Goal: Information Seeking & Learning: Learn about a topic

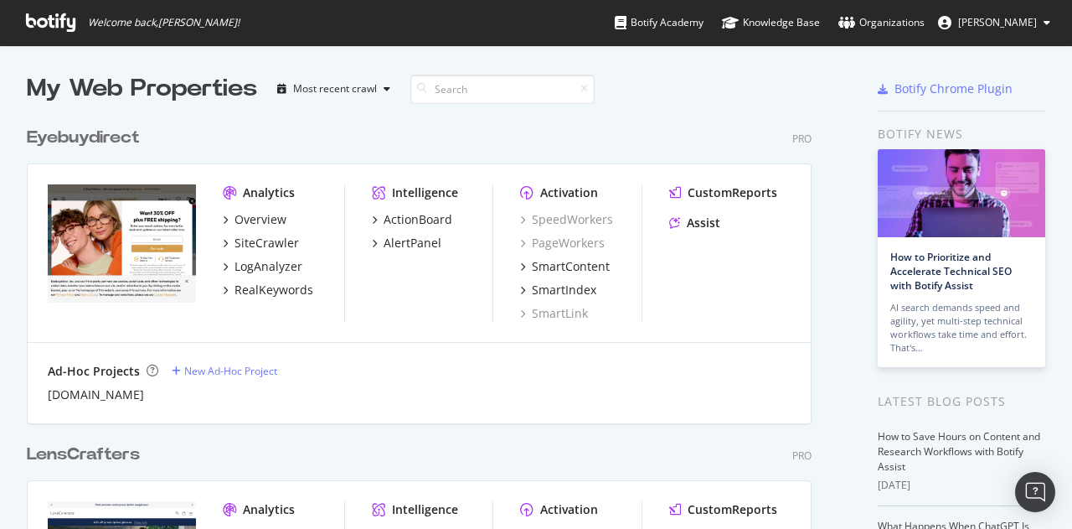
scroll to position [37, 0]
click at [262, 292] on div "RealKeywords" at bounding box center [274, 290] width 79 height 17
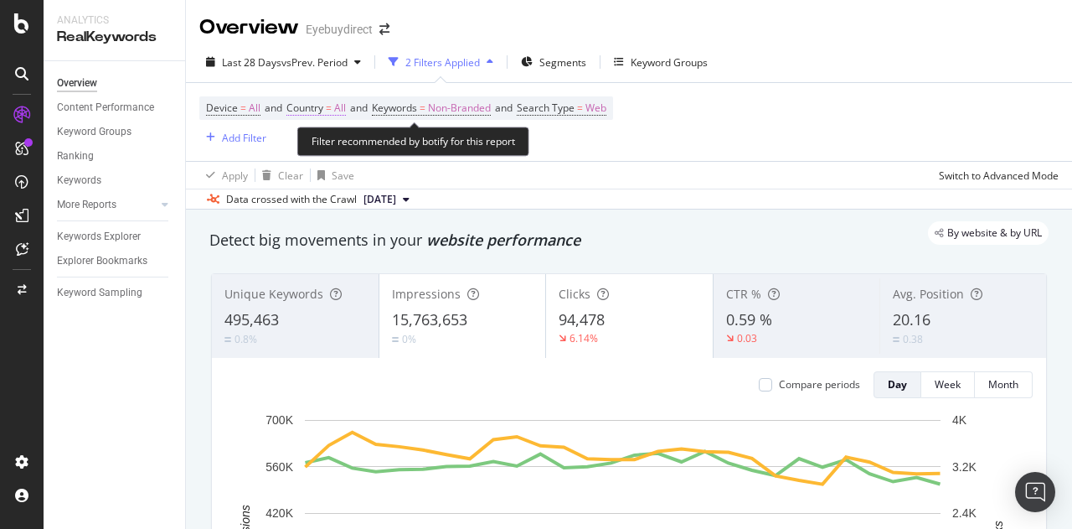
click at [342, 106] on span "All" at bounding box center [340, 107] width 12 height 23
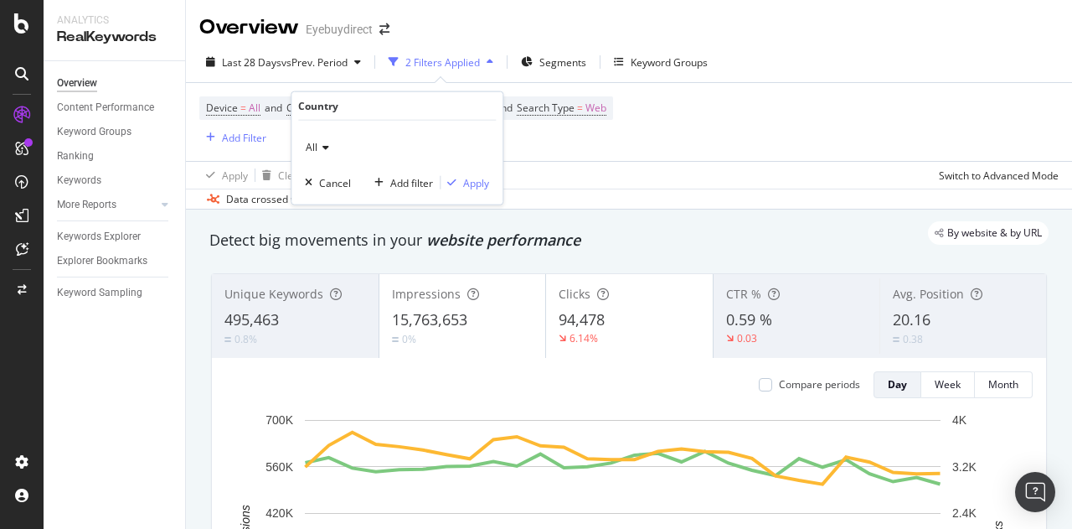
click at [324, 151] on icon at bounding box center [324, 147] width 12 height 10
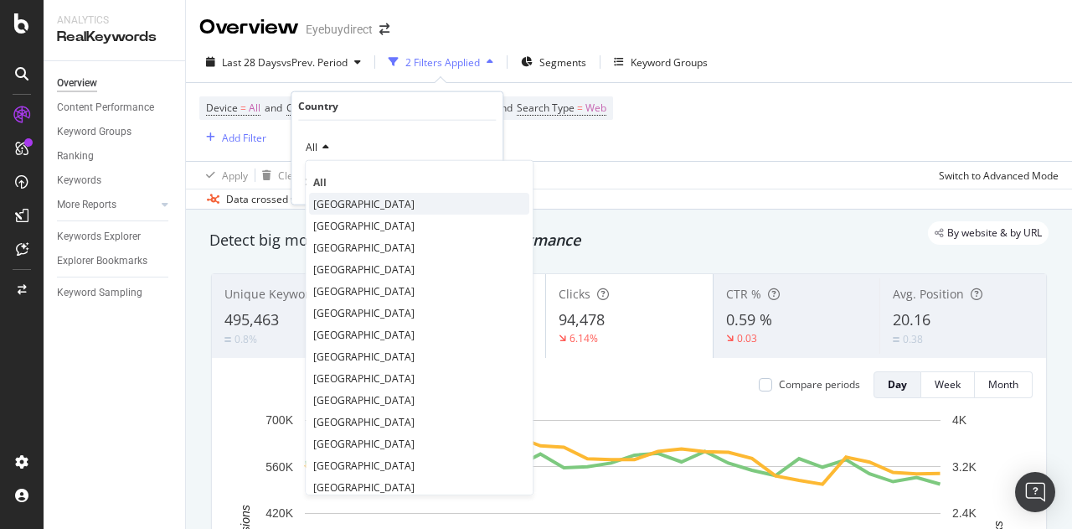
click at [336, 200] on span "[GEOGRAPHIC_DATA]" at bounding box center [363, 203] width 101 height 14
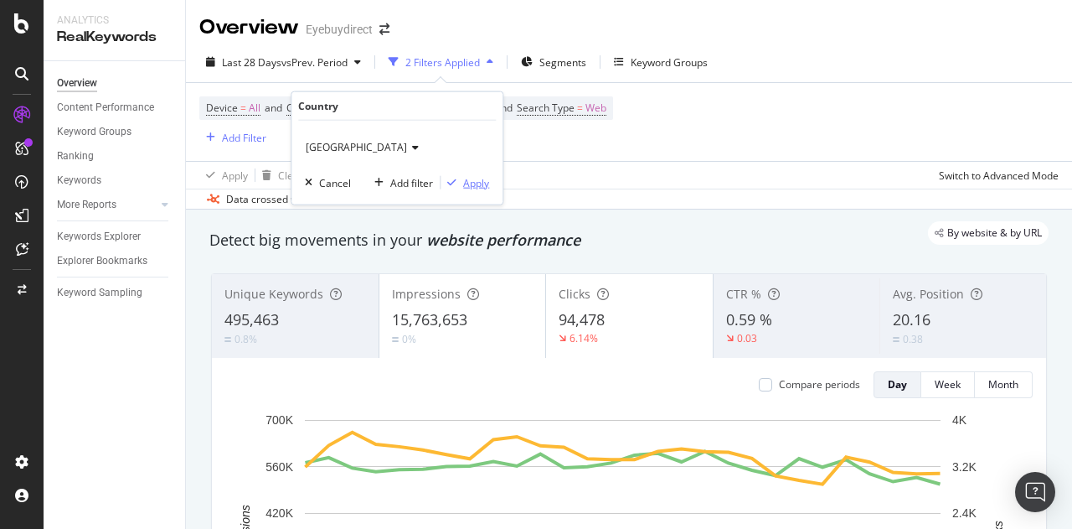
click at [479, 180] on div "Apply" at bounding box center [476, 182] width 26 height 14
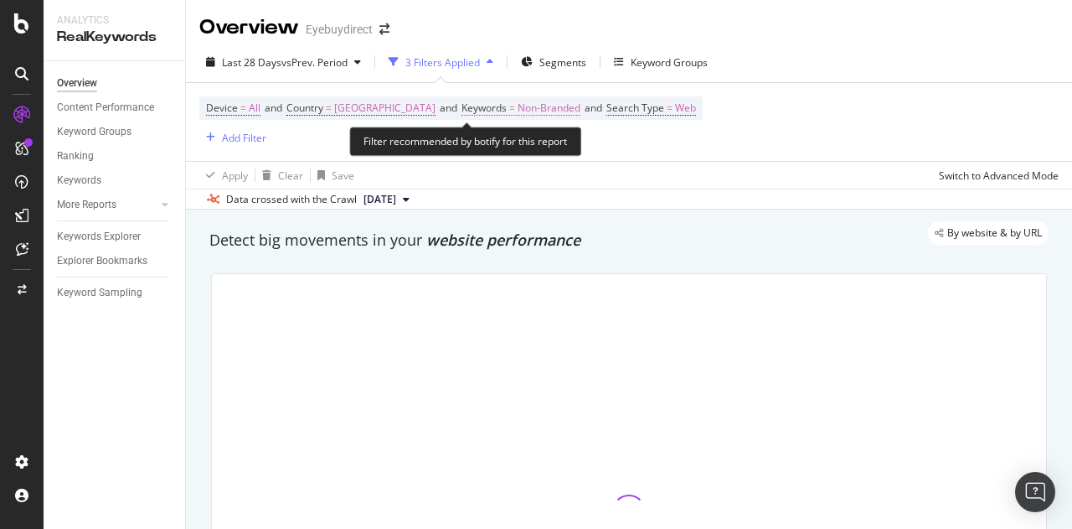
click at [580, 109] on span "Non-Branded" at bounding box center [549, 107] width 63 height 23
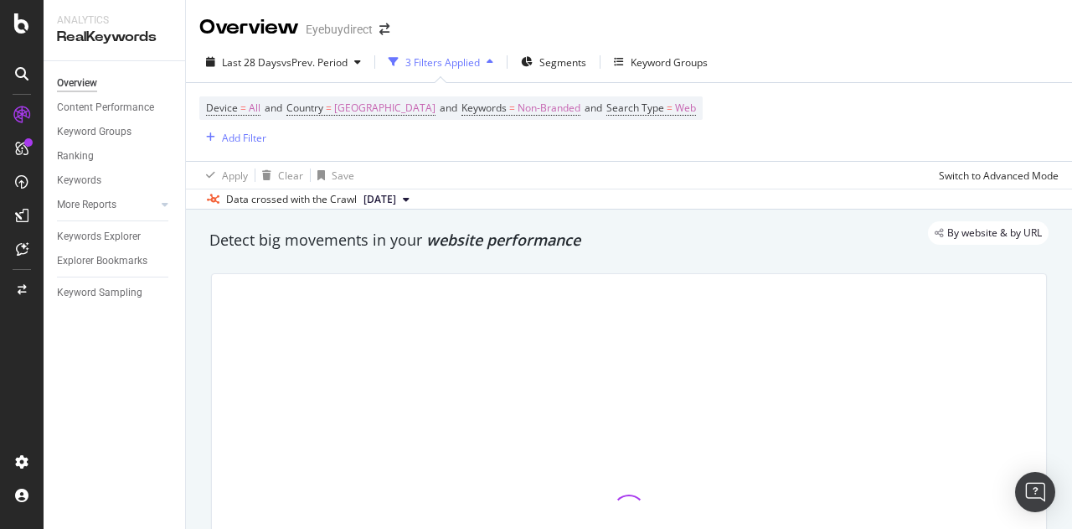
click at [715, 155] on div "Device = All and Country = [GEOGRAPHIC_DATA] and Keywords = Non-Branded and Sea…" at bounding box center [629, 122] width 860 height 78
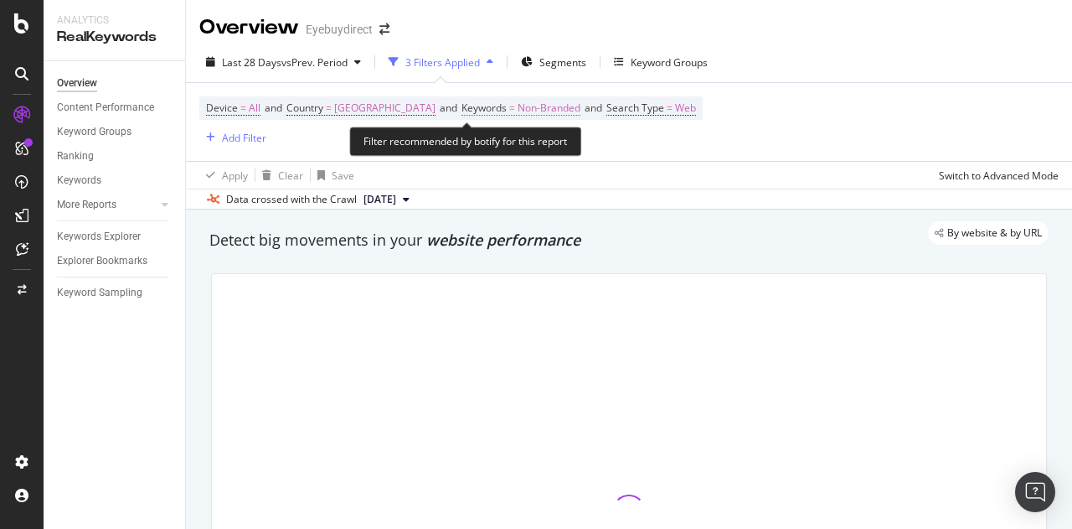
click at [581, 105] on span "Non-Branded" at bounding box center [549, 107] width 63 height 23
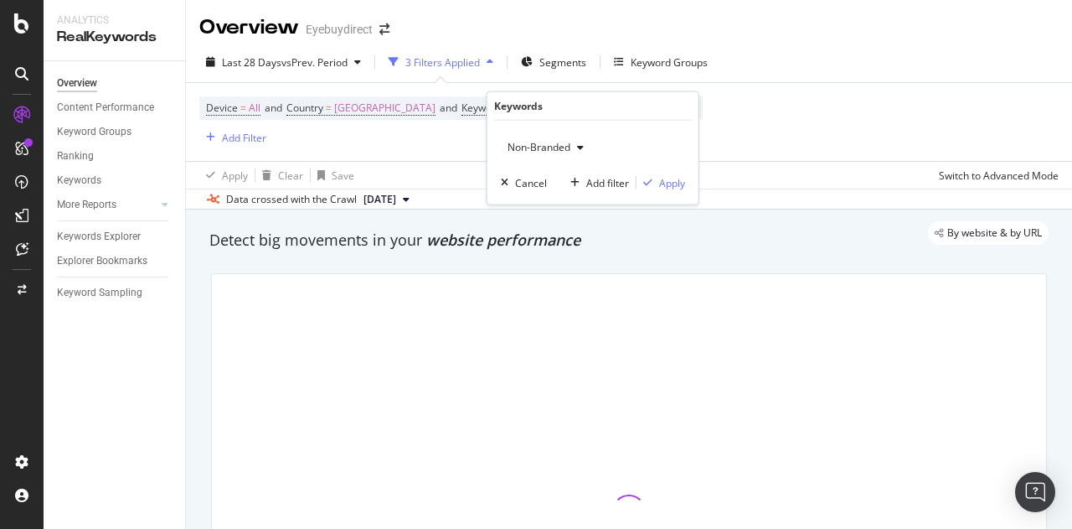
click at [542, 141] on span "Non-Branded" at bounding box center [536, 147] width 70 height 14
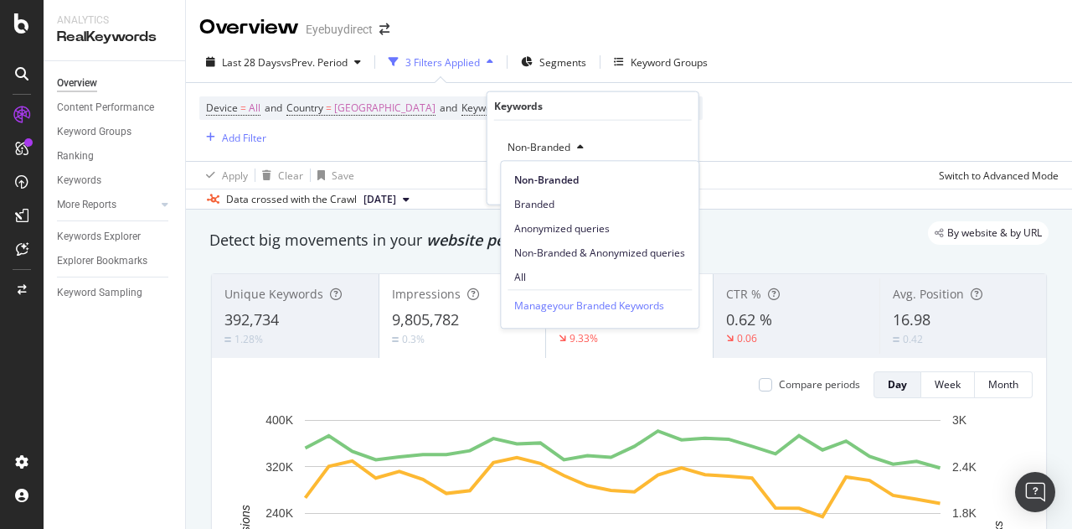
click at [792, 148] on div "Device = All and Country = [GEOGRAPHIC_DATA] and Keywords = Non-Branded and Sea…" at bounding box center [629, 122] width 860 height 78
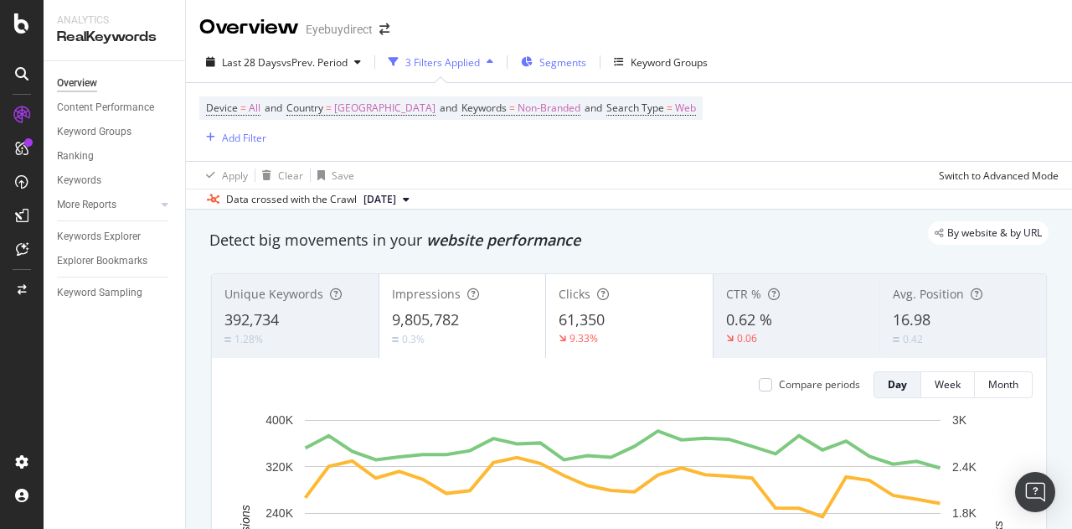
click at [581, 68] on span "Segments" at bounding box center [563, 62] width 47 height 14
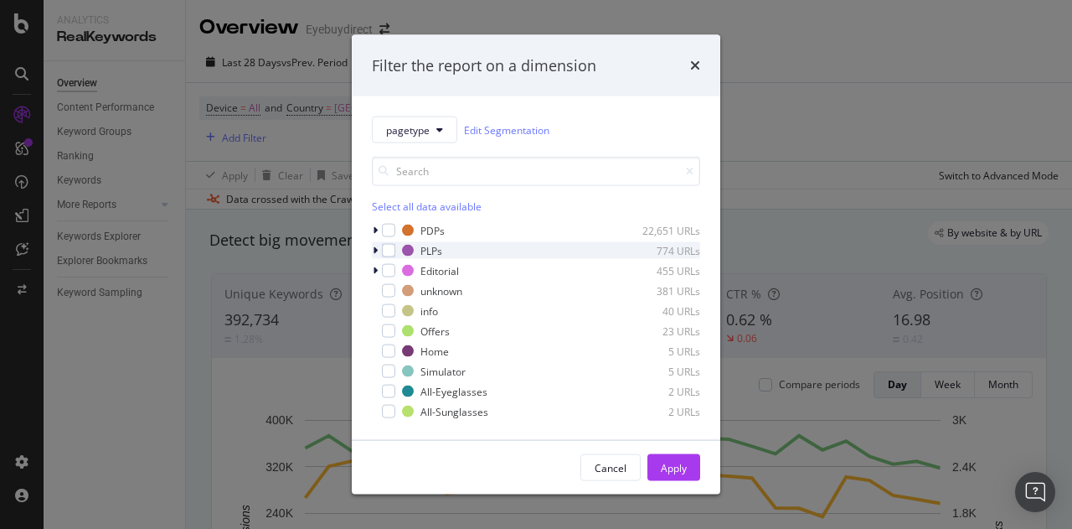
click at [377, 249] on icon "modal" at bounding box center [375, 250] width 5 height 10
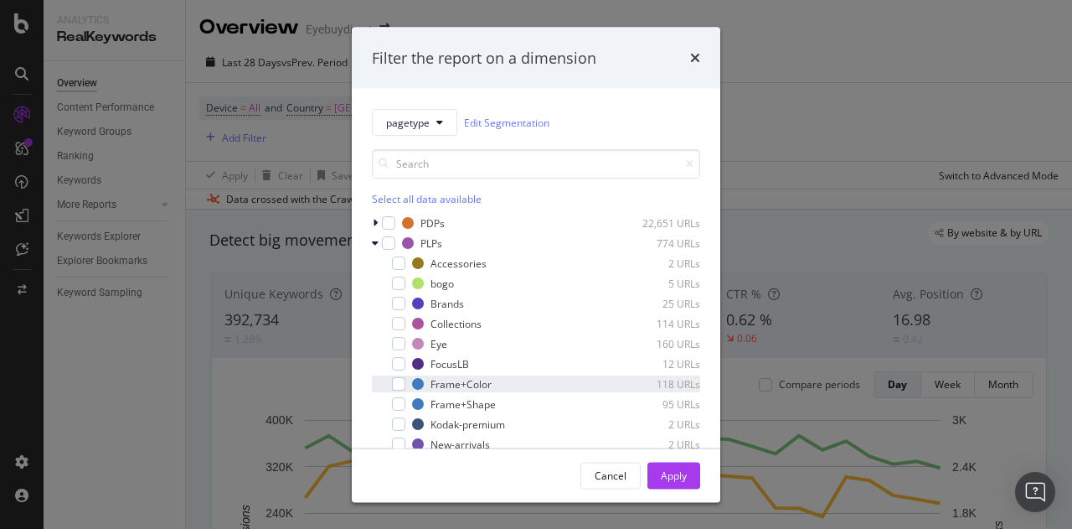
click at [397, 375] on div "Frame+Color 118 URLs" at bounding box center [536, 383] width 328 height 17
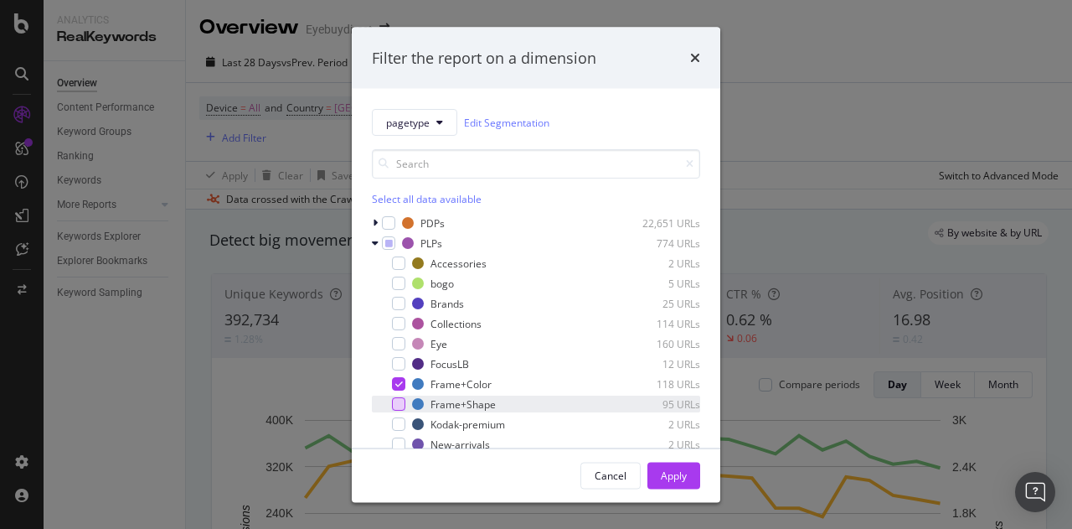
click at [397, 399] on div "modal" at bounding box center [398, 403] width 13 height 13
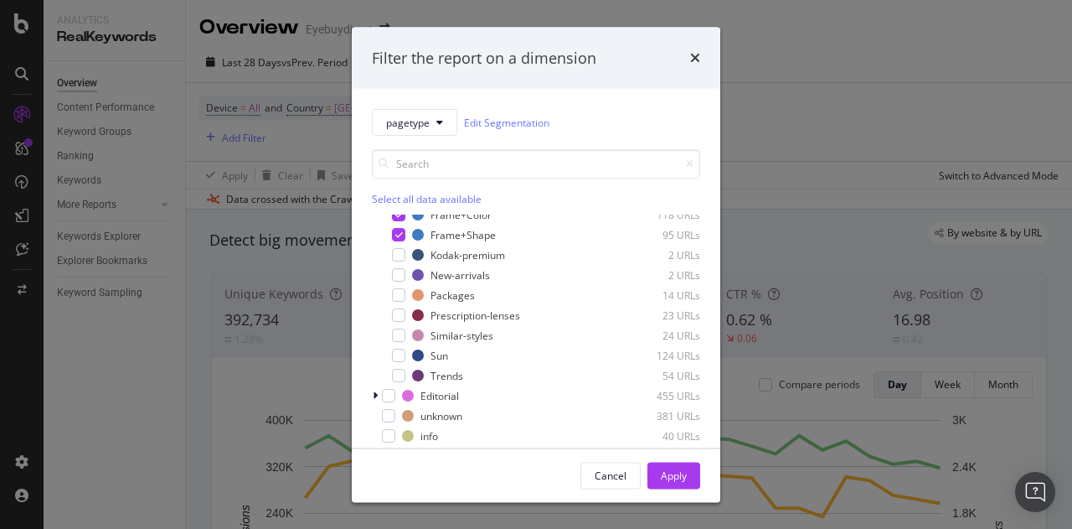
scroll to position [194, 0]
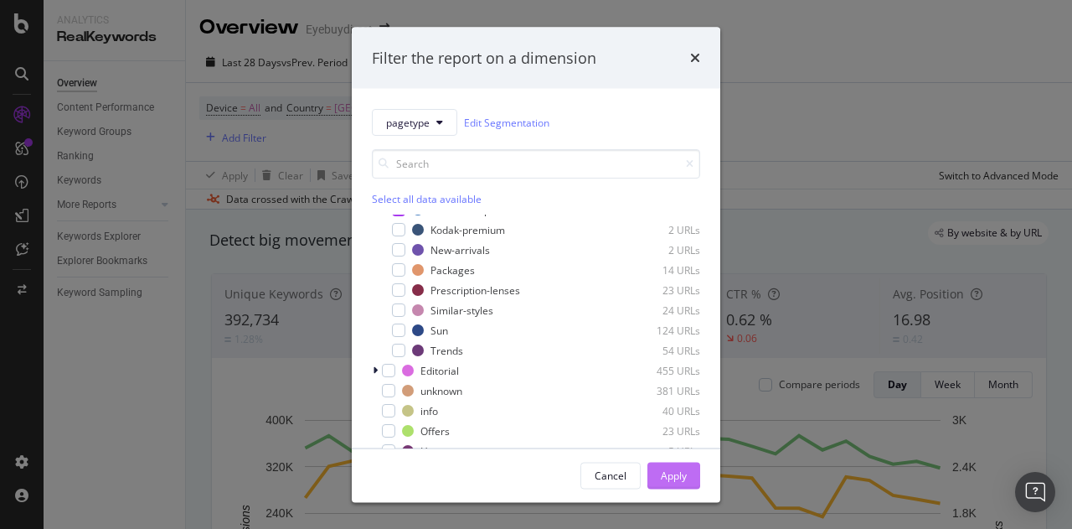
click at [664, 472] on div "Apply" at bounding box center [674, 474] width 26 height 14
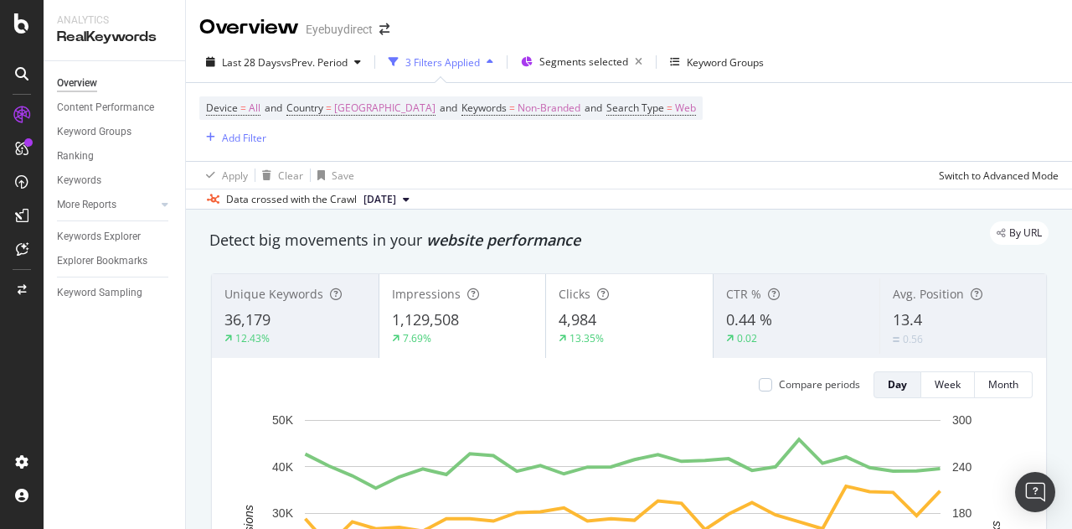
click at [416, 199] on button "[DATE]" at bounding box center [386, 199] width 59 height 20
click at [549, 165] on div "Apply Clear Save Switch to Advanced Mode" at bounding box center [629, 175] width 886 height 28
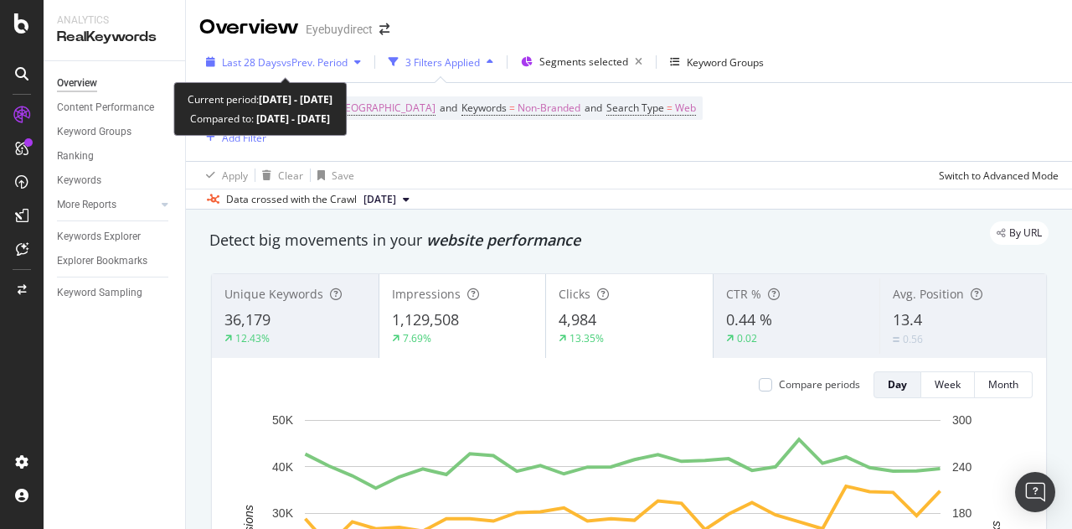
click at [307, 59] on span "vs Prev. Period" at bounding box center [315, 62] width 66 height 14
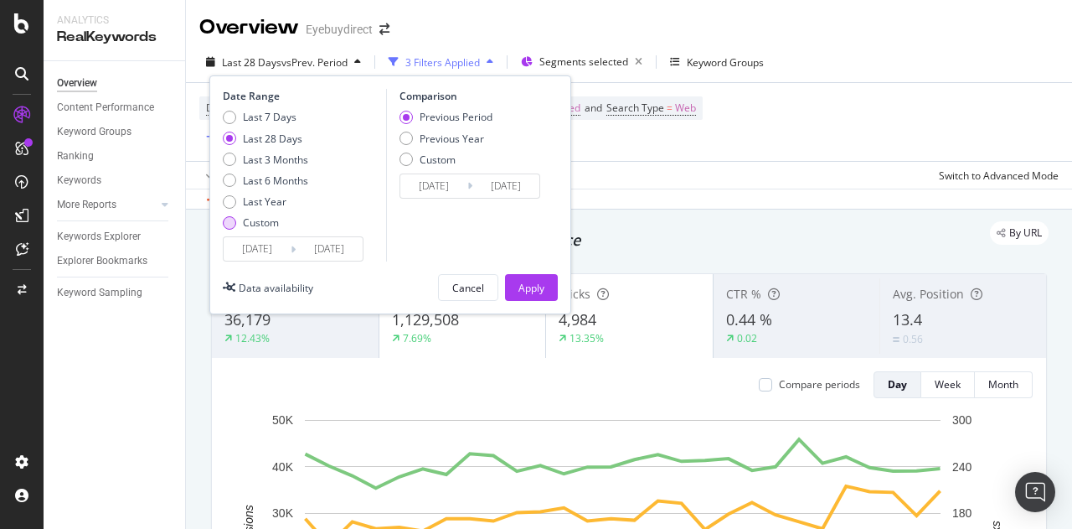
click at [232, 227] on div "Custom" at bounding box center [229, 222] width 13 height 13
click at [263, 256] on input "2025/08/10" at bounding box center [257, 248] width 67 height 23
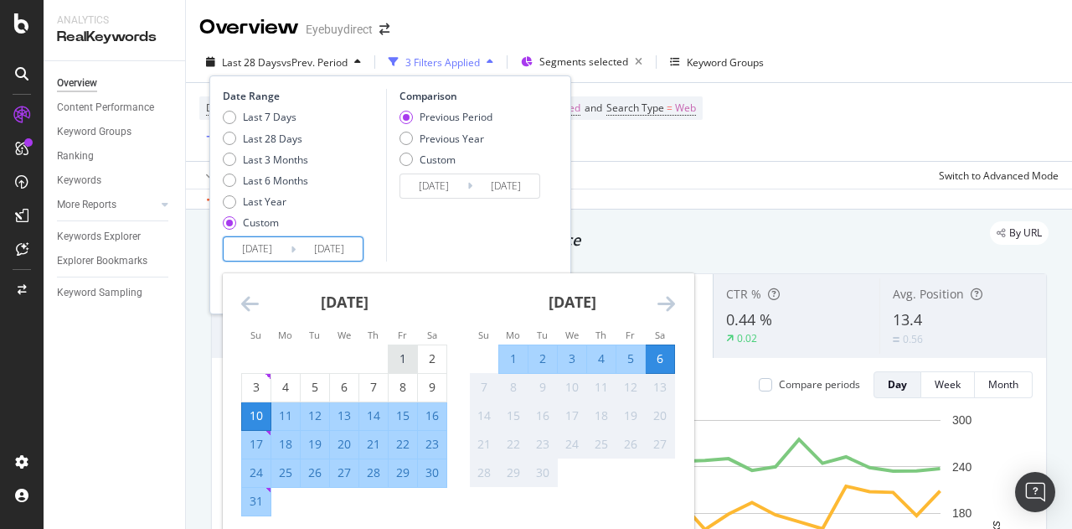
click at [397, 356] on div "1" at bounding box center [403, 358] width 28 height 17
type input "[DATE]"
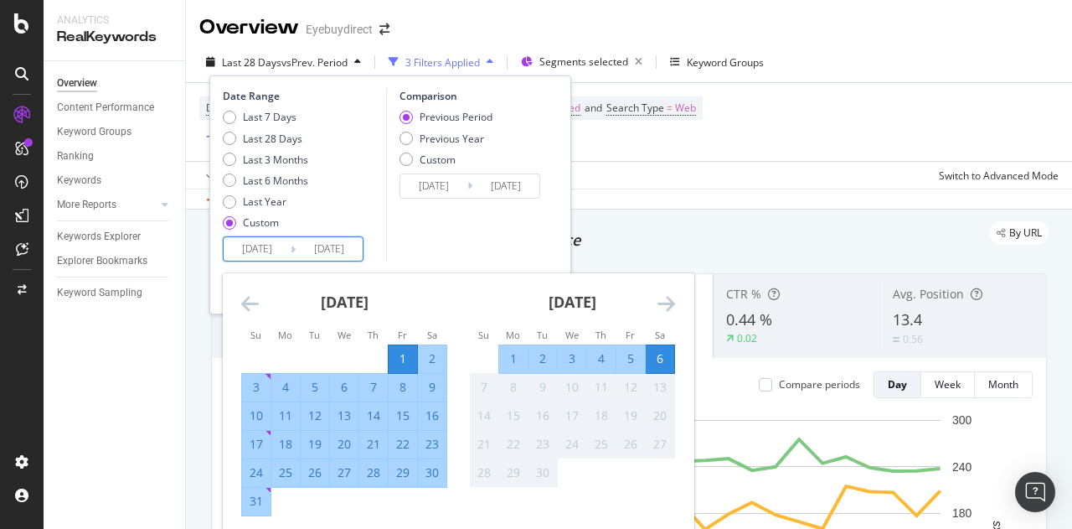
click at [255, 493] on div "31" at bounding box center [256, 501] width 28 height 17
type input "[DATE]"
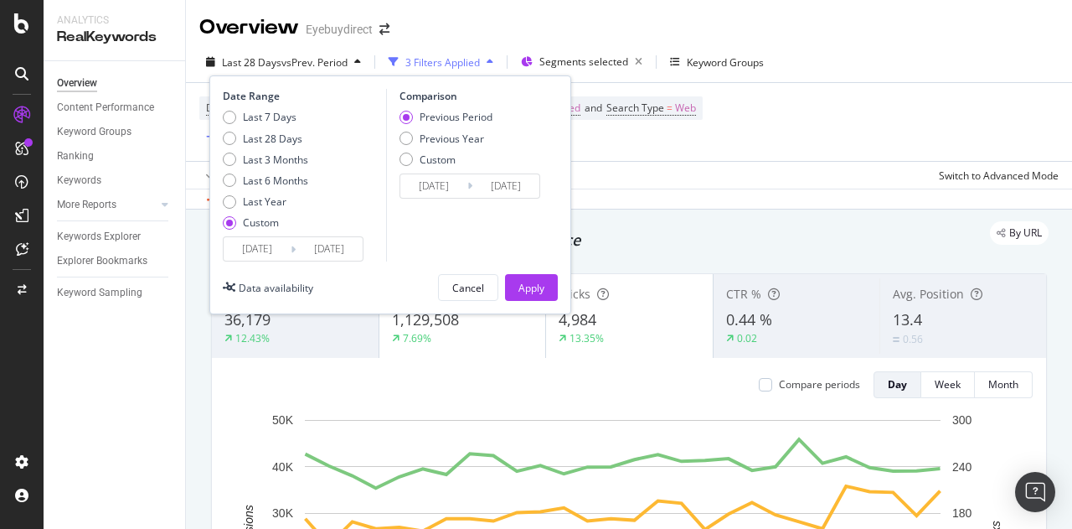
click at [536, 290] on div "Apply" at bounding box center [532, 288] width 26 height 14
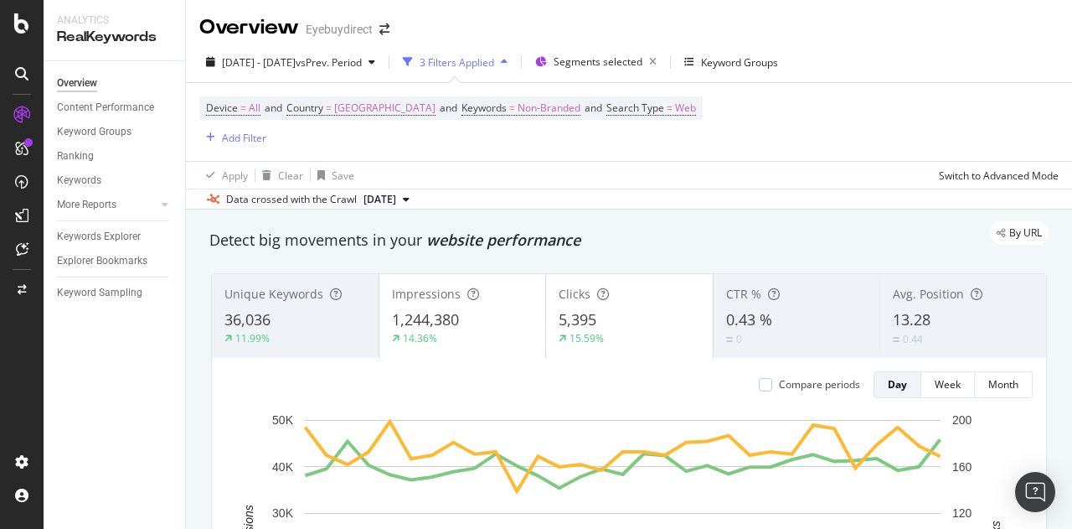
click at [396, 199] on span "[DATE]" at bounding box center [380, 199] width 33 height 15
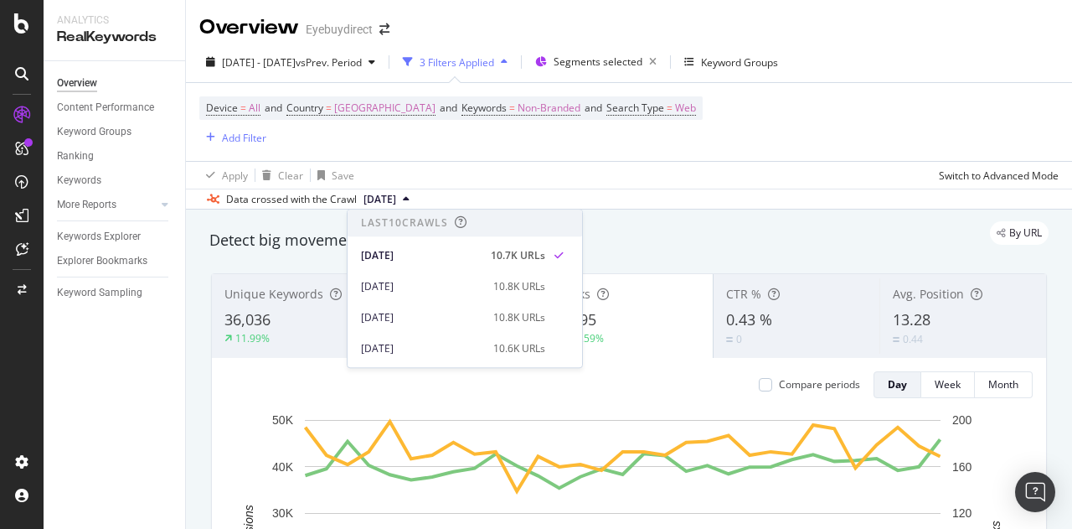
click at [504, 178] on div "Apply Clear Save Switch to Advanced Mode" at bounding box center [629, 175] width 886 height 28
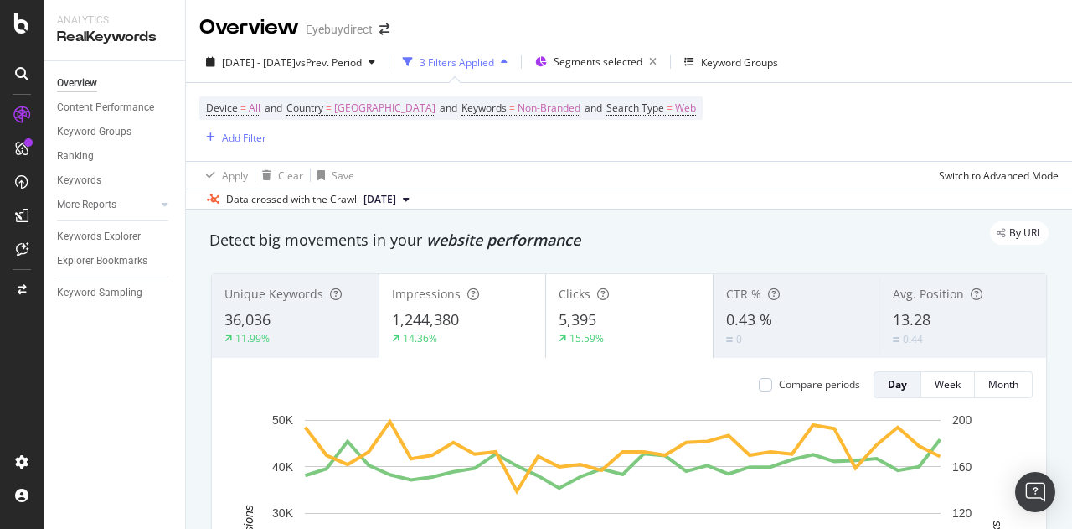
click at [396, 195] on span "[DATE]" at bounding box center [380, 199] width 33 height 15
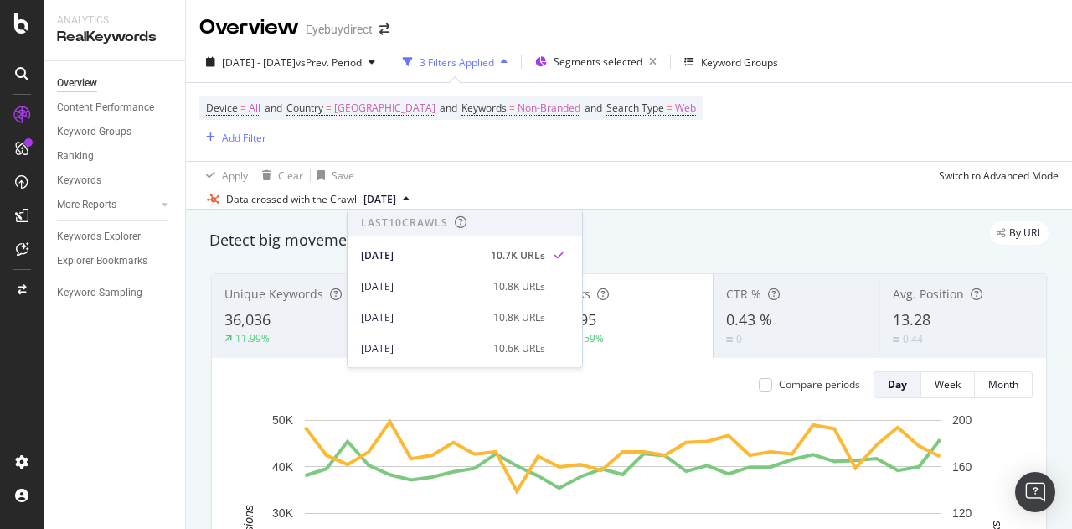
click at [582, 173] on div "Apply Clear Save Switch to Advanced Mode" at bounding box center [629, 175] width 886 height 28
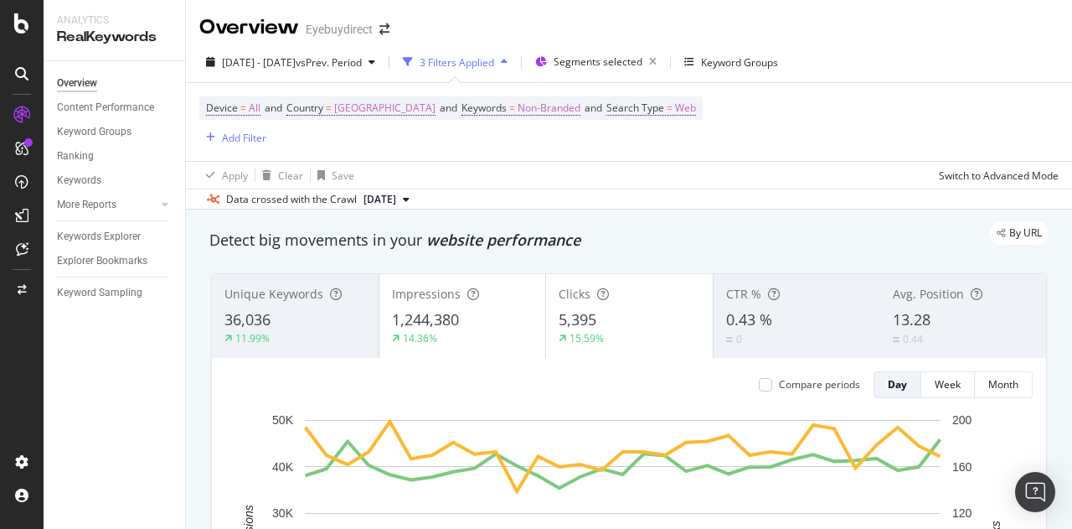
click at [396, 197] on span "[DATE]" at bounding box center [380, 199] width 33 height 15
click at [602, 159] on div "Device = All and Country = [GEOGRAPHIC_DATA] and Keywords = Non-Branded and Sea…" at bounding box center [629, 122] width 860 height 78
click at [241, 138] on div "Add Filter" at bounding box center [244, 138] width 44 height 14
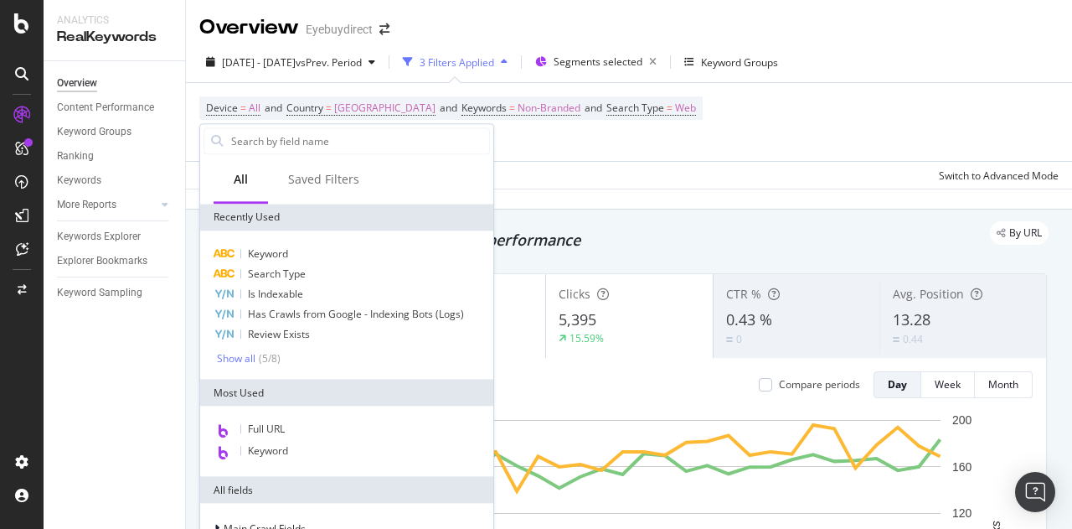
click at [599, 163] on div "Apply Clear Save Switch to Advanced Mode" at bounding box center [629, 175] width 886 height 28
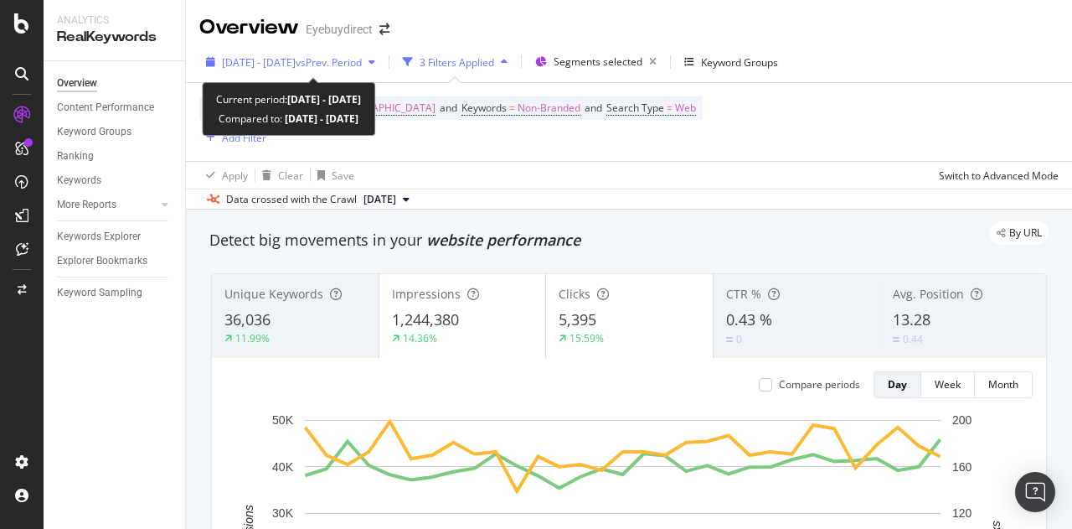
click at [352, 49] on button "[DATE] - [DATE] vs Prev. Period" at bounding box center [290, 62] width 183 height 27
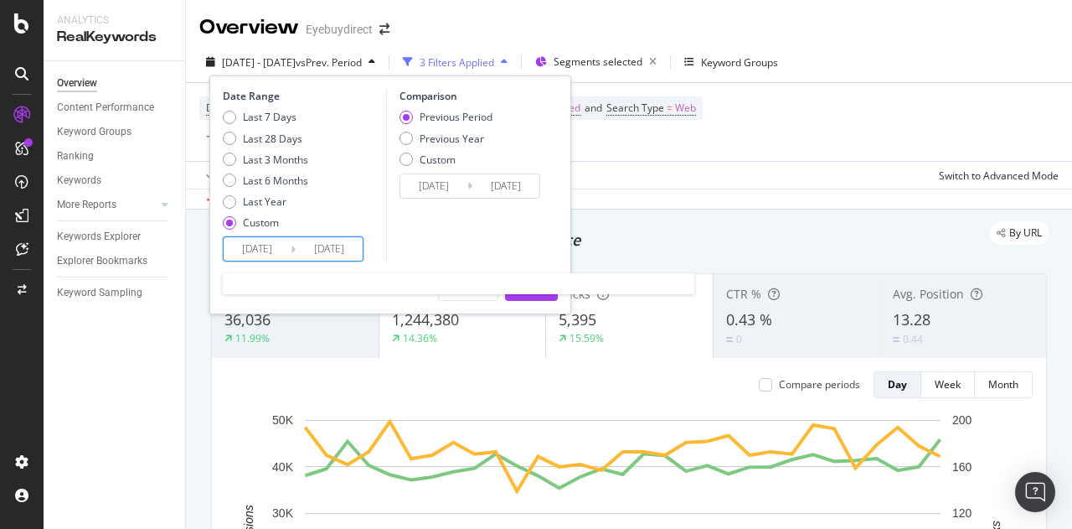
click at [273, 244] on input "[DATE]" at bounding box center [257, 248] width 67 height 23
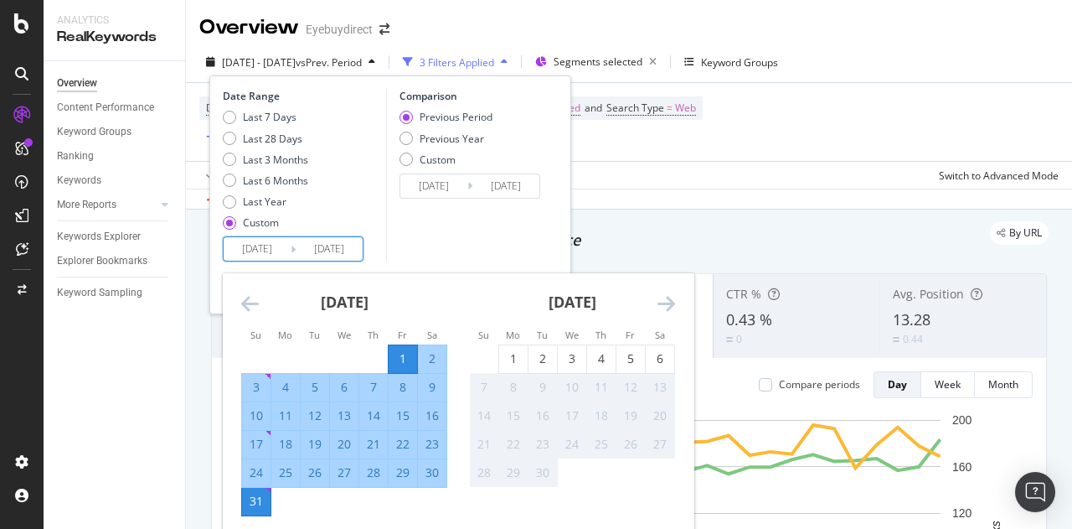
drag, startPoint x: 239, startPoint y: 308, endPoint x: 629, endPoint y: 190, distance: 407.9
click at [629, 190] on div "Data crossed with the Crawl 2025 Aug. 31st" at bounding box center [629, 199] width 886 height 20
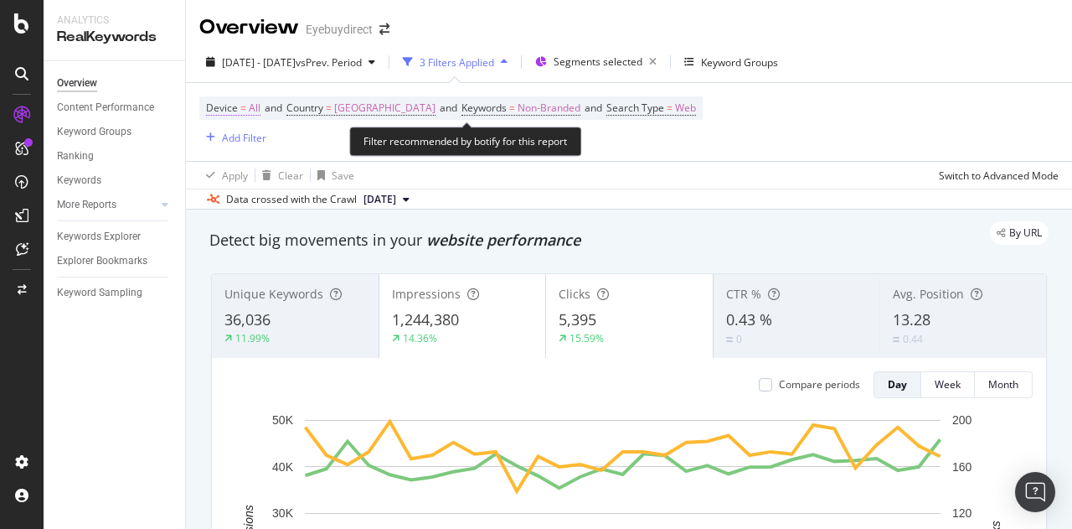
click at [234, 108] on span "Device" at bounding box center [222, 108] width 32 height 14
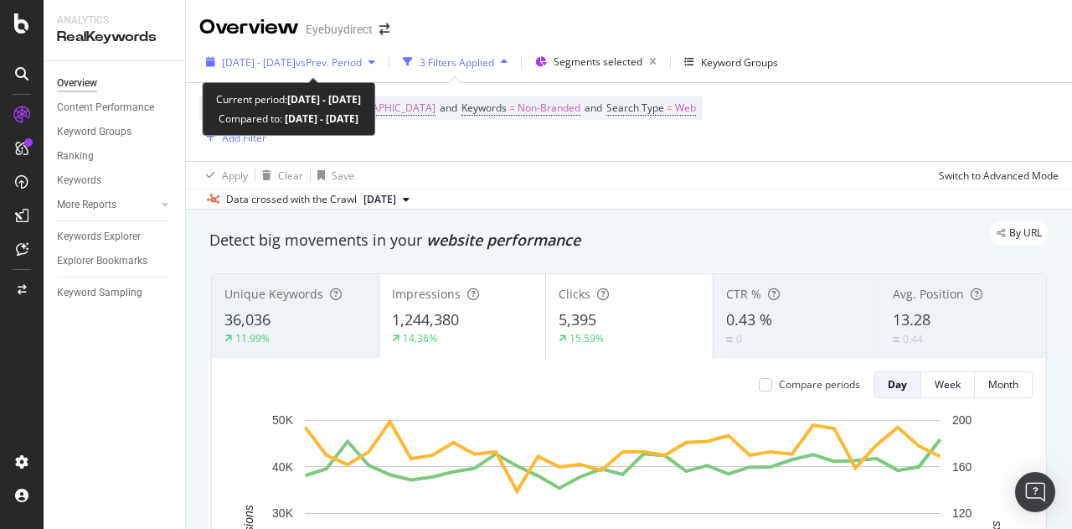
click at [250, 70] on div "[DATE] - [DATE] vs Prev. Period" at bounding box center [290, 61] width 183 height 25
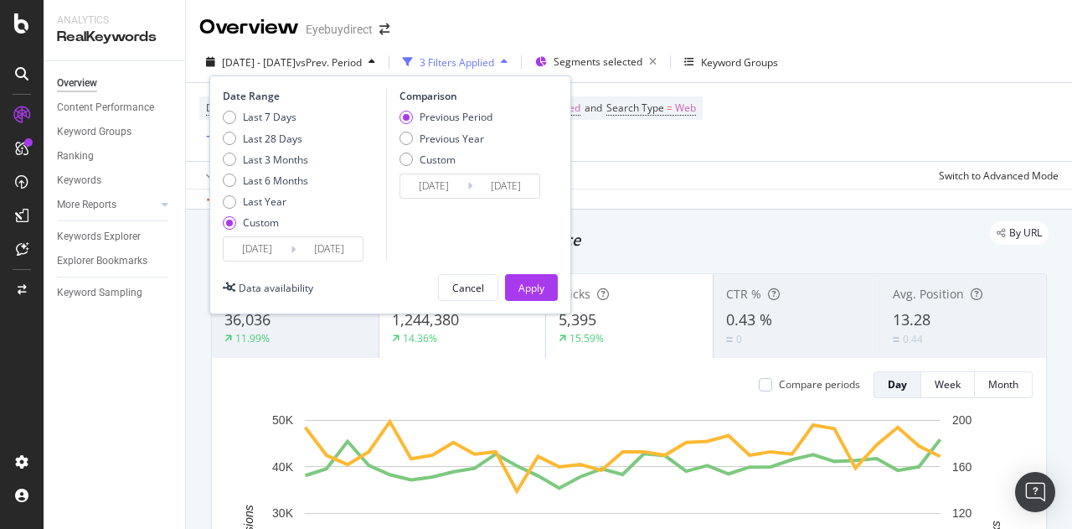
click at [253, 248] on input "[DATE]" at bounding box center [257, 248] width 67 height 23
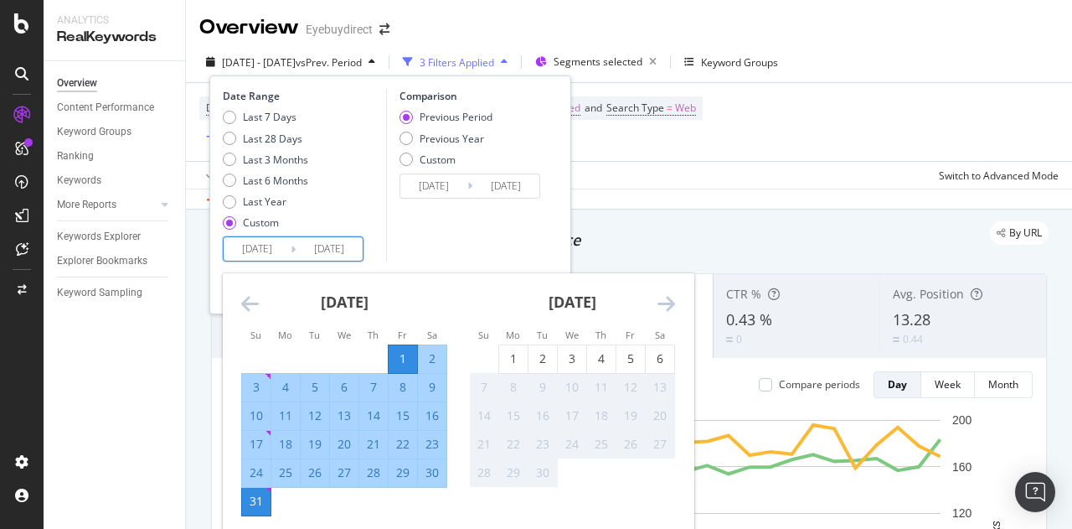
drag, startPoint x: 251, startPoint y: 291, endPoint x: 246, endPoint y: 301, distance: 10.9
click at [246, 301] on icon "Move backward to switch to the previous month." at bounding box center [250, 303] width 18 height 20
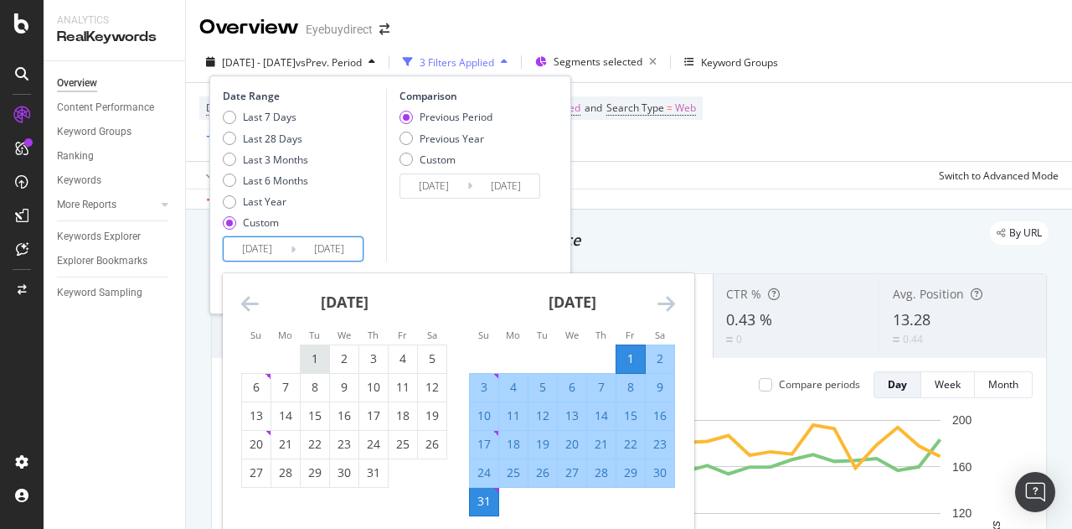
click at [311, 361] on div "1" at bounding box center [315, 358] width 28 height 17
type input "[DATE]"
type input "2025/04/30"
type input "[DATE]"
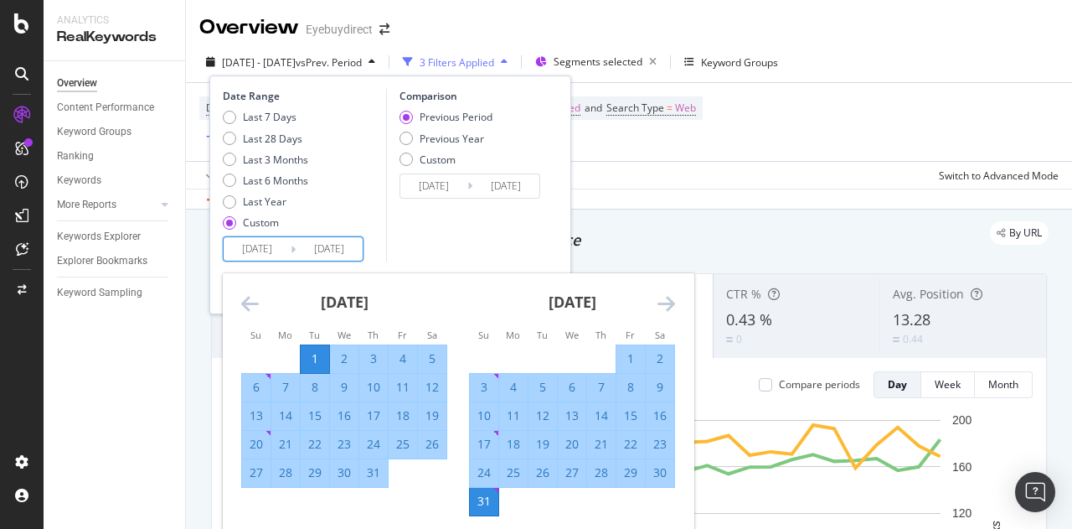
click at [379, 467] on div "31" at bounding box center [373, 472] width 28 height 17
type input "[DATE]"
type input "2025/05/31"
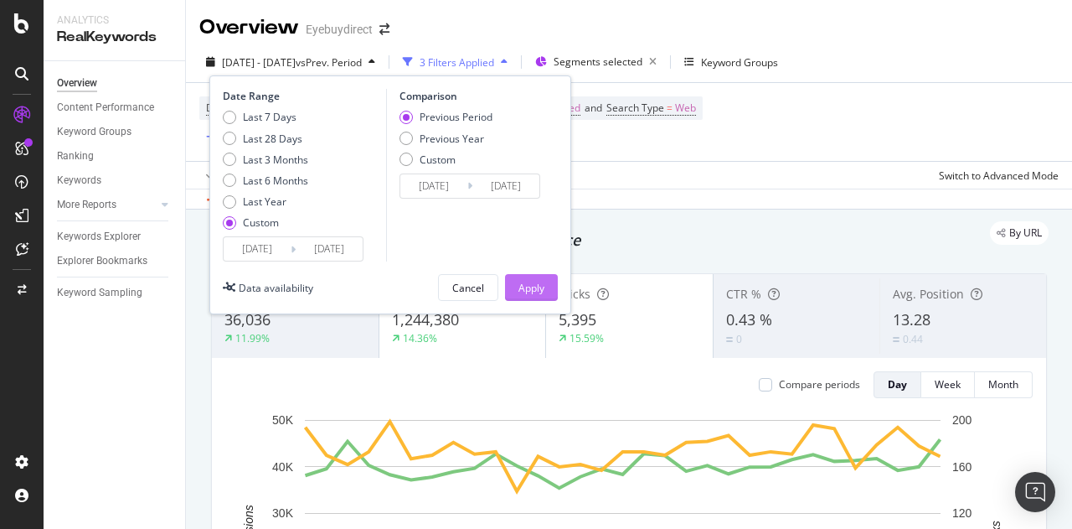
click at [531, 284] on div "Apply" at bounding box center [532, 288] width 26 height 14
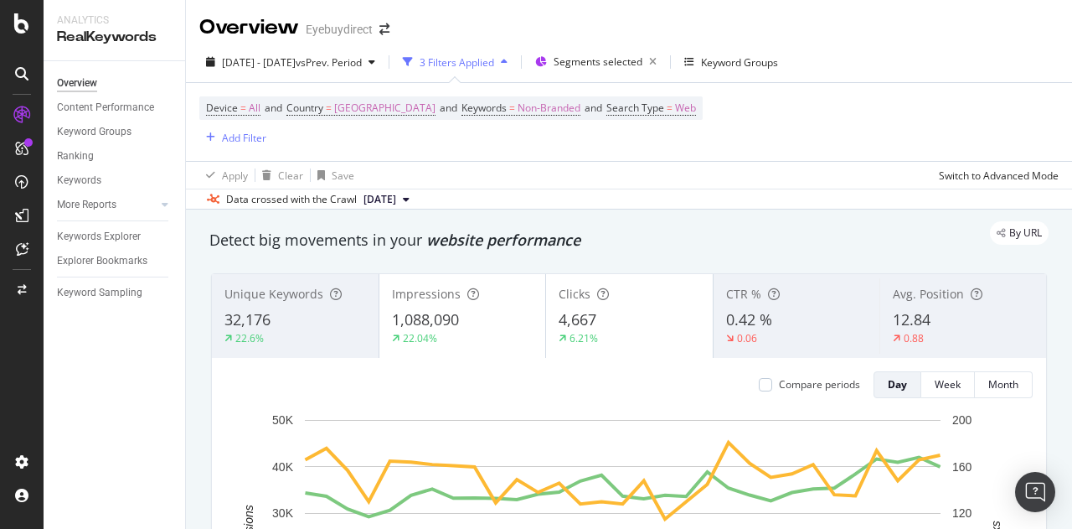
click at [416, 204] on button "2025 Jul. 20th" at bounding box center [386, 199] width 59 height 20
click at [566, 190] on div "Data crossed with the Crawl 2025 Jul. 20th" at bounding box center [629, 199] width 886 height 20
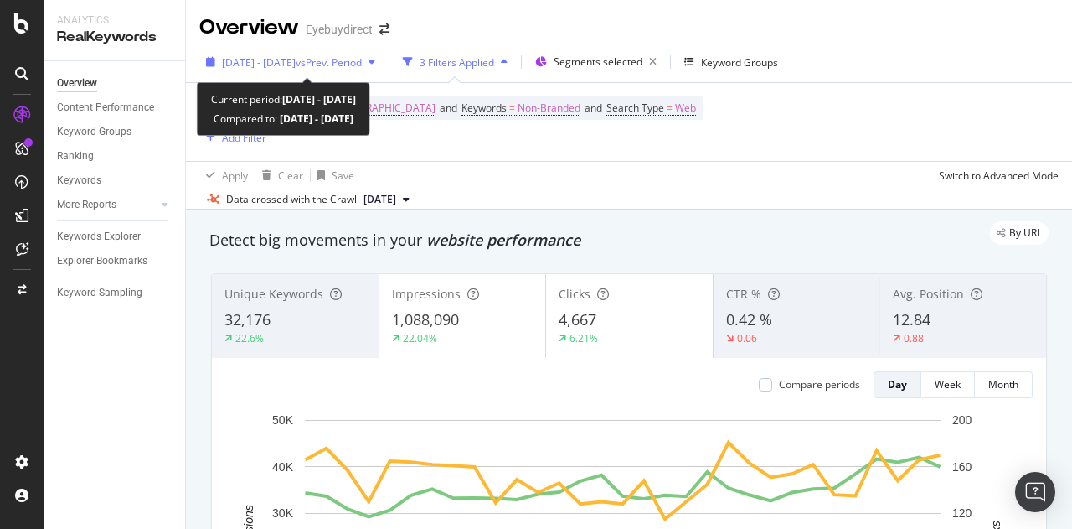
click at [362, 61] on span "vs Prev. Period" at bounding box center [329, 62] width 66 height 14
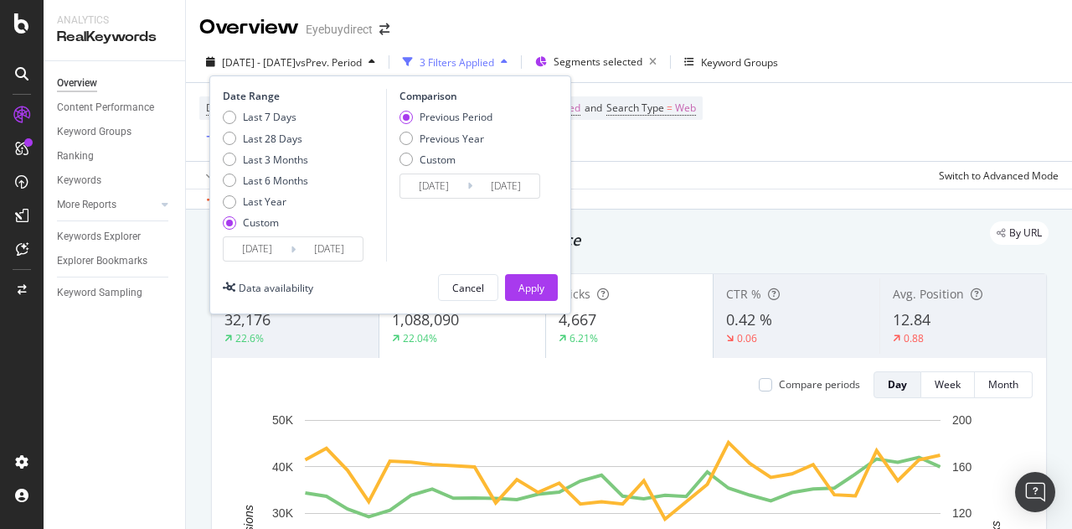
click at [288, 245] on input "[DATE]" at bounding box center [257, 248] width 67 height 23
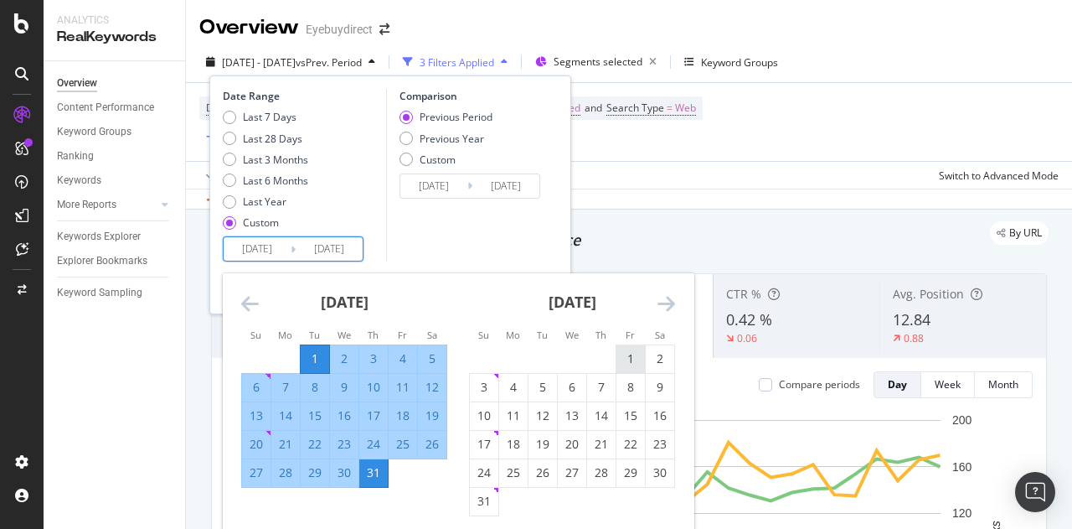
click at [628, 361] on div "1" at bounding box center [631, 358] width 28 height 17
type input "[DATE]"
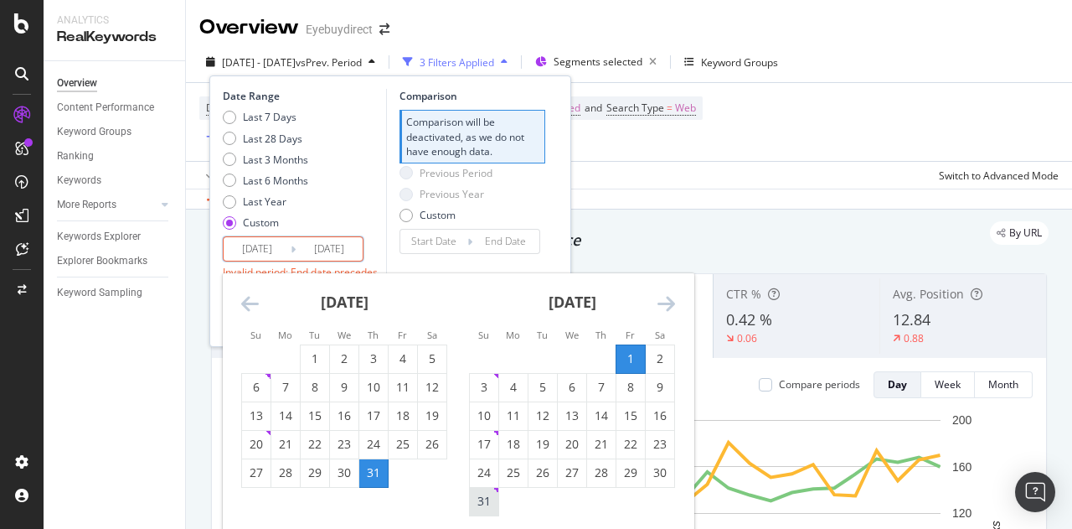
click at [488, 499] on div "31" at bounding box center [484, 501] width 28 height 17
type input "[DATE]"
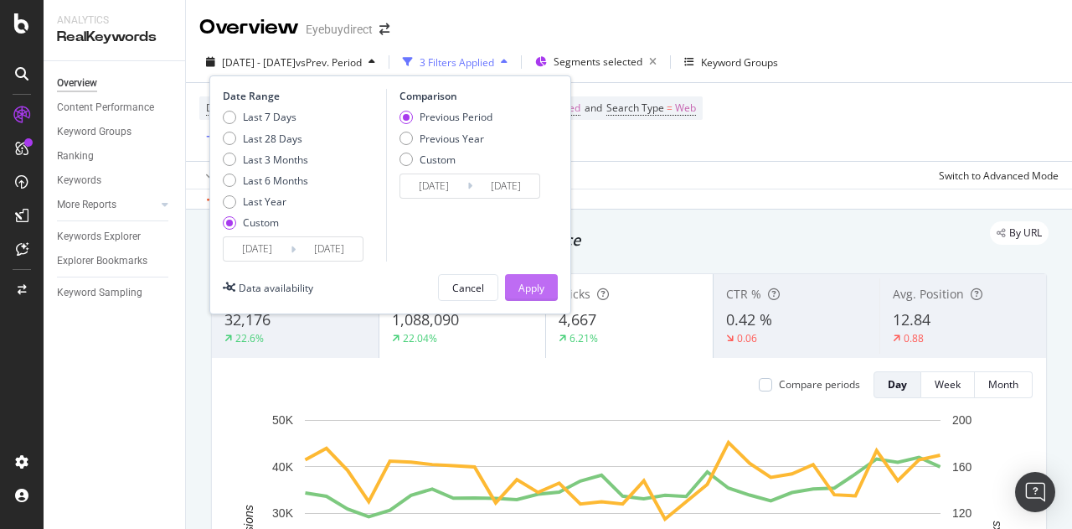
click at [530, 282] on div "Apply" at bounding box center [532, 288] width 26 height 14
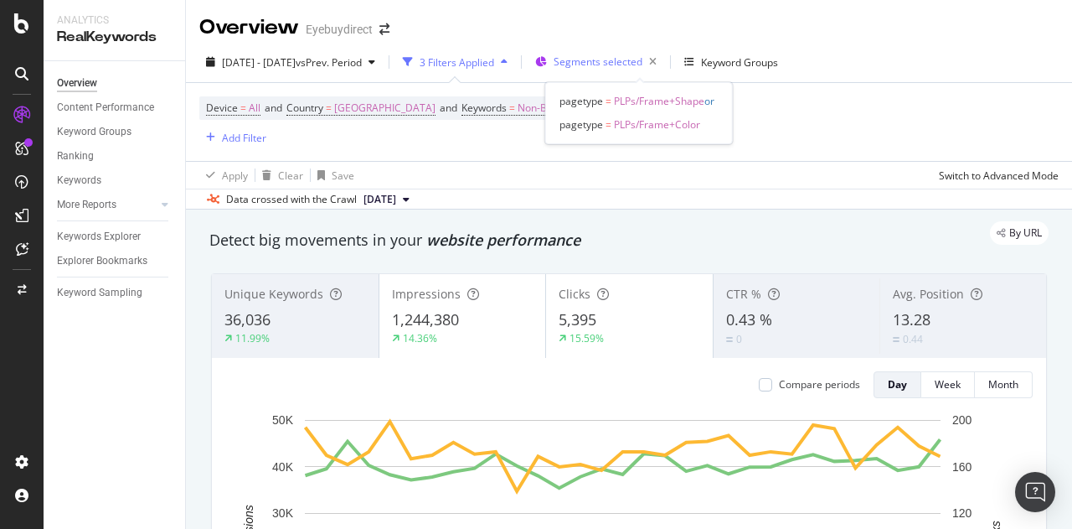
click at [643, 63] on span "Segments selected" at bounding box center [598, 61] width 89 height 14
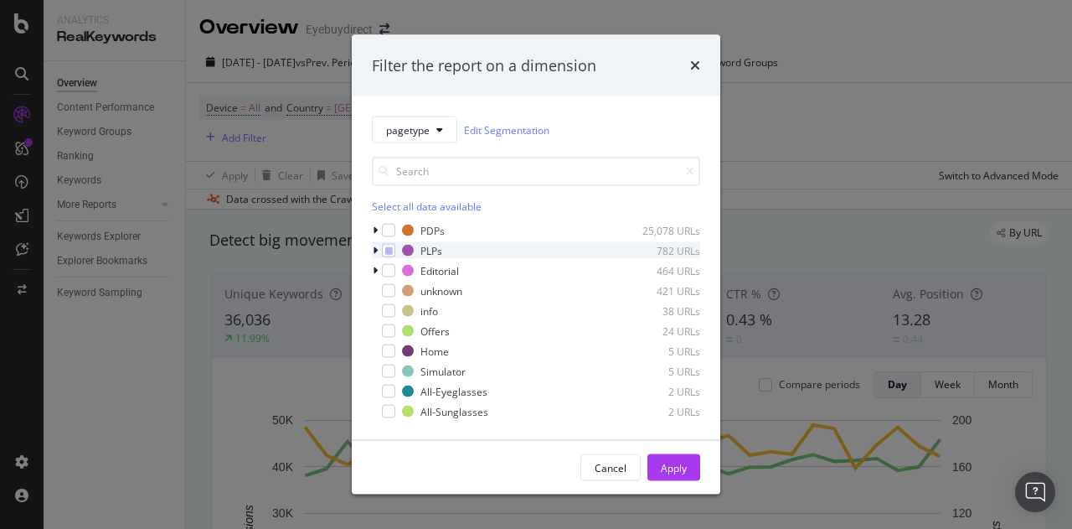
click at [377, 249] on icon "modal" at bounding box center [375, 250] width 5 height 10
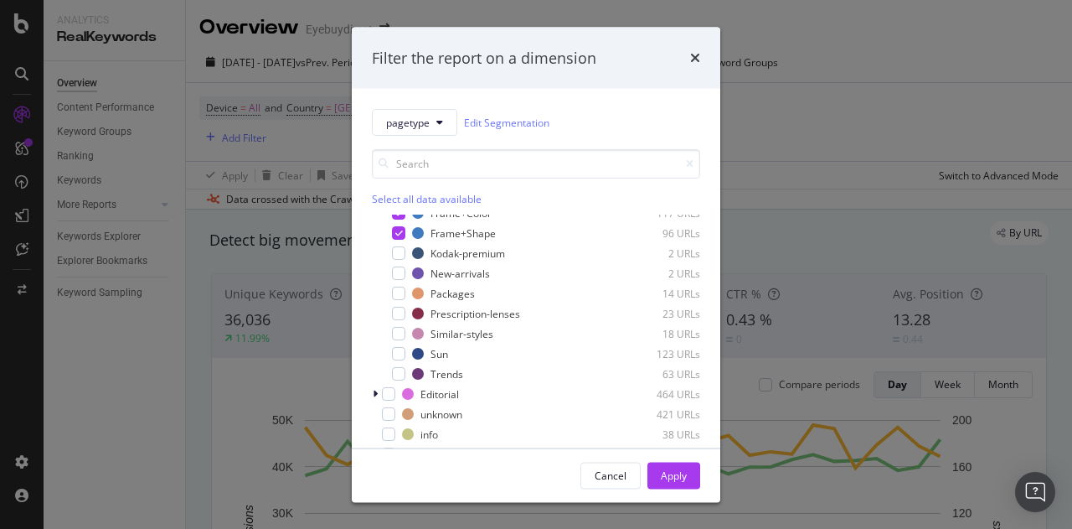
scroll to position [164, 0]
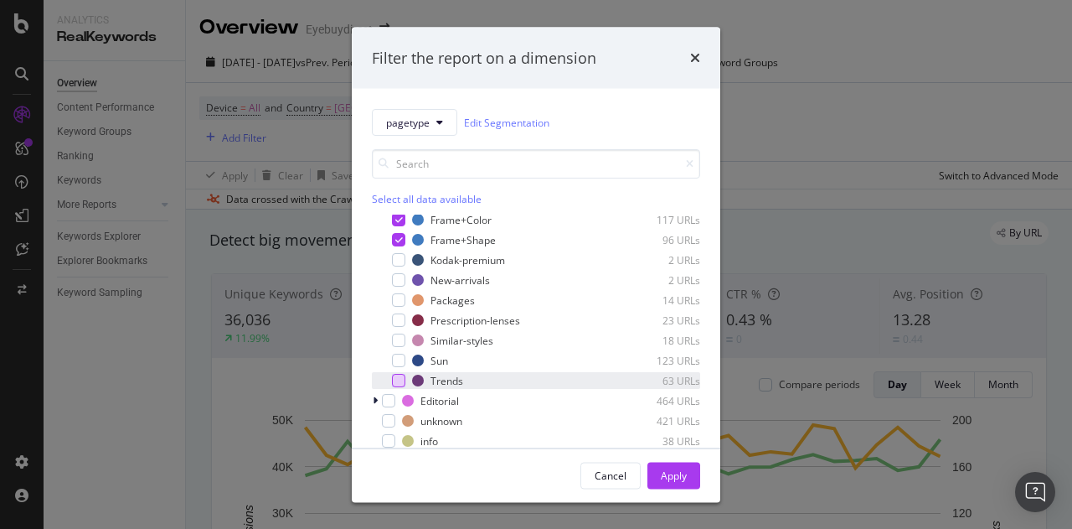
click at [400, 378] on div "modal" at bounding box center [398, 380] width 13 height 13
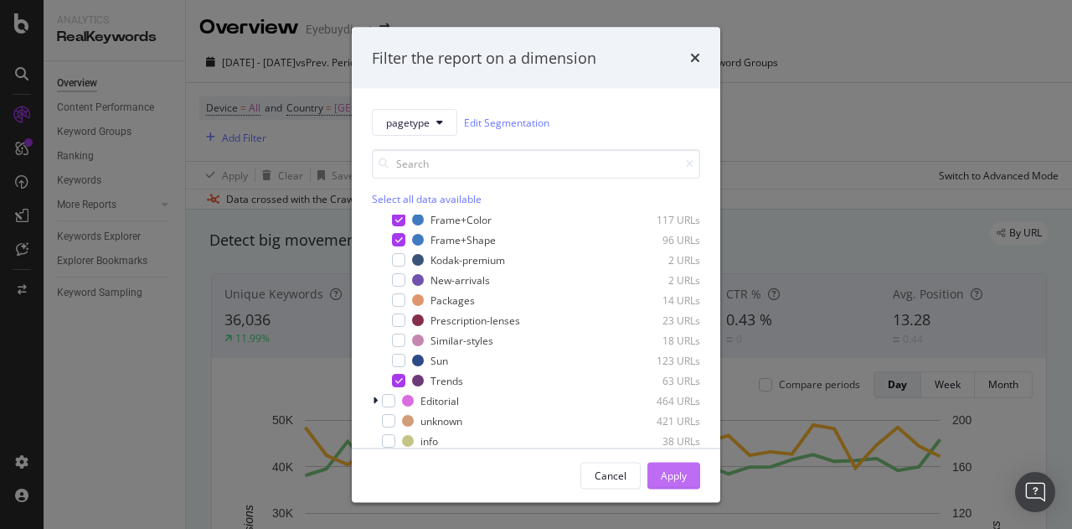
click at [682, 476] on div "Apply" at bounding box center [674, 474] width 26 height 14
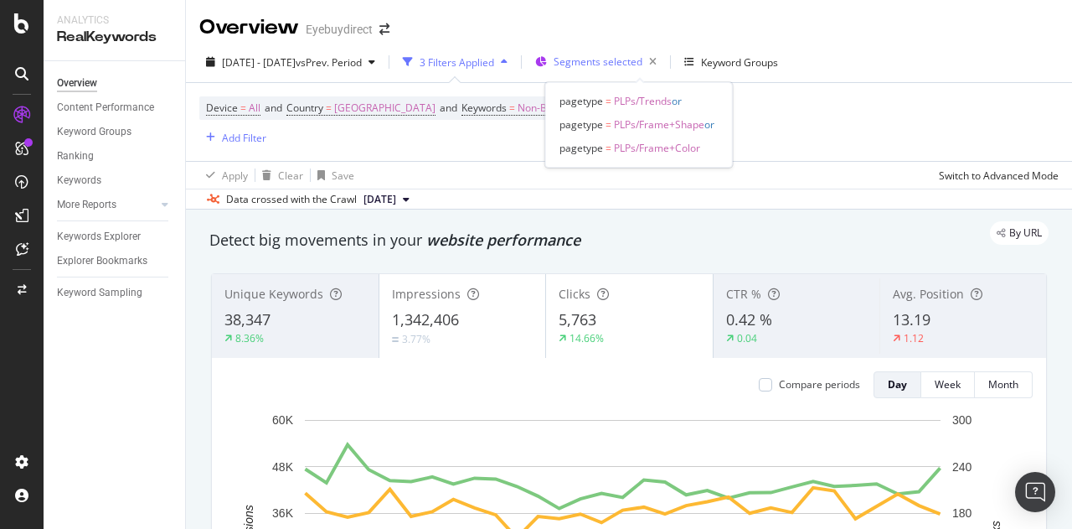
click at [607, 62] on span "Segments selected" at bounding box center [598, 61] width 89 height 14
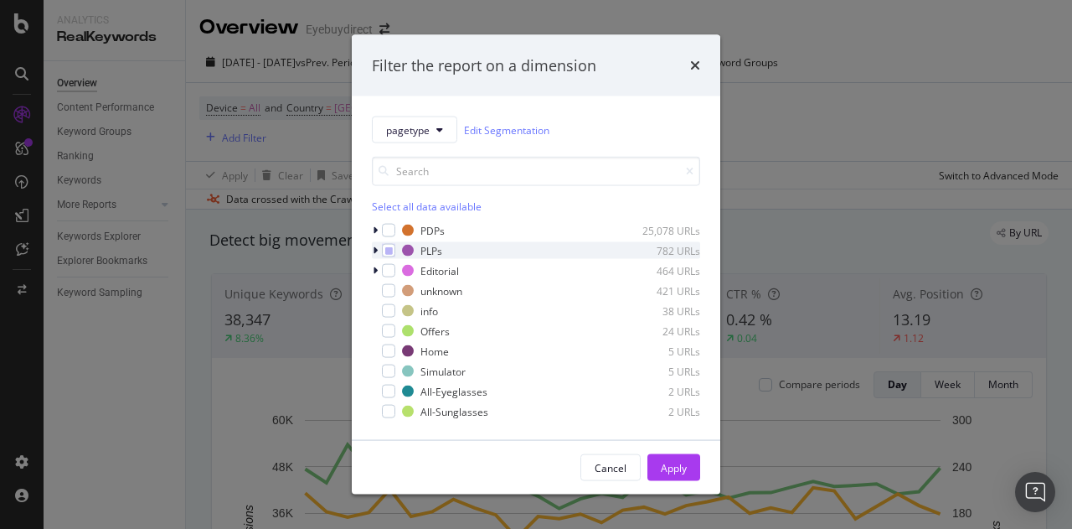
click at [379, 247] on div "modal" at bounding box center [377, 250] width 10 height 17
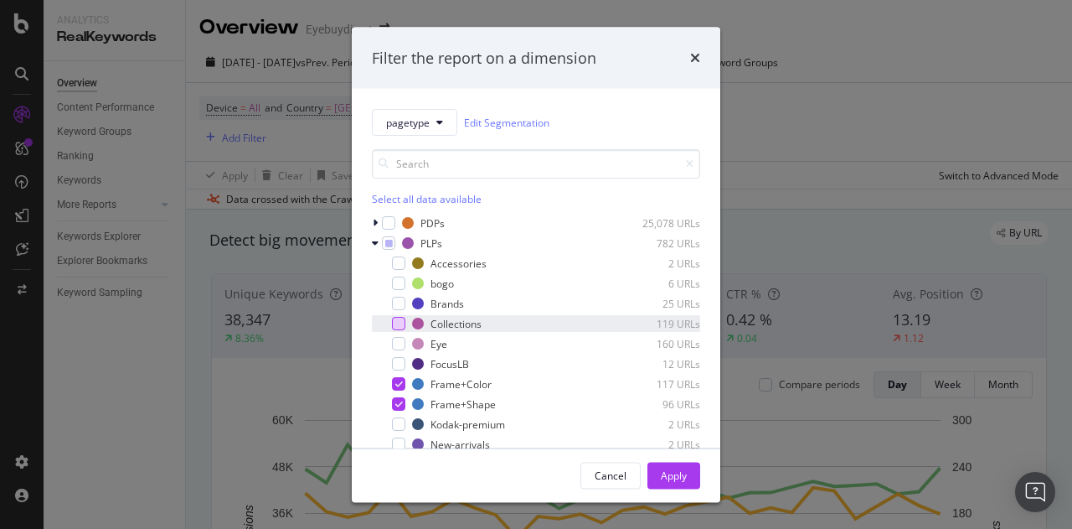
click at [397, 317] on div "modal" at bounding box center [398, 323] width 13 height 13
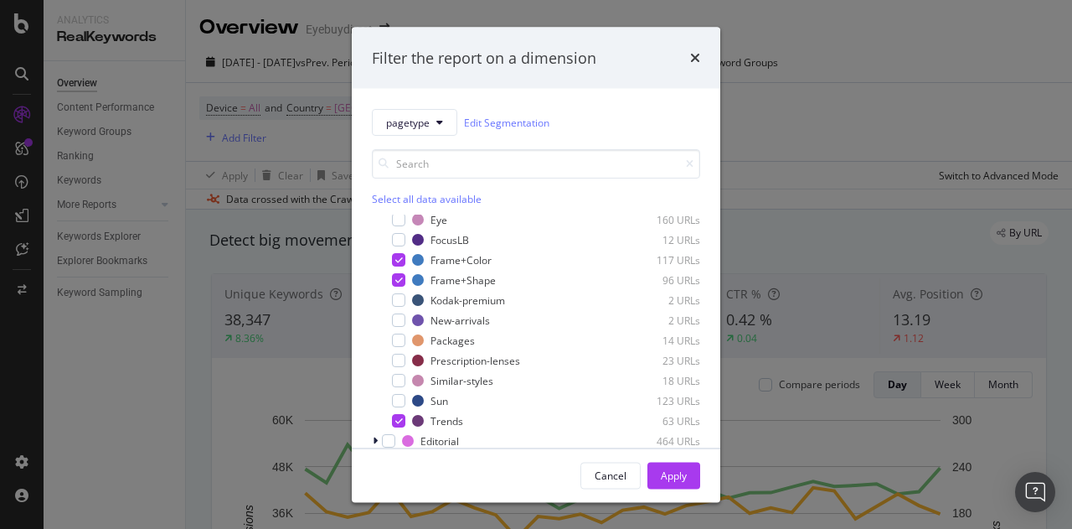
scroll to position [130, 0]
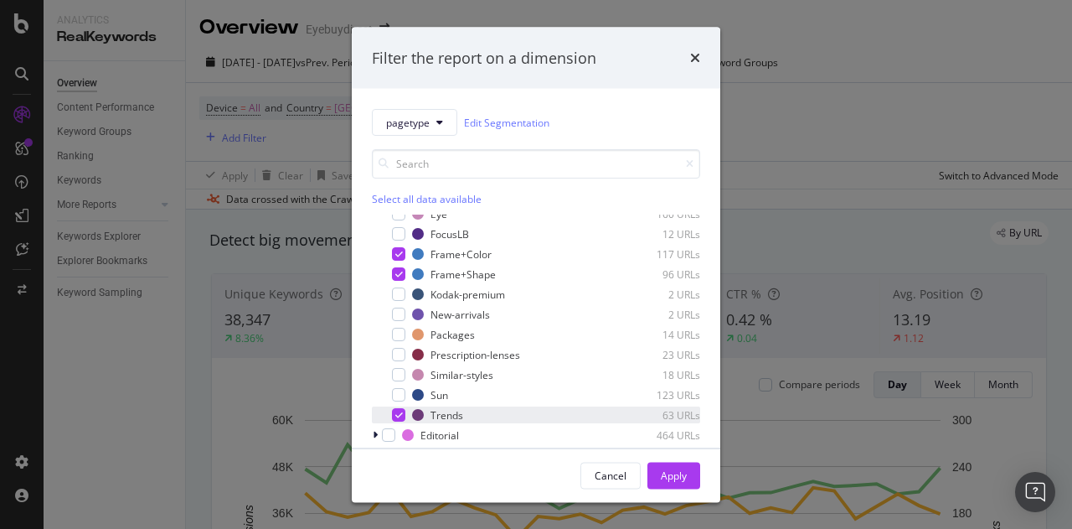
click at [403, 413] on div "modal" at bounding box center [398, 414] width 13 height 13
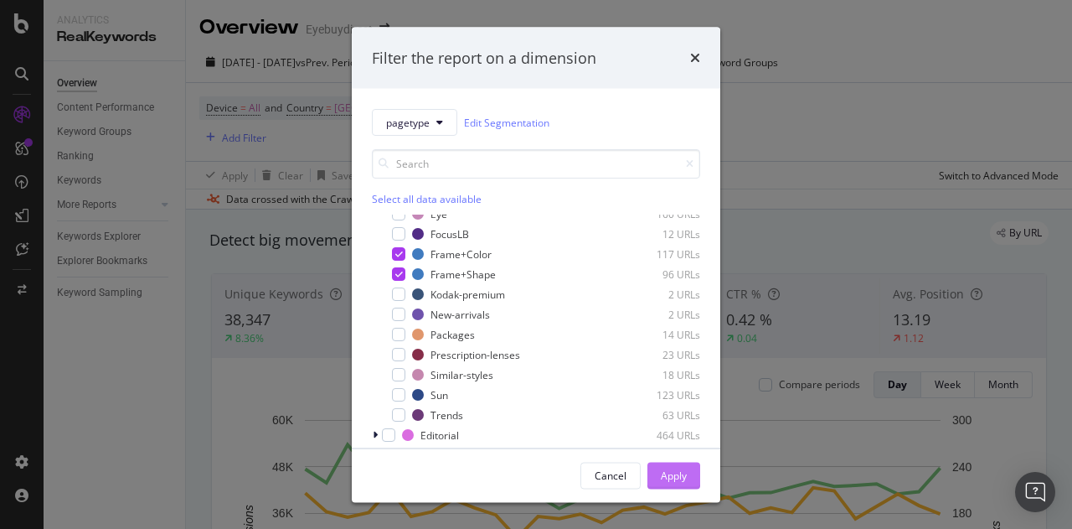
click at [672, 473] on div "Apply" at bounding box center [674, 474] width 26 height 14
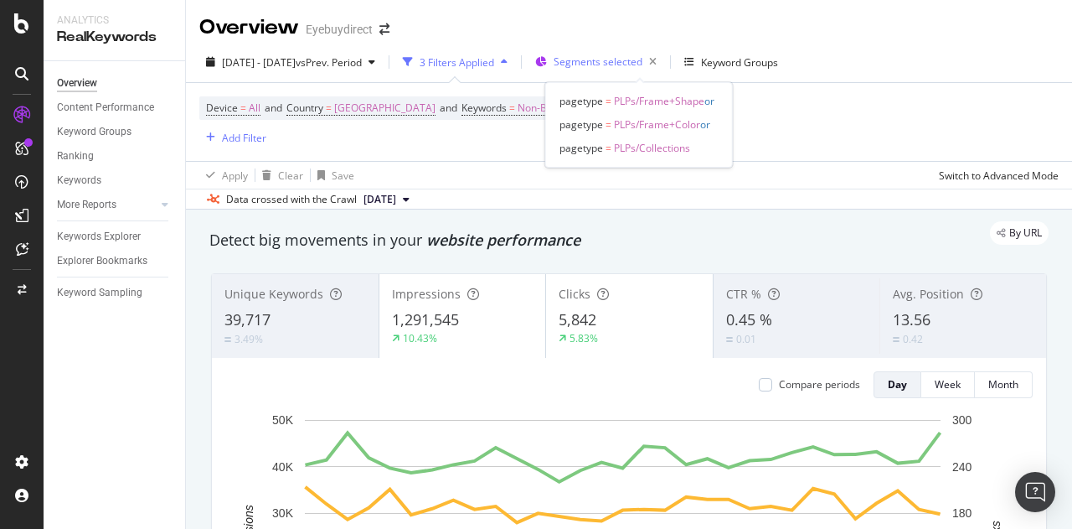
click at [643, 62] on span "Segments selected" at bounding box center [598, 61] width 89 height 14
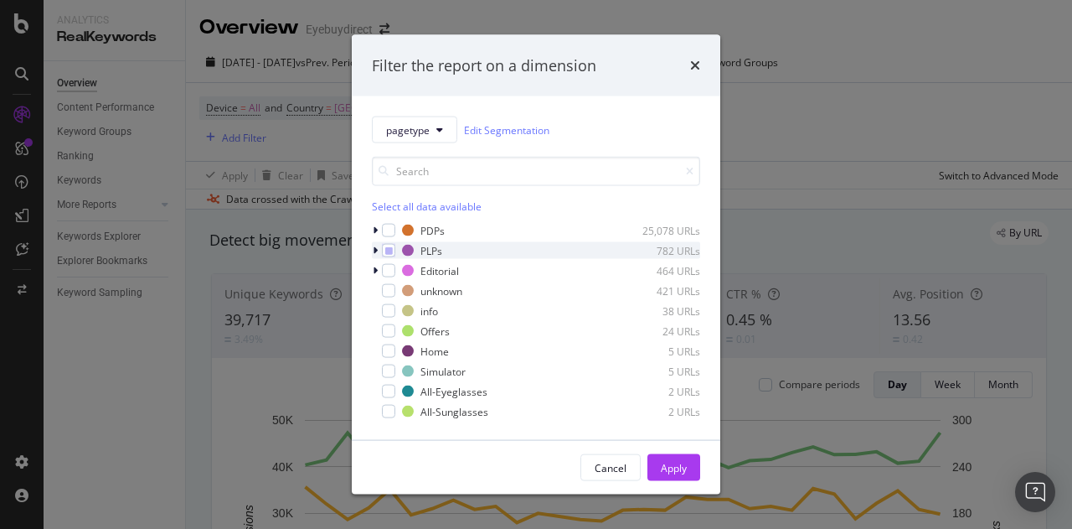
click at [374, 248] on icon "modal" at bounding box center [375, 250] width 5 height 10
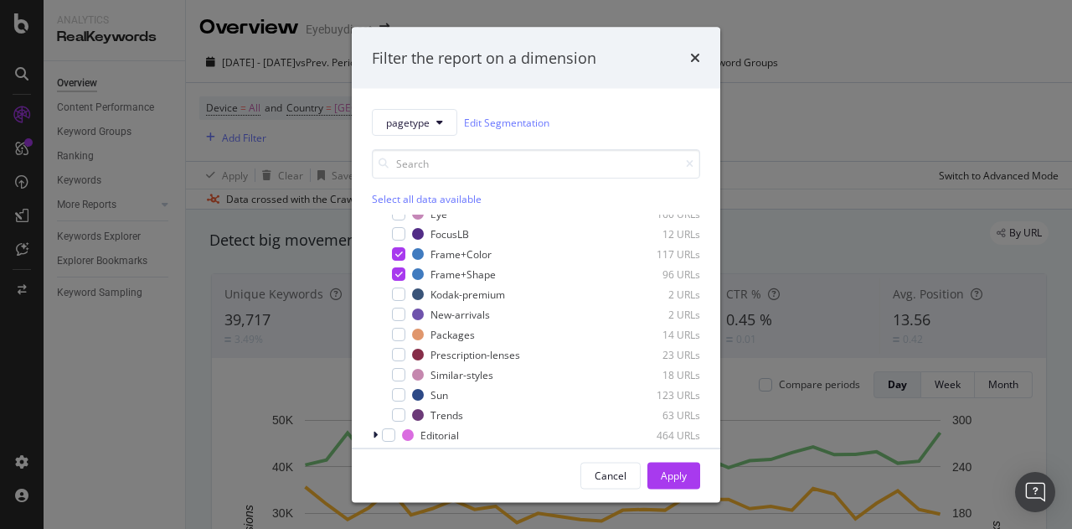
scroll to position [132, 0]
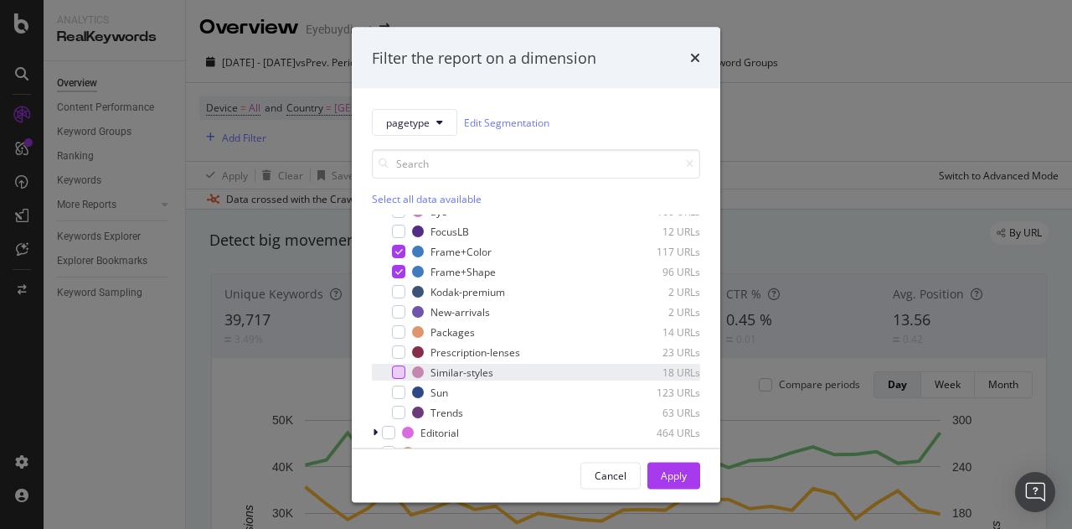
click at [398, 365] on div "modal" at bounding box center [398, 371] width 13 height 13
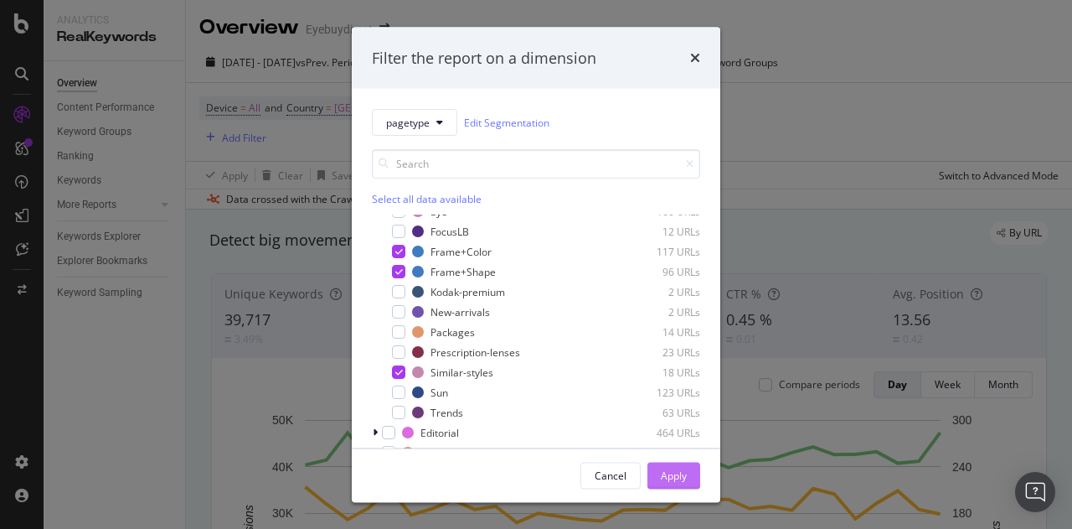
click at [666, 467] on div "Apply" at bounding box center [674, 474] width 26 height 25
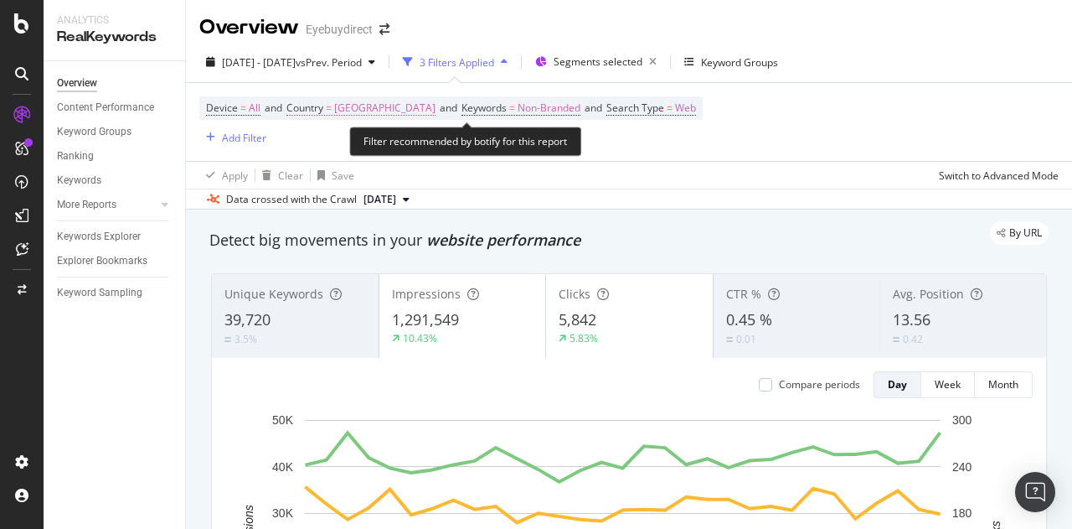
click at [419, 108] on span "[GEOGRAPHIC_DATA]" at bounding box center [384, 107] width 101 height 23
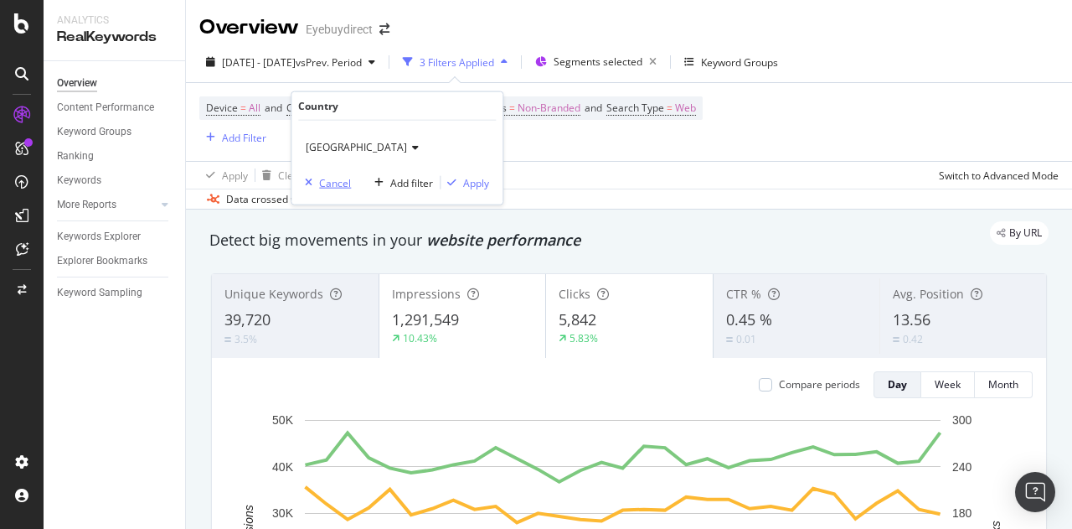
click at [322, 175] on div "Cancel" at bounding box center [335, 182] width 32 height 14
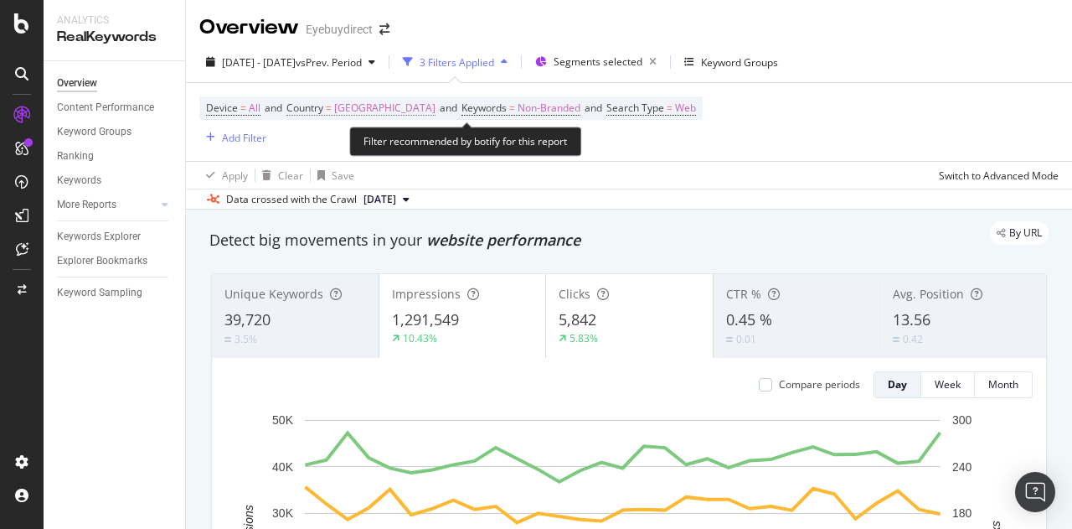
click at [421, 107] on span "[GEOGRAPHIC_DATA]" at bounding box center [384, 107] width 101 height 23
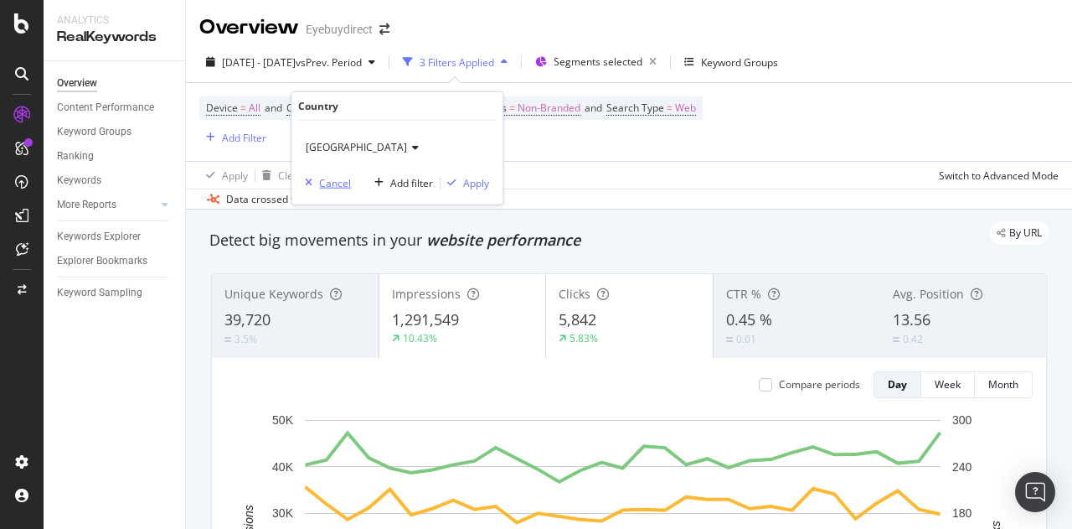
click at [312, 178] on icon "button" at bounding box center [309, 183] width 8 height 10
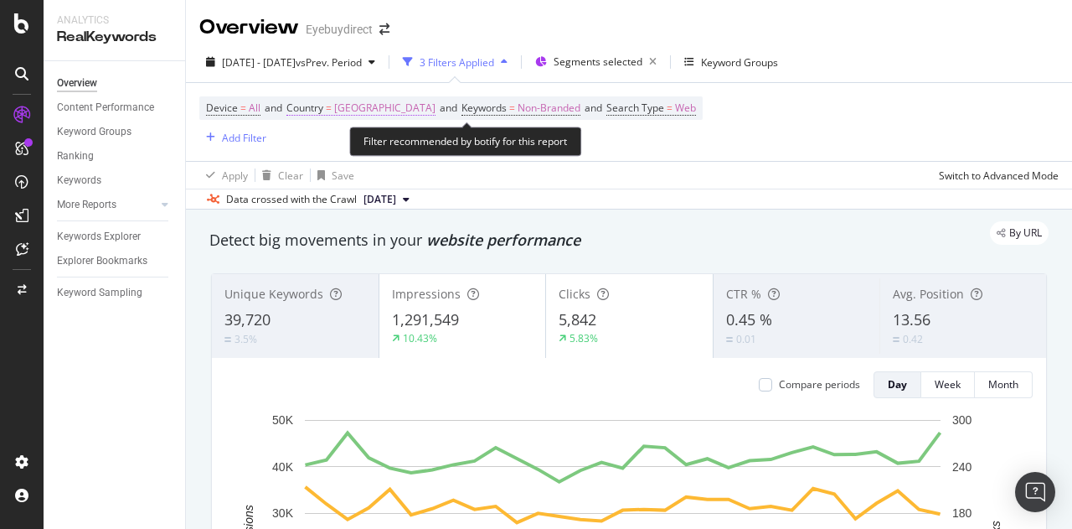
click at [422, 117] on span "[GEOGRAPHIC_DATA]" at bounding box center [384, 107] width 101 height 23
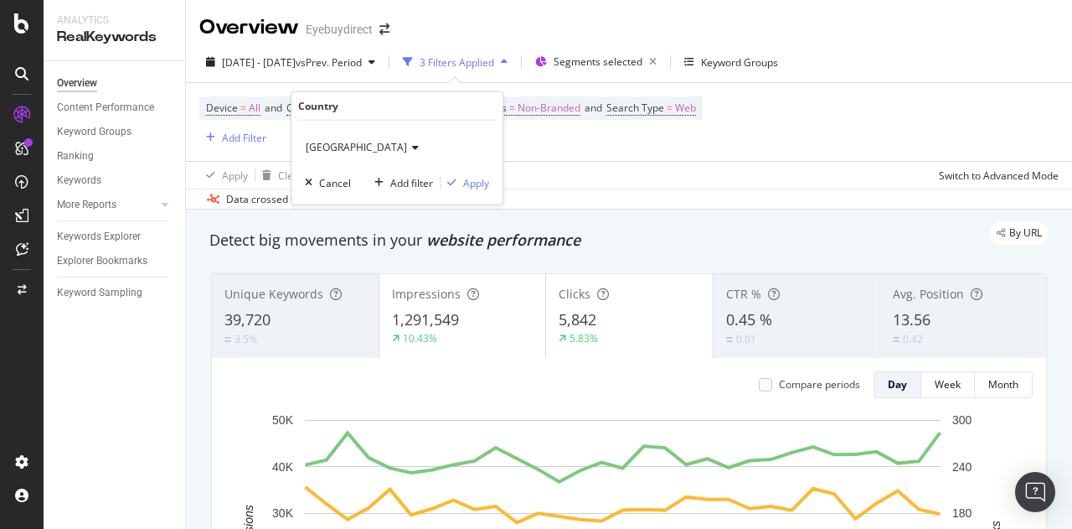
click at [419, 152] on icon at bounding box center [413, 147] width 12 height 10
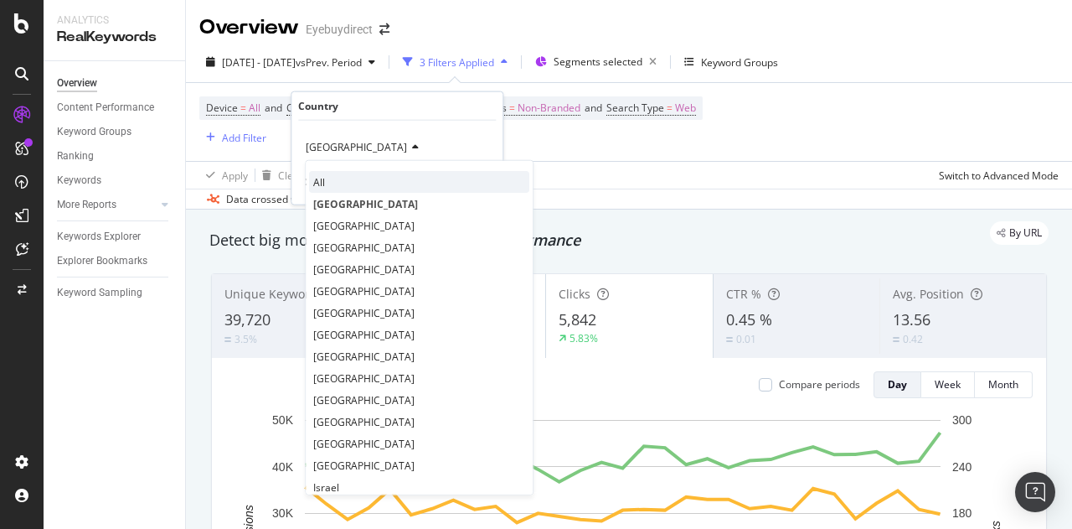
click at [367, 182] on div "All" at bounding box center [419, 182] width 220 height 22
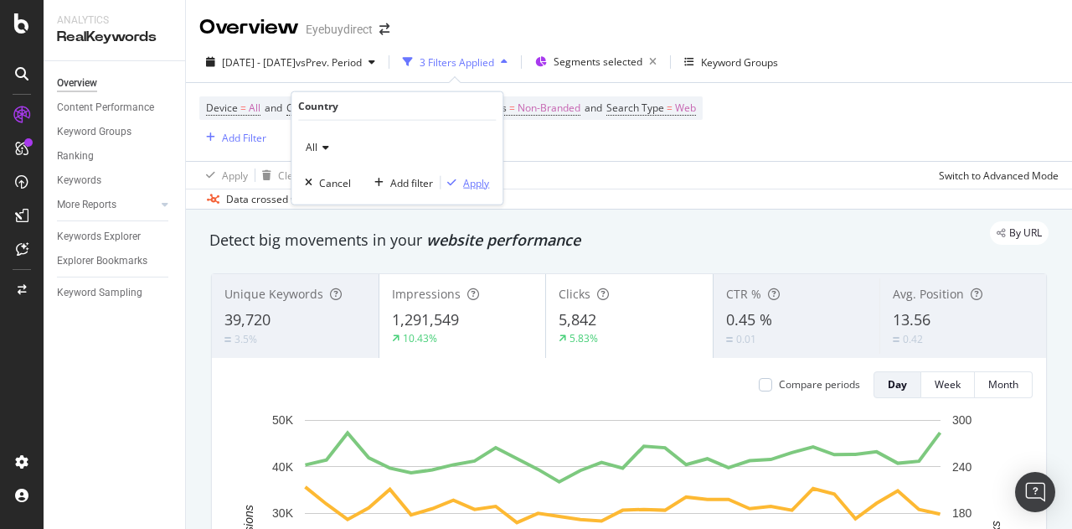
click at [463, 183] on div "Apply" at bounding box center [476, 182] width 26 height 14
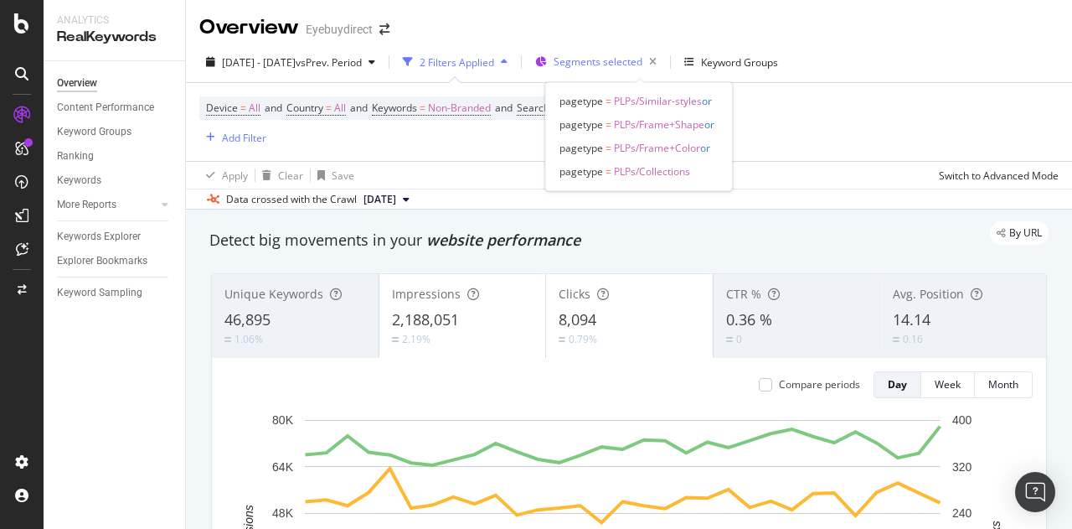
click at [643, 63] on span "Segments selected" at bounding box center [598, 61] width 89 height 14
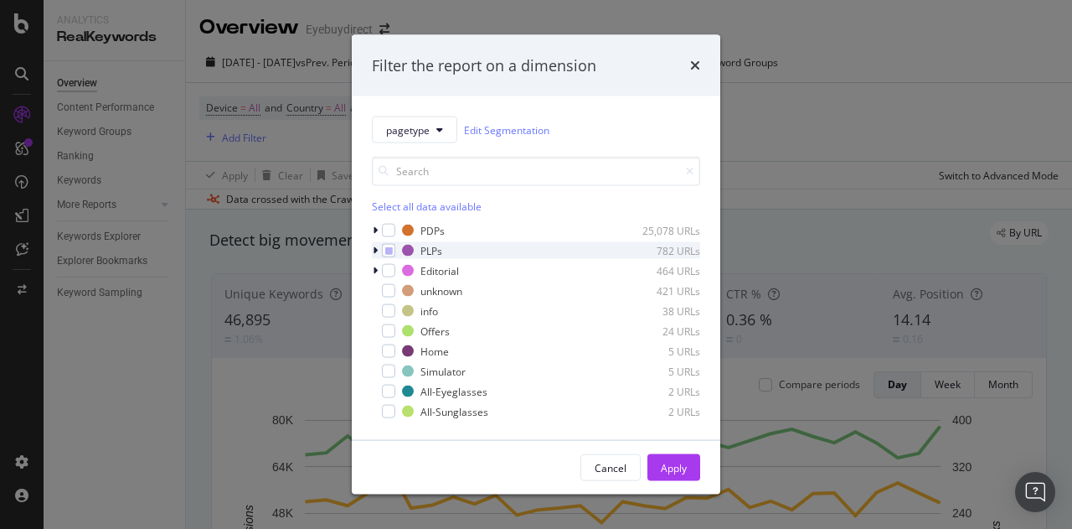
click at [377, 253] on icon "modal" at bounding box center [375, 250] width 5 height 10
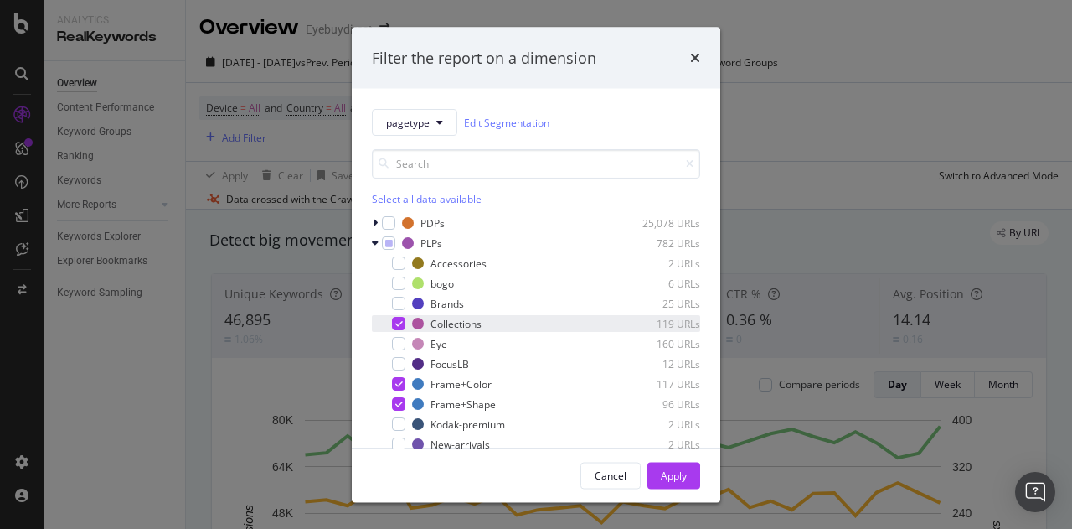
click at [397, 322] on icon "modal" at bounding box center [399, 323] width 8 height 8
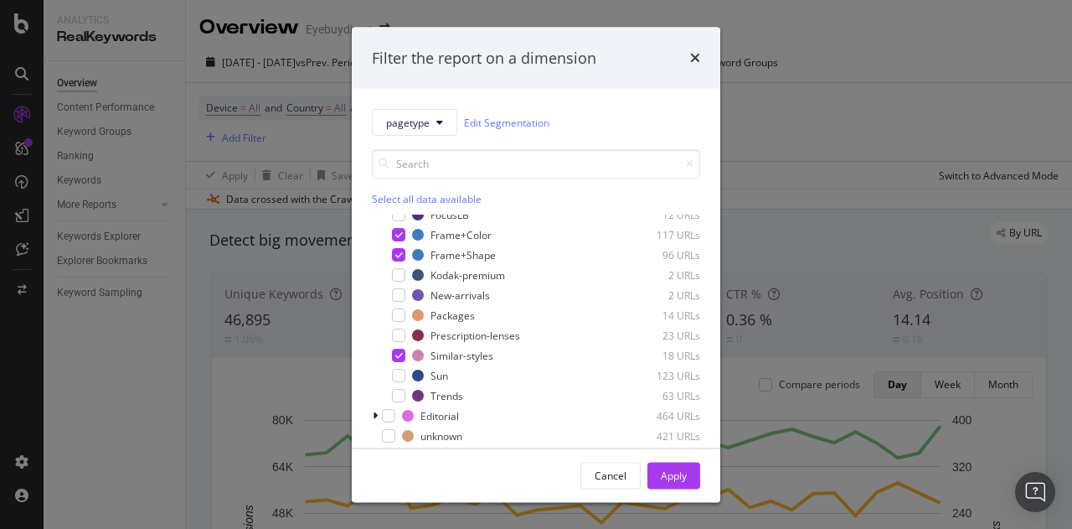
scroll to position [154, 0]
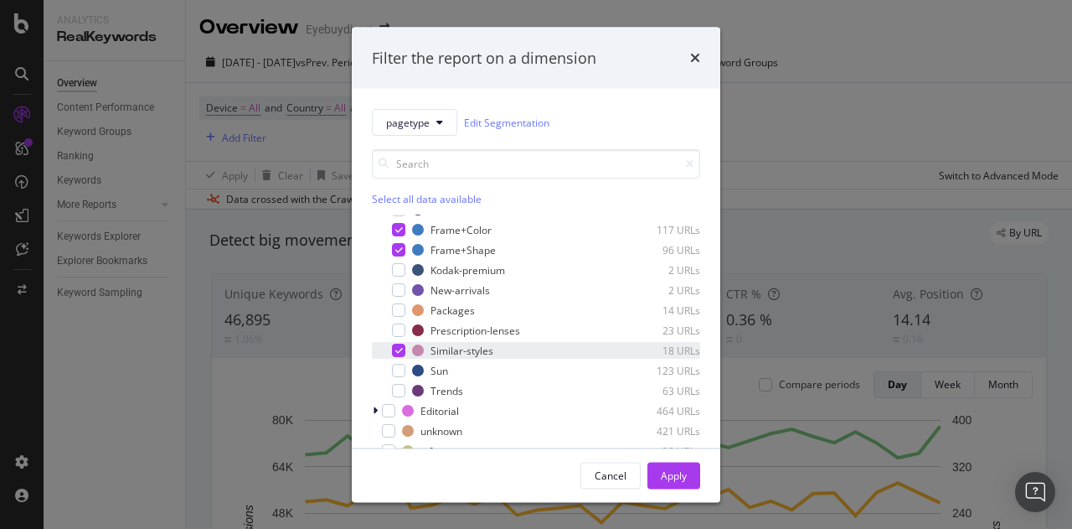
click at [399, 347] on icon "modal" at bounding box center [399, 350] width 8 height 8
click at [682, 478] on div "Apply" at bounding box center [674, 474] width 26 height 14
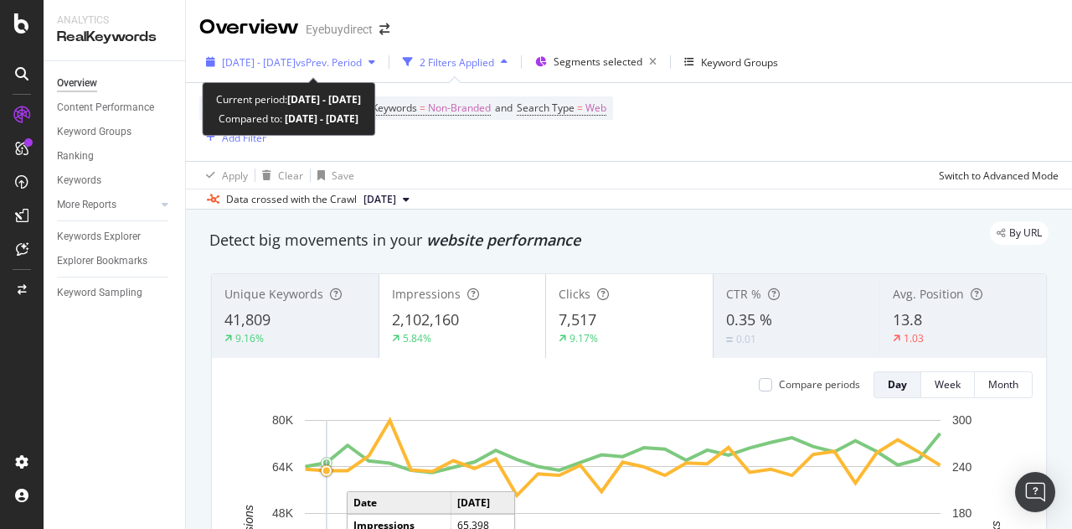
click at [306, 69] on div "[DATE] - [DATE] vs Prev. Period" at bounding box center [292, 62] width 140 height 14
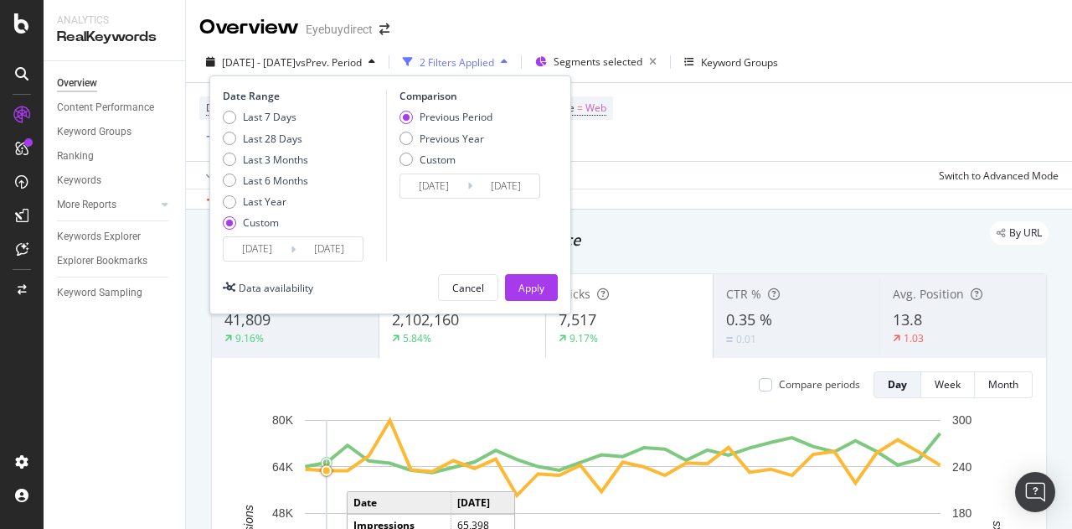
click at [253, 245] on input "[DATE]" at bounding box center [257, 248] width 67 height 23
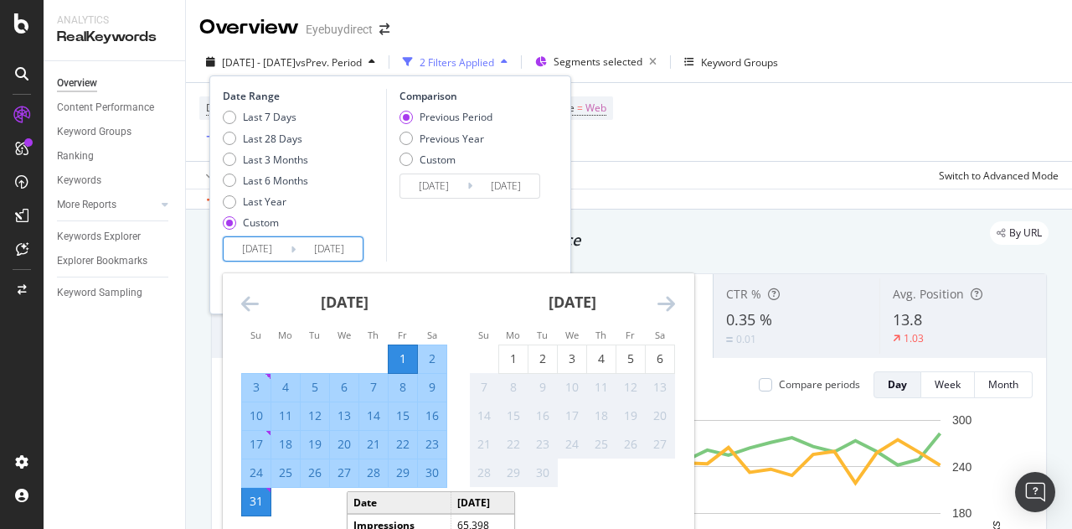
click at [247, 304] on icon "Move backward to switch to the previous month." at bounding box center [250, 303] width 18 height 20
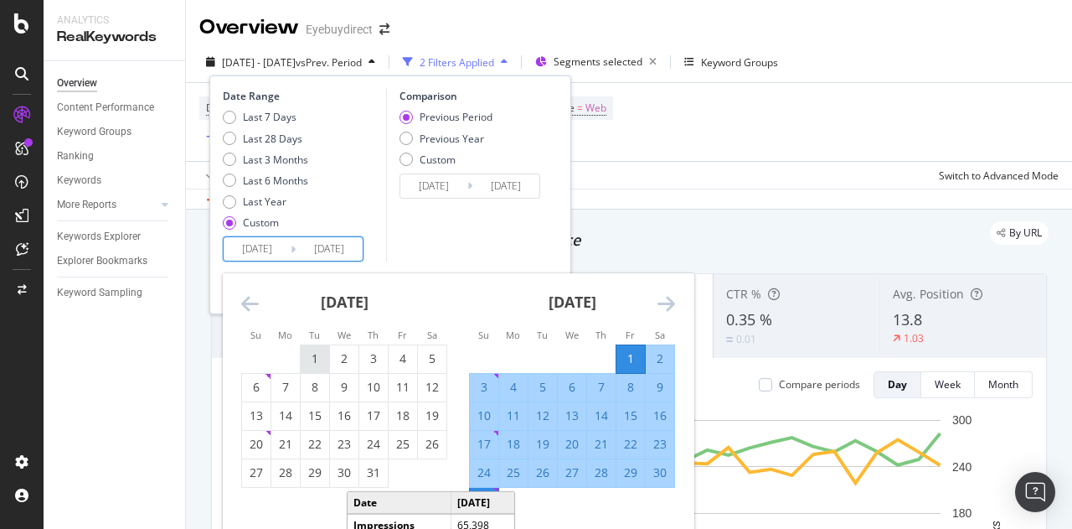
click at [305, 354] on div "1" at bounding box center [315, 358] width 28 height 17
type input "[DATE]"
type input "2025/04/30"
type input "[DATE]"
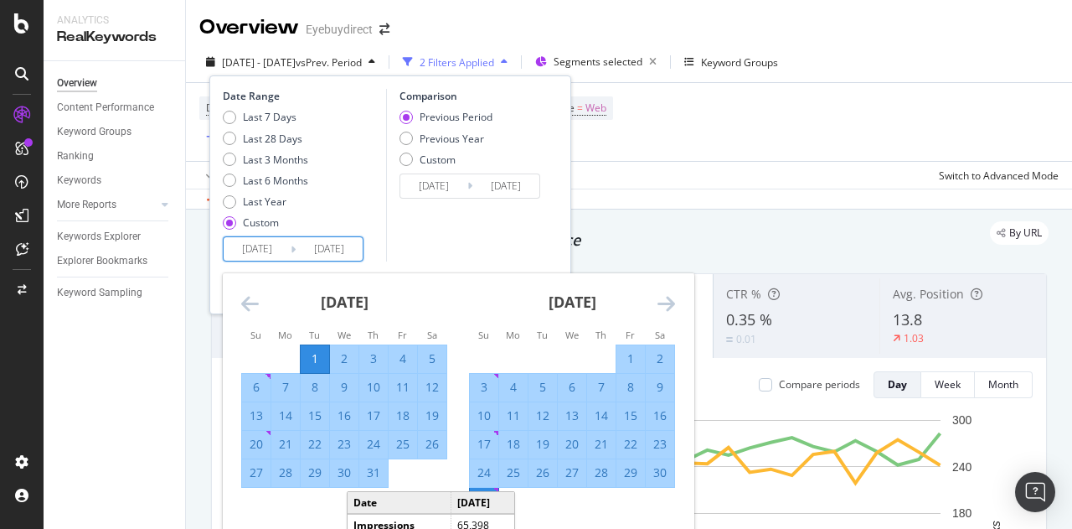
click at [380, 473] on div "31" at bounding box center [373, 472] width 28 height 17
type input "[DATE]"
type input "2025/05/31"
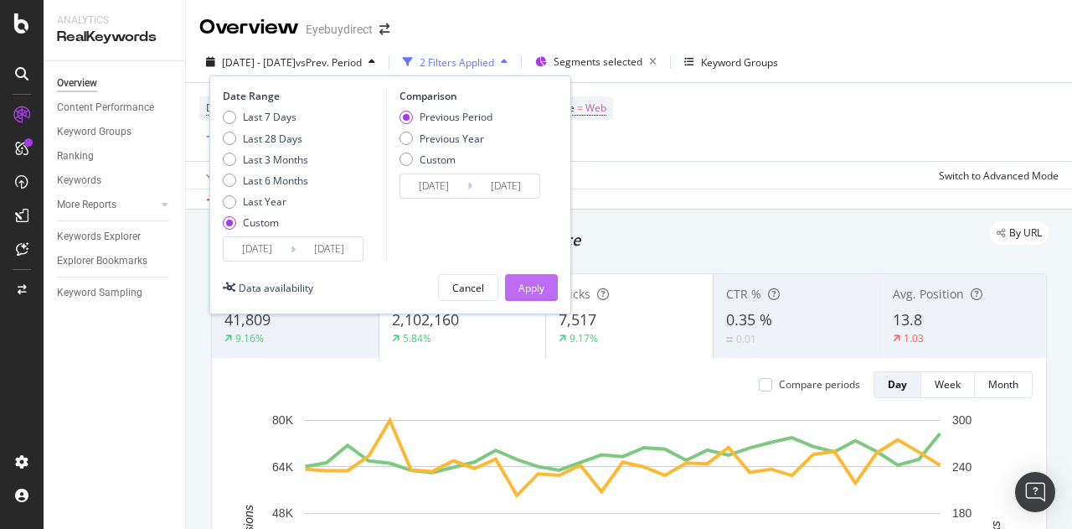
click at [526, 295] on div "Apply" at bounding box center [532, 287] width 26 height 25
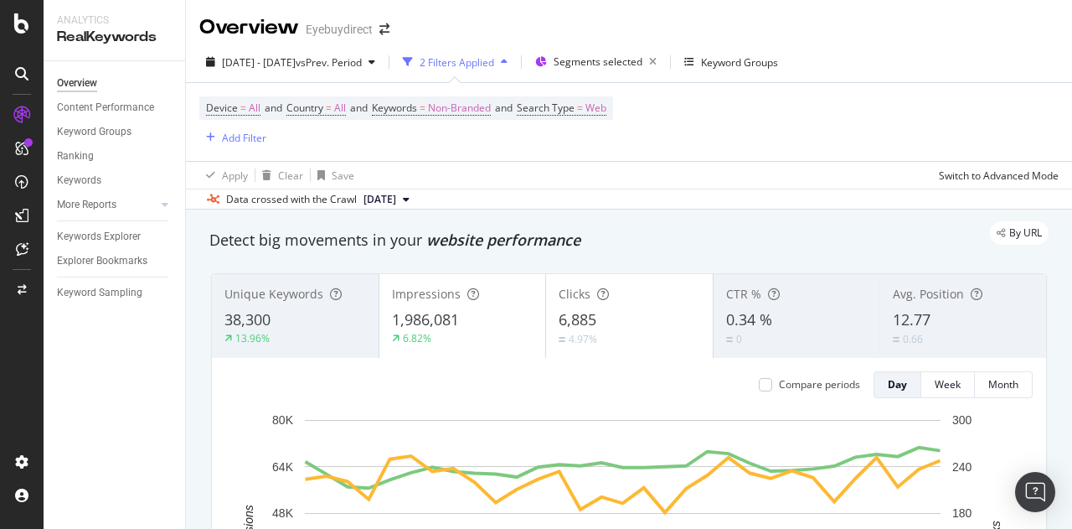
click at [494, 60] on div "2 Filters Applied" at bounding box center [457, 62] width 75 height 14
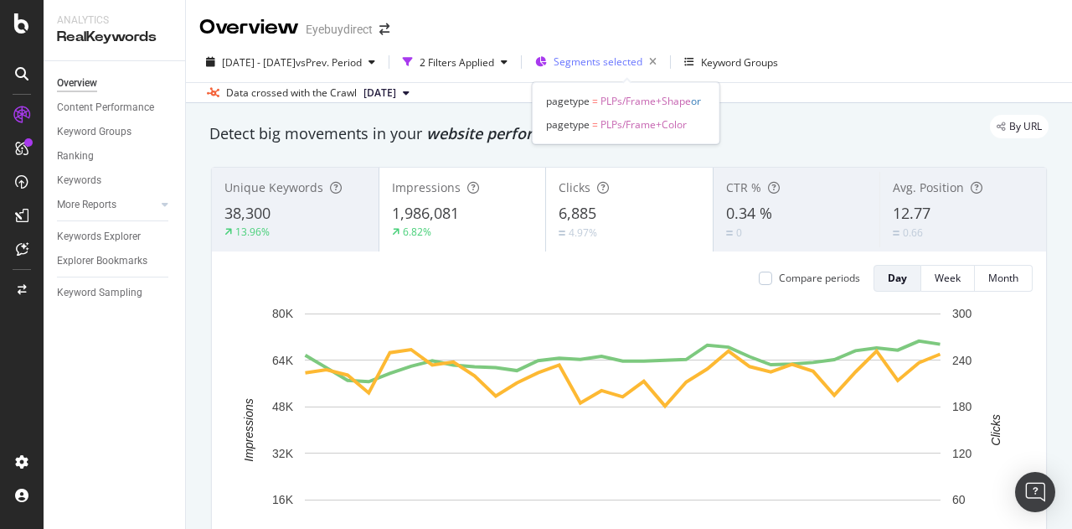
click at [631, 70] on div "Segments selected" at bounding box center [609, 61] width 110 height 23
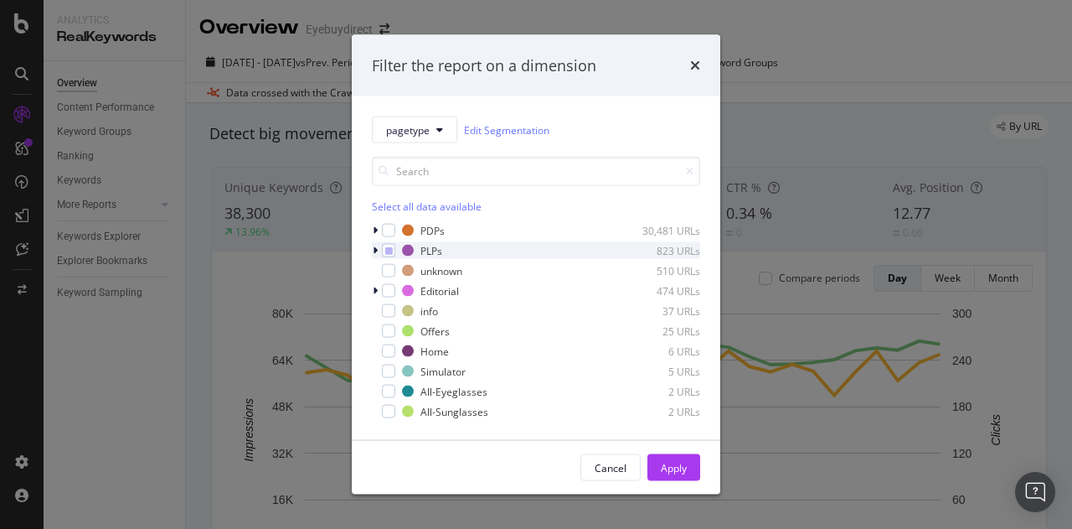
click at [377, 249] on icon "modal" at bounding box center [375, 250] width 5 height 10
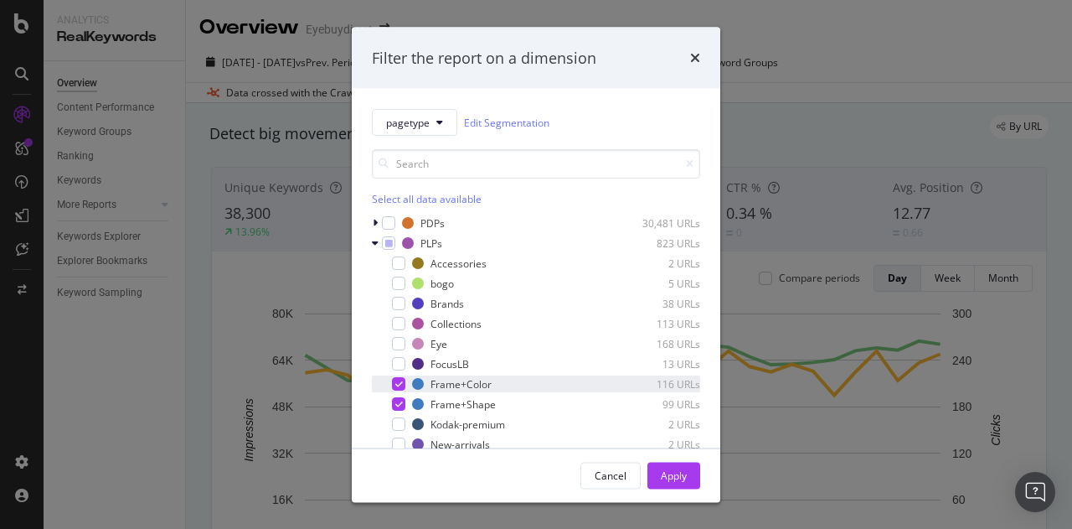
click at [396, 383] on icon "modal" at bounding box center [399, 384] width 8 height 8
click at [679, 474] on div "Apply" at bounding box center [674, 474] width 26 height 14
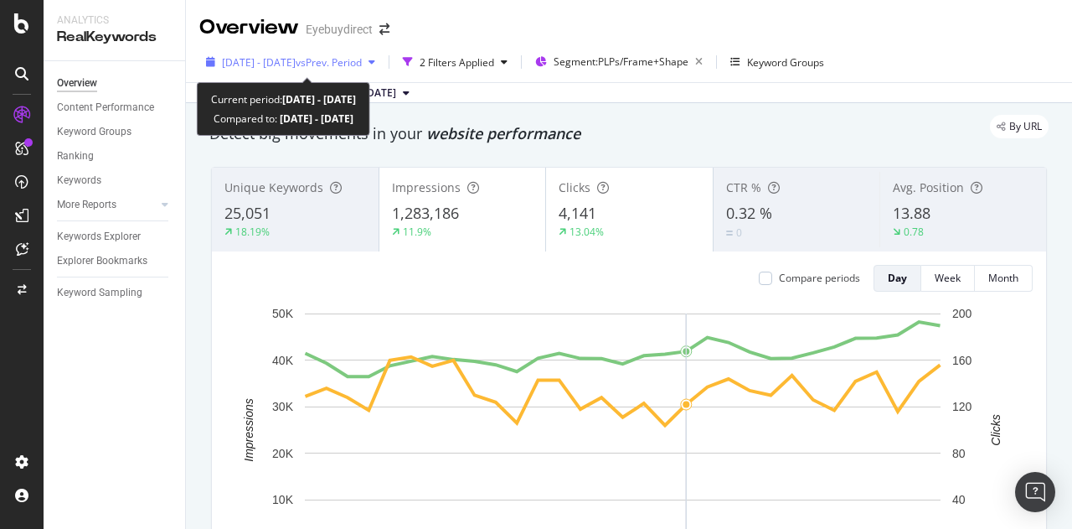
click at [362, 65] on span "vs Prev. Period" at bounding box center [329, 62] width 66 height 14
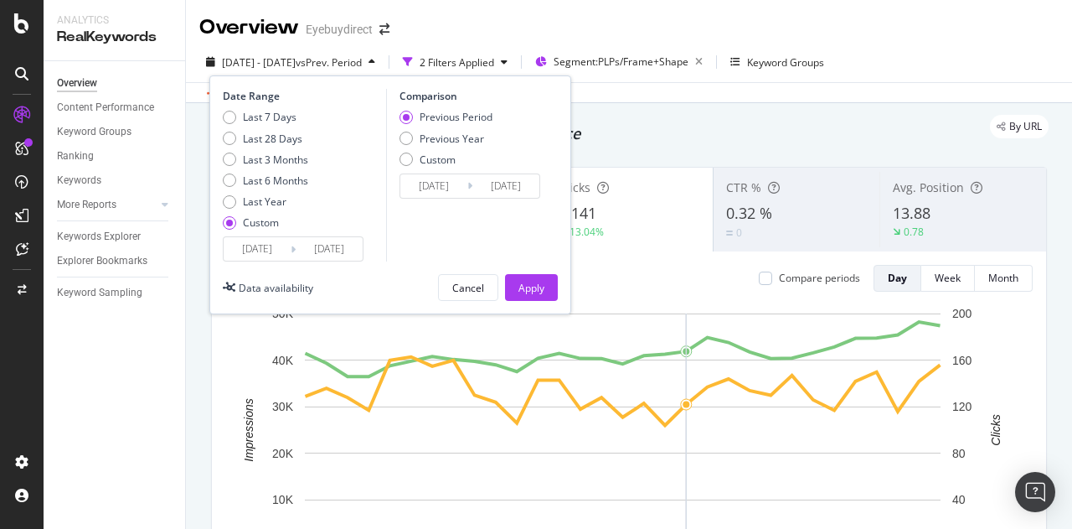
click at [302, 245] on input "[DATE]" at bounding box center [329, 248] width 67 height 23
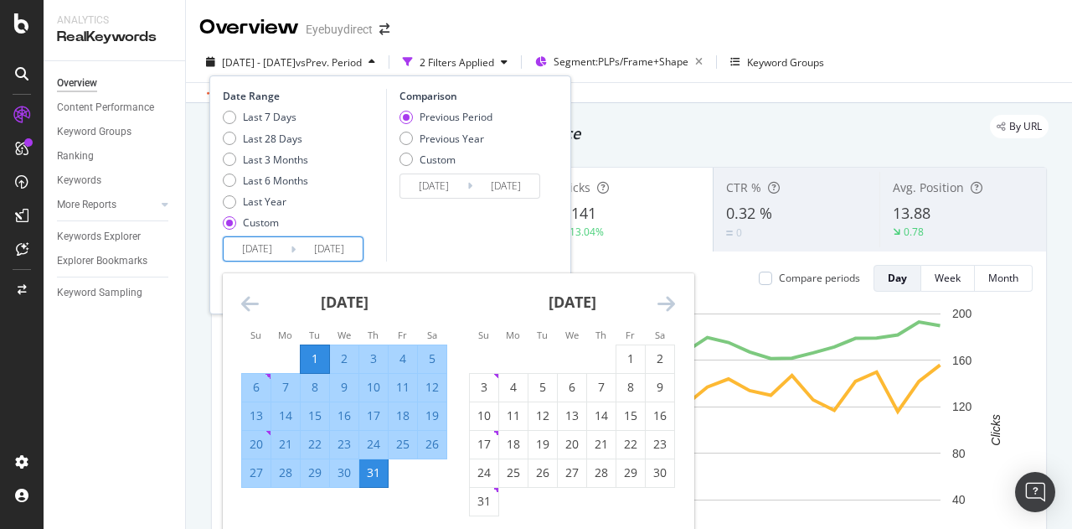
drag, startPoint x: 633, startPoint y: 369, endPoint x: 479, endPoint y: 498, distance: 201.0
click at [479, 498] on div "31" at bounding box center [484, 501] width 28 height 17
type input "[DATE]"
type input "2025/04/30"
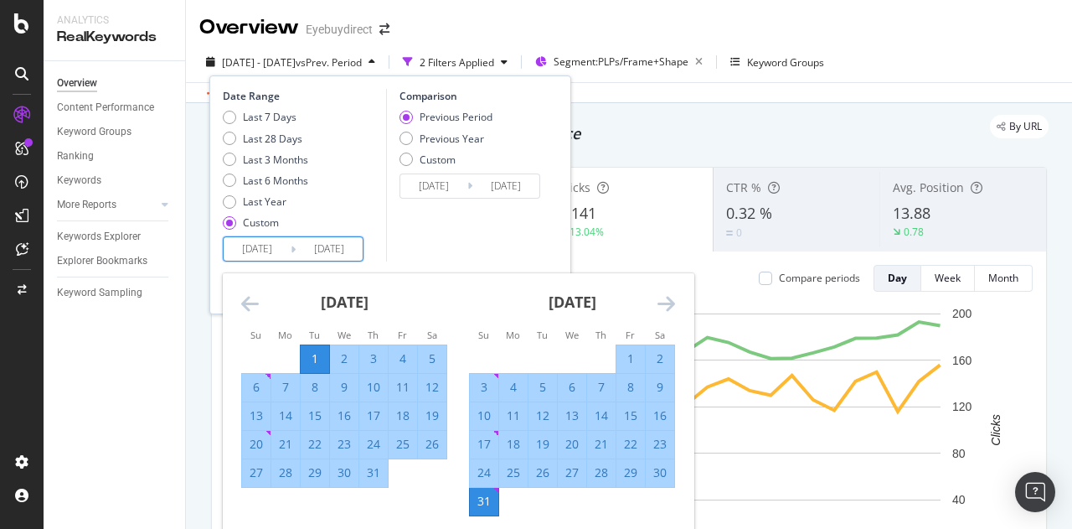
click at [333, 249] on input "[DATE]" at bounding box center [329, 248] width 67 height 23
click at [632, 354] on div "1" at bounding box center [631, 358] width 28 height 17
type input "[DATE]"
type input "2025/05/30"
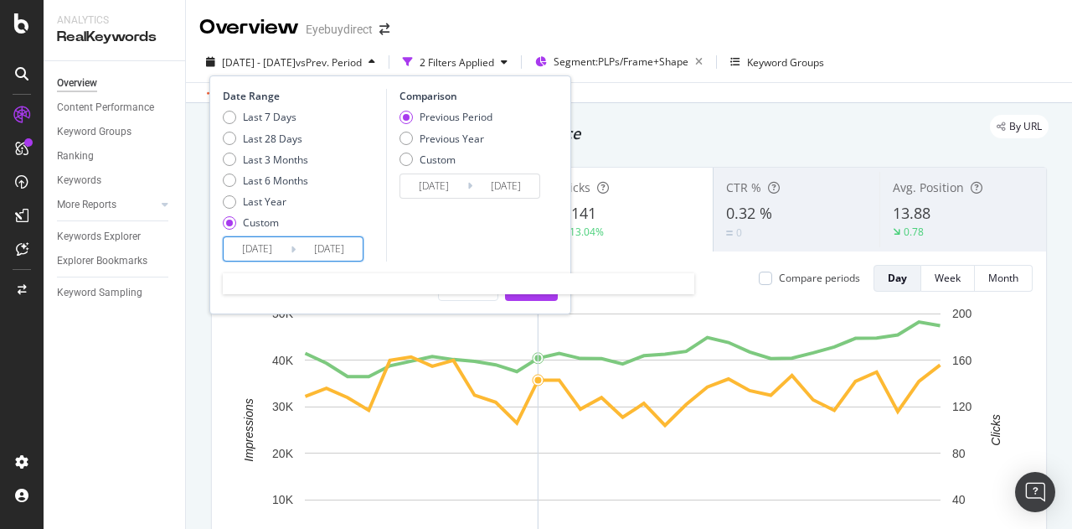
click at [322, 246] on input "[DATE]" at bounding box center [329, 248] width 67 height 23
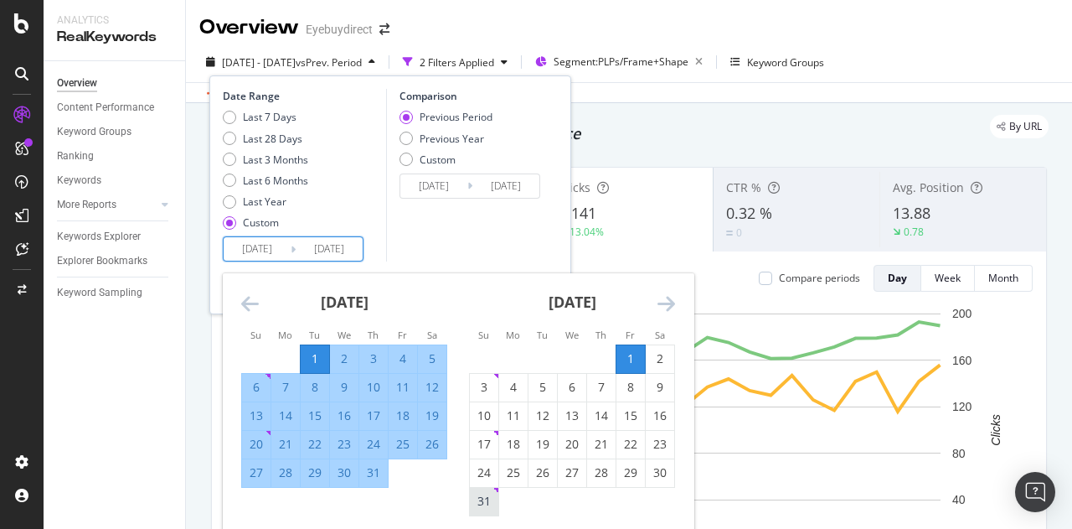
click at [482, 491] on div "31" at bounding box center [484, 502] width 28 height 28
type input "[DATE]"
type input "2025/04/30"
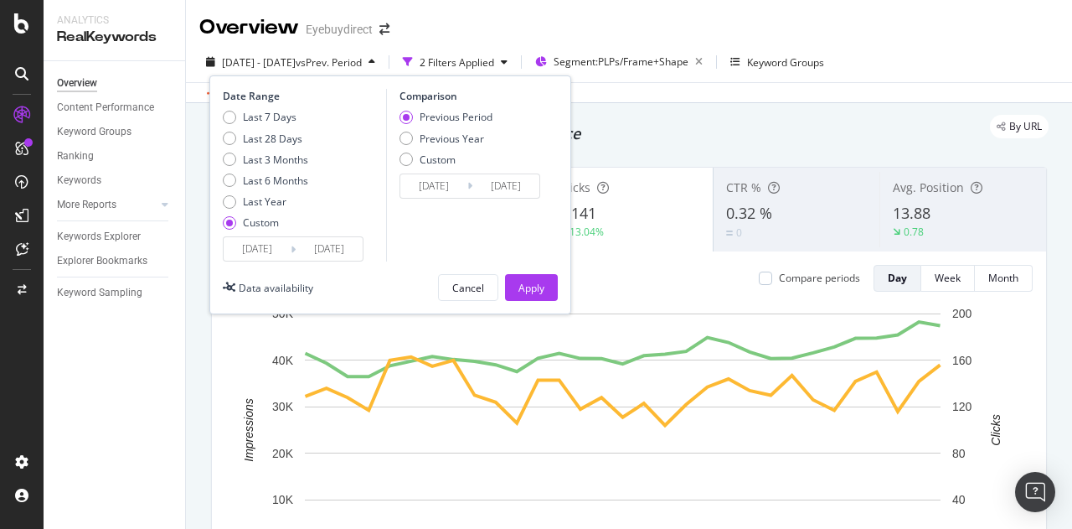
click at [318, 254] on input "[DATE]" at bounding box center [329, 248] width 67 height 23
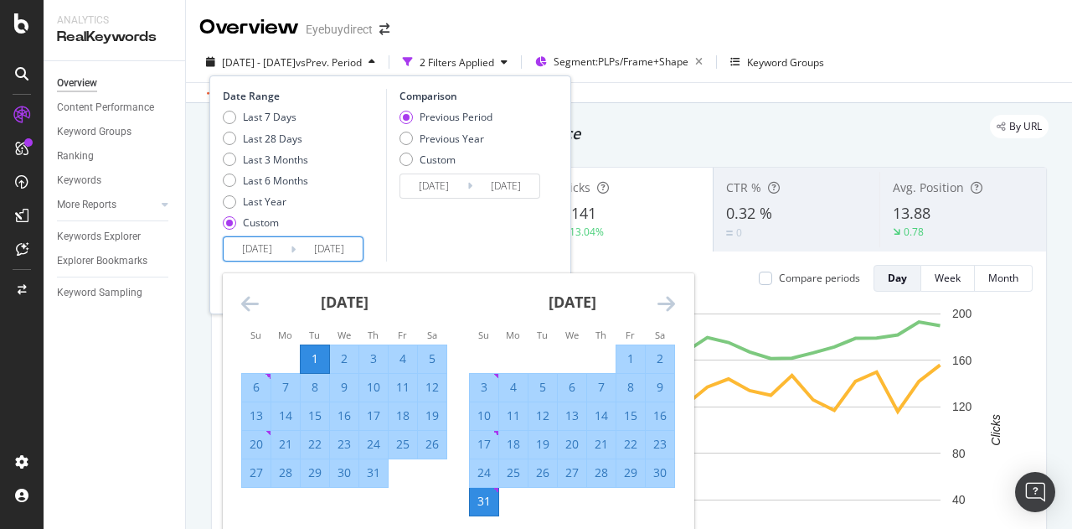
click at [628, 359] on div "1" at bounding box center [631, 358] width 28 height 17
type input "[DATE]"
type input "2025/05/30"
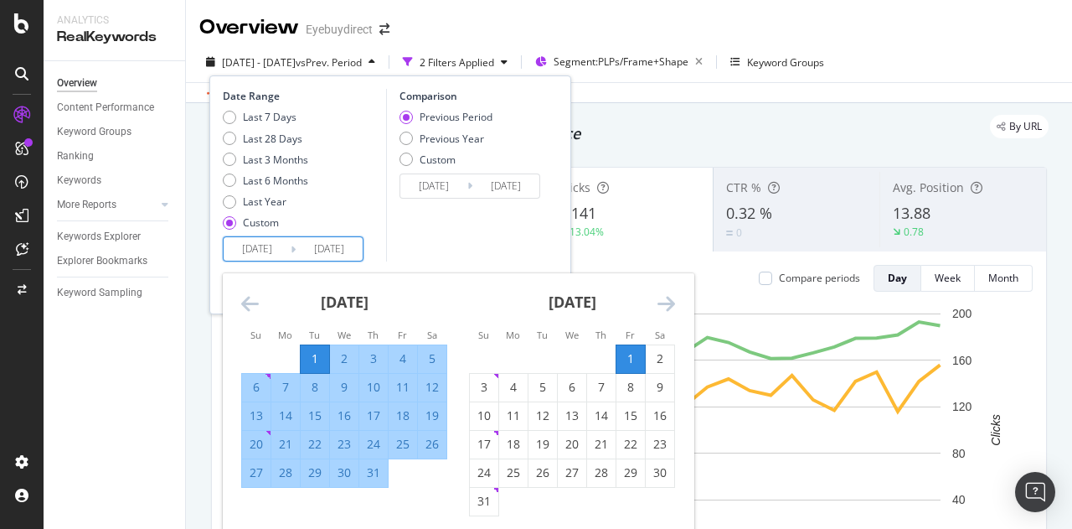
click at [232, 252] on input "[DATE]" at bounding box center [257, 248] width 67 height 23
click at [620, 354] on div "1" at bounding box center [631, 358] width 28 height 17
type input "[DATE]"
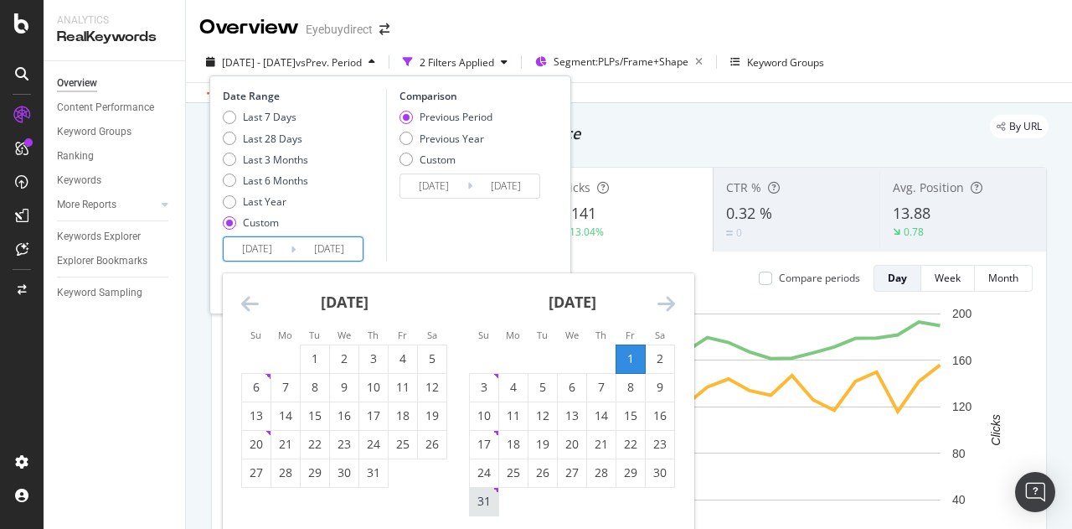
click at [478, 488] on div "31" at bounding box center [484, 502] width 28 height 28
type input "[DATE]"
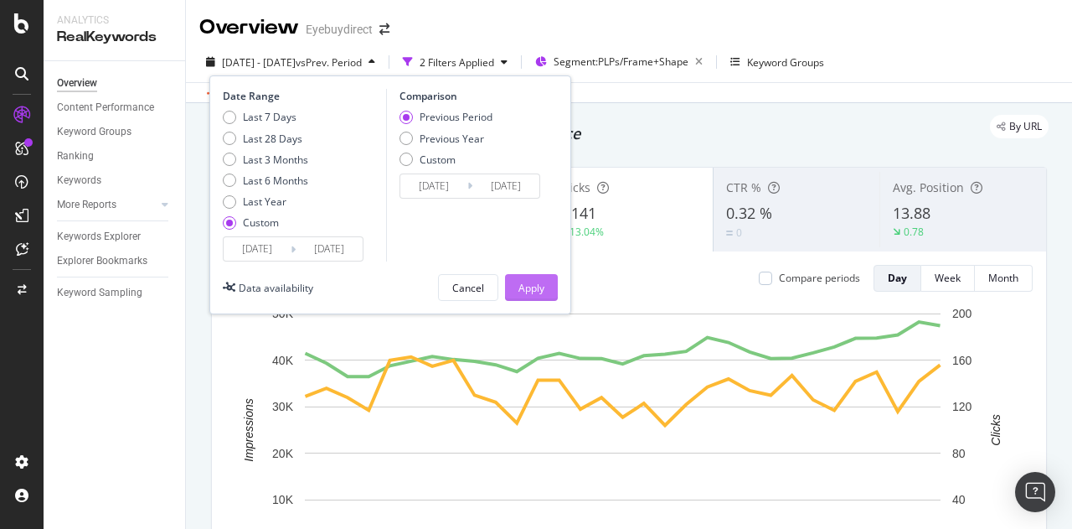
click at [538, 287] on div "Apply" at bounding box center [532, 288] width 26 height 14
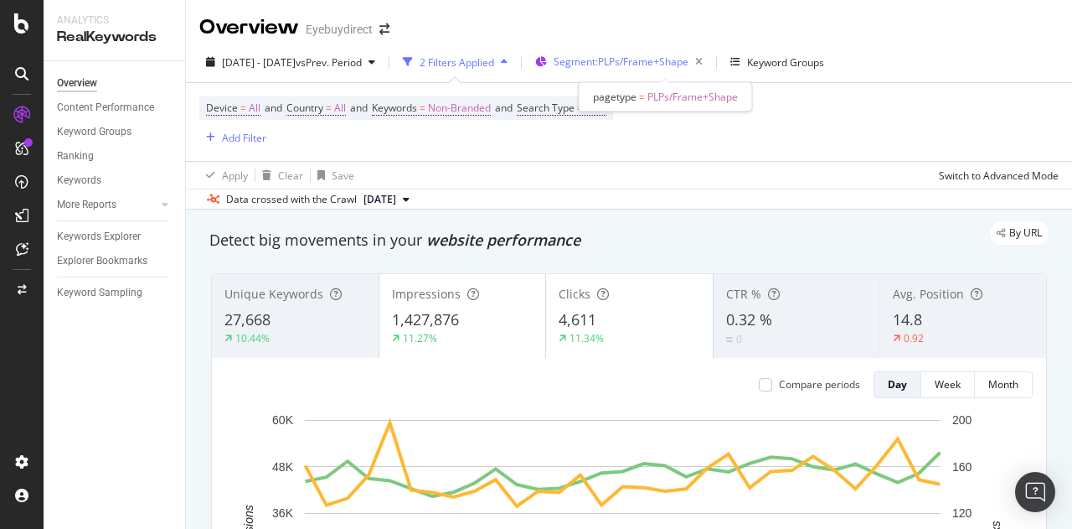
click at [670, 67] on span "Segment: PLPs/Frame+Shape" at bounding box center [621, 61] width 135 height 14
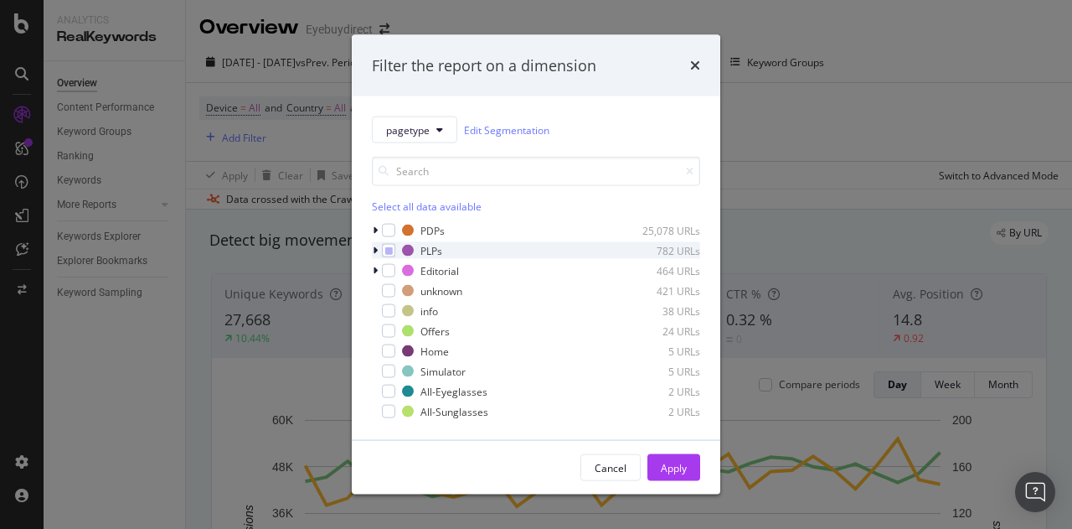
click at [374, 245] on icon "modal" at bounding box center [375, 250] width 5 height 10
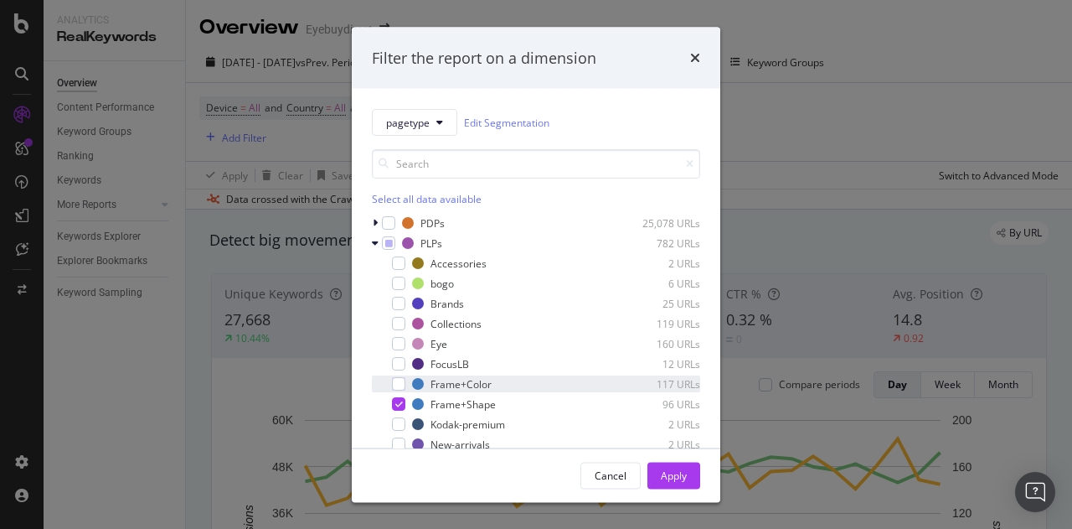
click at [400, 375] on div "Frame+Color 117 URLs" at bounding box center [536, 383] width 328 height 17
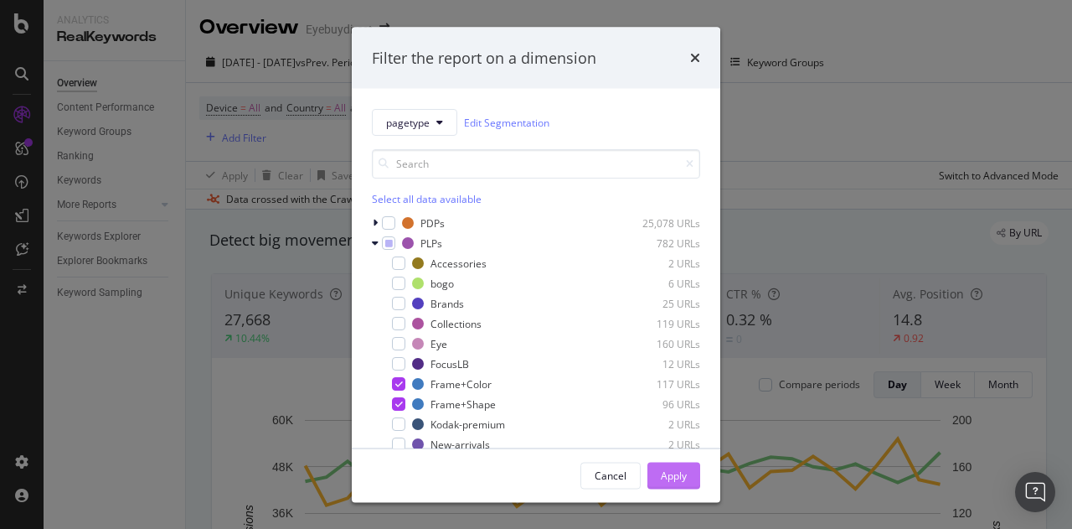
click at [675, 465] on div "Apply" at bounding box center [674, 474] width 26 height 25
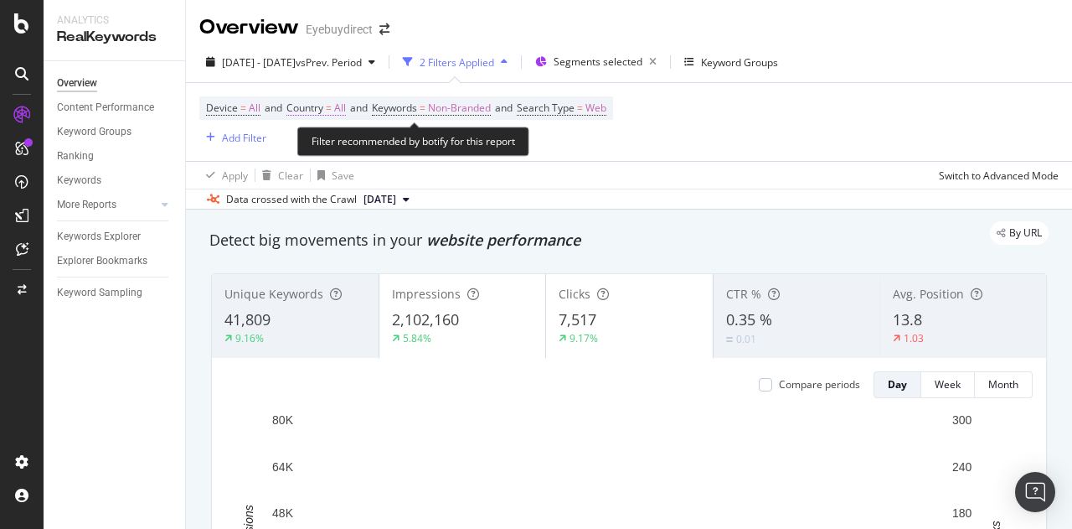
click at [340, 108] on span "All" at bounding box center [340, 107] width 12 height 23
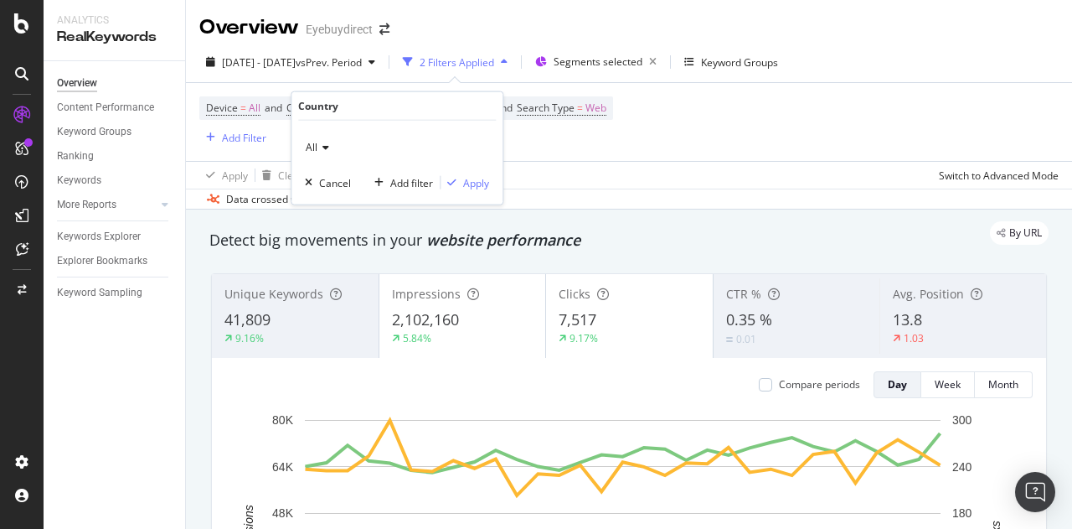
click at [319, 146] on icon at bounding box center [324, 147] width 12 height 10
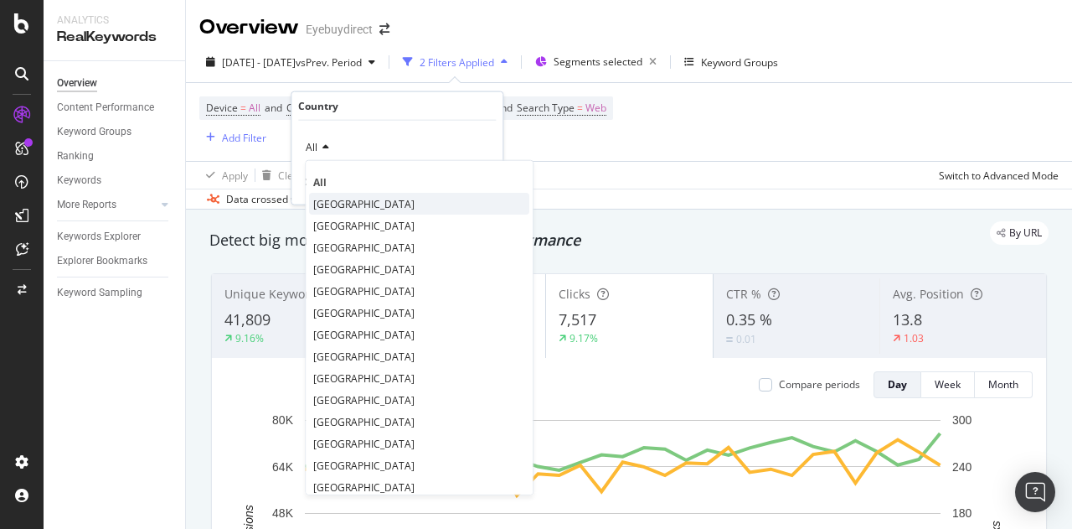
click at [366, 207] on span "[GEOGRAPHIC_DATA]" at bounding box center [363, 203] width 101 height 14
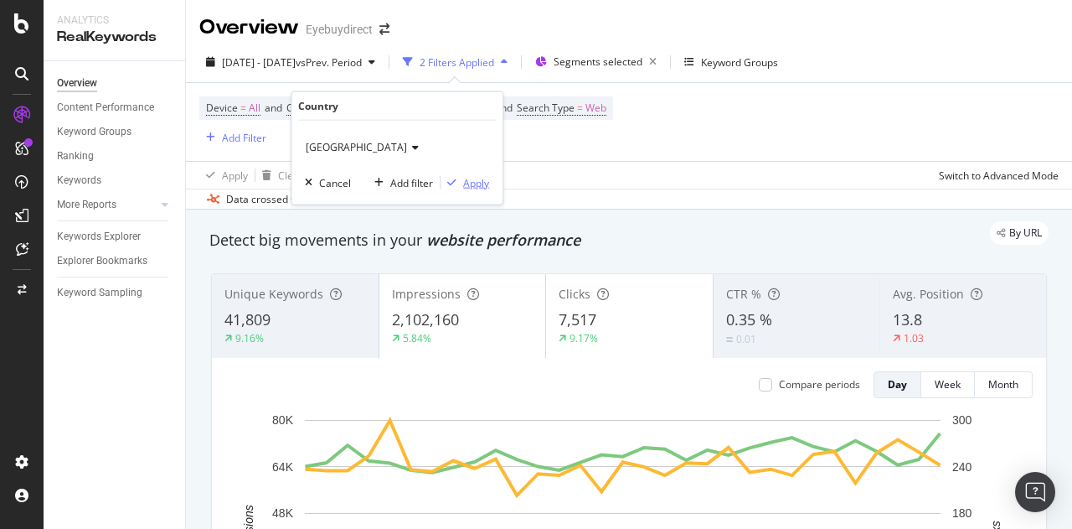
click at [473, 185] on div "Apply" at bounding box center [476, 182] width 26 height 14
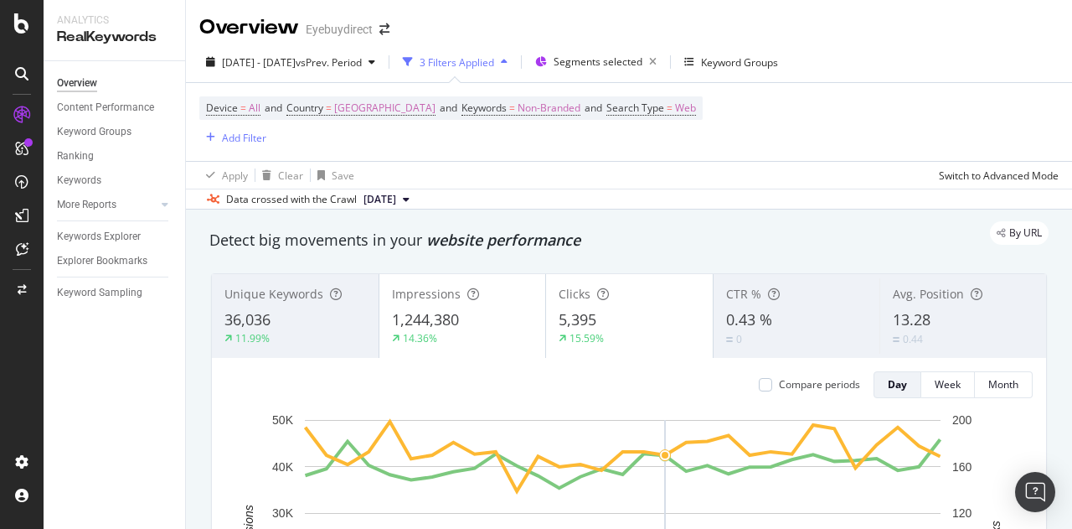
click at [514, 53] on div "3 Filters Applied" at bounding box center [455, 61] width 118 height 25
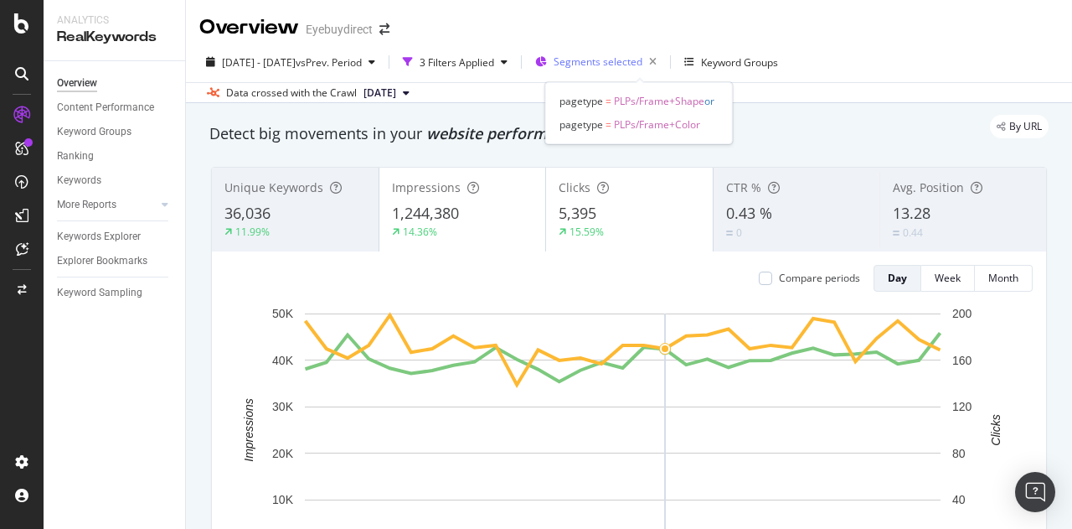
click at [643, 65] on span "Segments selected" at bounding box center [598, 61] width 89 height 14
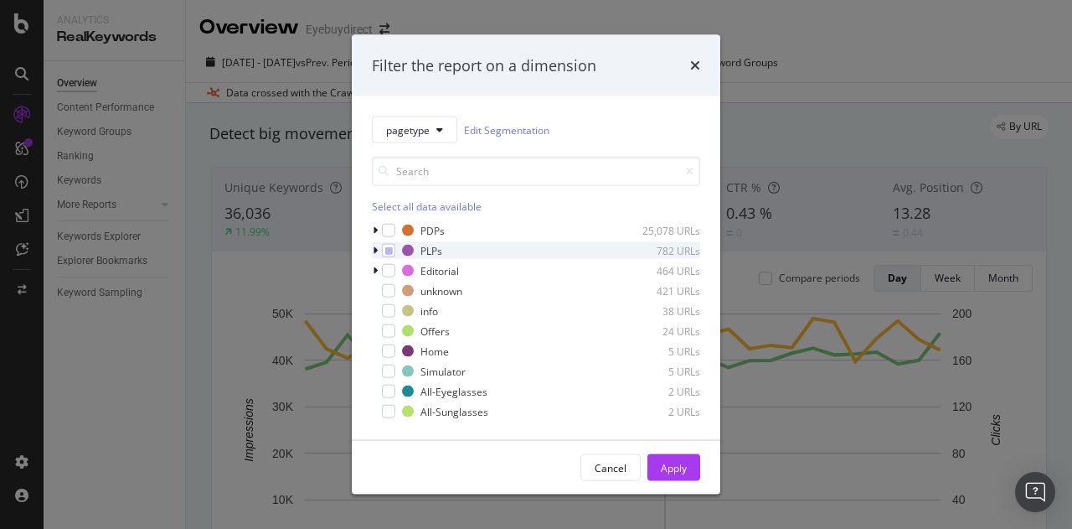
click at [375, 247] on icon "modal" at bounding box center [375, 250] width 5 height 10
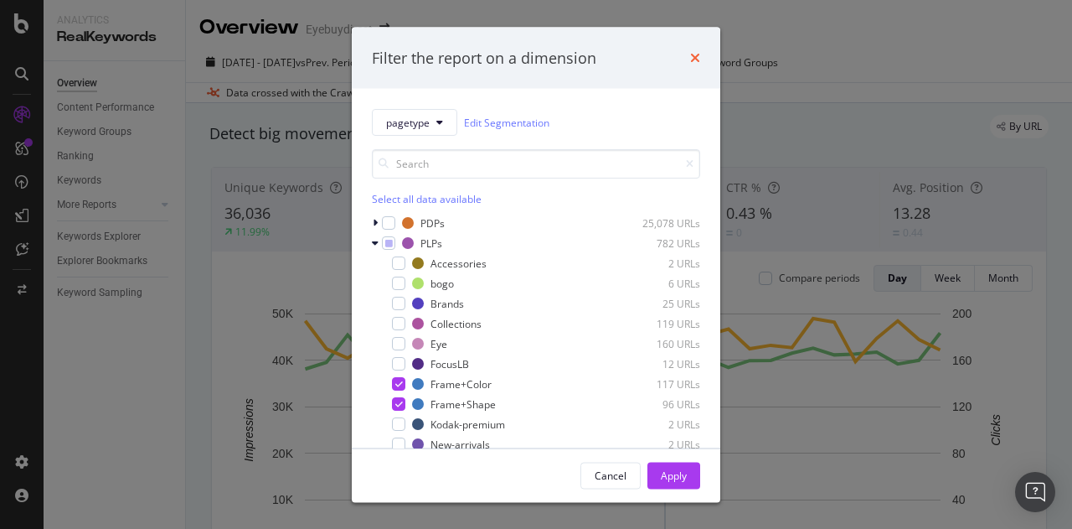
click at [697, 53] on icon "times" at bounding box center [695, 57] width 10 height 13
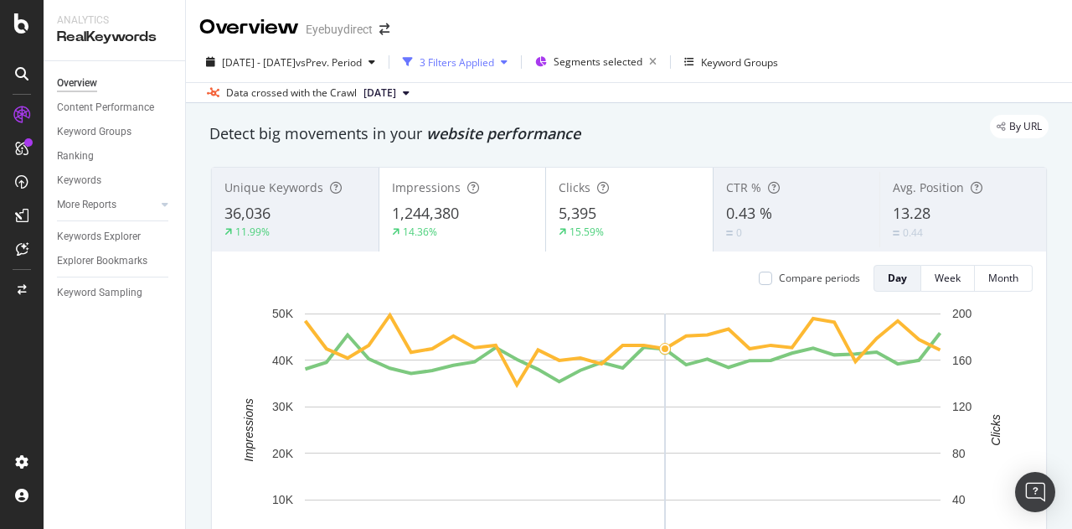
click at [494, 63] on div "3 Filters Applied" at bounding box center [457, 62] width 75 height 14
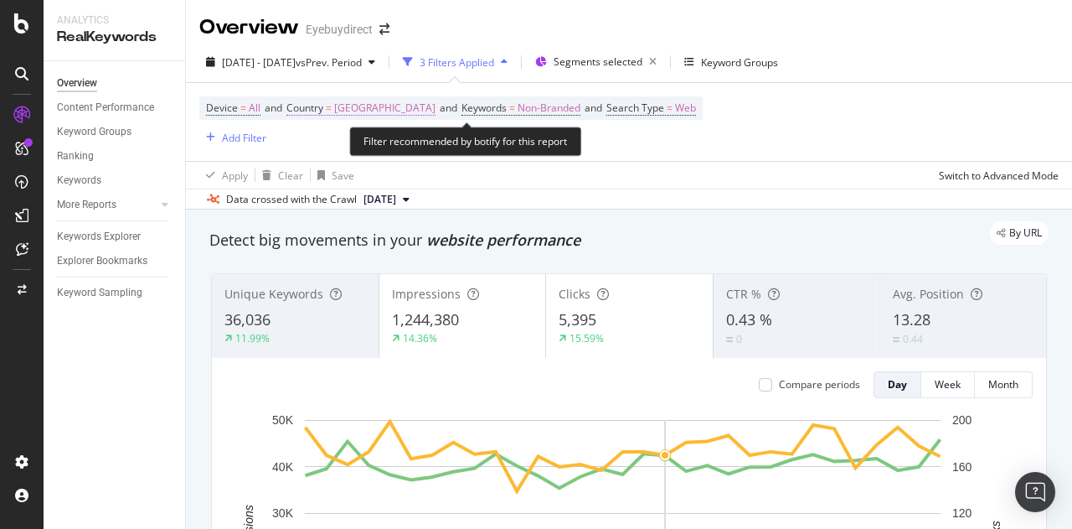
click at [416, 109] on span "[GEOGRAPHIC_DATA]" at bounding box center [384, 107] width 101 height 23
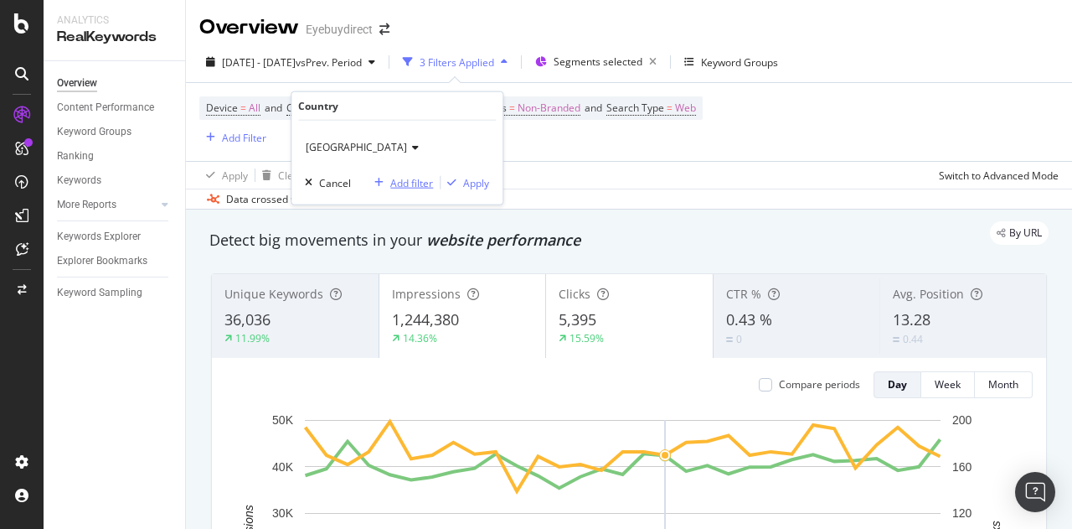
click at [416, 180] on div "Add filter" at bounding box center [411, 182] width 43 height 14
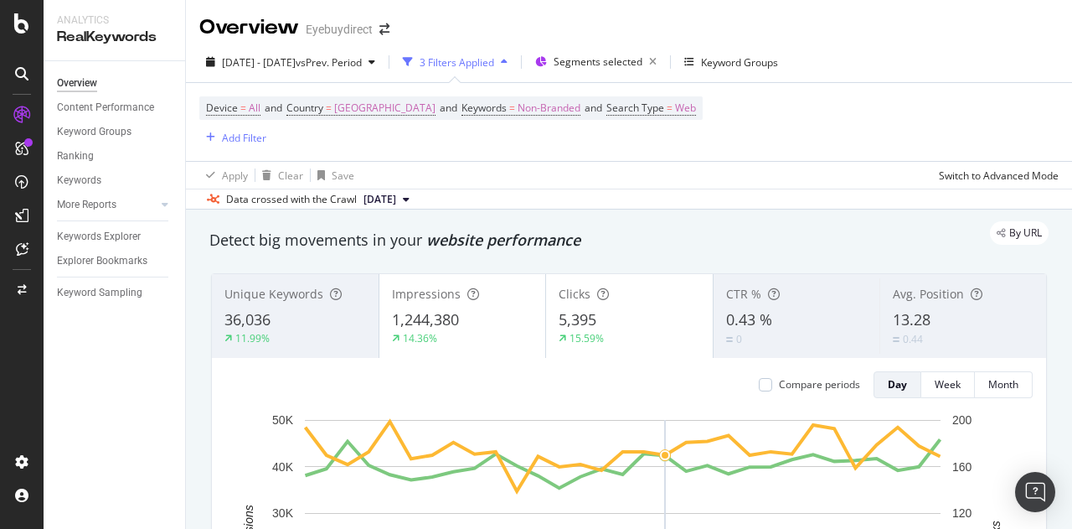
click at [652, 152] on div "Device = All and Country = [GEOGRAPHIC_DATA] and Keywords = Non-Branded and Sea…" at bounding box center [629, 122] width 860 height 78
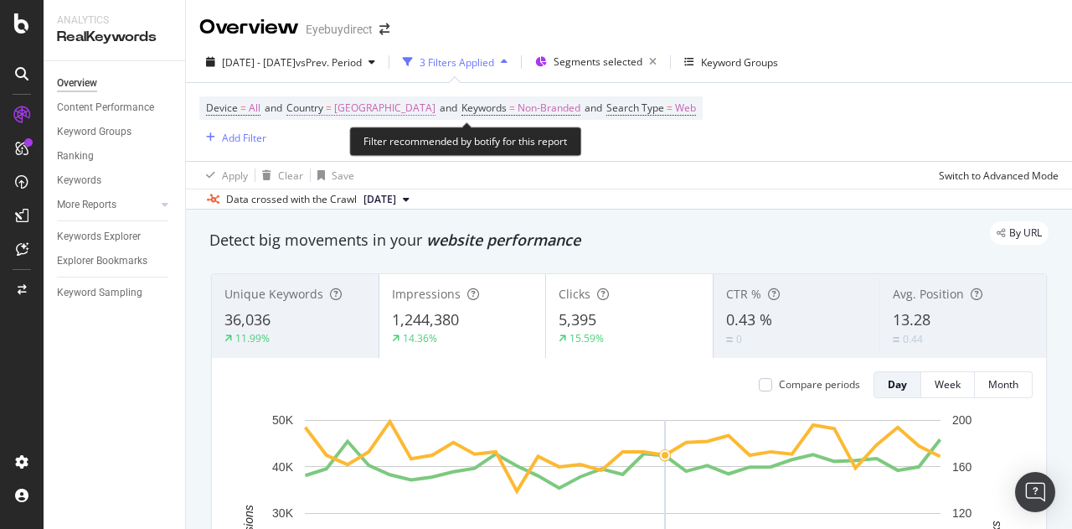
click at [376, 105] on span "[GEOGRAPHIC_DATA]" at bounding box center [384, 107] width 101 height 23
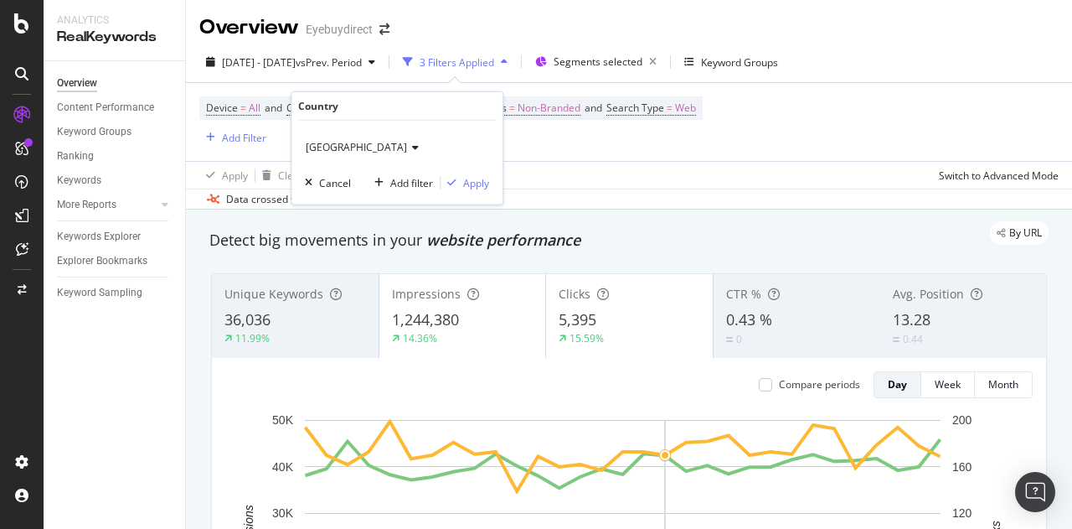
click at [407, 152] on span "[GEOGRAPHIC_DATA]" at bounding box center [356, 147] width 101 height 14
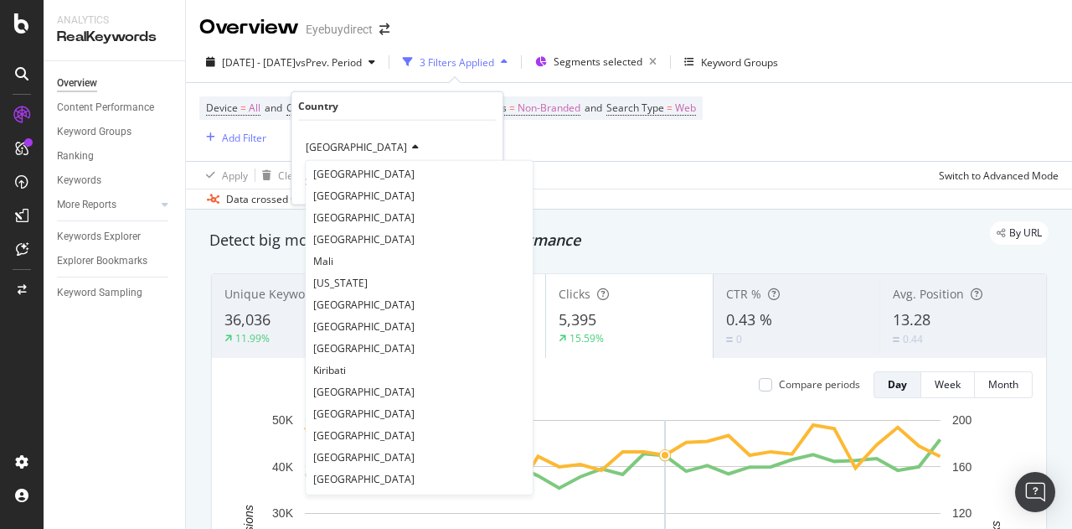
scroll to position [4696, 0]
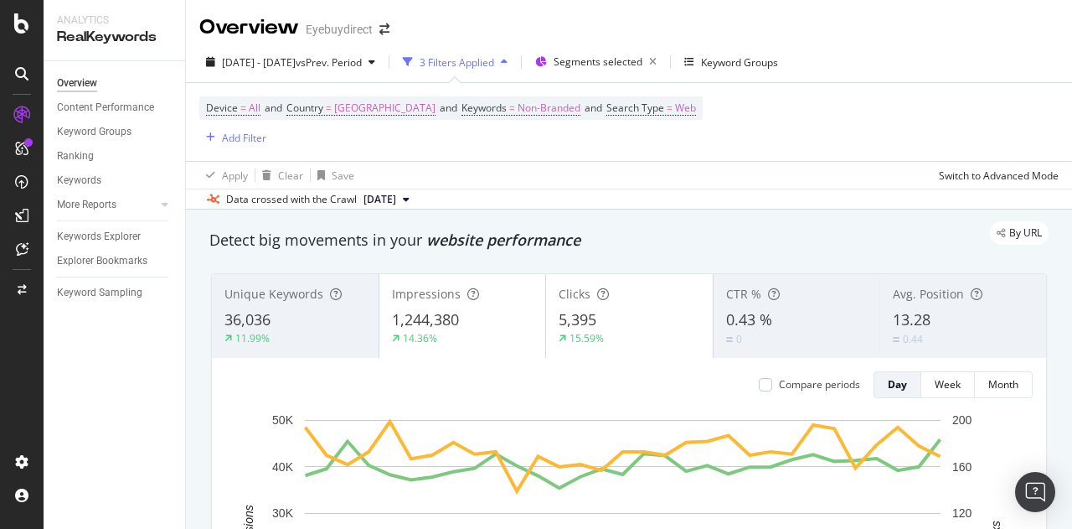
click at [648, 132] on div "Device = All and Country = [GEOGRAPHIC_DATA] and Keywords = Non-Branded and Sea…" at bounding box center [451, 121] width 504 height 51
click at [241, 130] on div "Add Filter" at bounding box center [232, 137] width 67 height 18
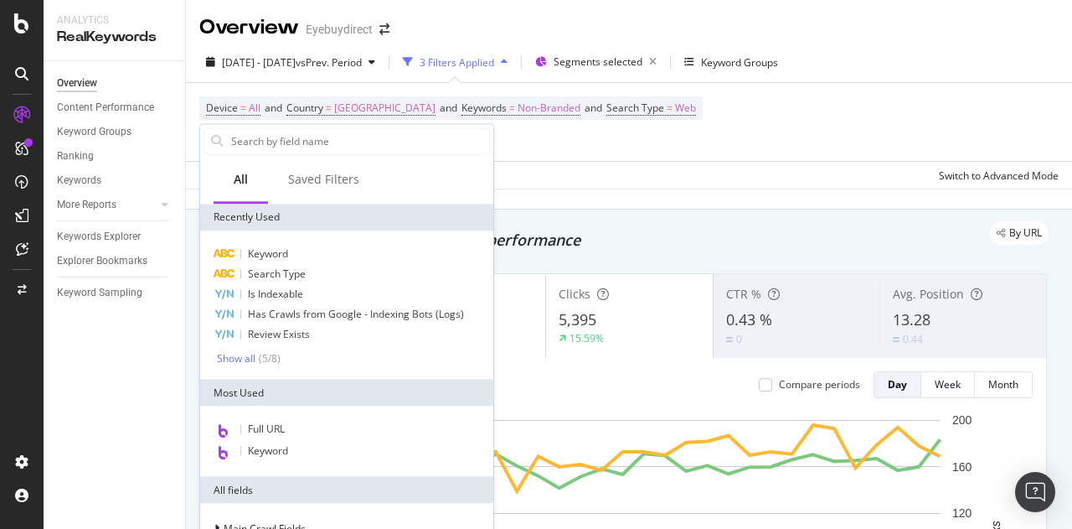
click at [548, 153] on div "Device = All and Country = [GEOGRAPHIC_DATA] and Keywords = Non-Branded and Sea…" at bounding box center [629, 122] width 860 height 78
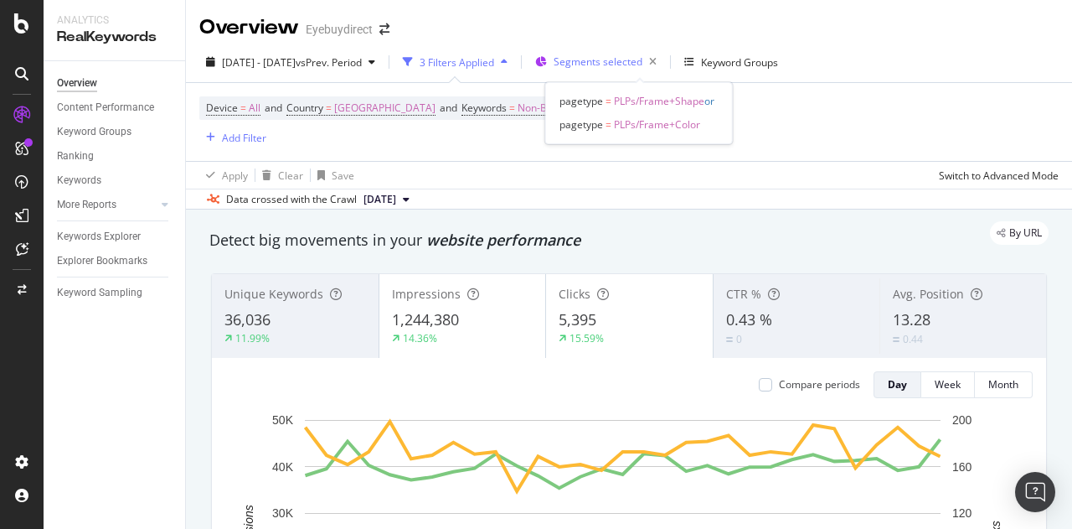
click at [626, 59] on span "Segments selected" at bounding box center [598, 61] width 89 height 14
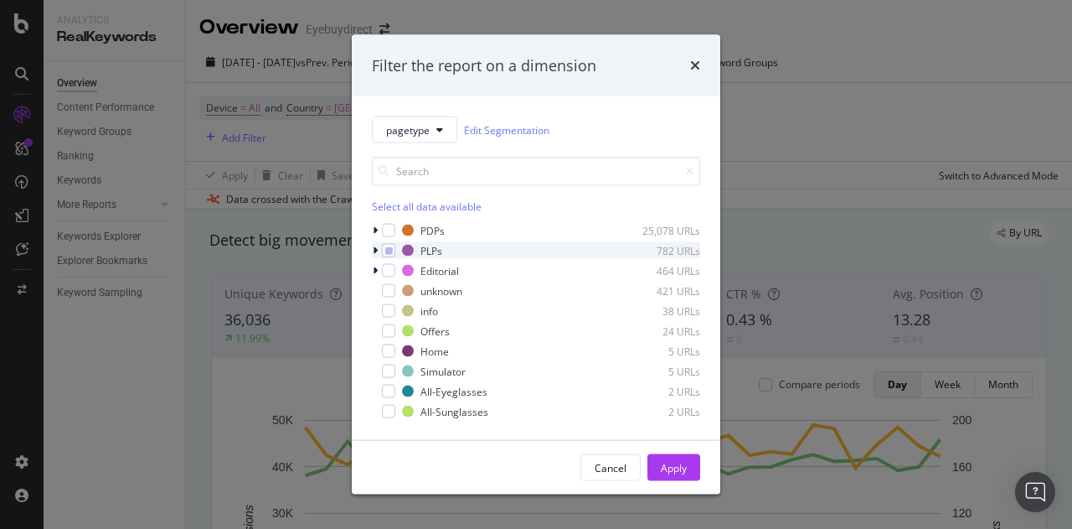
click at [378, 248] on div "modal" at bounding box center [377, 250] width 10 height 17
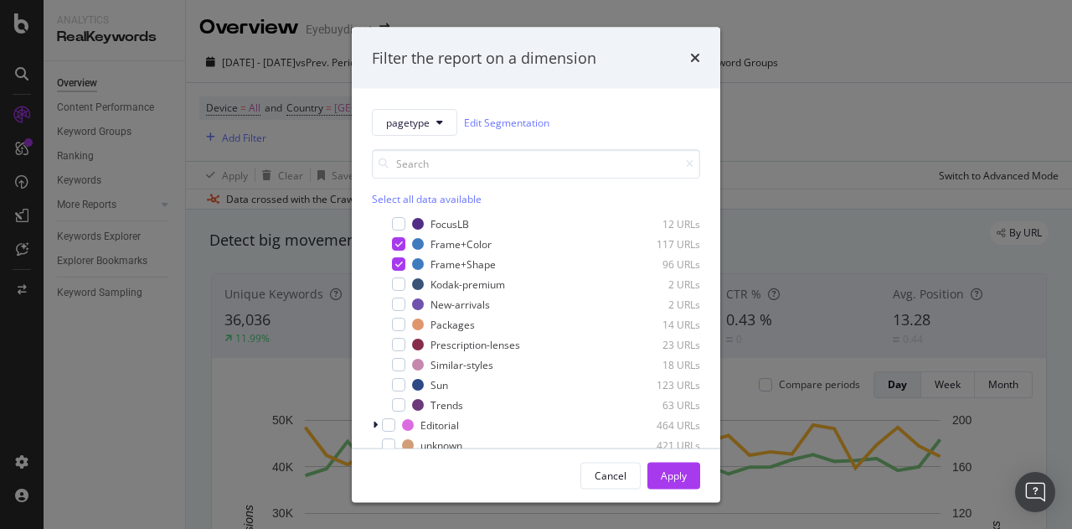
scroll to position [191, 0]
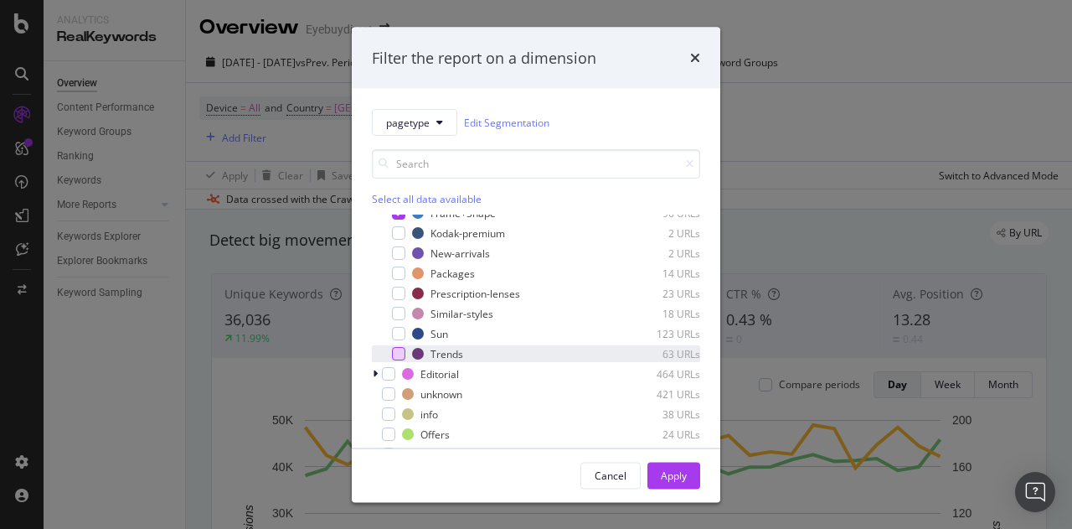
click at [392, 352] on div "modal" at bounding box center [398, 353] width 13 height 13
click at [675, 475] on div "Apply" at bounding box center [674, 474] width 26 height 14
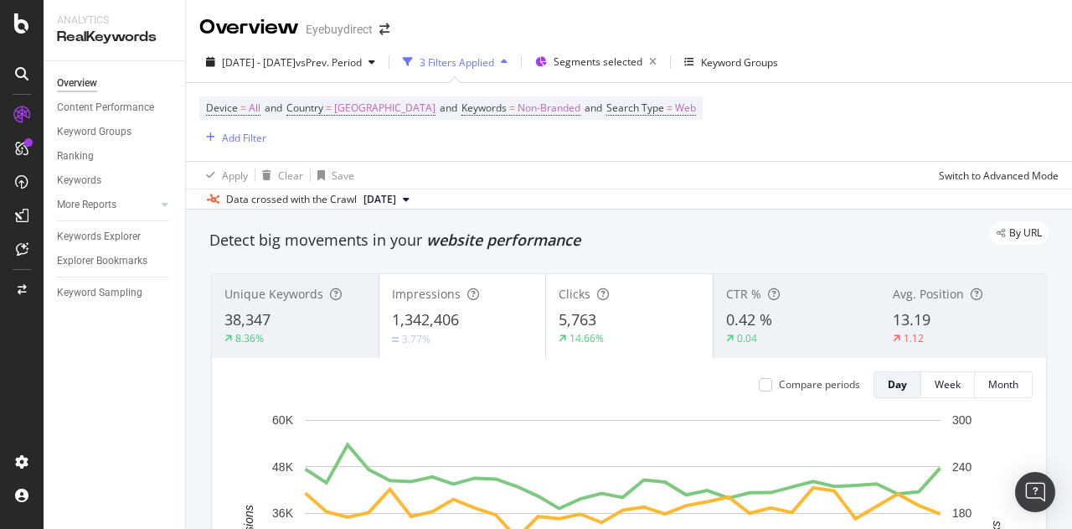
click at [494, 64] on div "3 Filters Applied" at bounding box center [457, 62] width 75 height 14
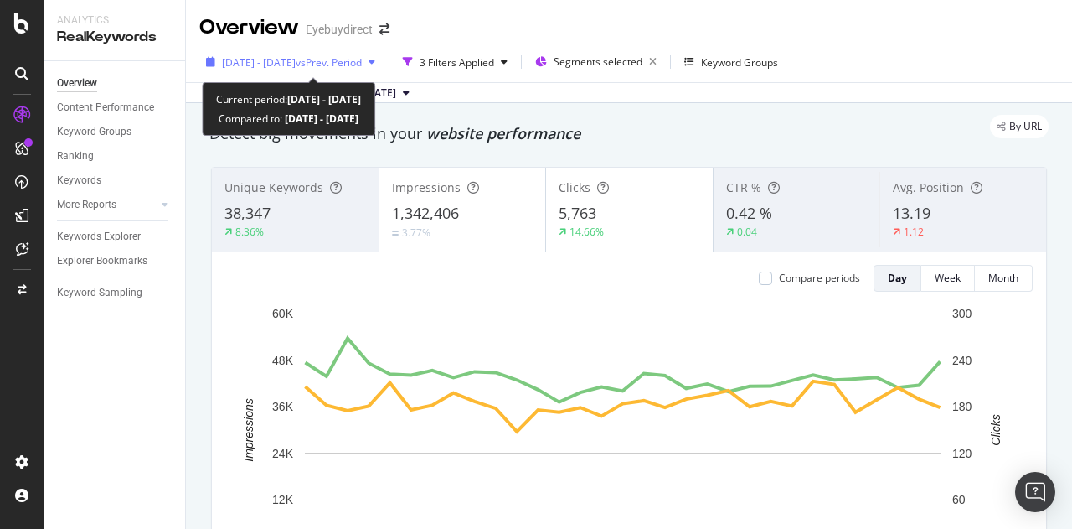
click at [362, 61] on span "vs Prev. Period" at bounding box center [329, 62] width 66 height 14
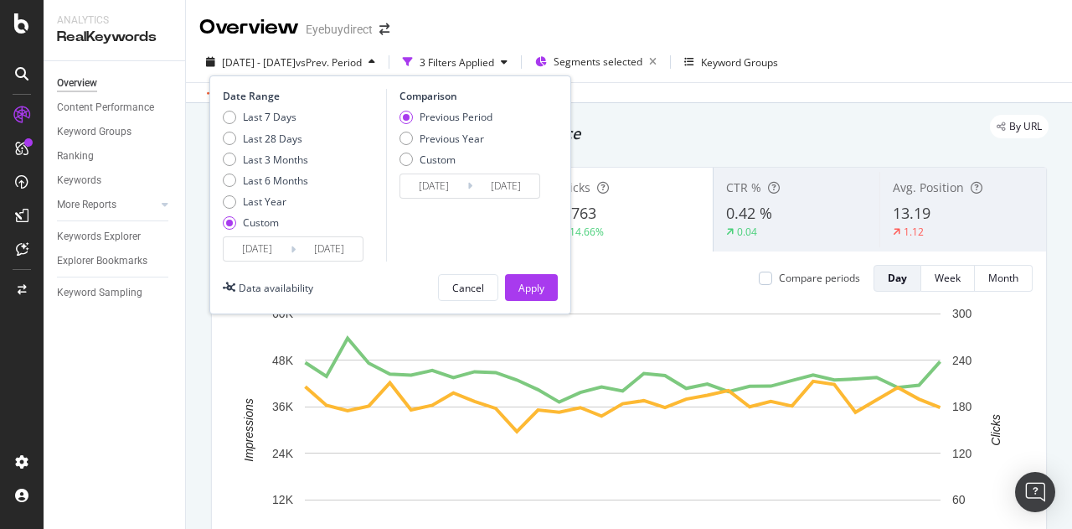
click at [258, 242] on input "[DATE]" at bounding box center [257, 248] width 67 height 23
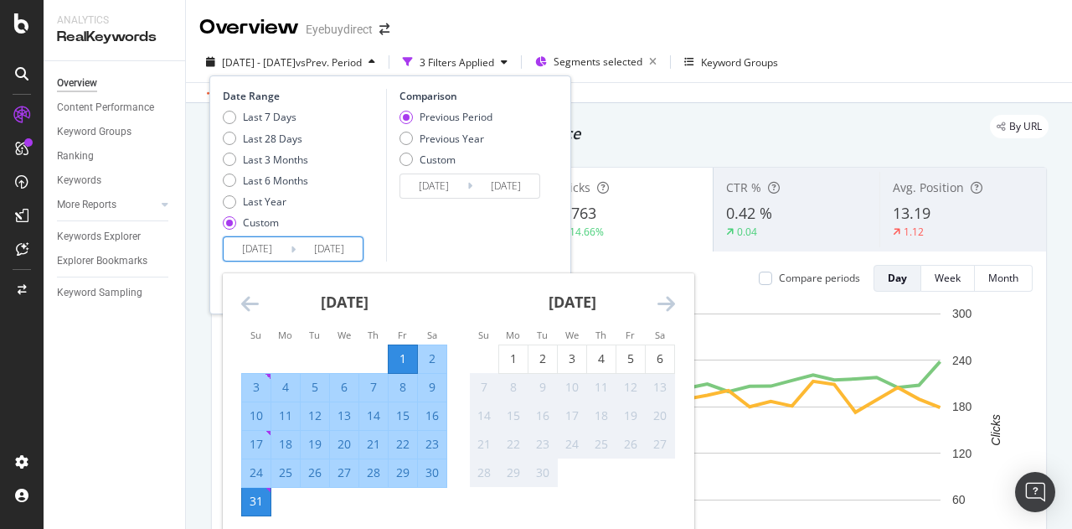
click at [400, 350] on div "1" at bounding box center [403, 358] width 28 height 17
click at [658, 364] on div "6" at bounding box center [660, 358] width 28 height 17
type input "[DATE]"
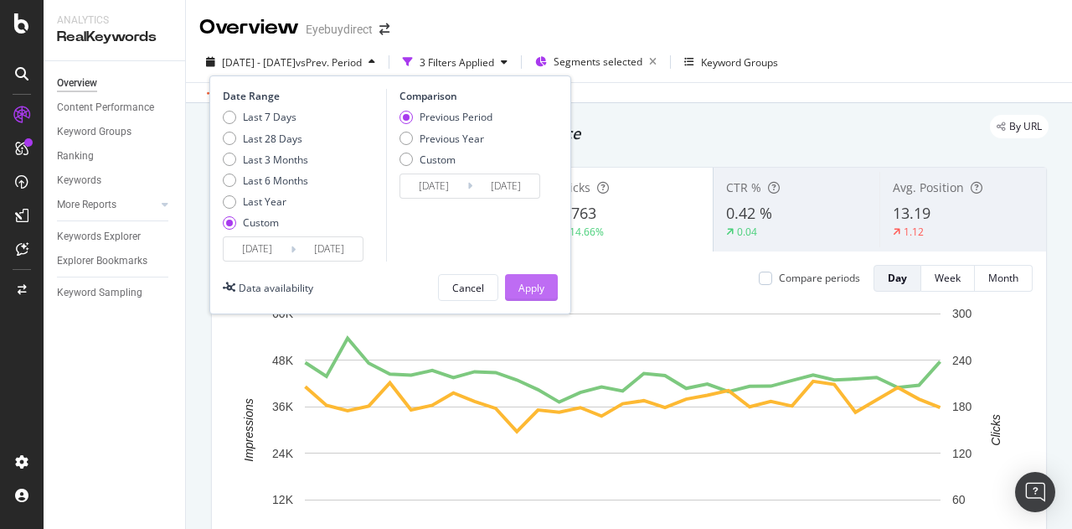
click at [541, 287] on div "Apply" at bounding box center [532, 288] width 26 height 14
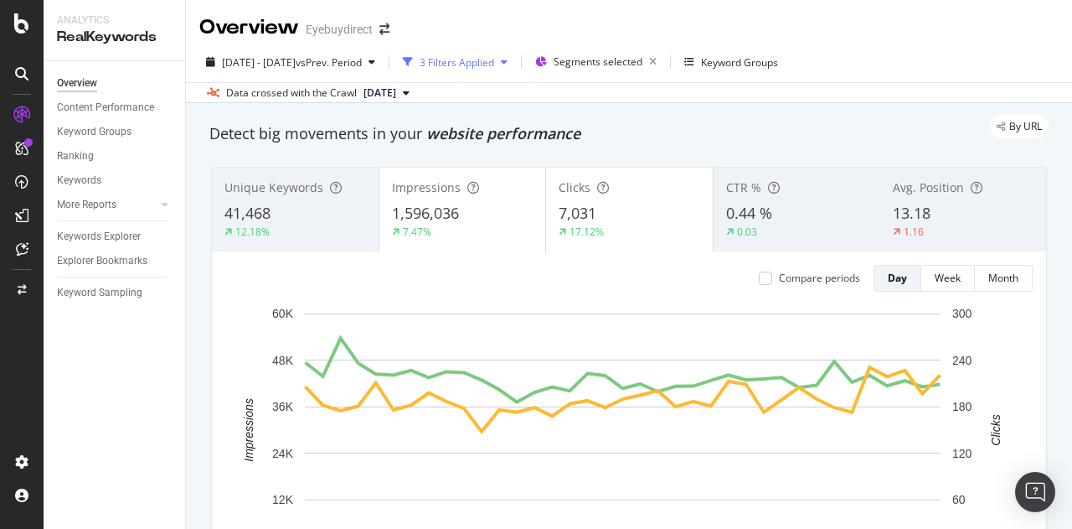
click at [514, 54] on div "3 Filters Applied" at bounding box center [455, 61] width 118 height 25
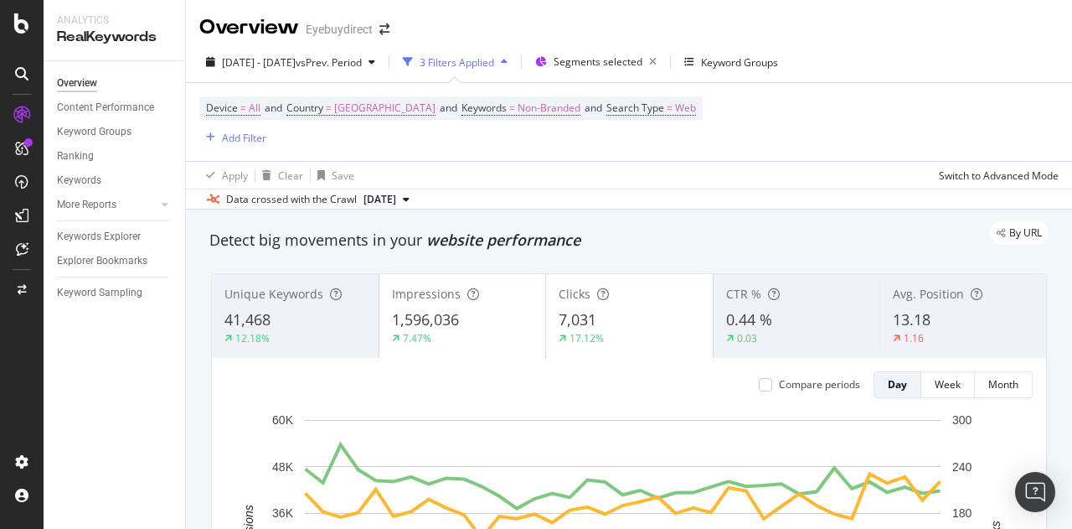
click at [494, 60] on div "3 Filters Applied" at bounding box center [457, 62] width 75 height 14
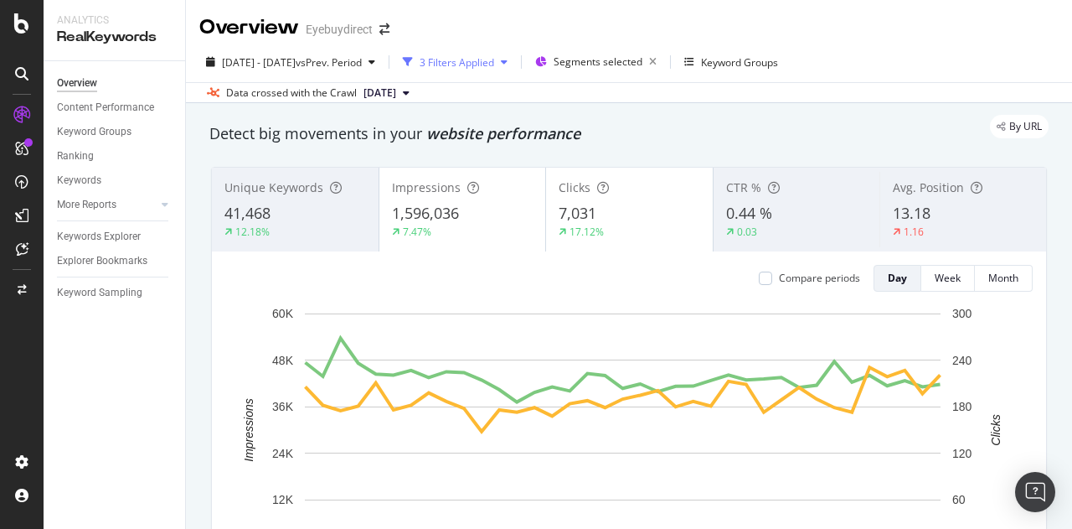
click at [494, 60] on div "3 Filters Applied" at bounding box center [457, 62] width 75 height 14
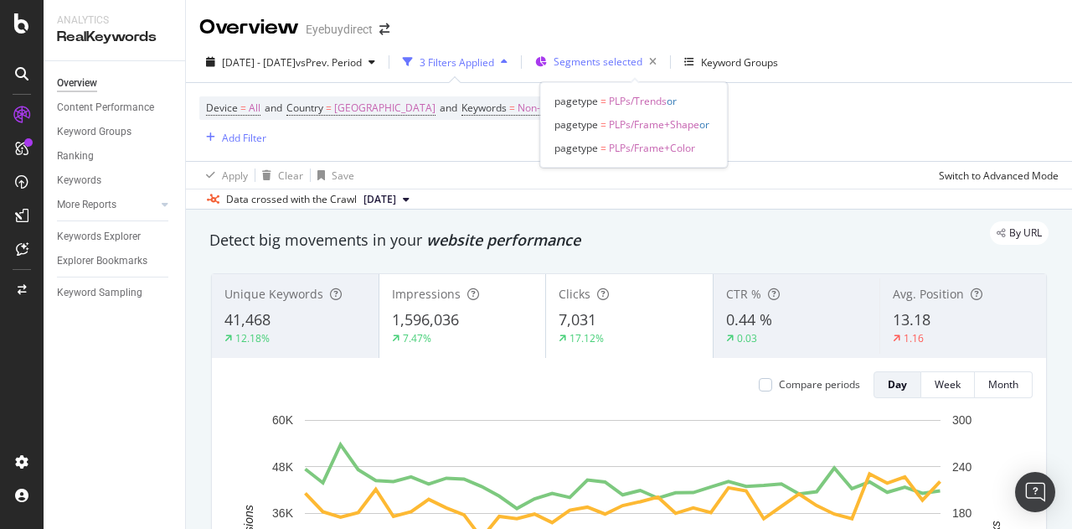
click at [590, 69] on div "Segments selected" at bounding box center [599, 61] width 128 height 25
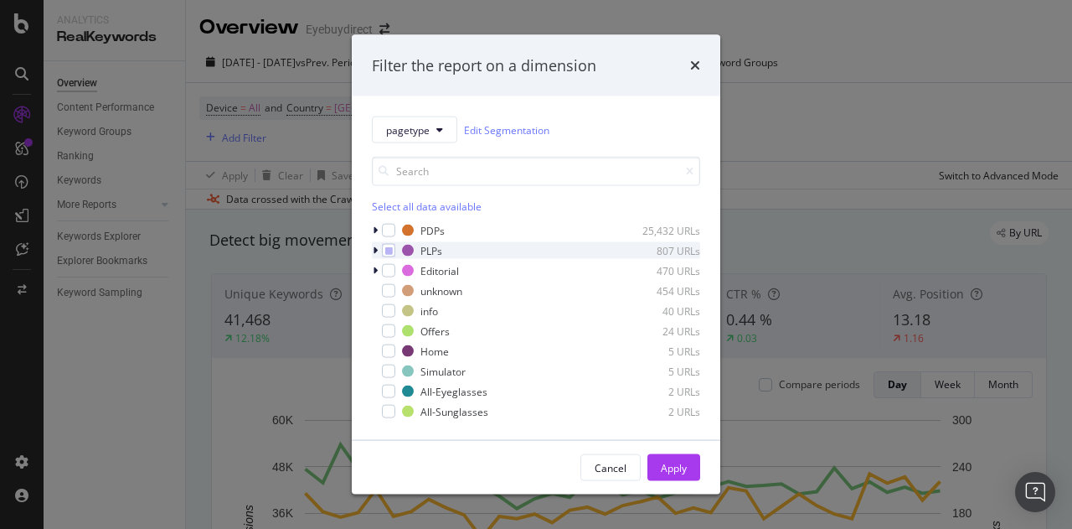
click at [375, 252] on icon "modal" at bounding box center [375, 250] width 5 height 10
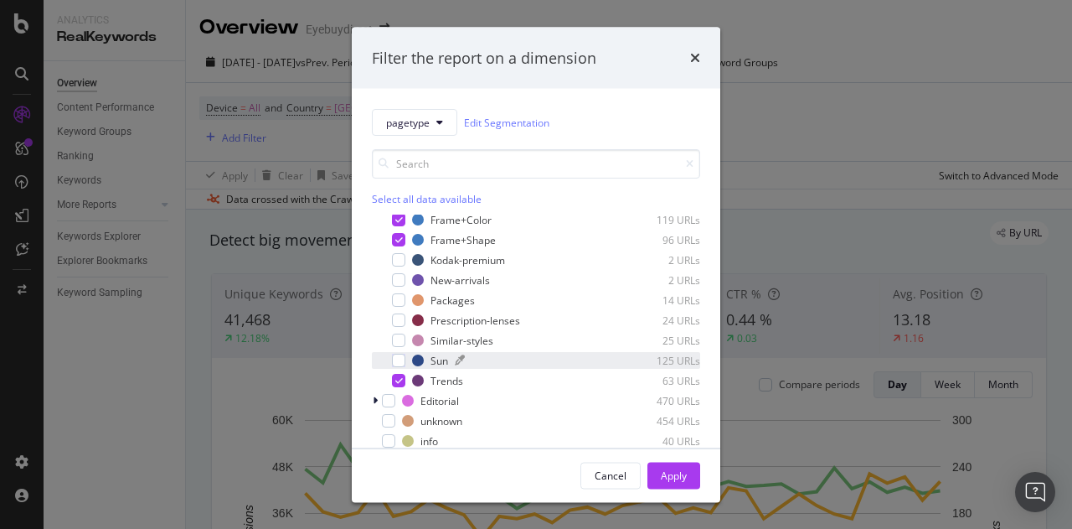
scroll to position [166, 0]
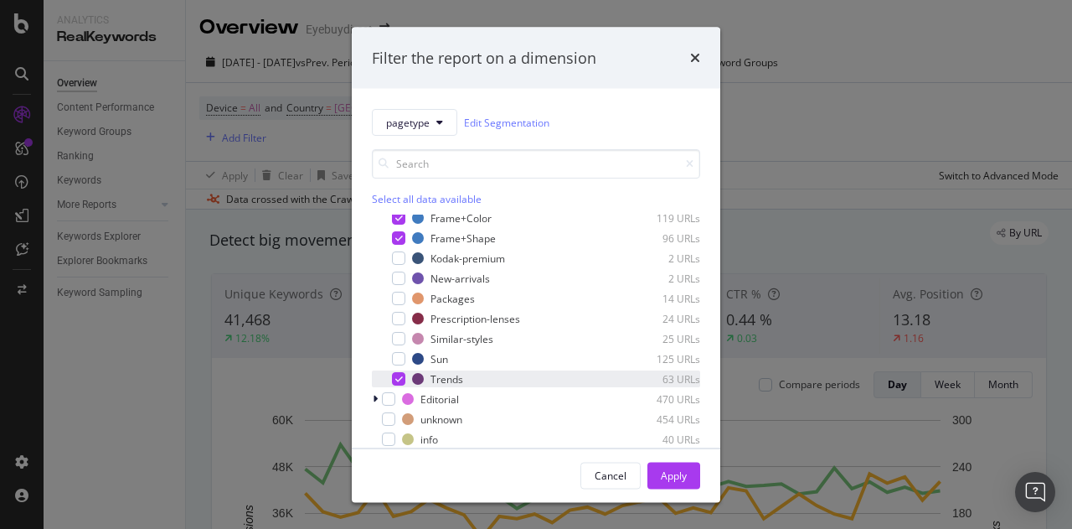
click at [396, 376] on icon "modal" at bounding box center [399, 378] width 8 height 8
click at [676, 470] on div "Apply" at bounding box center [674, 474] width 26 height 14
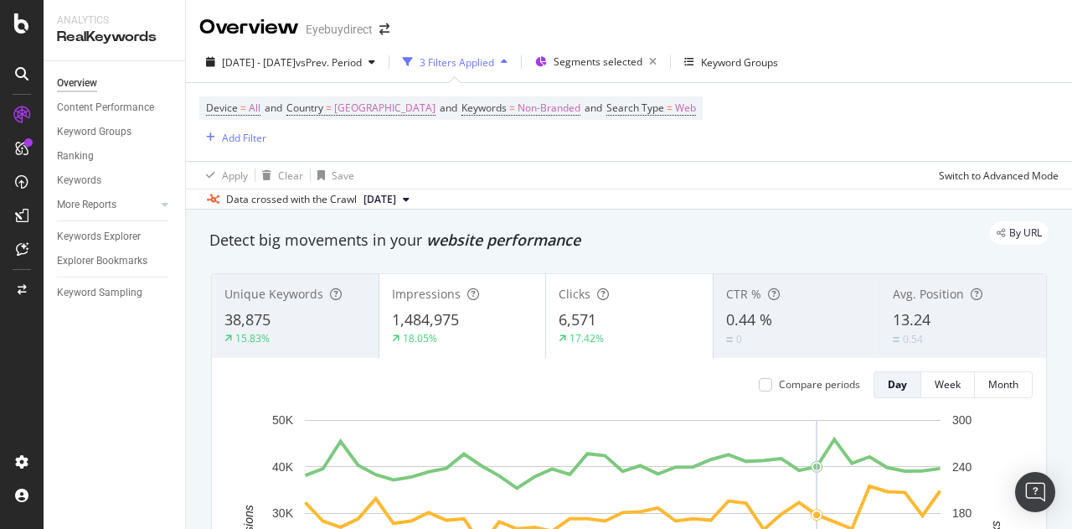
click at [494, 63] on div "3 Filters Applied" at bounding box center [457, 62] width 75 height 14
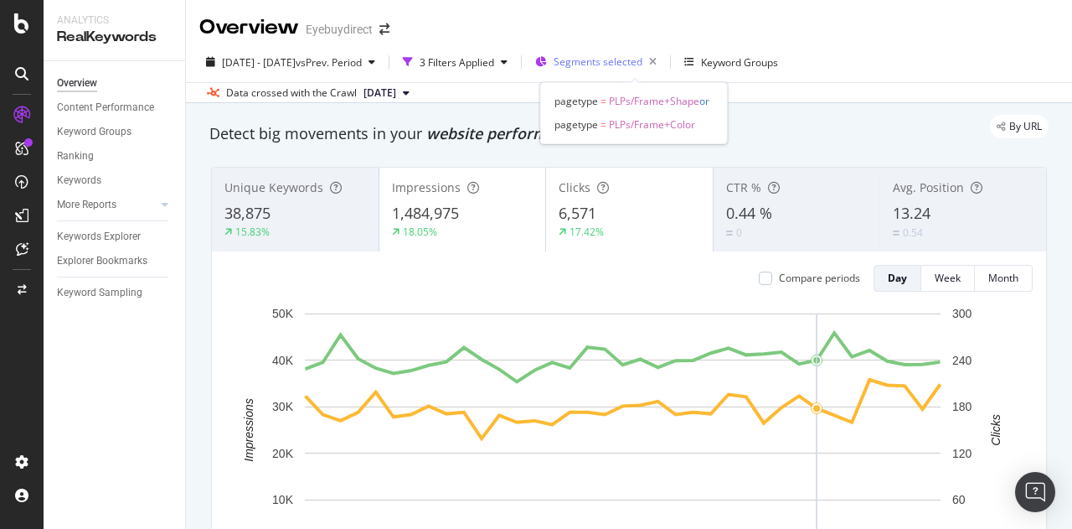
click at [620, 61] on span "Segments selected" at bounding box center [598, 61] width 89 height 14
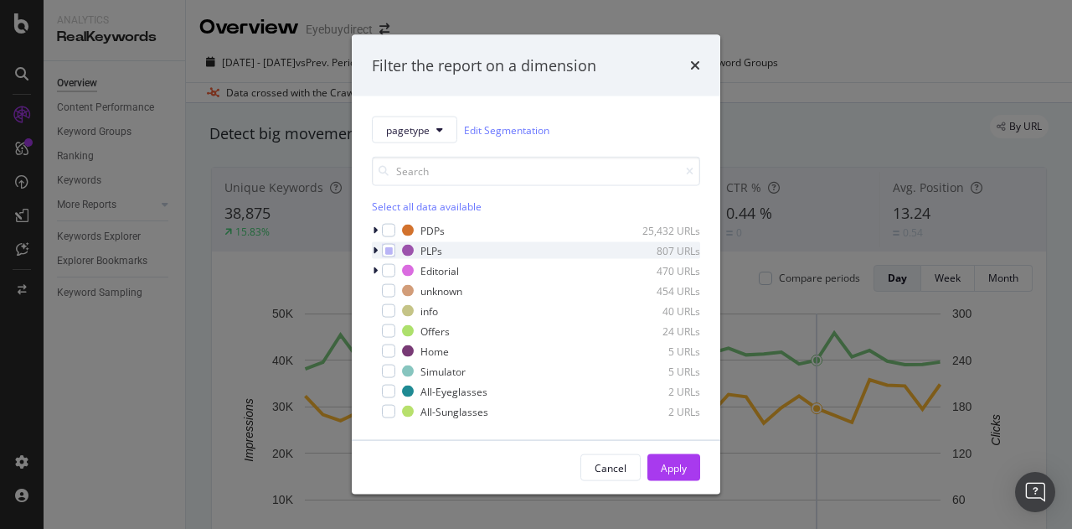
click at [377, 245] on icon "modal" at bounding box center [375, 250] width 5 height 10
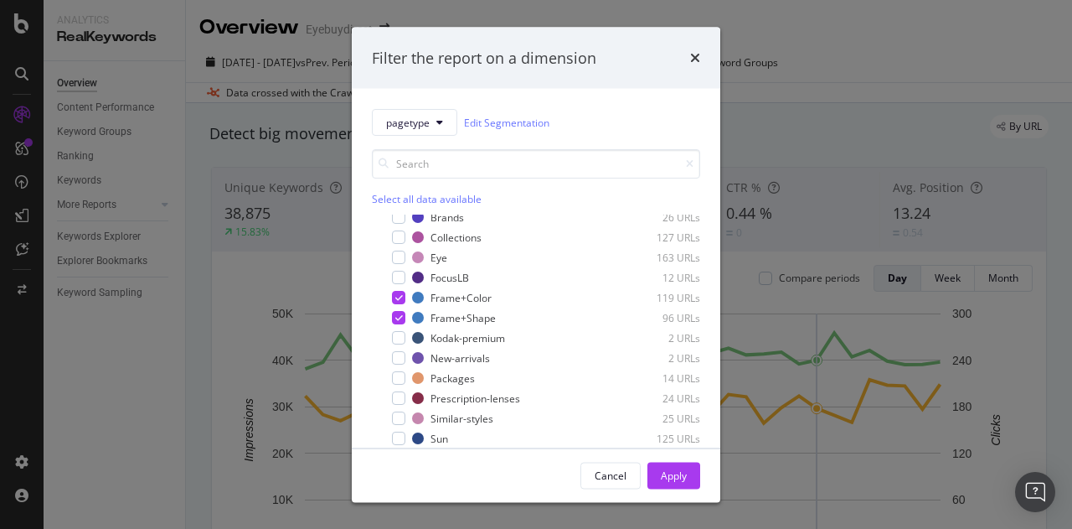
scroll to position [191, 0]
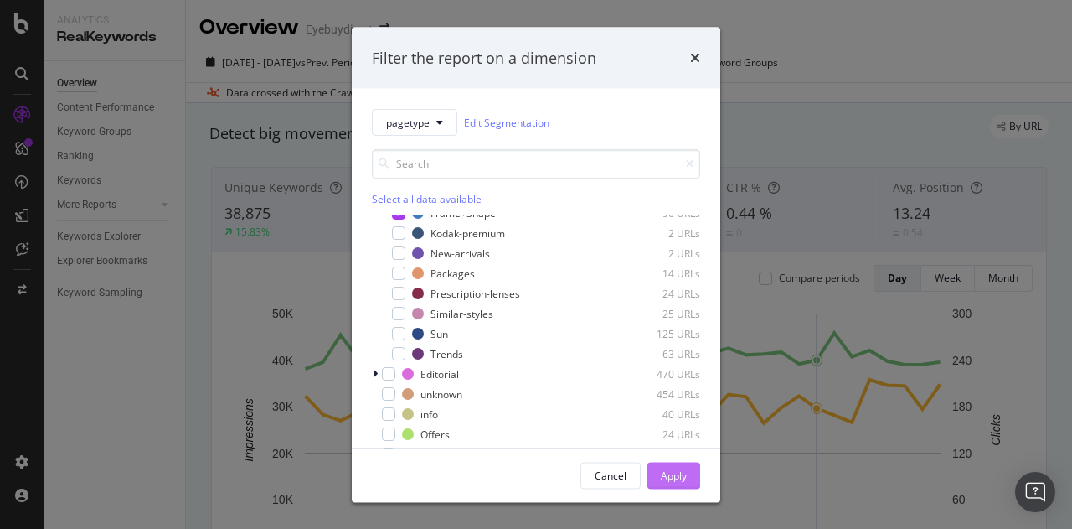
click at [677, 475] on div "Apply" at bounding box center [674, 474] width 26 height 14
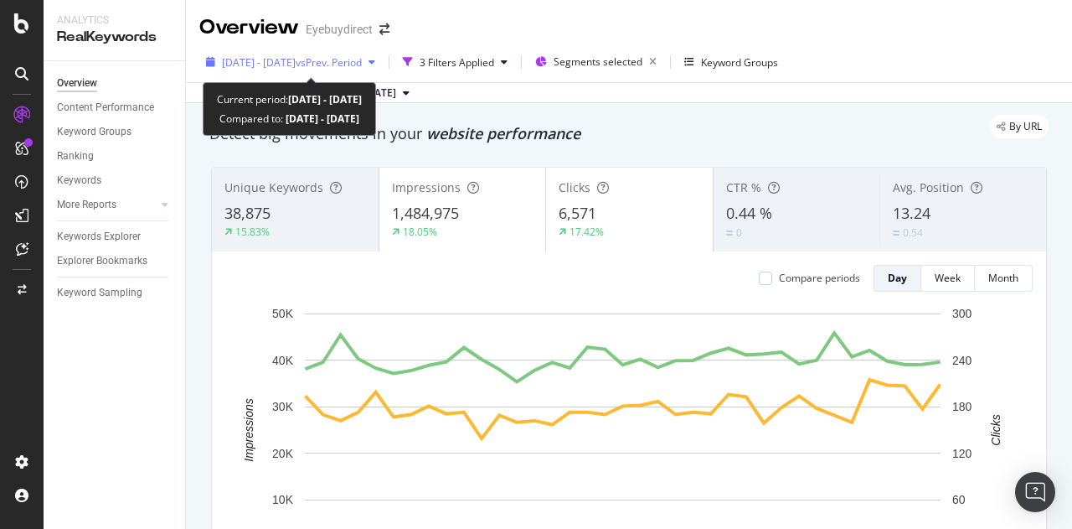
click at [341, 60] on span "vs Prev. Period" at bounding box center [329, 62] width 66 height 14
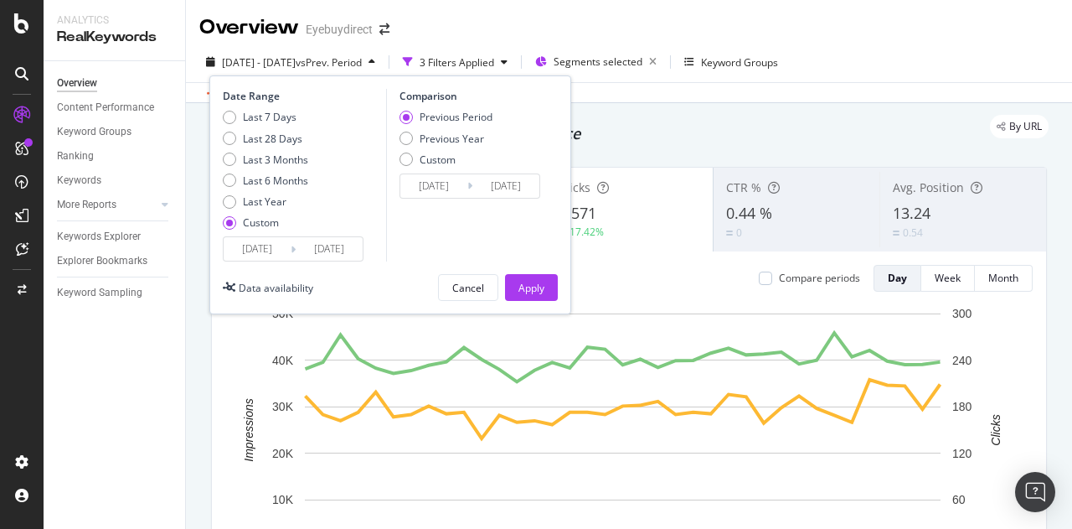
click at [236, 245] on input "[DATE]" at bounding box center [257, 248] width 67 height 23
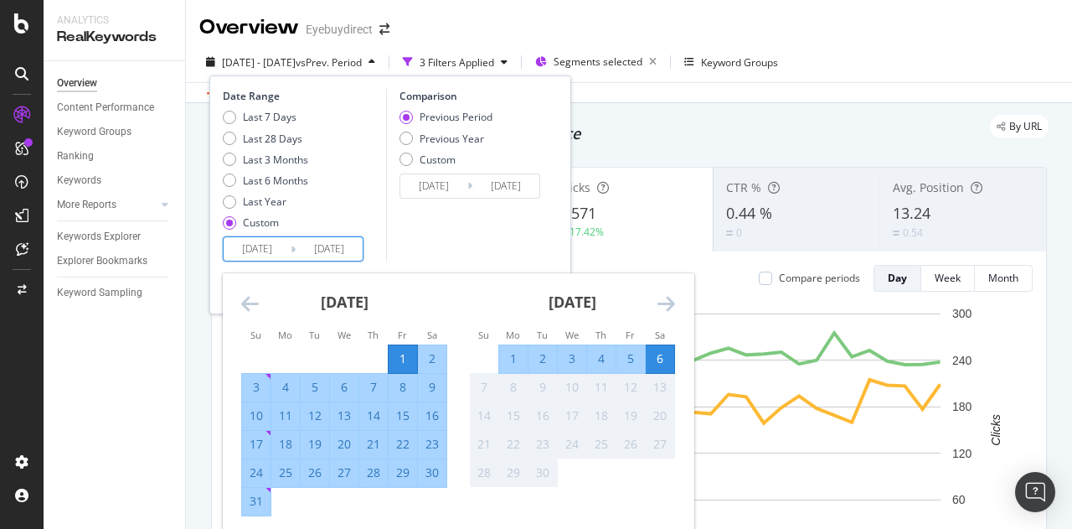
click at [400, 350] on div "1" at bounding box center [403, 358] width 28 height 17
click at [261, 498] on div "31" at bounding box center [256, 501] width 28 height 17
type input "[DATE]"
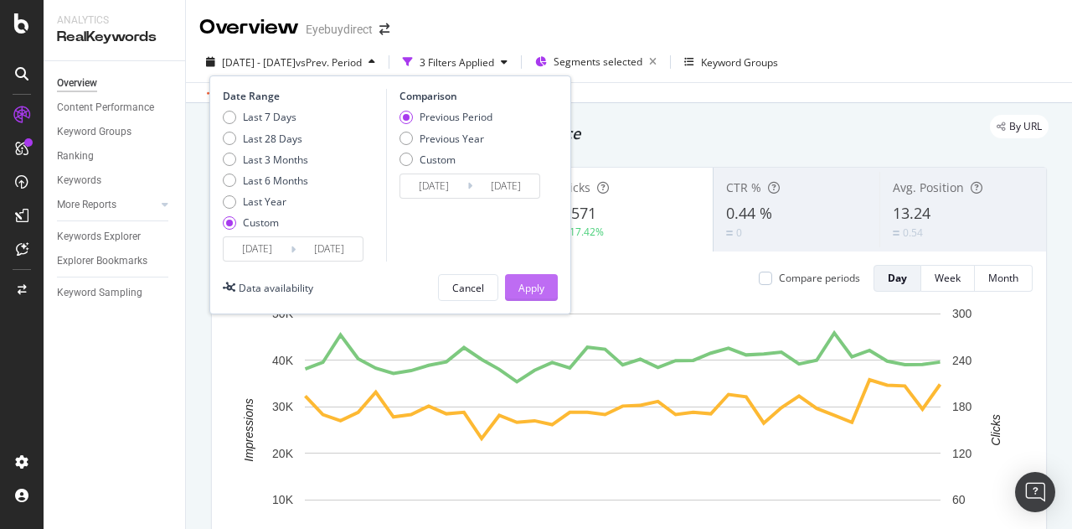
click at [545, 282] on button "Apply" at bounding box center [531, 287] width 53 height 27
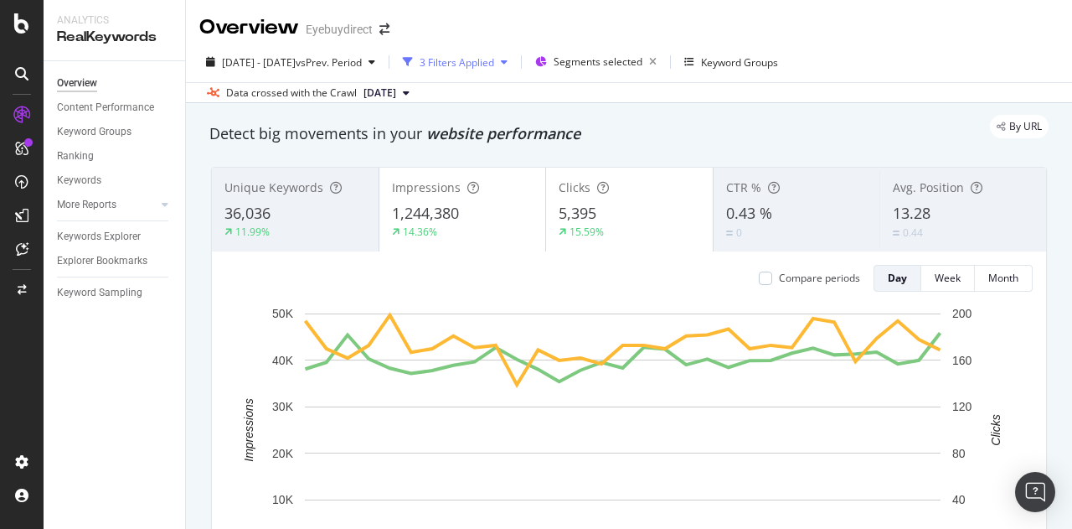
click at [493, 66] on div "3 Filters Applied" at bounding box center [457, 62] width 75 height 14
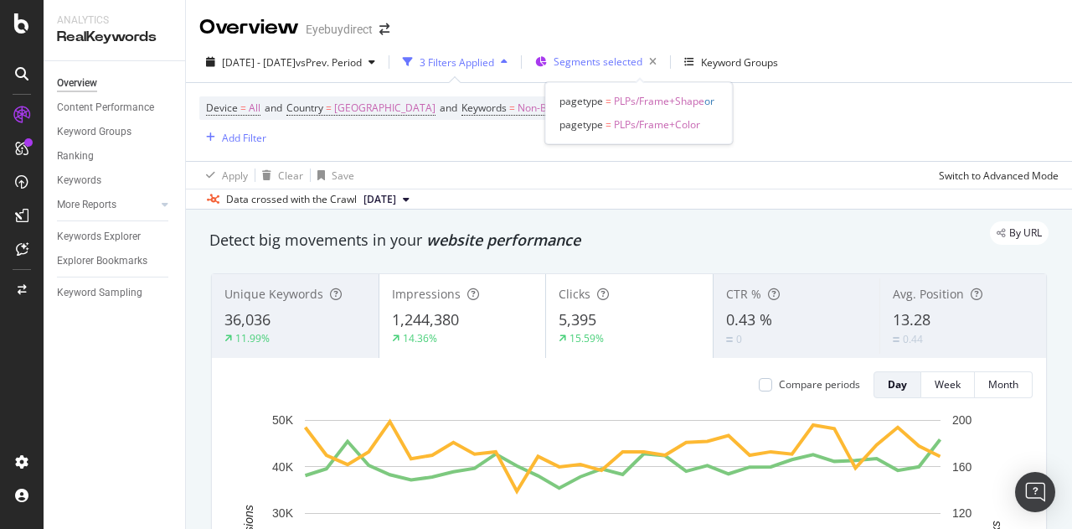
click at [632, 66] on span "Segments selected" at bounding box center [598, 61] width 89 height 14
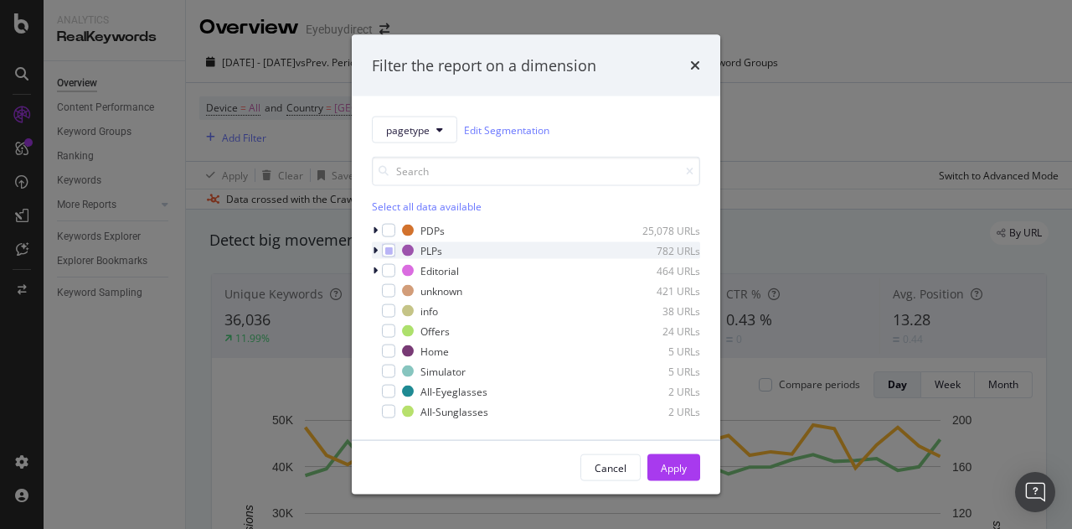
click at [375, 249] on icon "modal" at bounding box center [375, 250] width 5 height 10
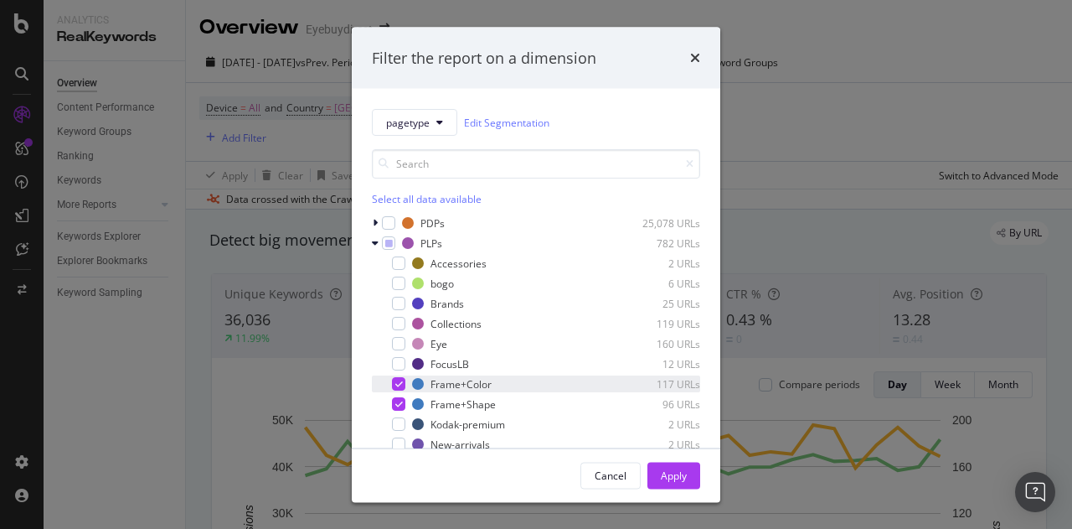
click at [397, 375] on div "Frame+Color 117 URLs" at bounding box center [536, 383] width 328 height 17
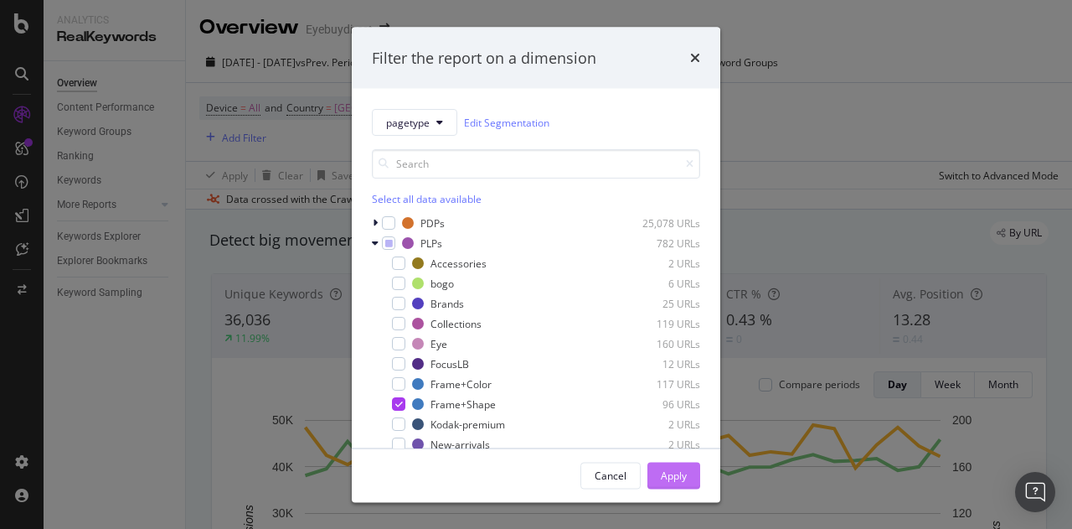
click at [680, 473] on div "Apply" at bounding box center [674, 474] width 26 height 14
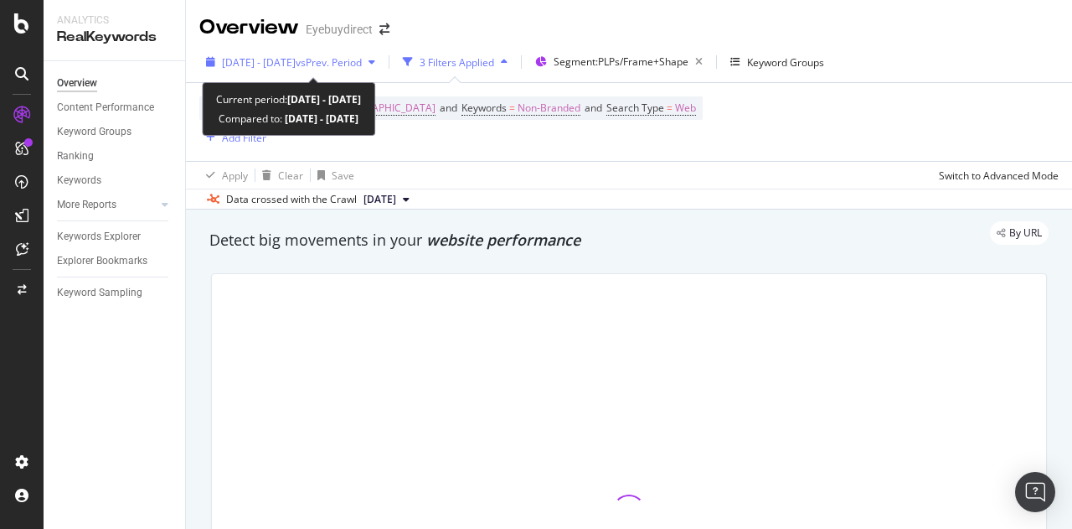
click at [346, 59] on span "vs Prev. Period" at bounding box center [329, 62] width 66 height 14
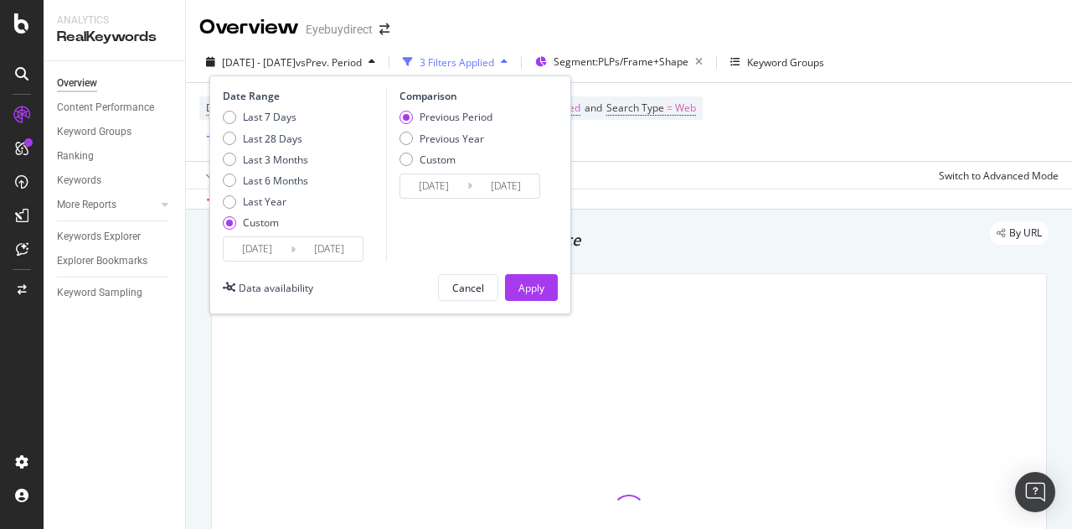
click at [272, 261] on div "2025/08/01 Navigate forward to interact with the calendar and select a date. Pr…" at bounding box center [293, 248] width 141 height 25
click at [265, 249] on input "[DATE]" at bounding box center [257, 248] width 67 height 23
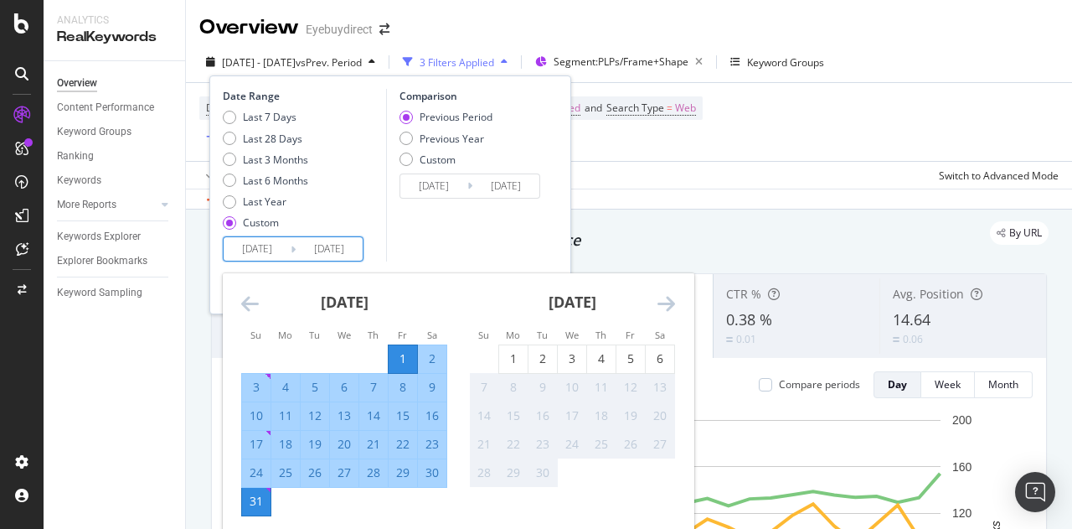
click at [400, 351] on div "1" at bounding box center [403, 358] width 28 height 17
click at [665, 354] on div "6" at bounding box center [660, 358] width 28 height 17
type input "[DATE]"
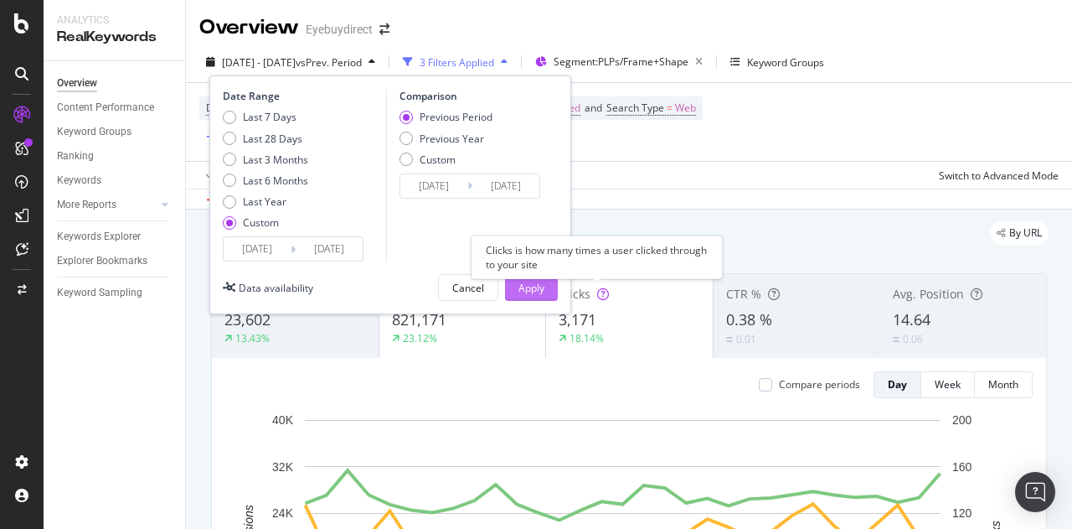
click at [538, 281] on div "Apply" at bounding box center [532, 288] width 26 height 14
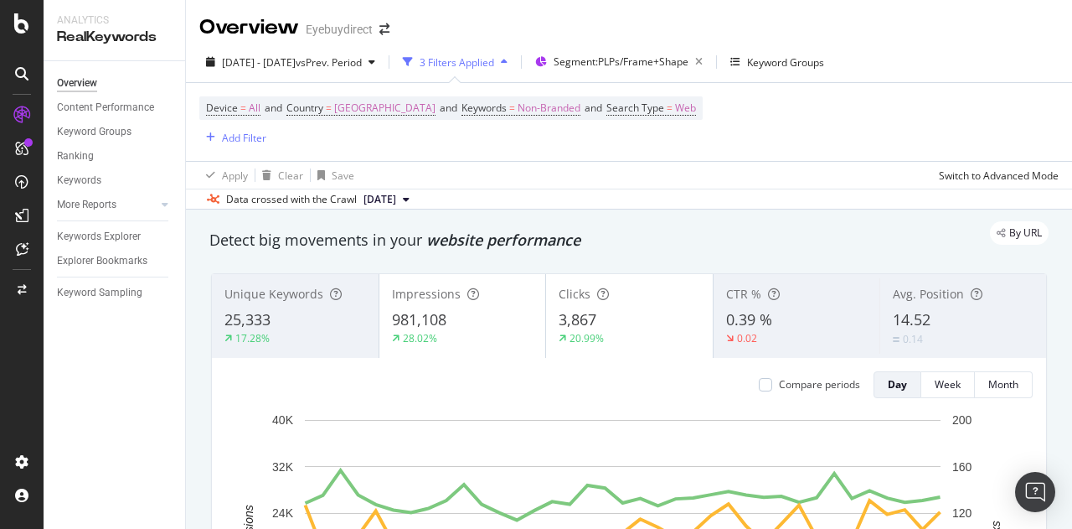
click at [494, 55] on div "3 Filters Applied" at bounding box center [457, 62] width 75 height 14
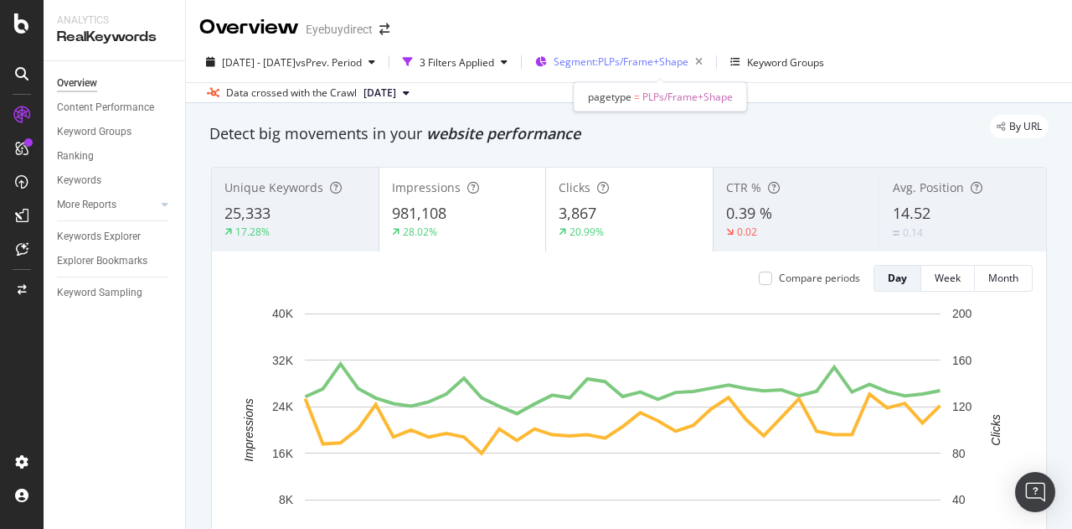
click at [614, 62] on span "Segment: PLPs/Frame+Shape" at bounding box center [621, 61] width 135 height 14
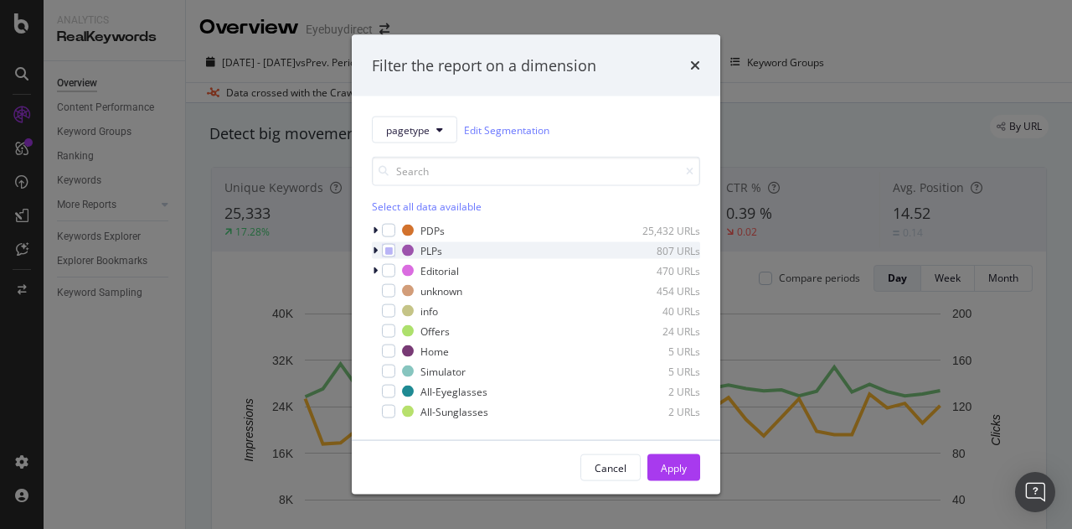
click at [374, 246] on icon "modal" at bounding box center [375, 250] width 5 height 10
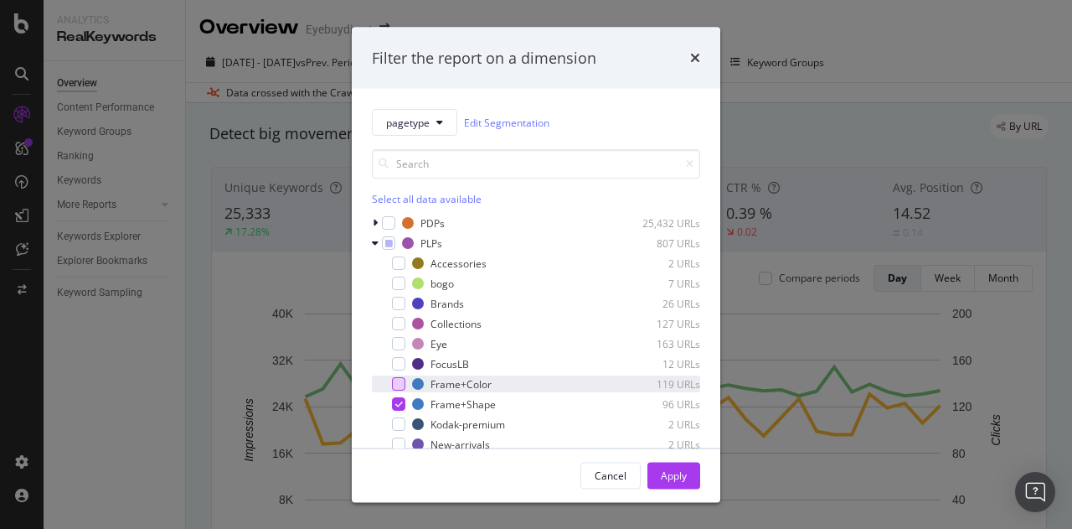
click at [400, 383] on div "modal" at bounding box center [398, 383] width 13 height 13
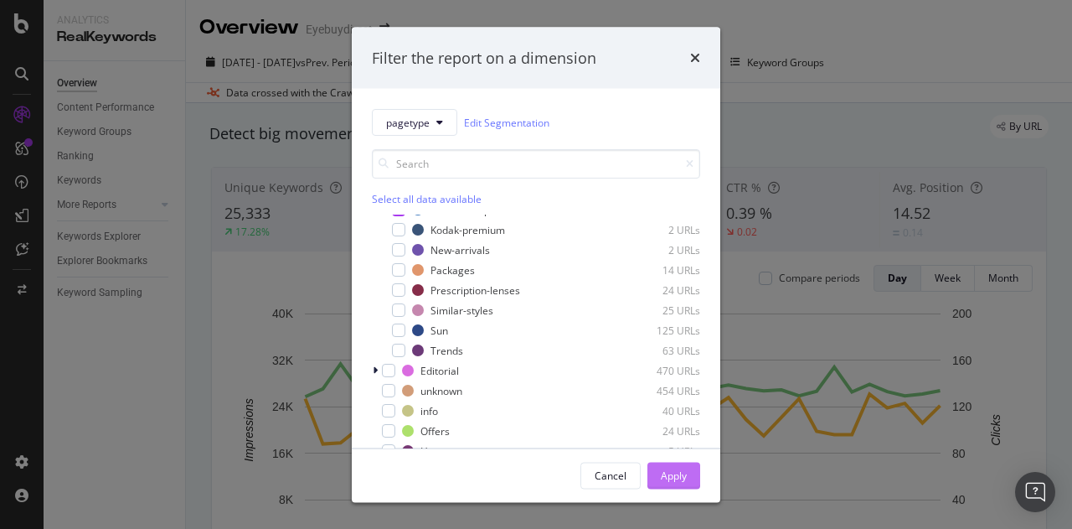
click at [679, 477] on div "Apply" at bounding box center [674, 474] width 26 height 14
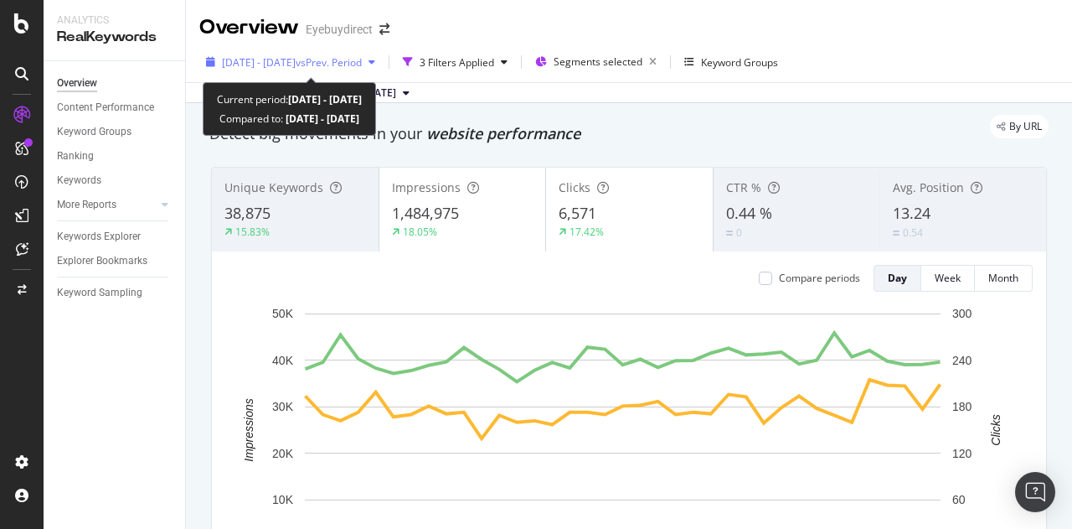
click at [362, 63] on span "vs Prev. Period" at bounding box center [329, 62] width 66 height 14
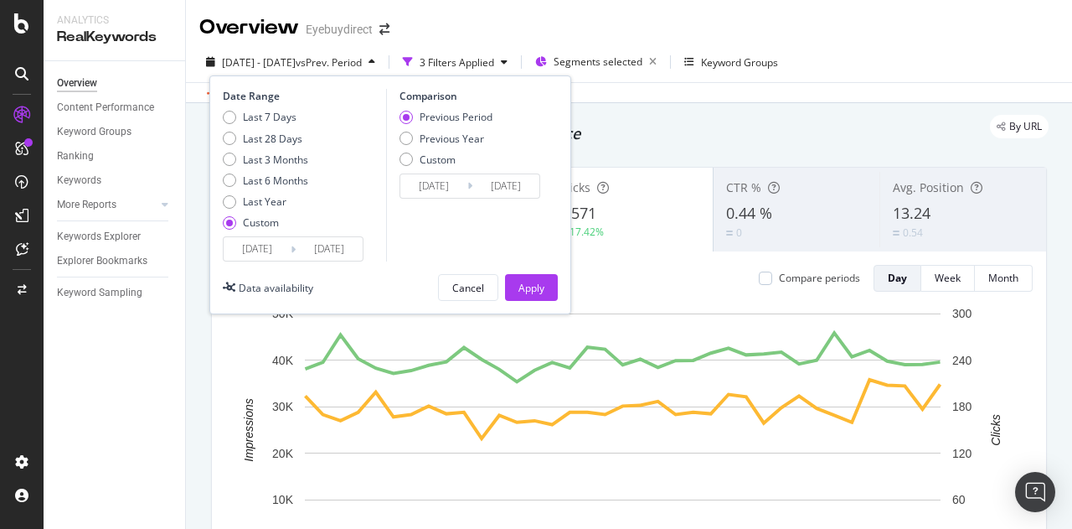
click at [244, 240] on input "[DATE]" at bounding box center [257, 248] width 67 height 23
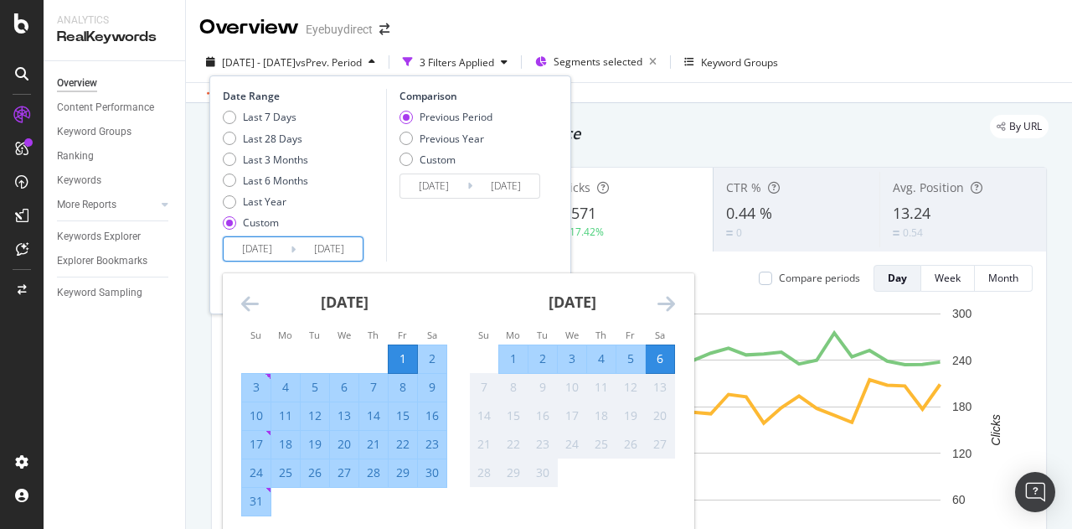
click at [409, 354] on div "1" at bounding box center [403, 358] width 28 height 17
click at [509, 357] on div "1" at bounding box center [513, 358] width 28 height 17
type input "[DATE]"
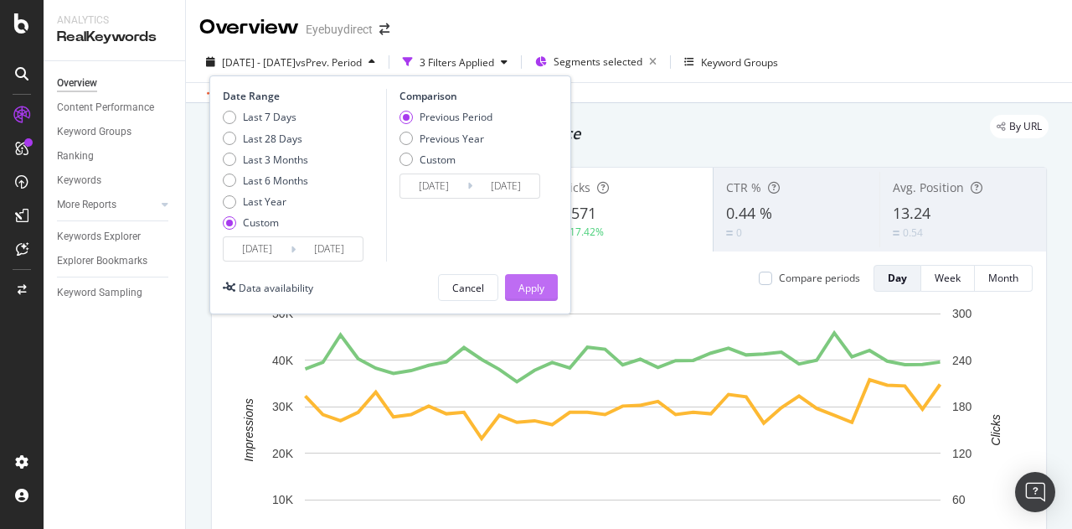
click at [546, 288] on button "Apply" at bounding box center [531, 287] width 53 height 27
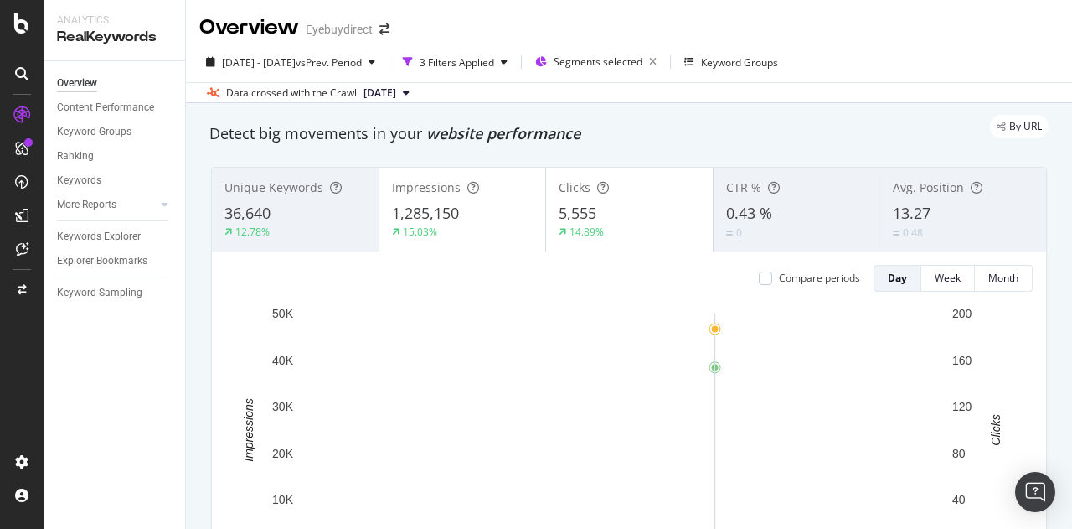
click at [668, 116] on div "By URL" at bounding box center [621, 126] width 856 height 23
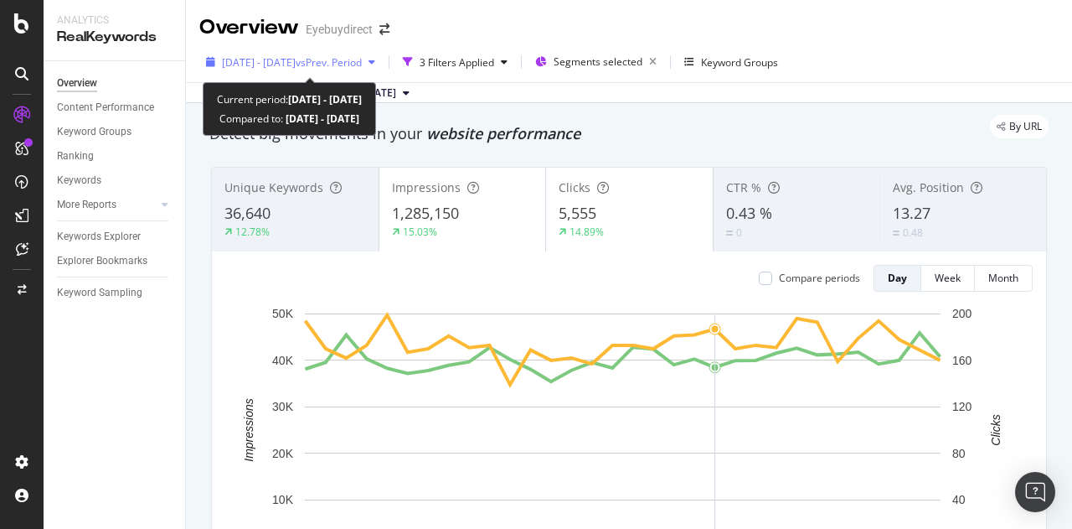
click at [362, 65] on span "vs Prev. Period" at bounding box center [329, 62] width 66 height 14
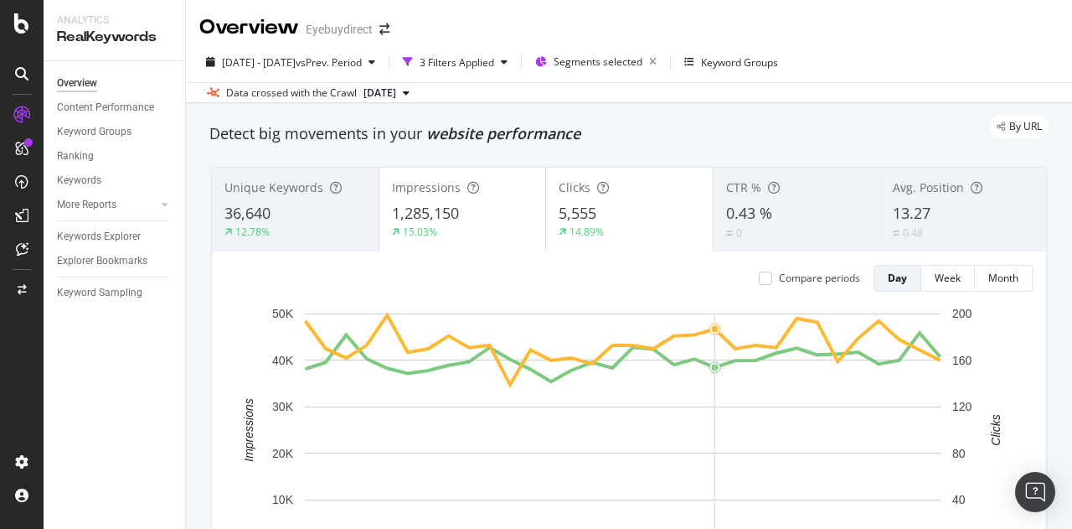
click at [659, 127] on div "By URL" at bounding box center [621, 126] width 856 height 23
click at [493, 49] on div "3 Filters Applied" at bounding box center [455, 61] width 118 height 25
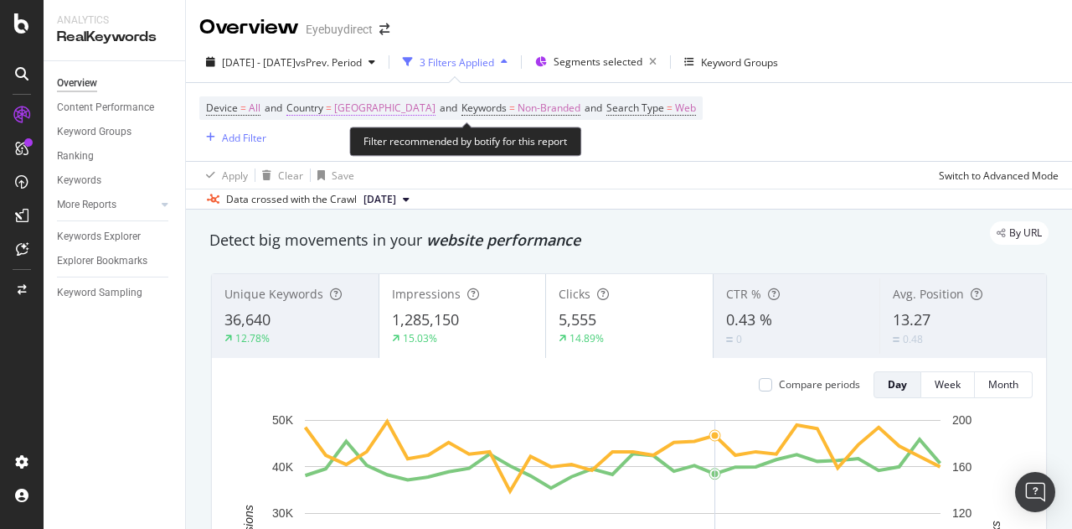
click at [400, 108] on span "[GEOGRAPHIC_DATA]" at bounding box center [384, 107] width 101 height 23
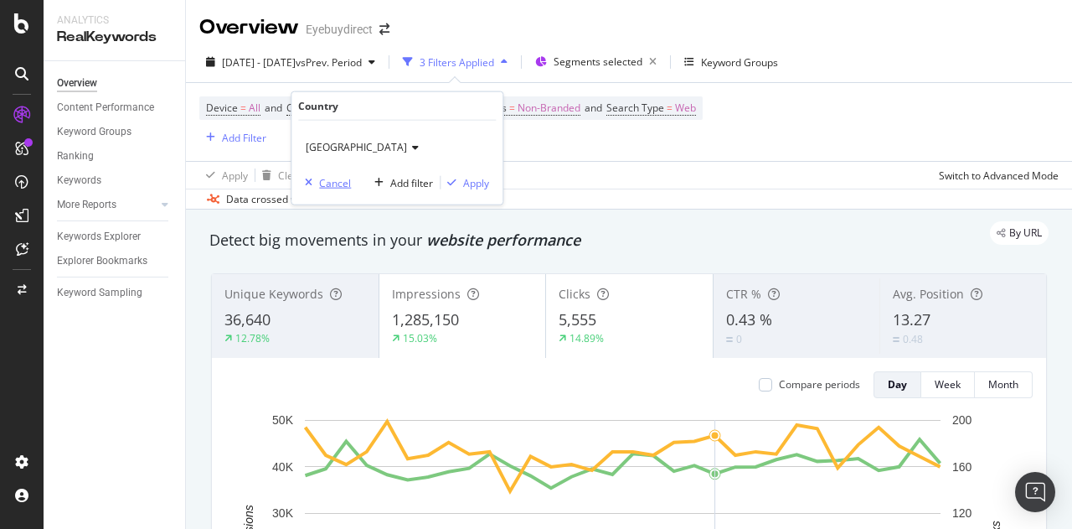
click at [337, 182] on div "Cancel" at bounding box center [335, 182] width 32 height 14
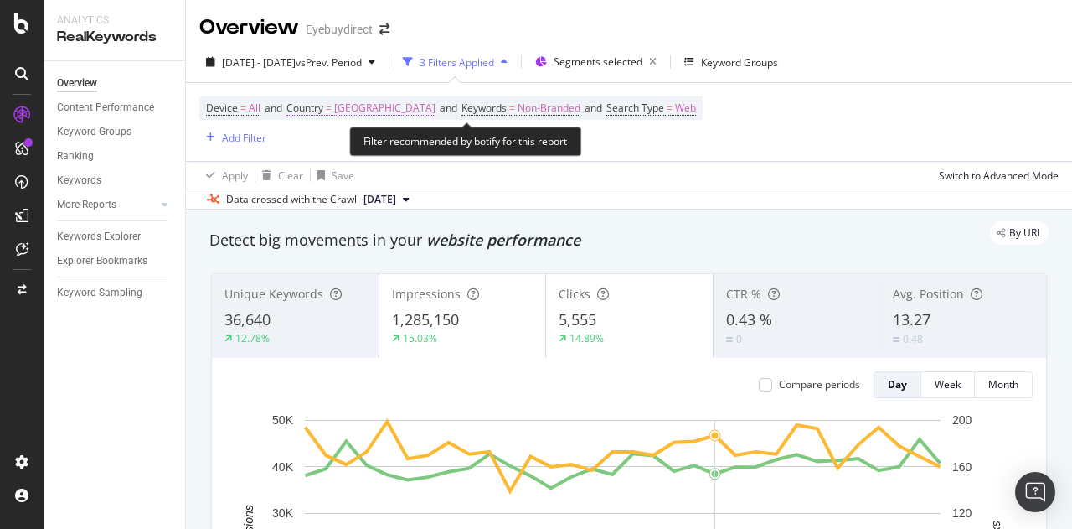
click at [430, 103] on span "[GEOGRAPHIC_DATA]" at bounding box center [384, 107] width 101 height 23
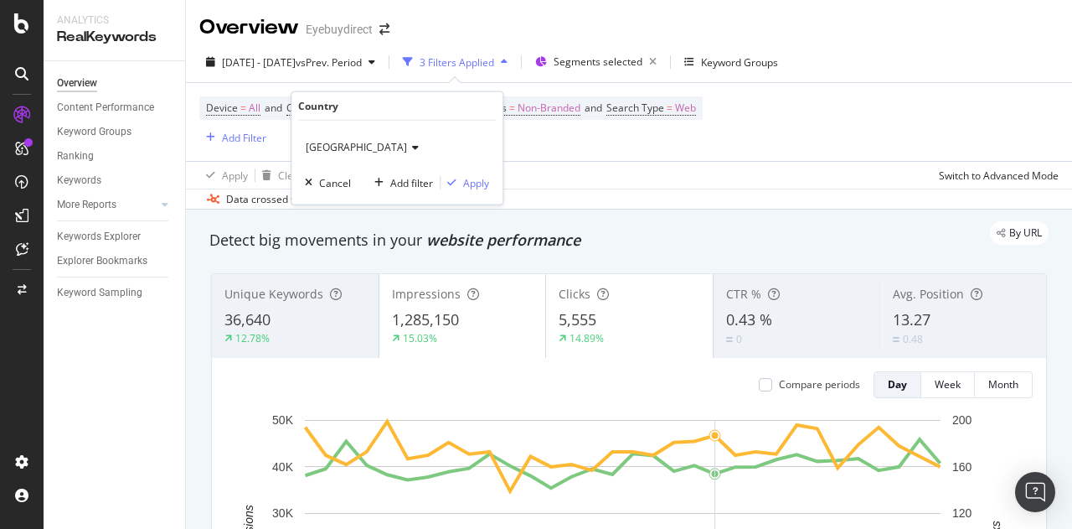
click at [405, 148] on span "[GEOGRAPHIC_DATA]" at bounding box center [356, 147] width 101 height 14
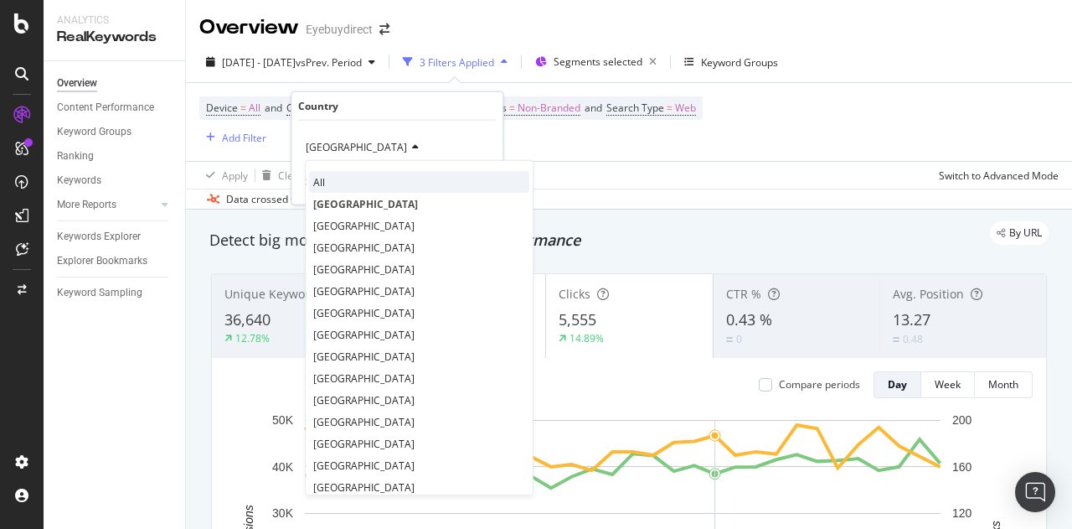
click at [362, 178] on div "All" at bounding box center [419, 182] width 220 height 22
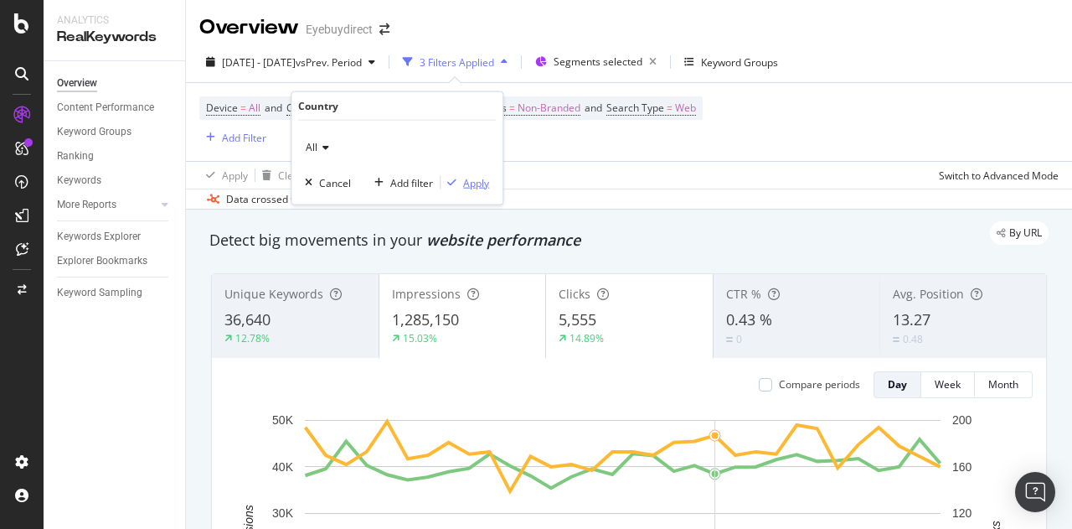
click at [482, 183] on div "Apply" at bounding box center [476, 182] width 26 height 14
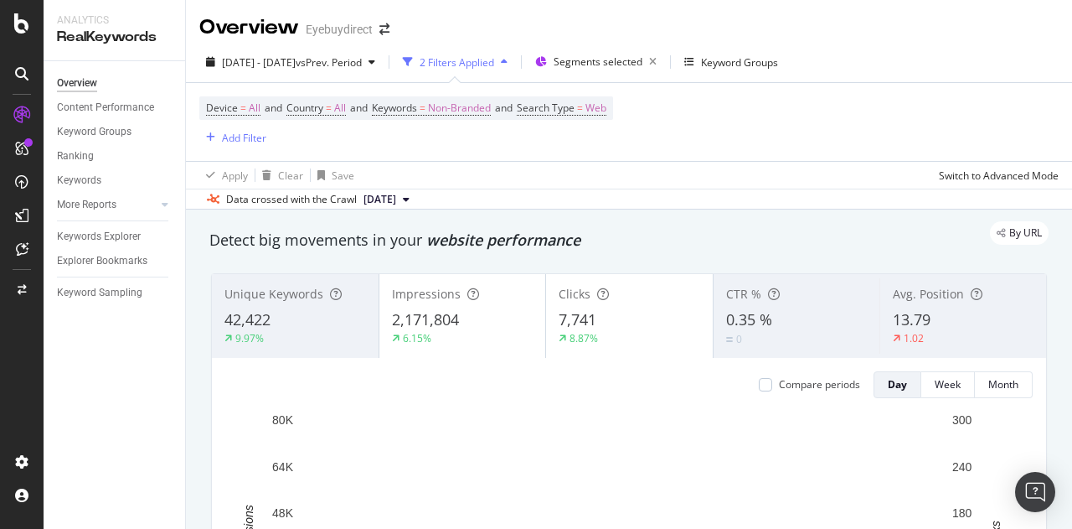
click at [514, 59] on div "button" at bounding box center [504, 62] width 20 height 10
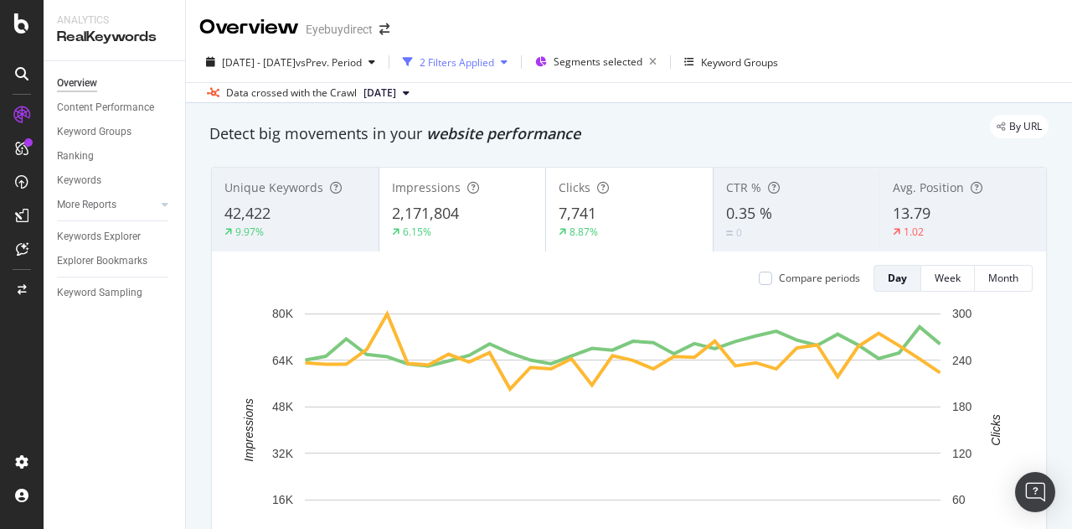
click at [514, 59] on div "button" at bounding box center [504, 62] width 20 height 10
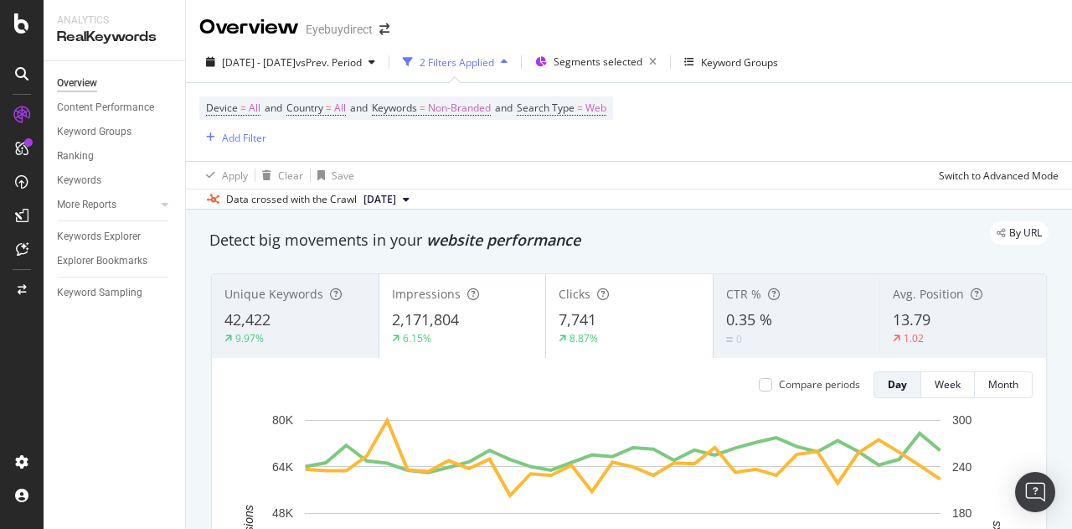
click at [488, 55] on div "2 Filters Applied" at bounding box center [457, 62] width 75 height 14
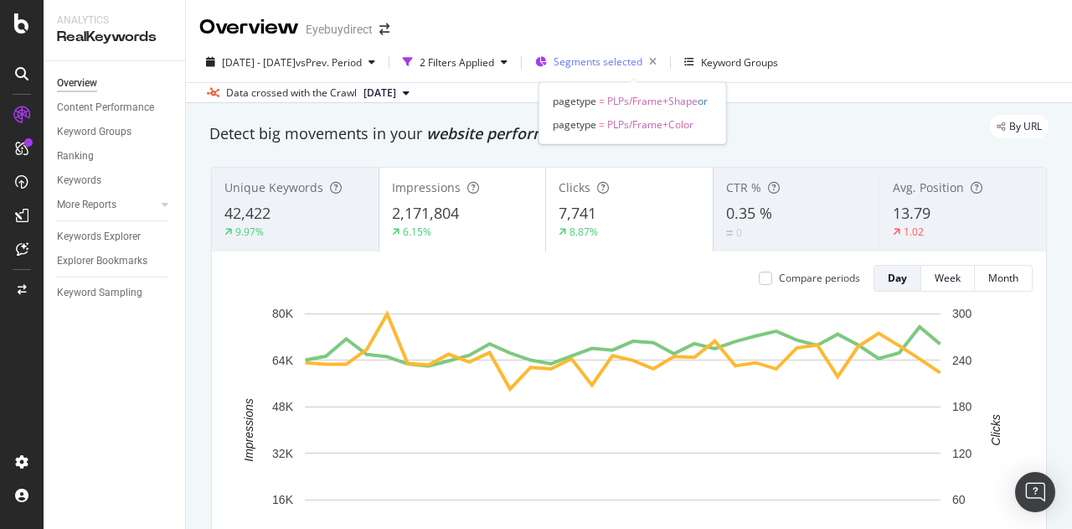
click at [607, 59] on span "Segments selected" at bounding box center [598, 61] width 89 height 14
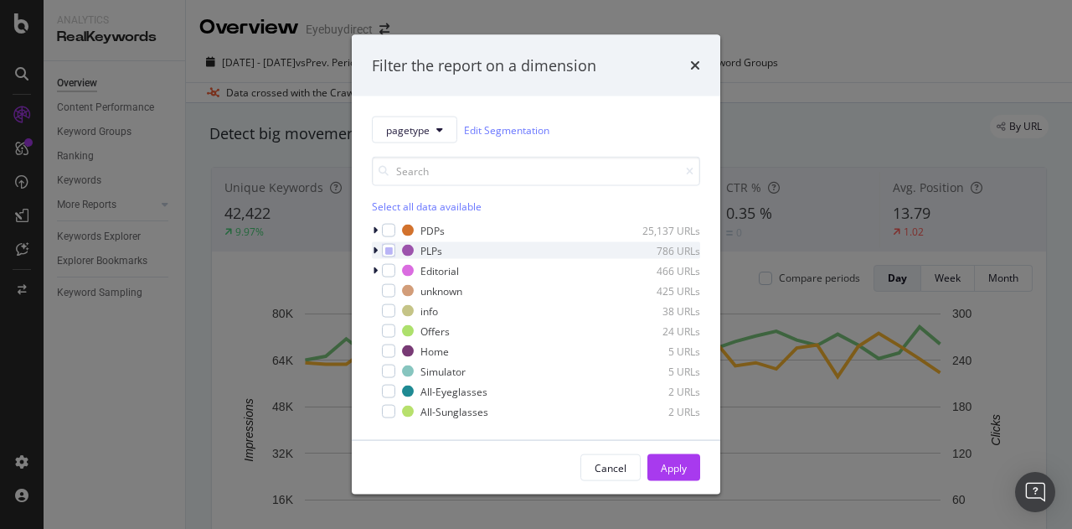
click at [375, 249] on icon "modal" at bounding box center [375, 250] width 5 height 10
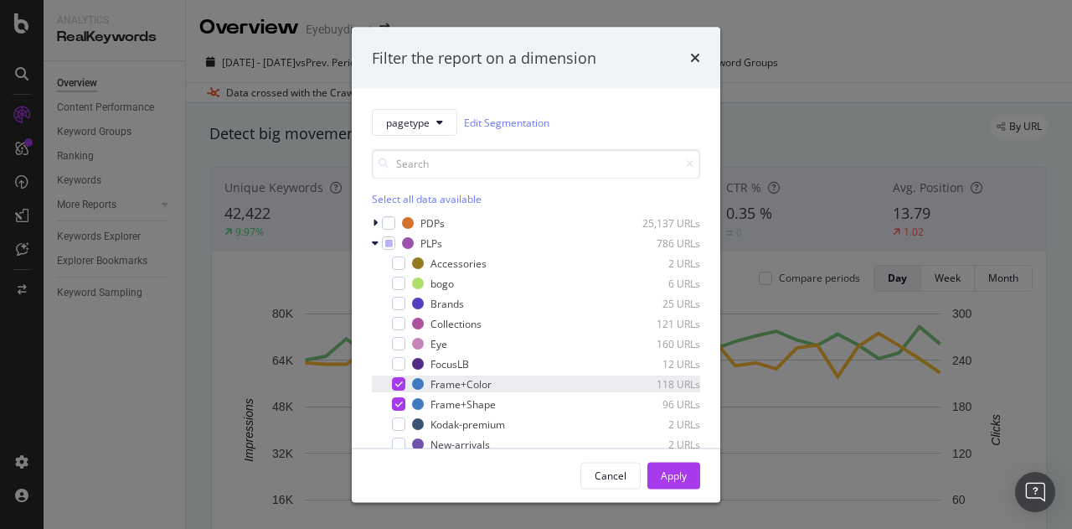
click at [400, 385] on icon "modal" at bounding box center [399, 384] width 8 height 8
click at [679, 479] on div "Apply" at bounding box center [674, 474] width 26 height 14
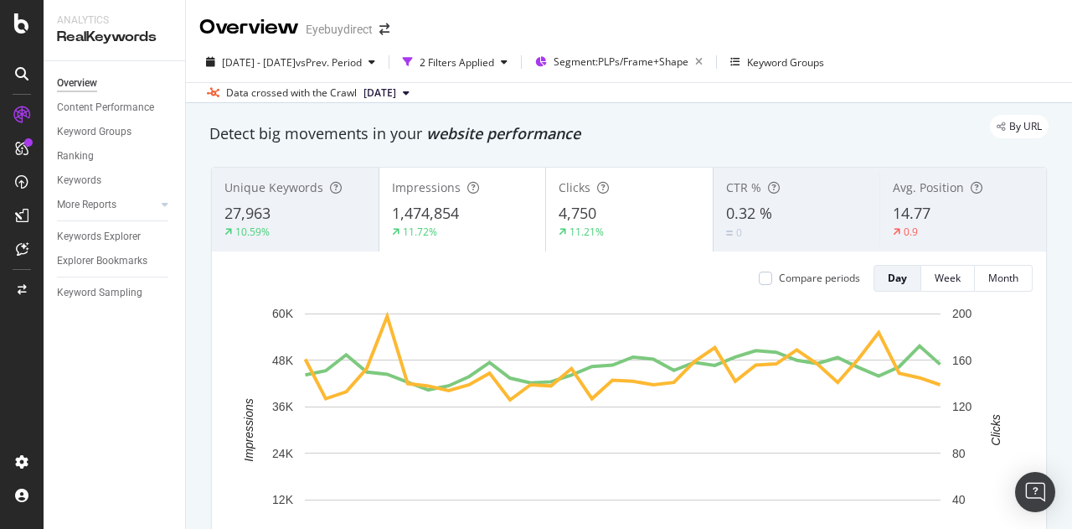
type textarea "By URL Detect big movements in your website performance"
click at [987, 83] on div "Data crossed with the Crawl 2025 Aug. 31st" at bounding box center [629, 92] width 886 height 20
click at [628, 70] on div "Segment: PLPs/Frame+Shape" at bounding box center [632, 61] width 156 height 23
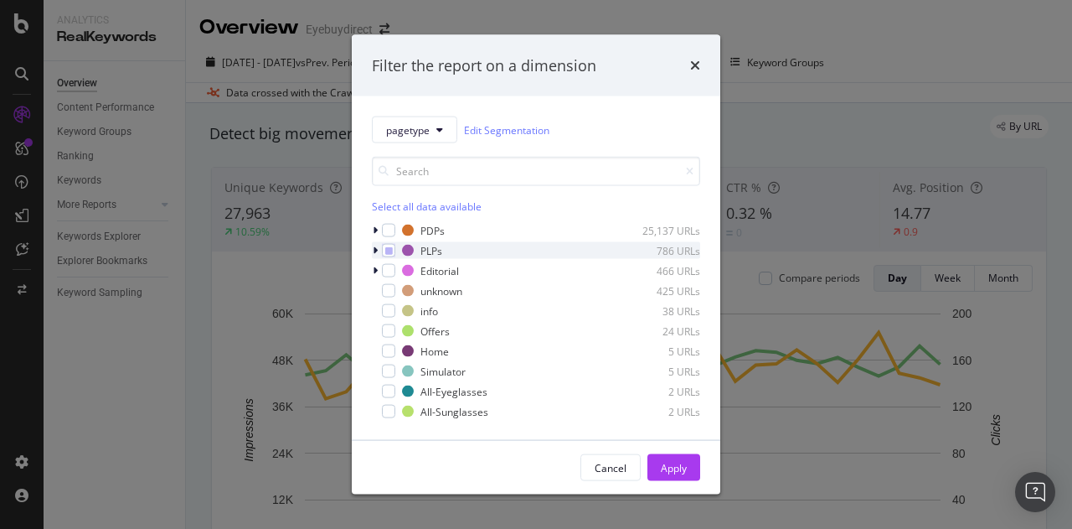
click at [377, 247] on icon "modal" at bounding box center [375, 250] width 5 height 10
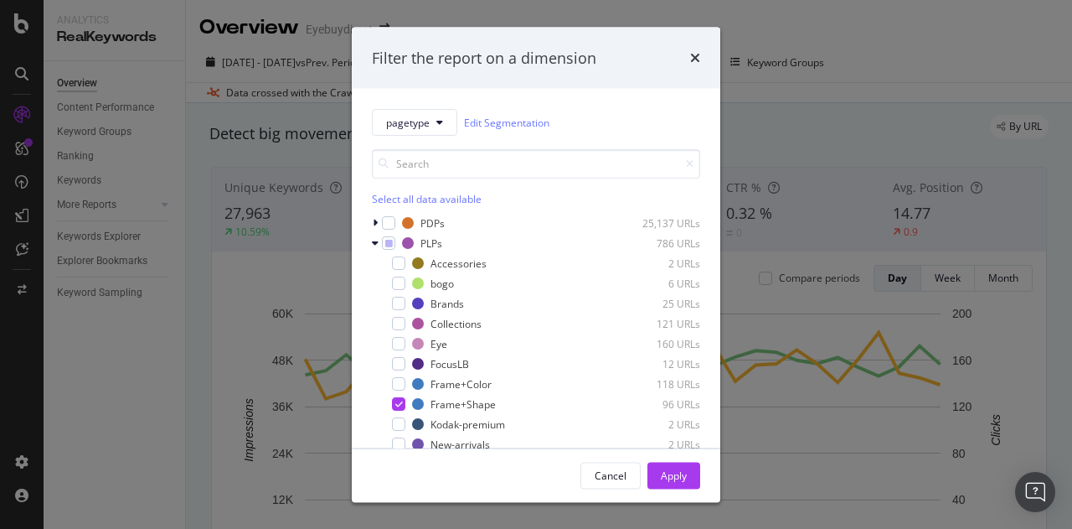
drag, startPoint x: 396, startPoint y: 380, endPoint x: 466, endPoint y: 391, distance: 70.5
click at [466, 391] on div "Accessories 2 URLs bogo 6 URLs Brands 25 URLs Collections 121 URLs Eye 160 URLs…" at bounding box center [536, 404] width 328 height 298
click at [396, 385] on div "modal" at bounding box center [398, 383] width 13 height 13
click at [676, 468] on div "Apply" at bounding box center [674, 474] width 26 height 14
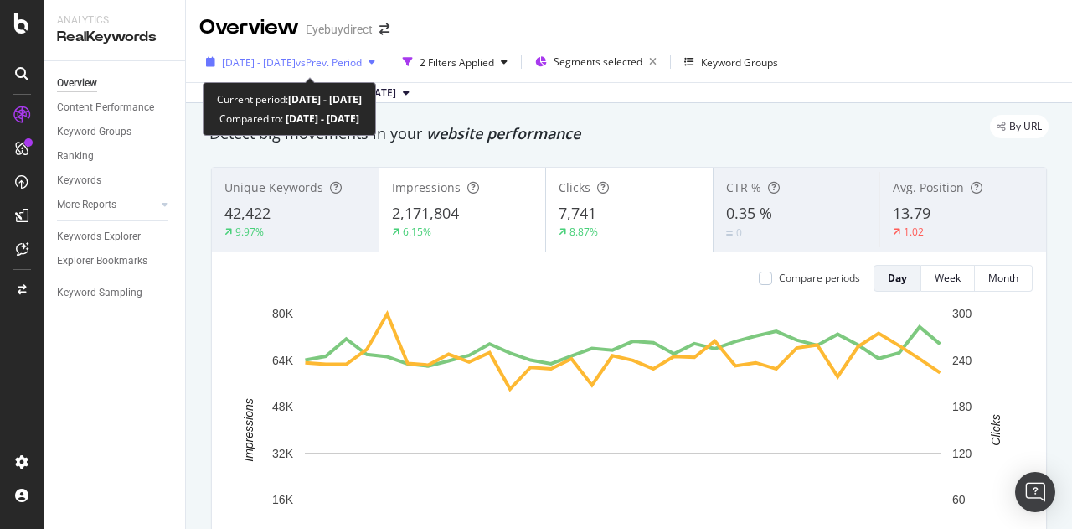
click at [362, 61] on span "vs Prev. Period" at bounding box center [329, 62] width 66 height 14
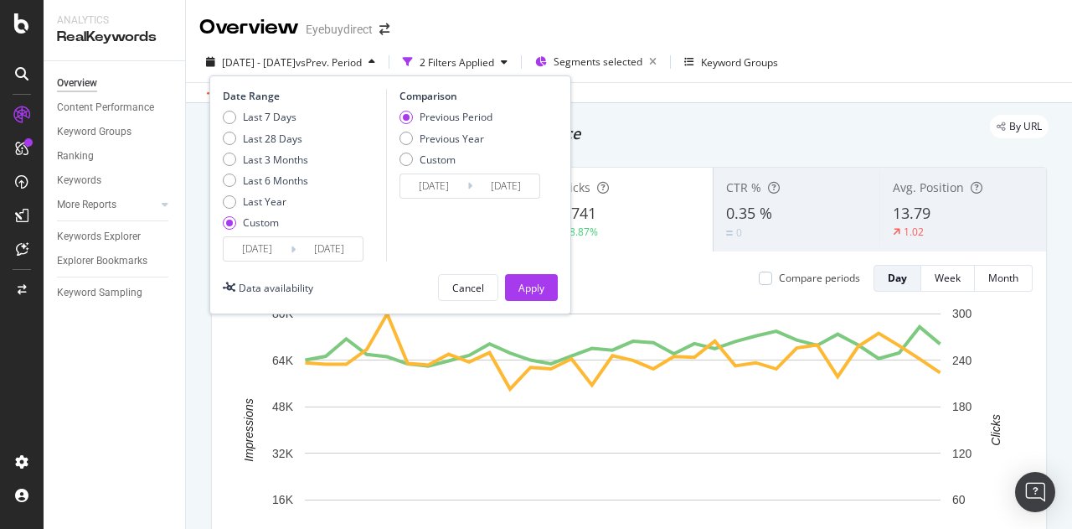
click at [362, 61] on span "vs Prev. Period" at bounding box center [329, 62] width 66 height 14
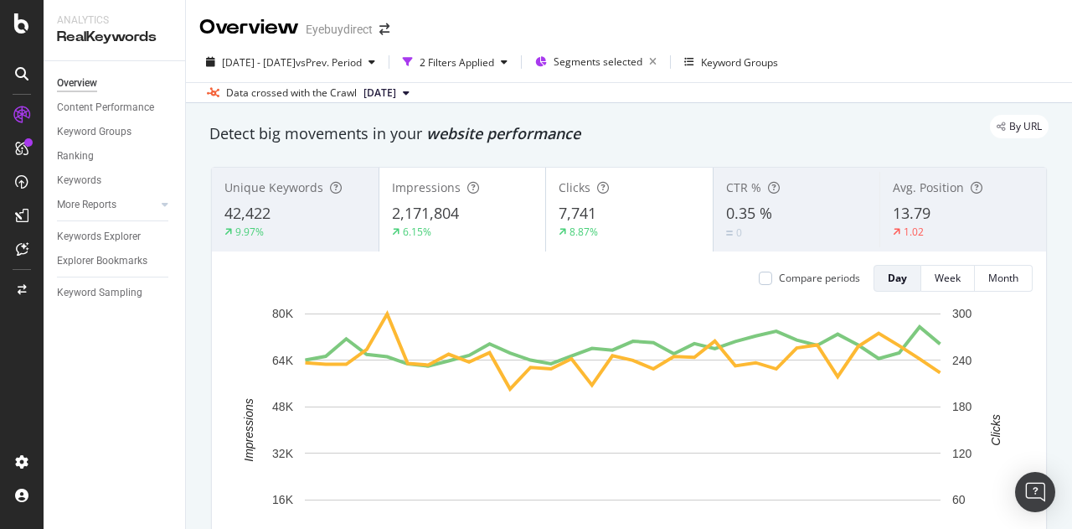
click at [494, 118] on div "By URL" at bounding box center [621, 126] width 856 height 23
click at [494, 60] on div "2 Filters Applied" at bounding box center [457, 62] width 75 height 14
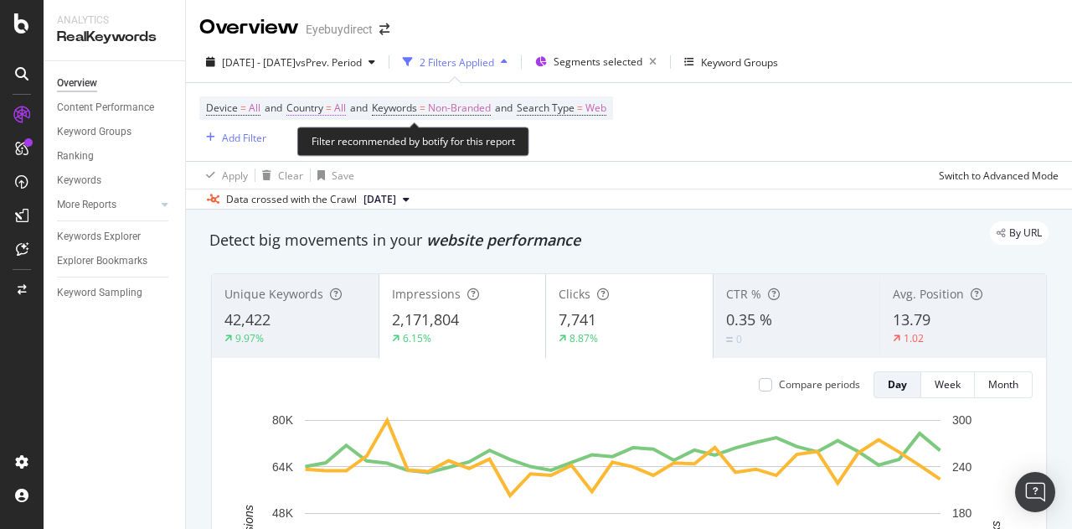
click at [331, 113] on span "=" at bounding box center [329, 108] width 6 height 14
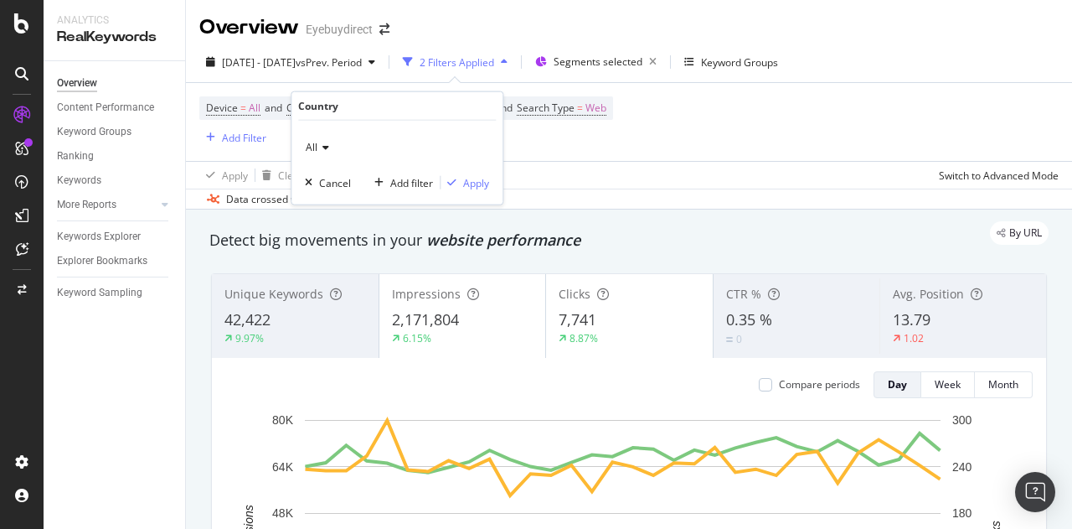
click at [328, 147] on div "All" at bounding box center [397, 147] width 184 height 27
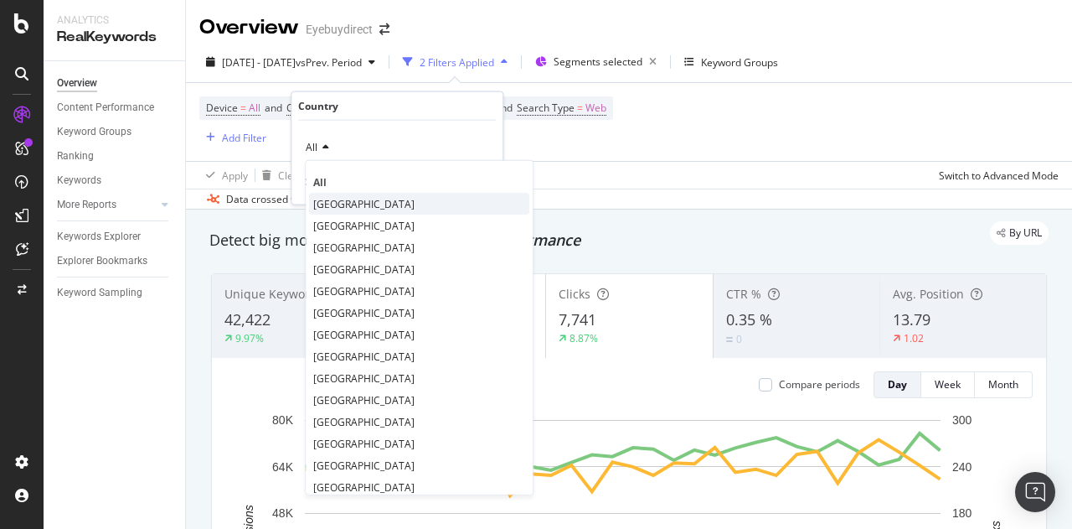
click at [369, 202] on span "[GEOGRAPHIC_DATA]" at bounding box center [363, 203] width 101 height 14
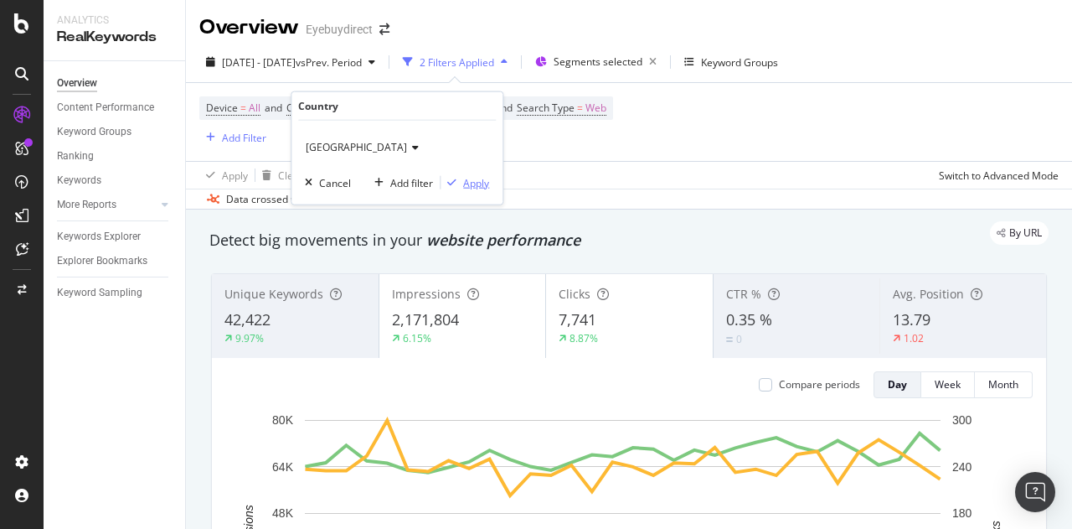
click at [467, 182] on div "Apply" at bounding box center [476, 182] width 26 height 14
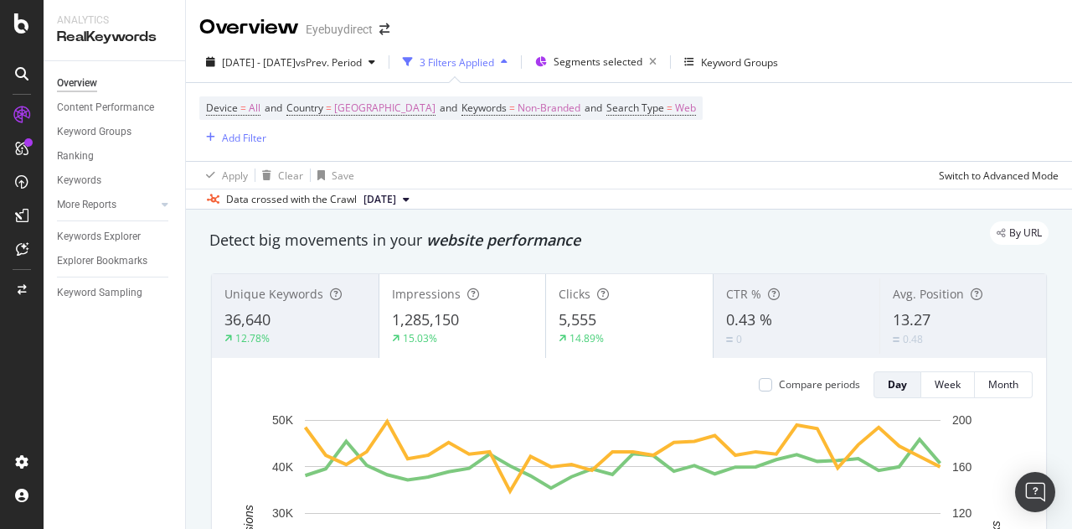
click at [494, 62] on div "3 Filters Applied" at bounding box center [457, 62] width 75 height 14
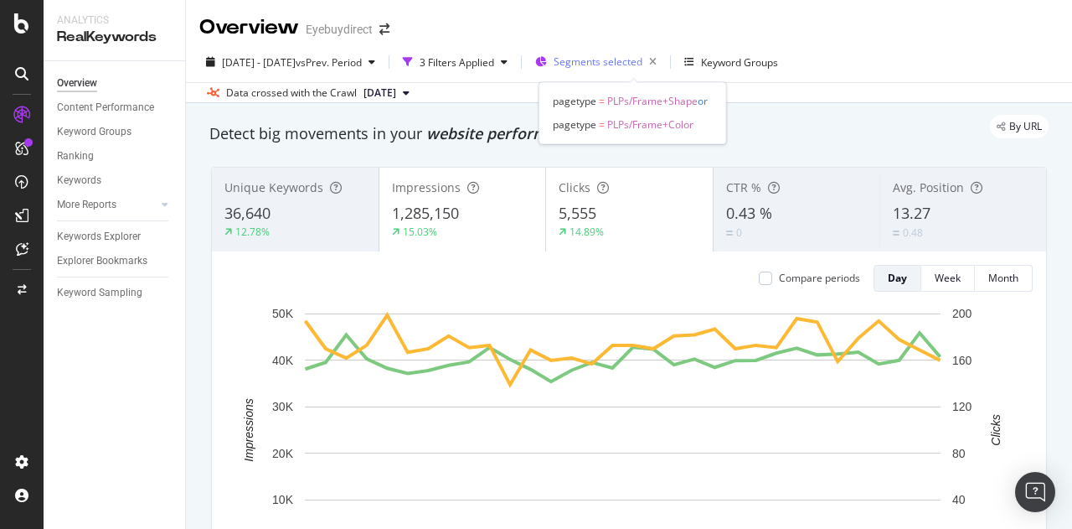
click at [638, 56] on span "Segments selected" at bounding box center [598, 61] width 89 height 14
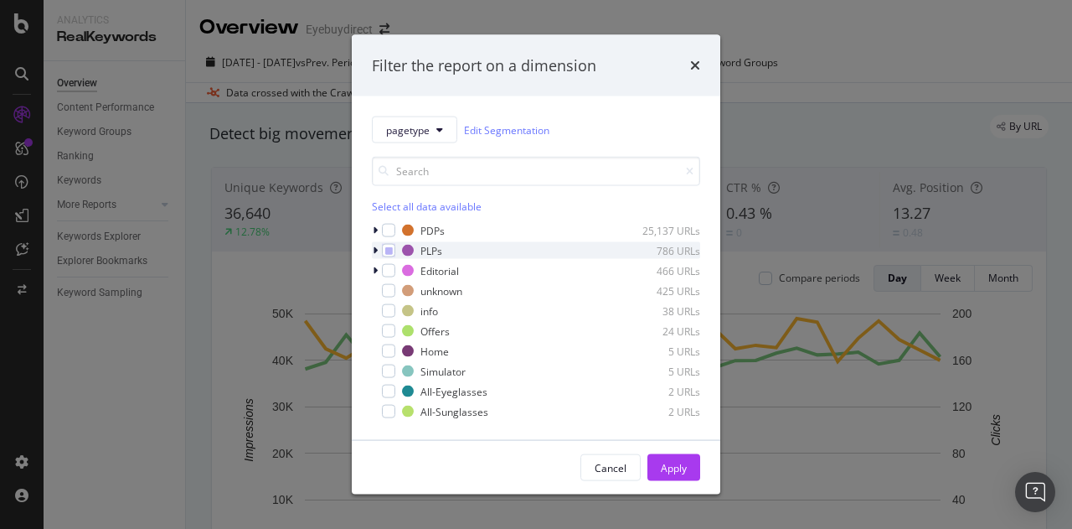
click at [375, 246] on icon "modal" at bounding box center [375, 250] width 5 height 10
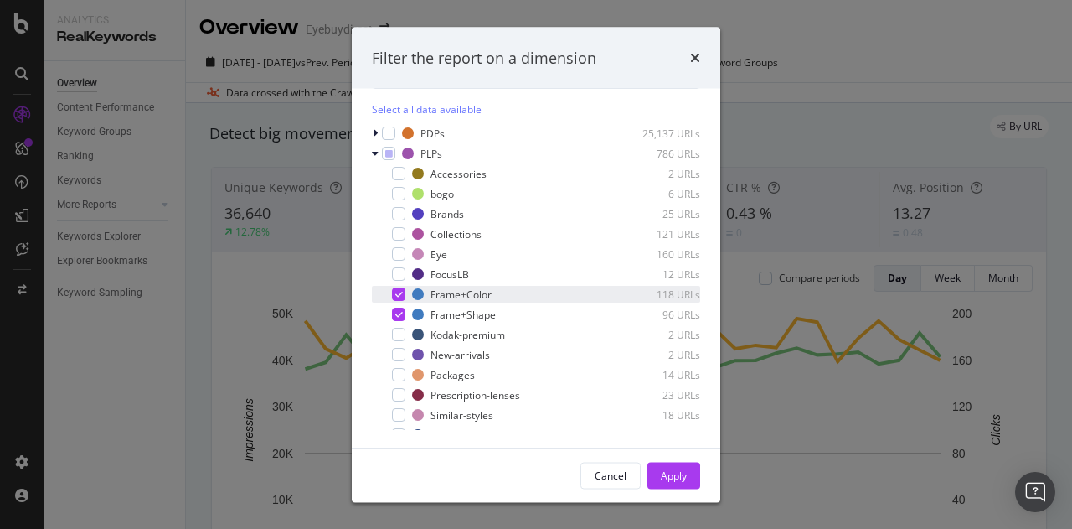
scroll to position [90, 0]
click at [399, 292] on icon "modal" at bounding box center [399, 293] width 8 height 8
drag, startPoint x: 399, startPoint y: 408, endPoint x: 364, endPoint y: 378, distance: 45.7
click at [364, 378] on div "pagetype Edit Segmentation Select all data available PDPs 25,137 URLs PLPs 786 …" at bounding box center [536, 268] width 369 height 359
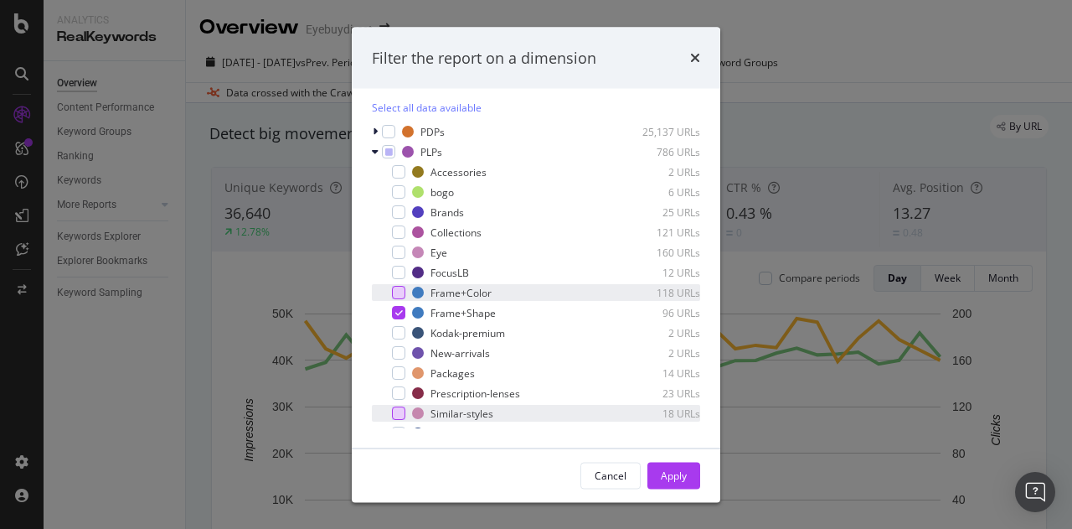
click at [397, 416] on div "modal" at bounding box center [398, 413] width 13 height 13
click at [680, 473] on div "Apply" at bounding box center [674, 474] width 26 height 14
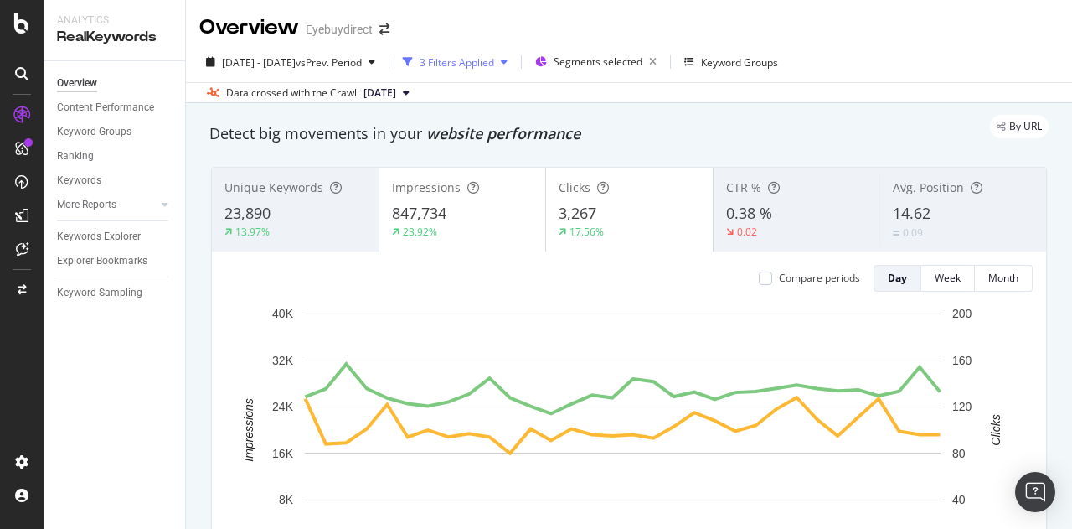
click at [494, 59] on div "3 Filters Applied" at bounding box center [457, 62] width 75 height 14
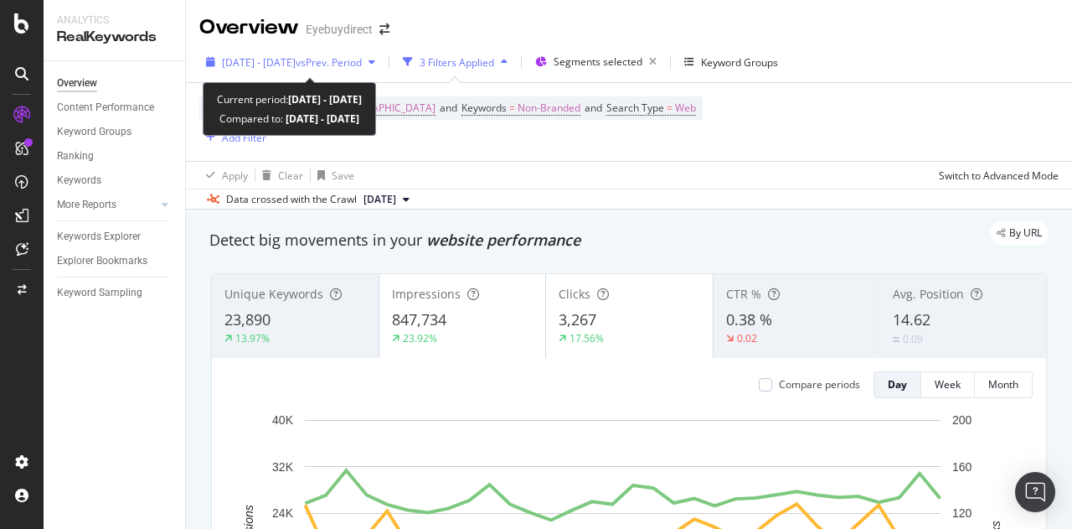
click at [362, 59] on span "vs Prev. Period" at bounding box center [329, 62] width 66 height 14
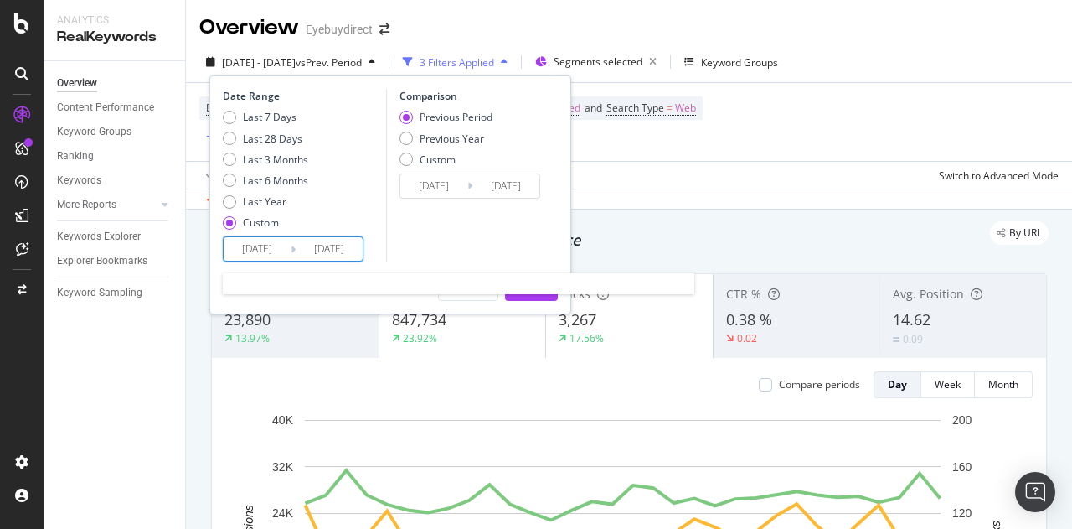
click at [282, 257] on input "[DATE]" at bounding box center [257, 248] width 67 height 23
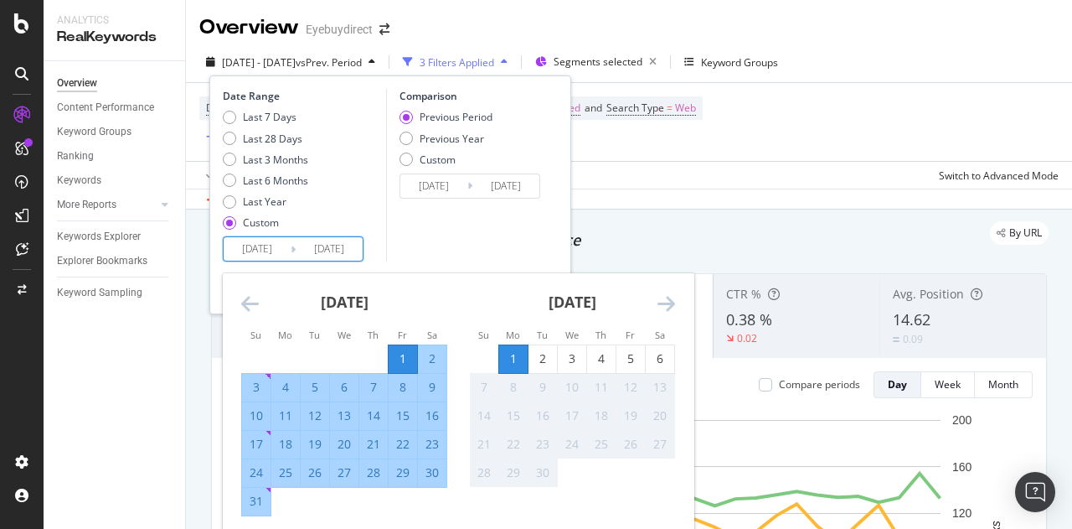
click at [243, 298] on icon "Move backward to switch to the previous month." at bounding box center [250, 303] width 18 height 20
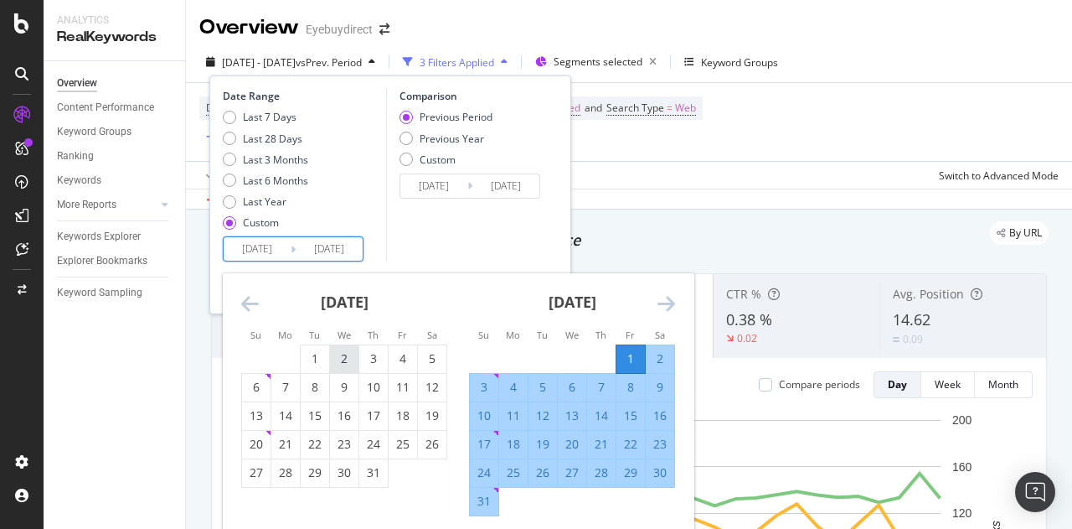
click at [330, 356] on div "2" at bounding box center [344, 358] width 28 height 17
type input "2025/07/02"
type input "2025/05/01"
type input "[DATE]"
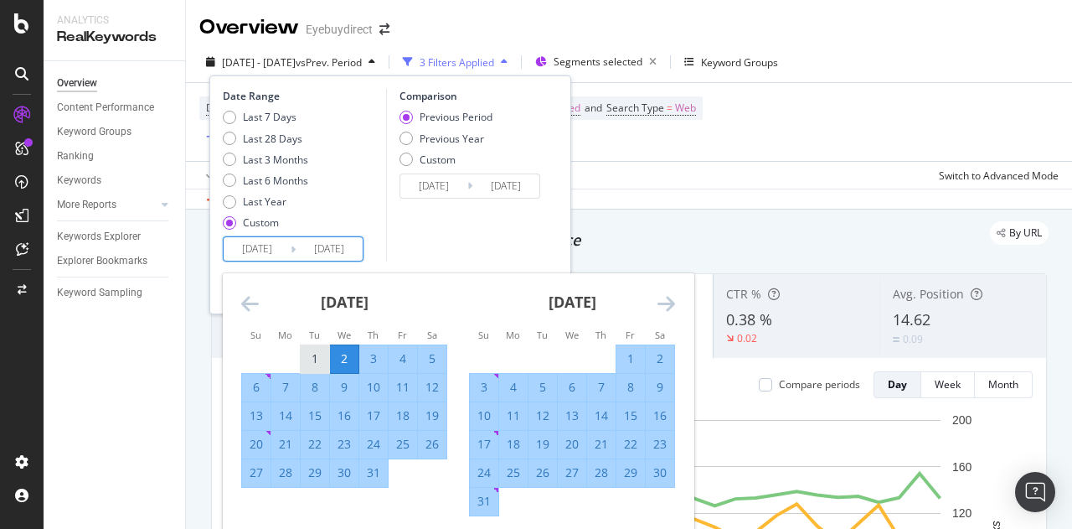
click at [311, 354] on div "1" at bounding box center [315, 358] width 28 height 17
type input "[DATE]"
type input "2025/04/29"
type input "[DATE]"
click at [380, 468] on div "31" at bounding box center [373, 472] width 28 height 17
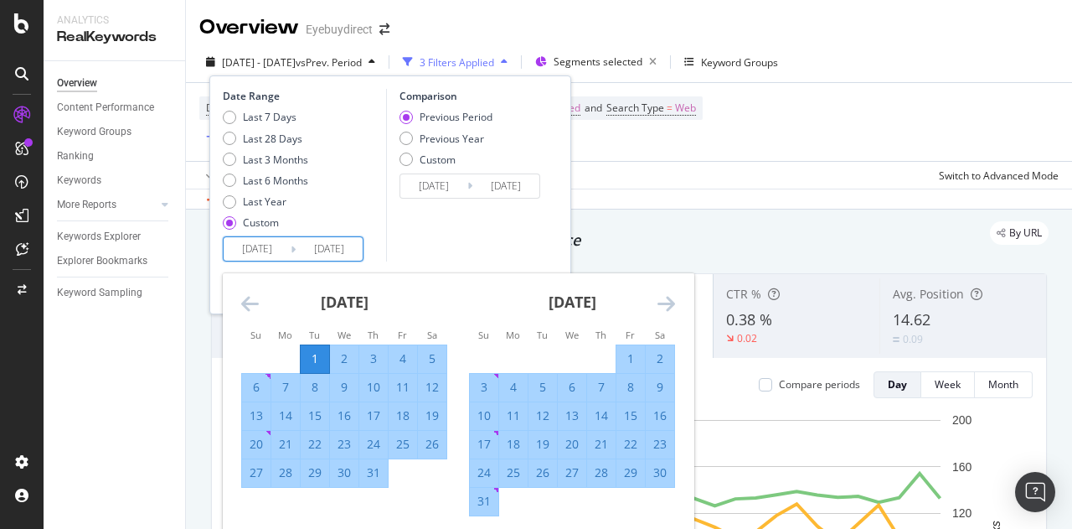
type input "[DATE]"
type input "2025/05/31"
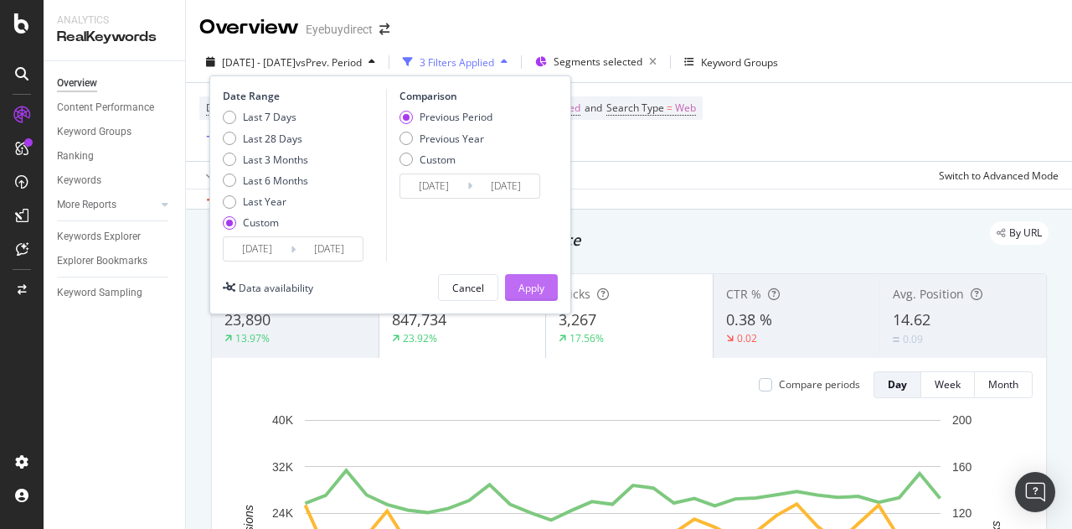
click at [536, 282] on div "Apply" at bounding box center [532, 288] width 26 height 14
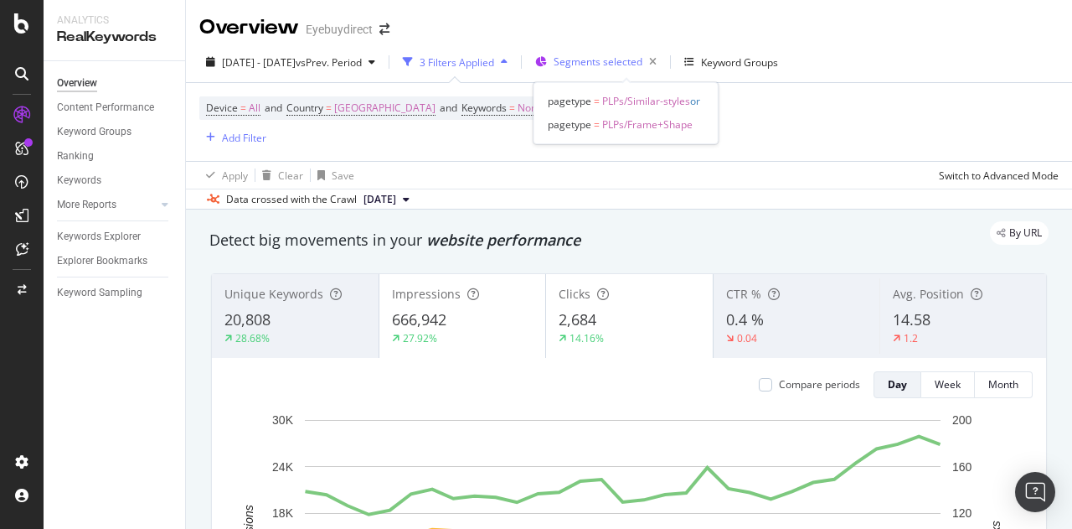
click at [628, 65] on span "Segments selected" at bounding box center [598, 61] width 89 height 14
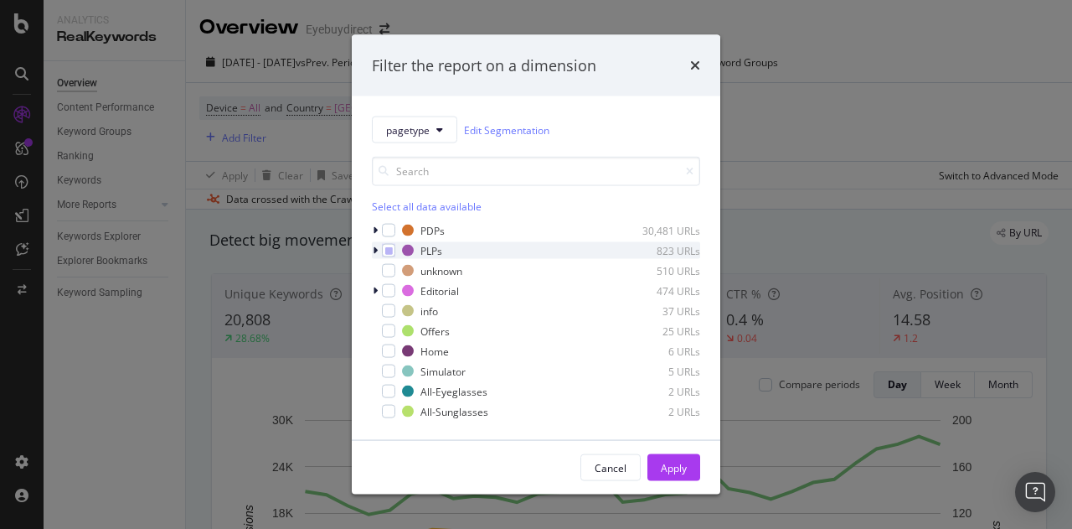
click at [376, 253] on icon "modal" at bounding box center [375, 250] width 5 height 10
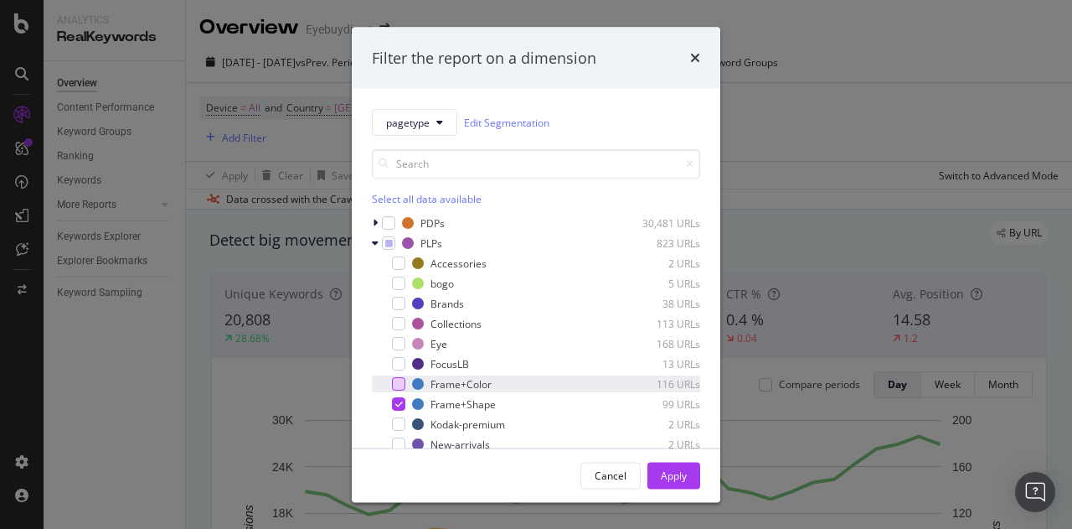
click at [401, 381] on div "modal" at bounding box center [398, 383] width 13 height 13
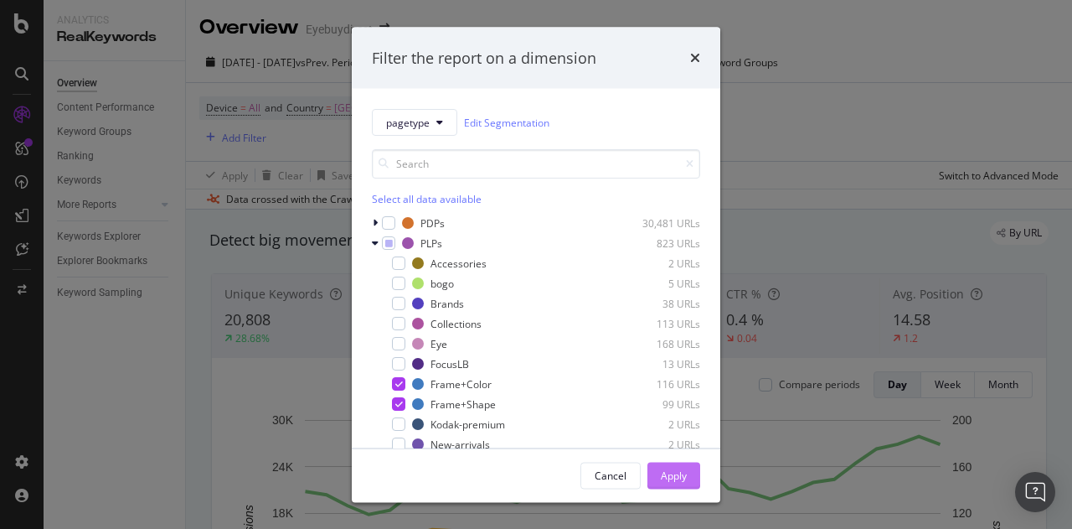
click at [680, 483] on div "Apply" at bounding box center [674, 474] width 26 height 25
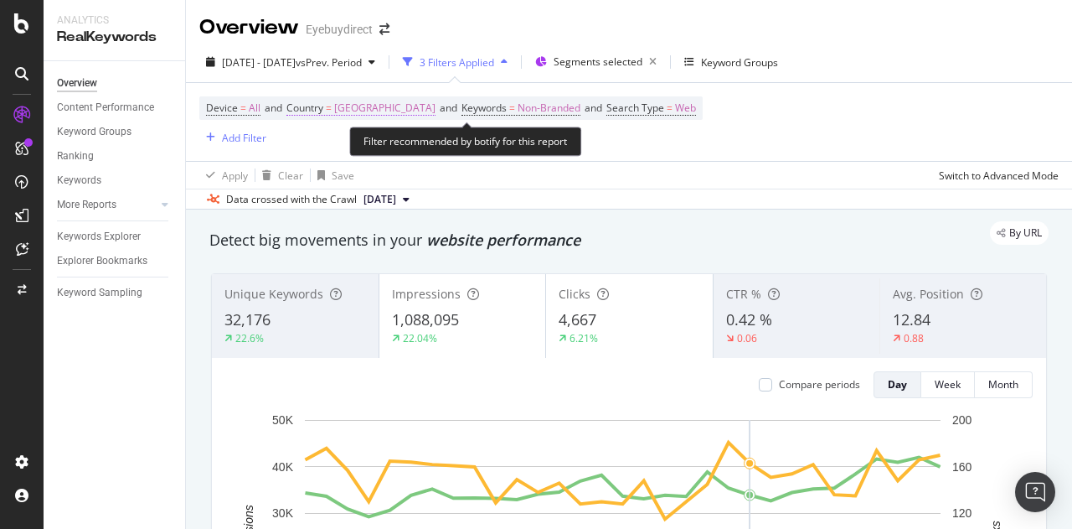
click at [436, 103] on span "[GEOGRAPHIC_DATA]" at bounding box center [384, 107] width 101 height 23
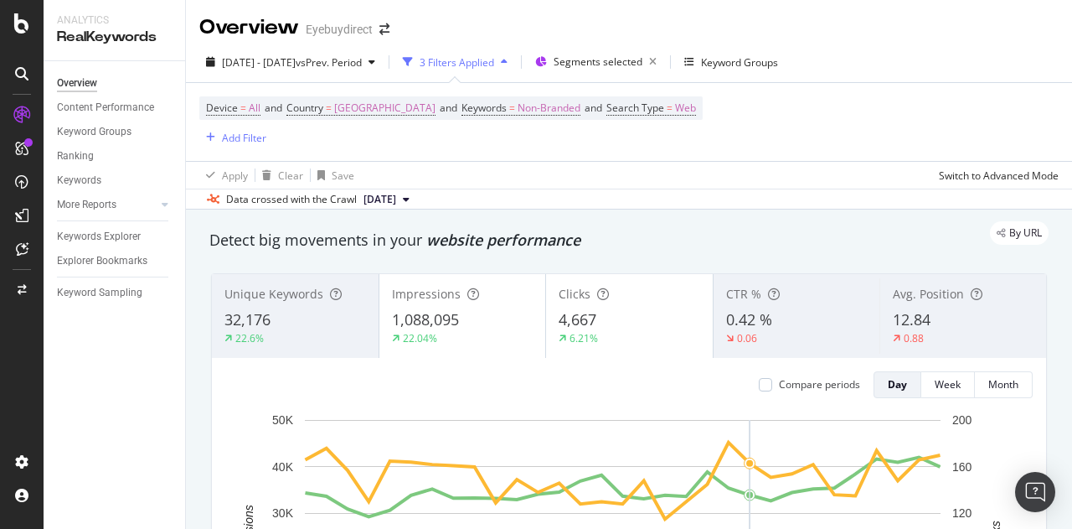
click at [642, 150] on div "Device = All and Country = [GEOGRAPHIC_DATA] and Keywords = Non-Branded and Sea…" at bounding box center [629, 122] width 860 height 78
click at [508, 65] on icon "button" at bounding box center [504, 62] width 7 height 10
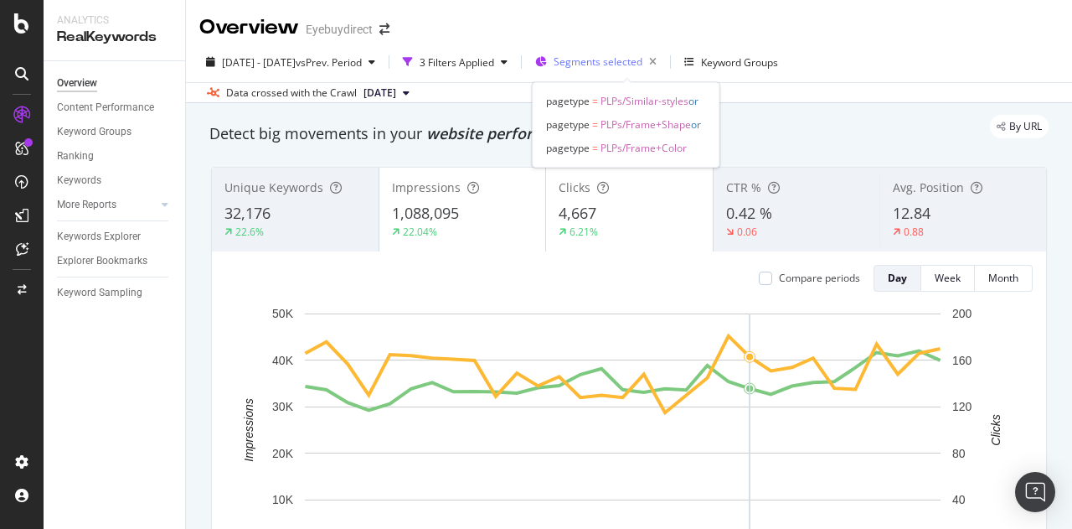
click at [638, 64] on span "Segments selected" at bounding box center [598, 61] width 89 height 14
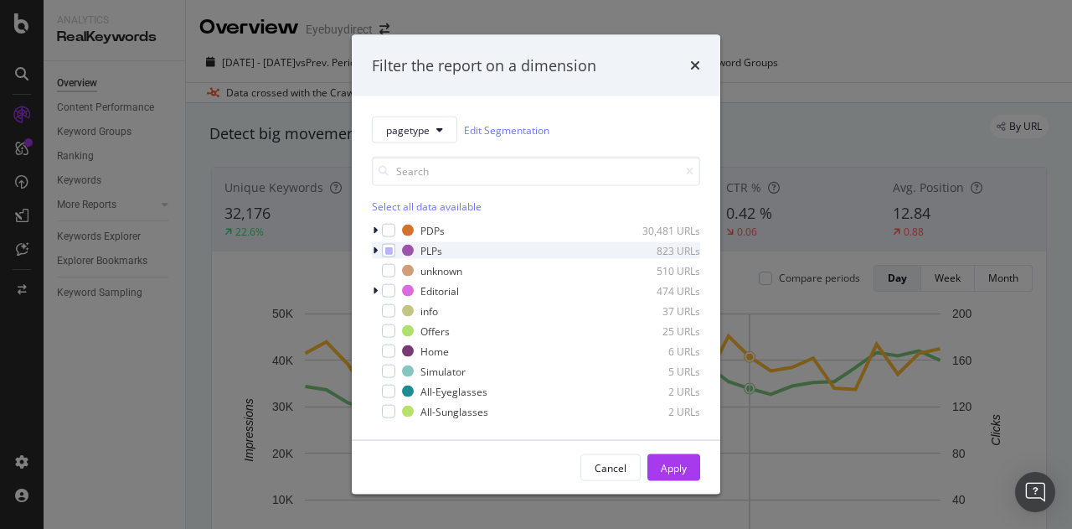
click at [375, 252] on icon "modal" at bounding box center [375, 250] width 5 height 10
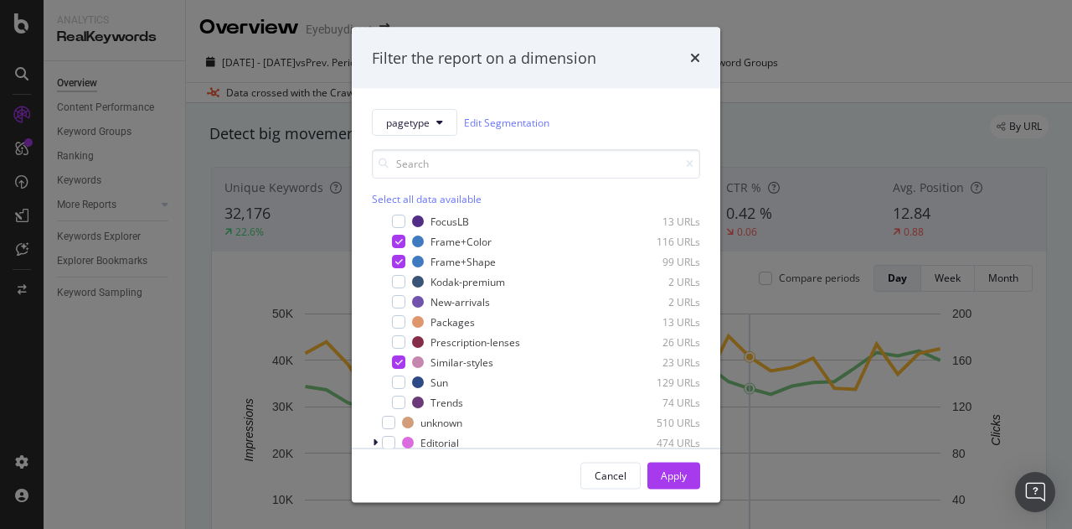
scroll to position [155, 0]
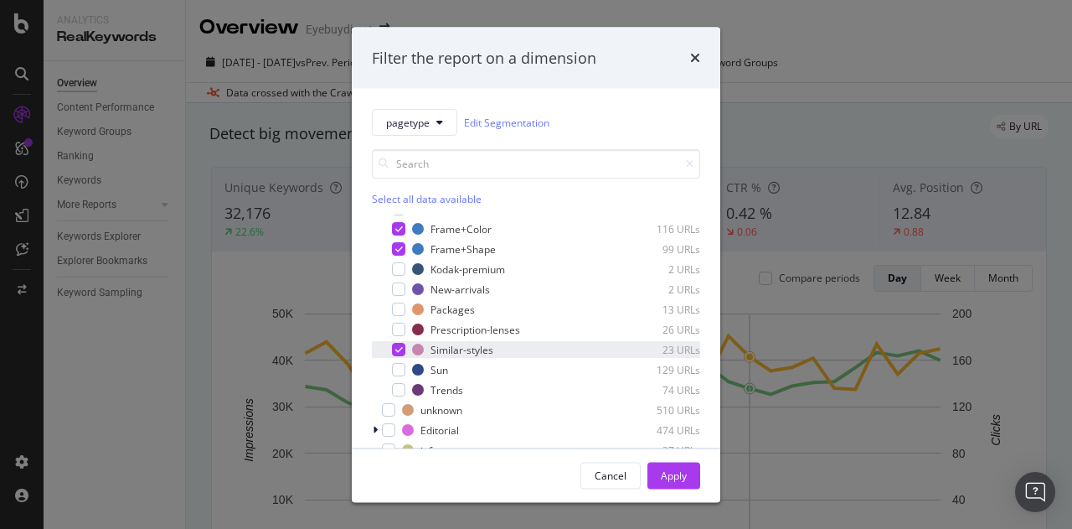
click at [404, 346] on div "modal" at bounding box center [398, 349] width 13 height 13
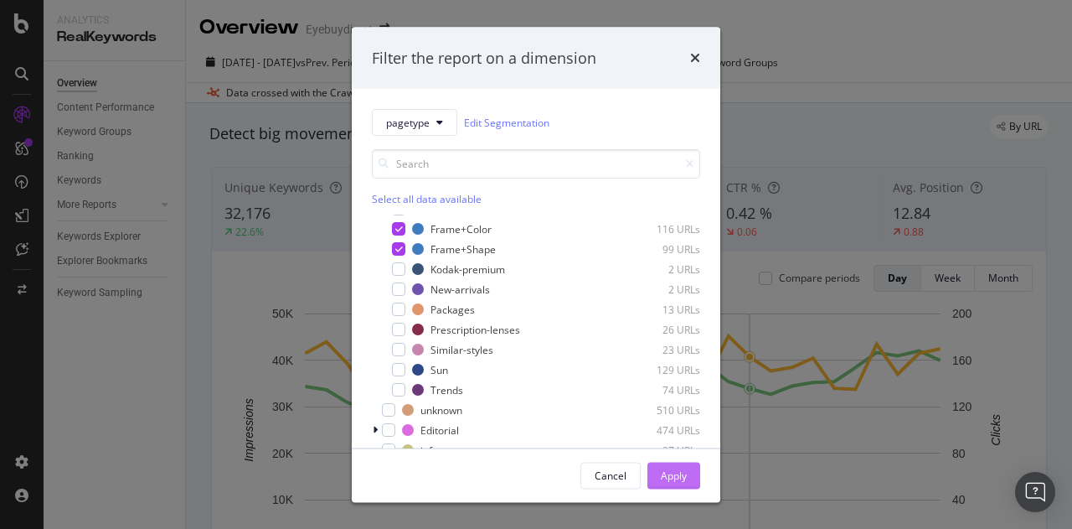
click at [662, 469] on div "Apply" at bounding box center [674, 474] width 26 height 14
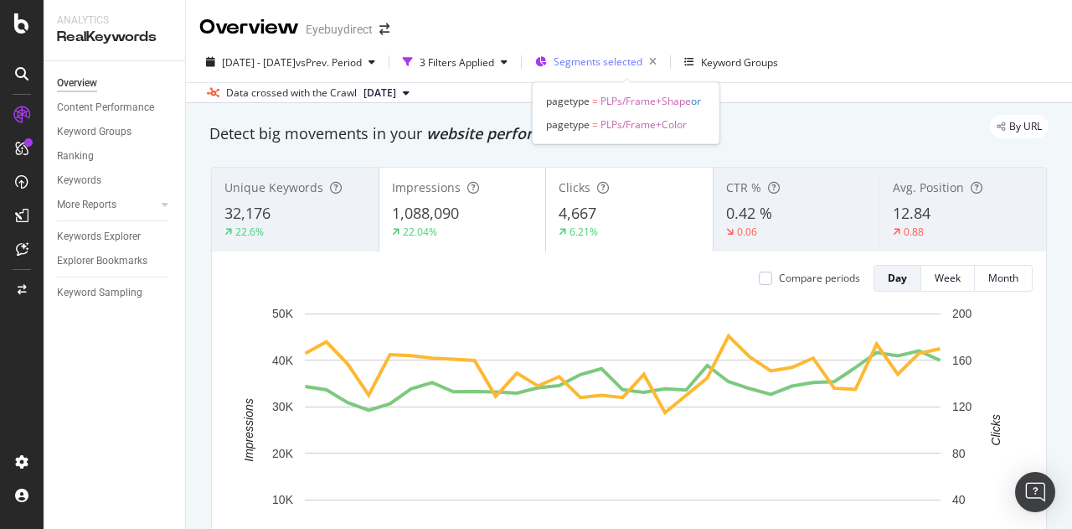
click at [643, 63] on span "Segments selected" at bounding box center [598, 61] width 89 height 14
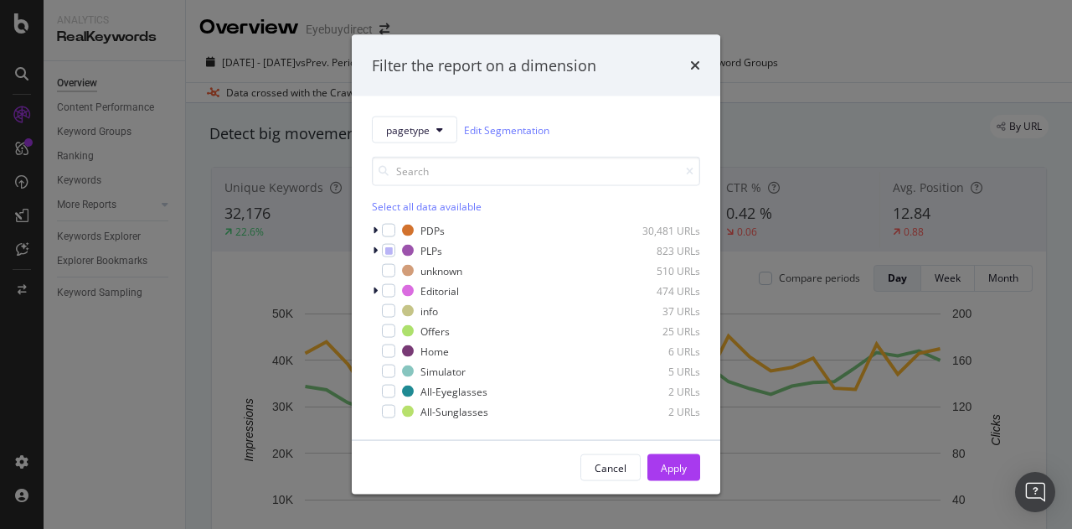
click at [799, 75] on div "Filter the report on a dimension pagetype Edit Segmentation Select all data ava…" at bounding box center [536, 264] width 1072 height 529
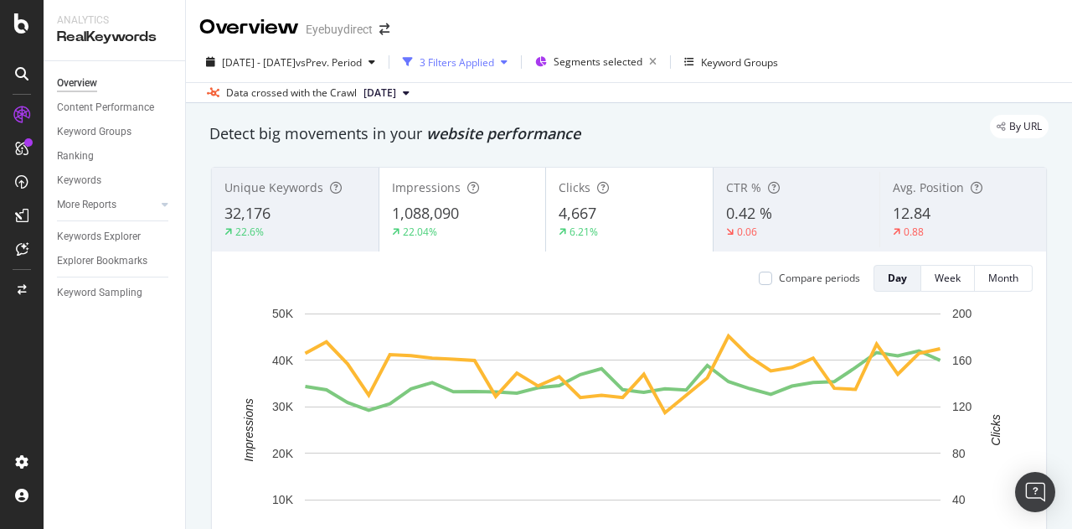
click at [494, 59] on div "3 Filters Applied" at bounding box center [457, 62] width 75 height 14
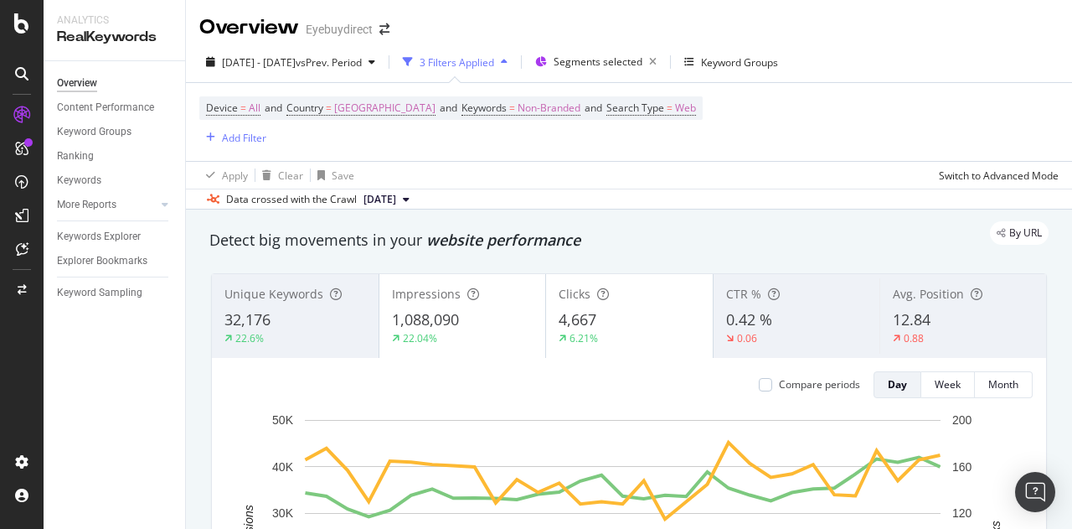
click at [487, 64] on div "3 Filters Applied" at bounding box center [457, 62] width 75 height 14
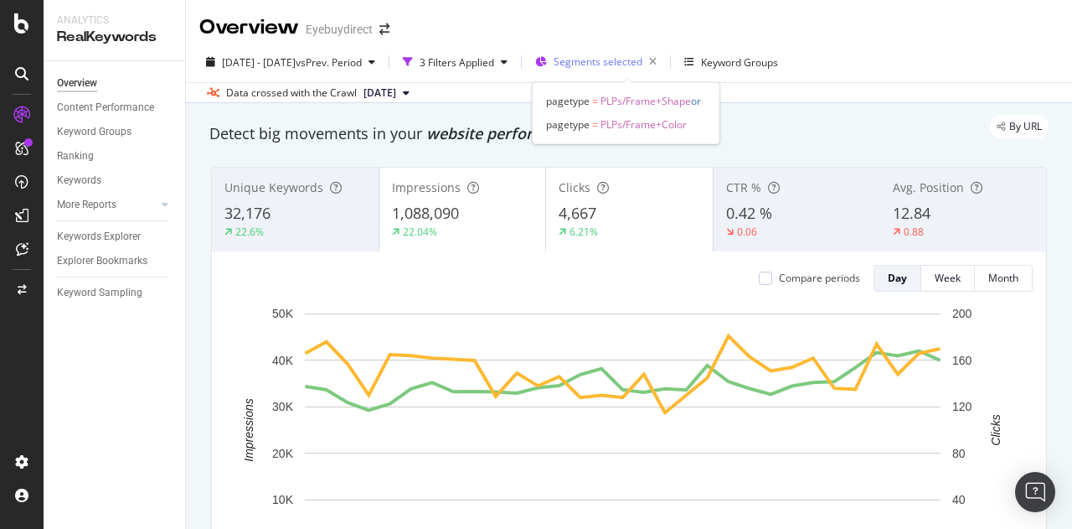
click at [618, 65] on span "Segments selected" at bounding box center [598, 61] width 89 height 14
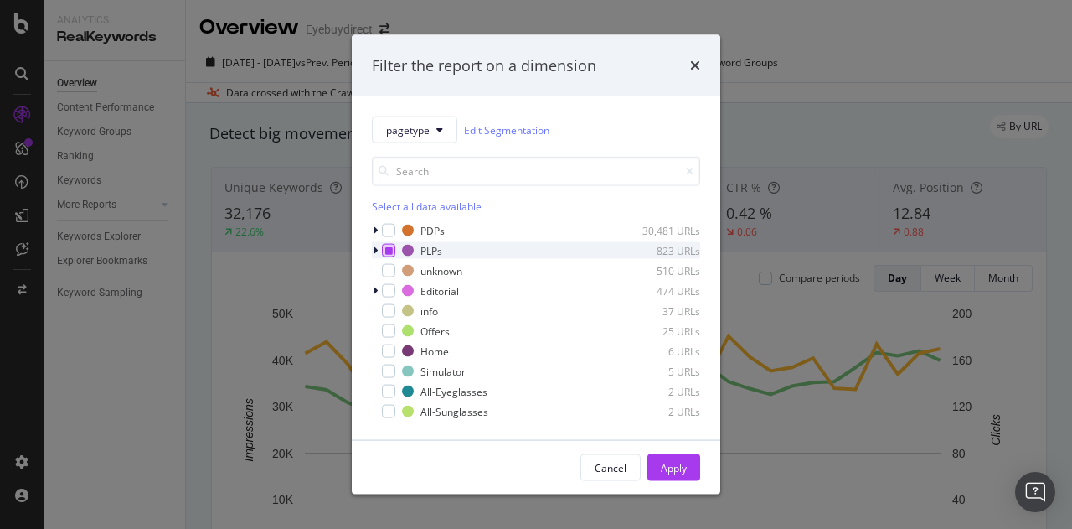
click at [382, 251] on div "modal" at bounding box center [388, 250] width 13 height 13
click at [379, 250] on div "modal" at bounding box center [377, 250] width 10 height 17
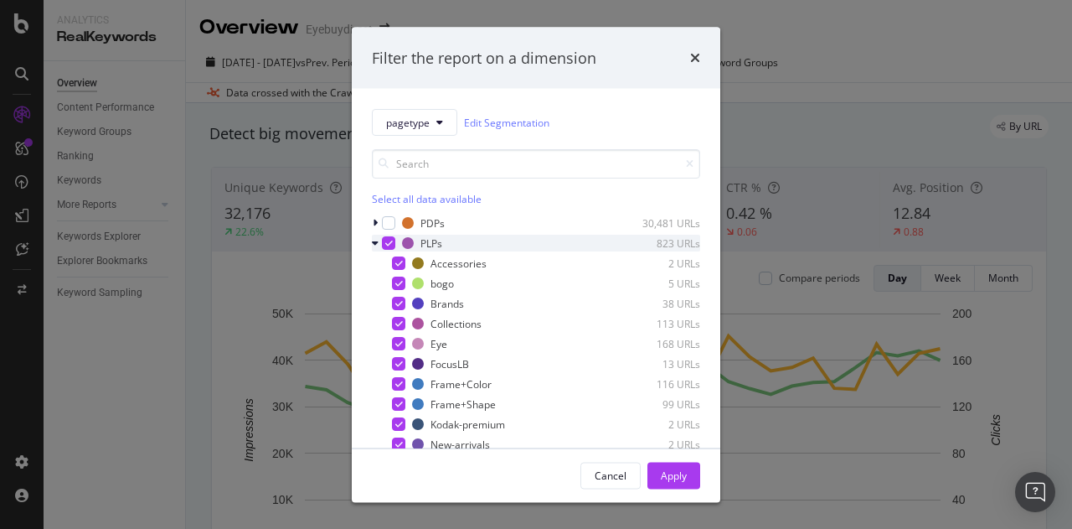
click at [392, 244] on div "modal" at bounding box center [388, 242] width 13 height 13
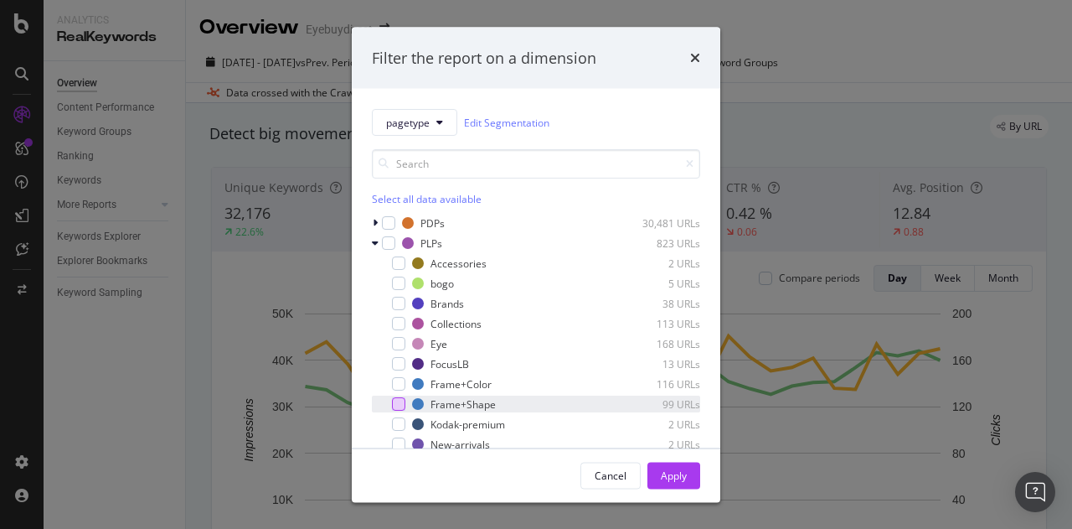
click at [403, 401] on div "modal" at bounding box center [398, 403] width 13 height 13
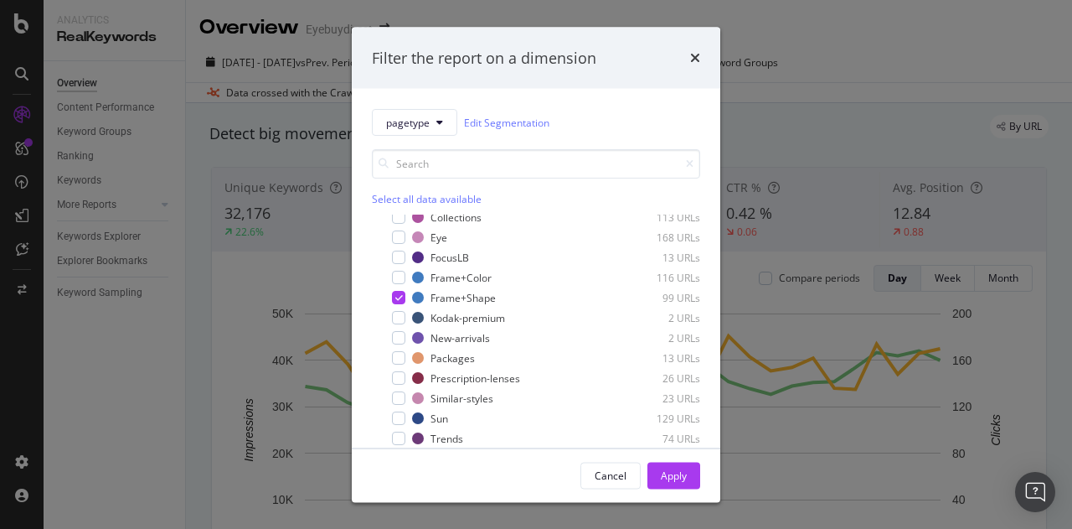
scroll to position [131, 0]
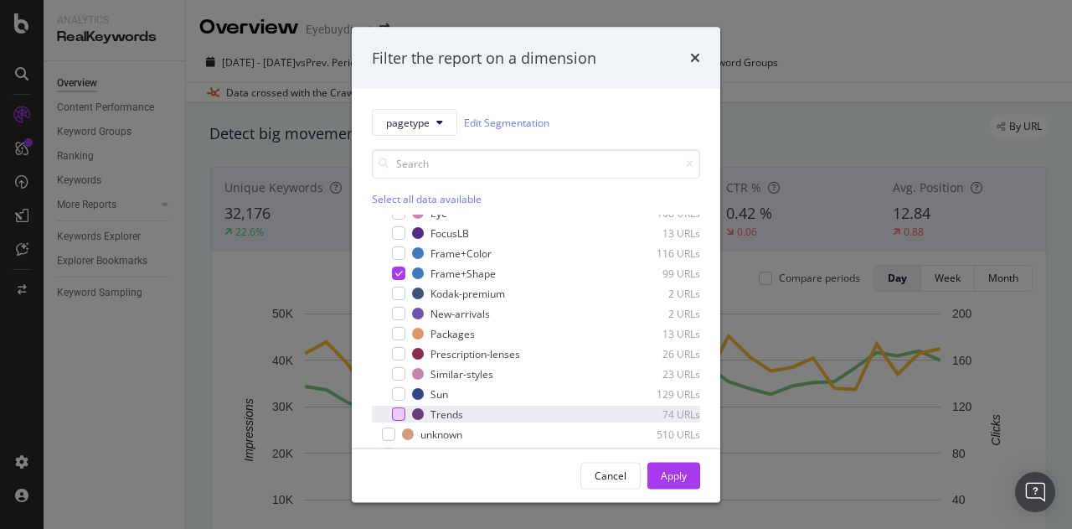
click at [397, 410] on div "modal" at bounding box center [398, 413] width 13 height 13
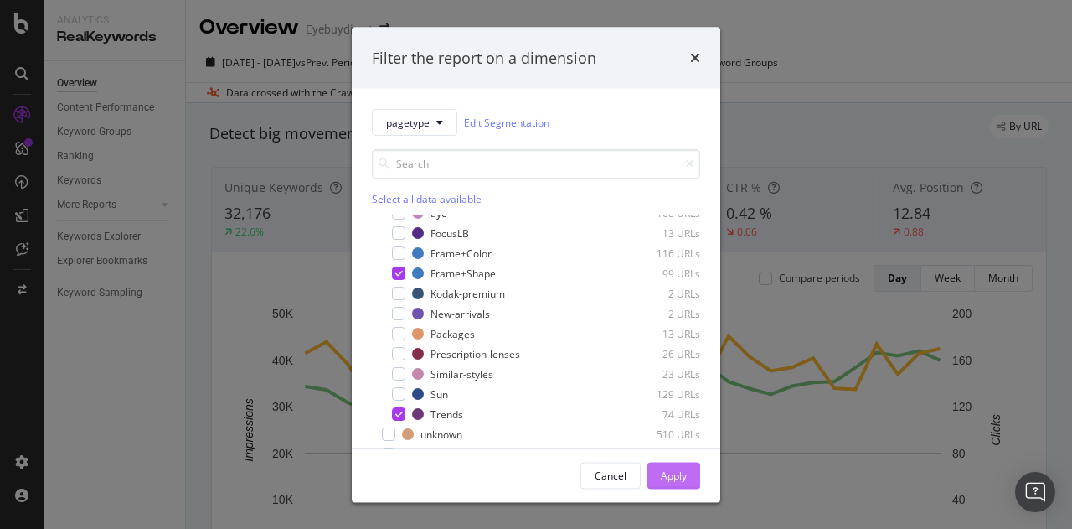
click at [683, 478] on div "Apply" at bounding box center [674, 474] width 26 height 14
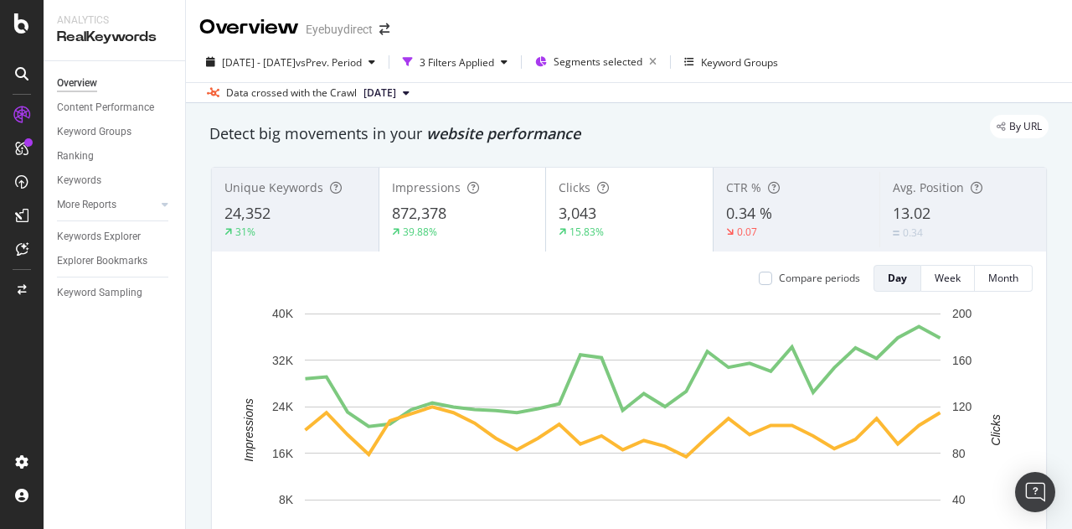
scroll to position [37, 0]
click at [514, 70] on div "3 Filters Applied" at bounding box center [455, 61] width 118 height 25
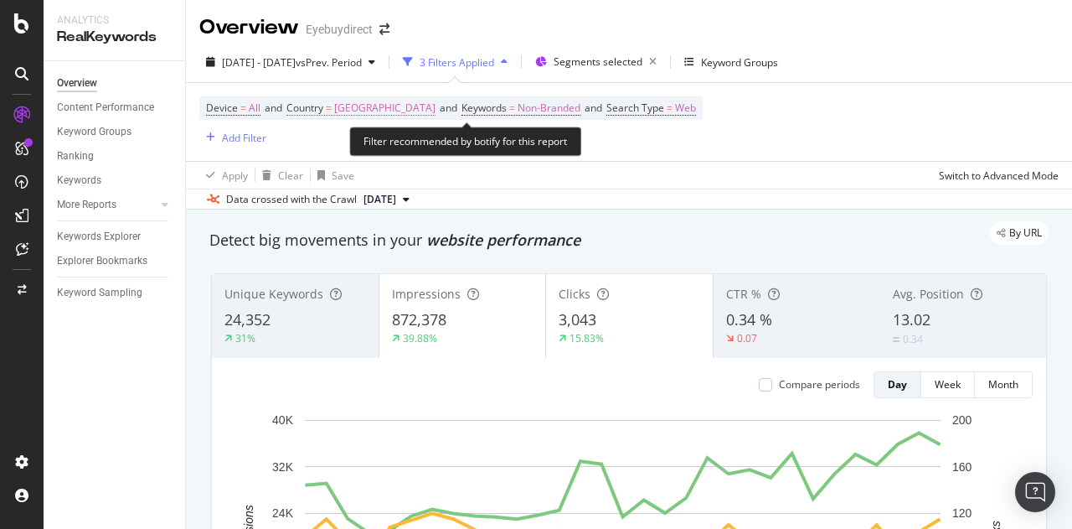
click at [387, 106] on span "[GEOGRAPHIC_DATA]" at bounding box center [384, 107] width 101 height 23
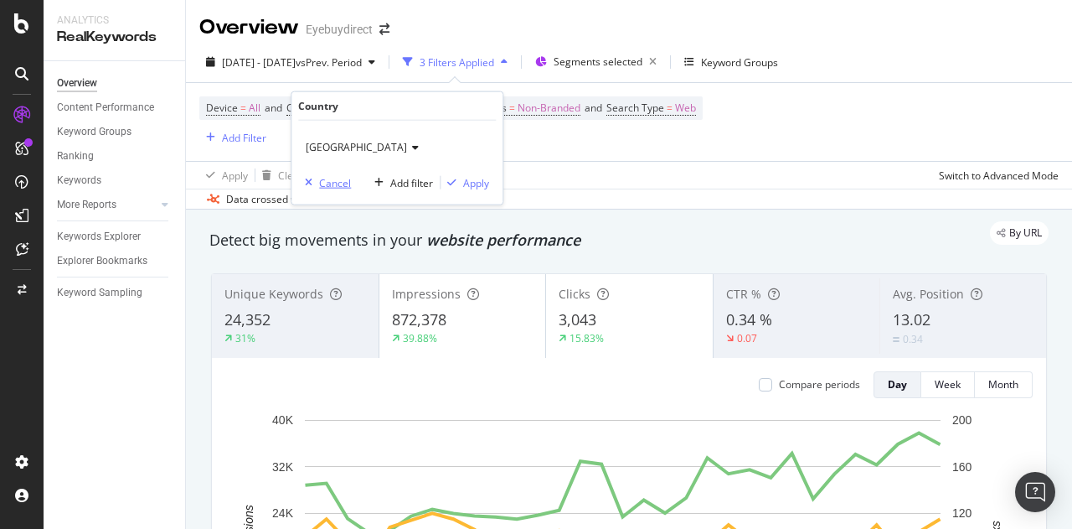
click at [333, 178] on div "Cancel" at bounding box center [335, 182] width 32 height 14
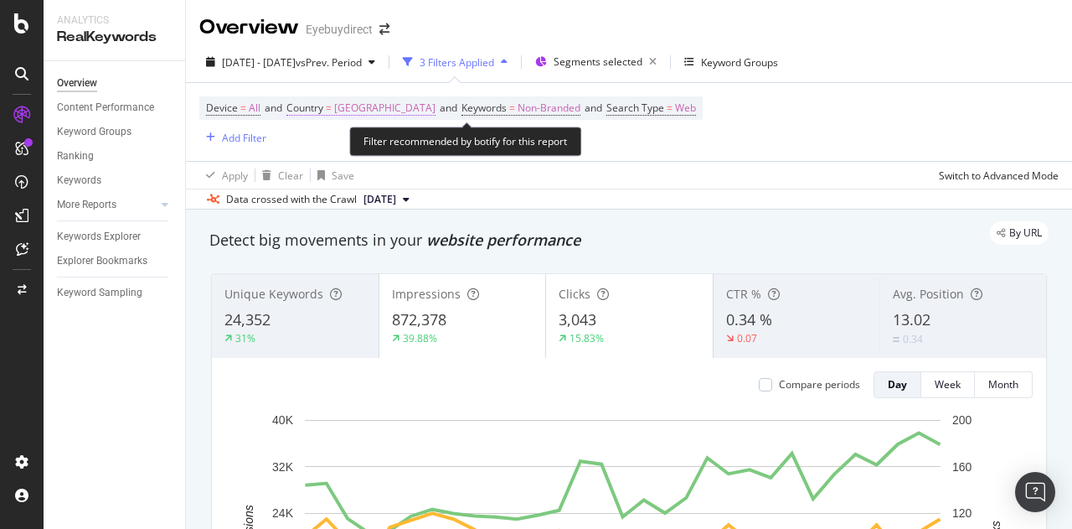
click at [433, 106] on span "[GEOGRAPHIC_DATA]" at bounding box center [384, 107] width 101 height 23
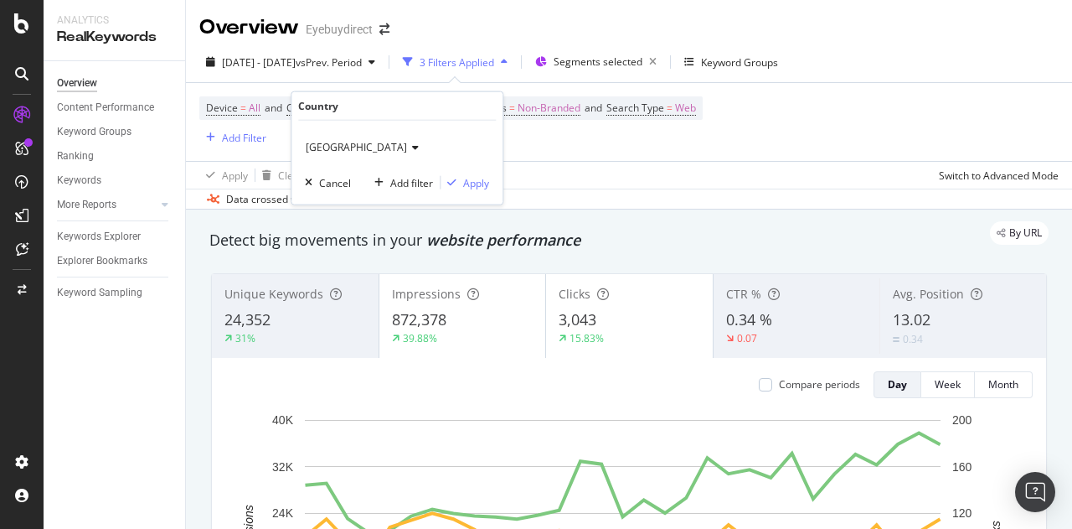
click at [387, 140] on span "[GEOGRAPHIC_DATA]" at bounding box center [356, 147] width 101 height 14
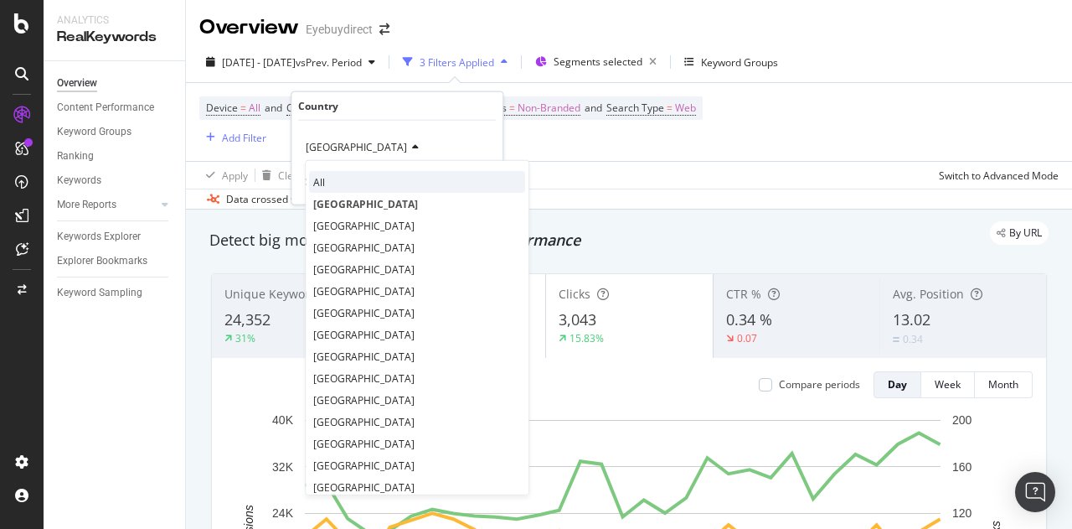
click at [332, 171] on div "All" at bounding box center [417, 182] width 216 height 22
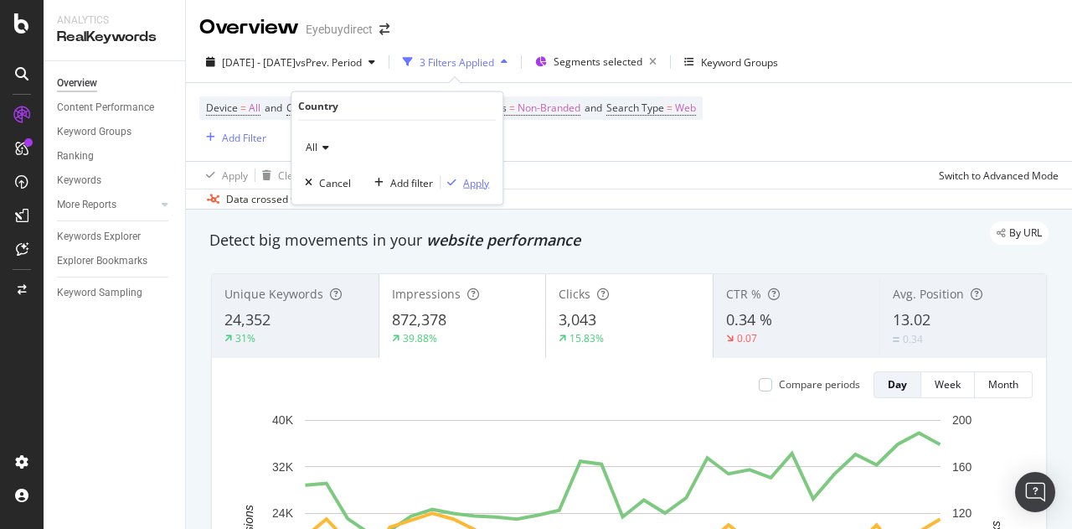
click at [484, 186] on div "Apply" at bounding box center [476, 182] width 26 height 14
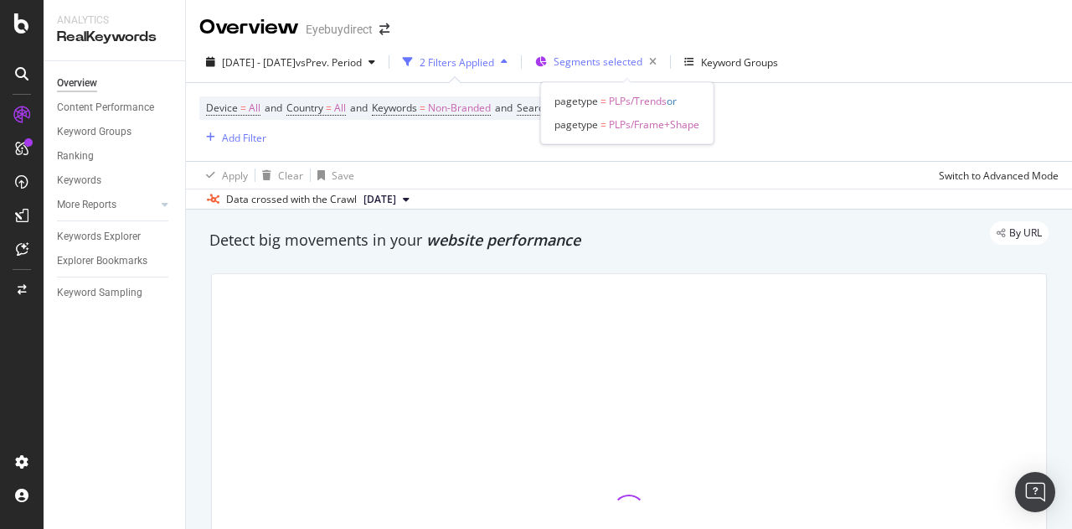
click at [628, 65] on span "Segments selected" at bounding box center [598, 61] width 89 height 14
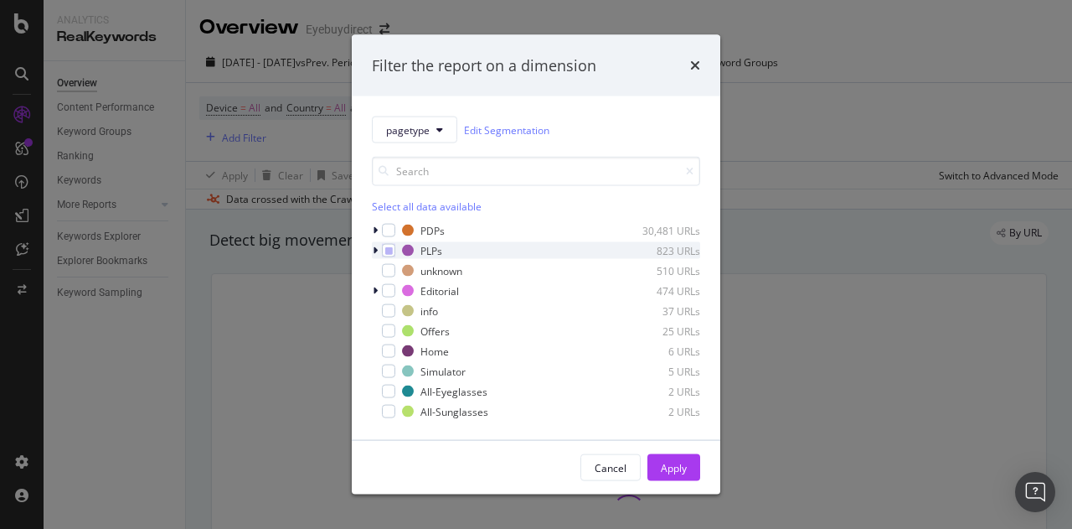
click at [379, 246] on div "modal" at bounding box center [377, 250] width 10 height 17
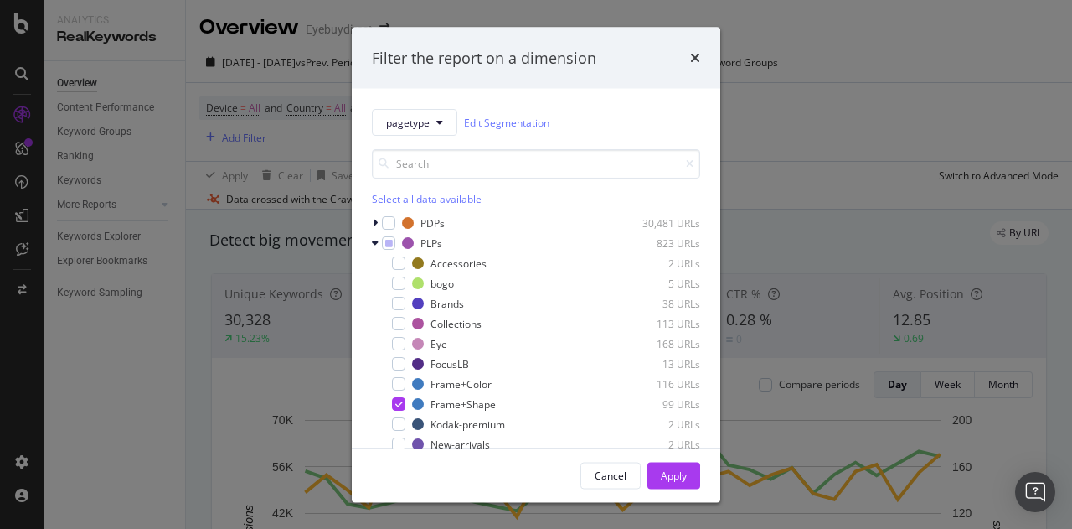
scroll to position [194, 0]
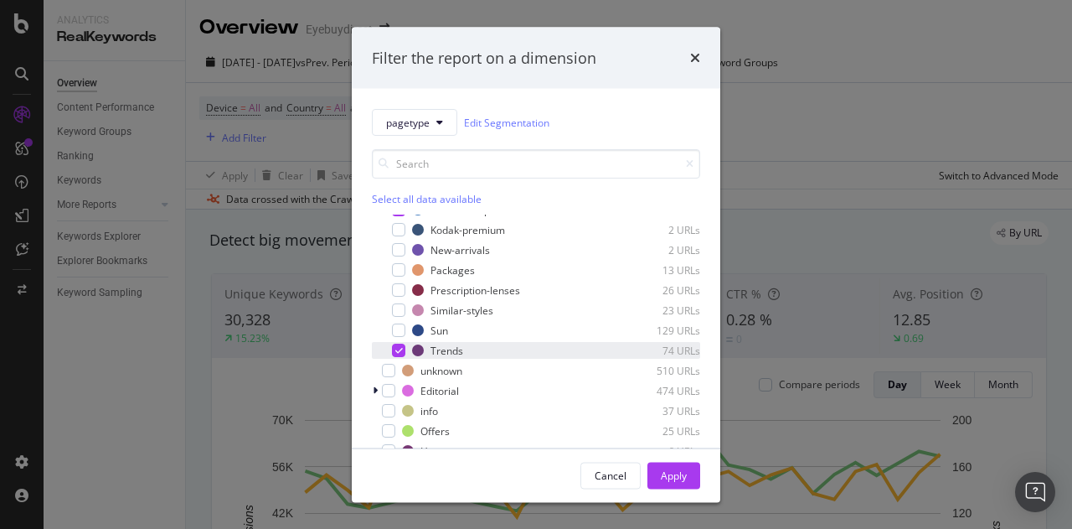
click at [404, 356] on div "modal" at bounding box center [398, 349] width 13 height 13
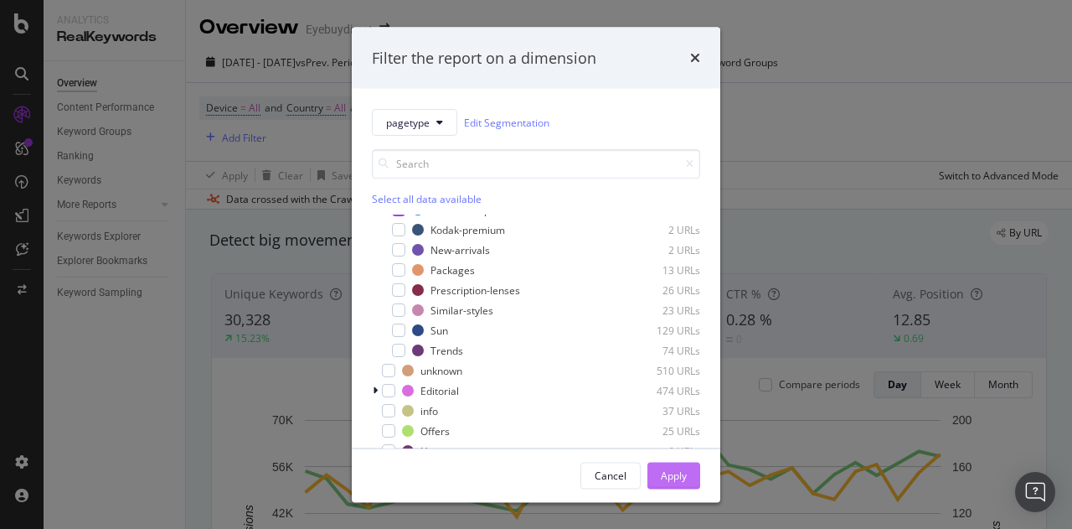
click at [682, 471] on div "Apply" at bounding box center [674, 474] width 26 height 14
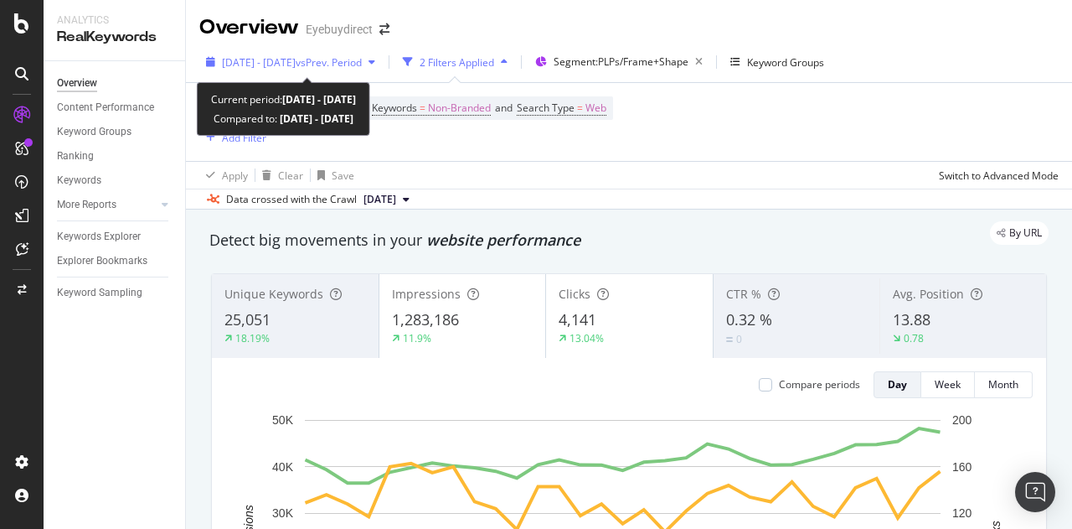
click at [362, 62] on span "vs Prev. Period" at bounding box center [329, 62] width 66 height 14
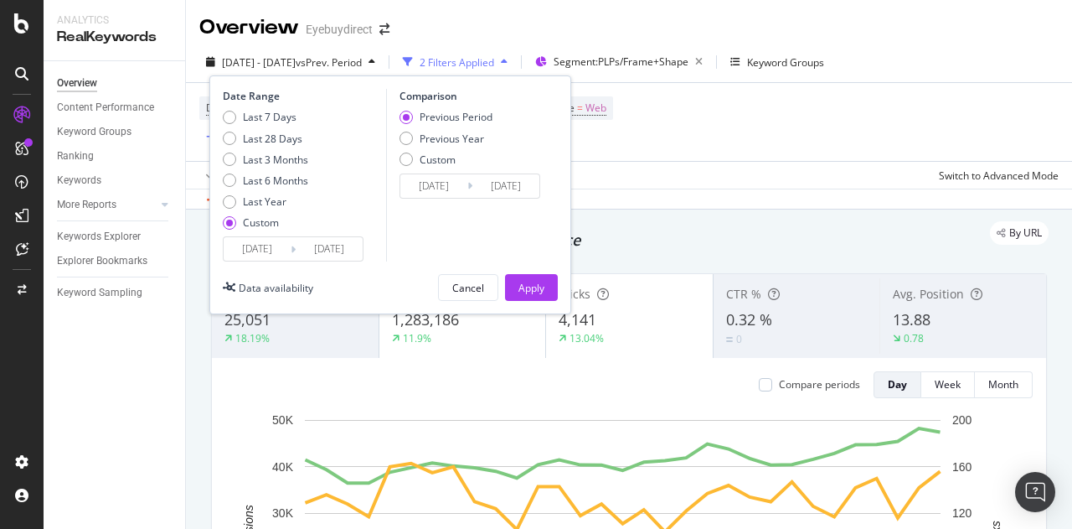
click at [292, 247] on icon at bounding box center [293, 249] width 5 height 16
click at [262, 249] on input "[DATE]" at bounding box center [257, 248] width 67 height 23
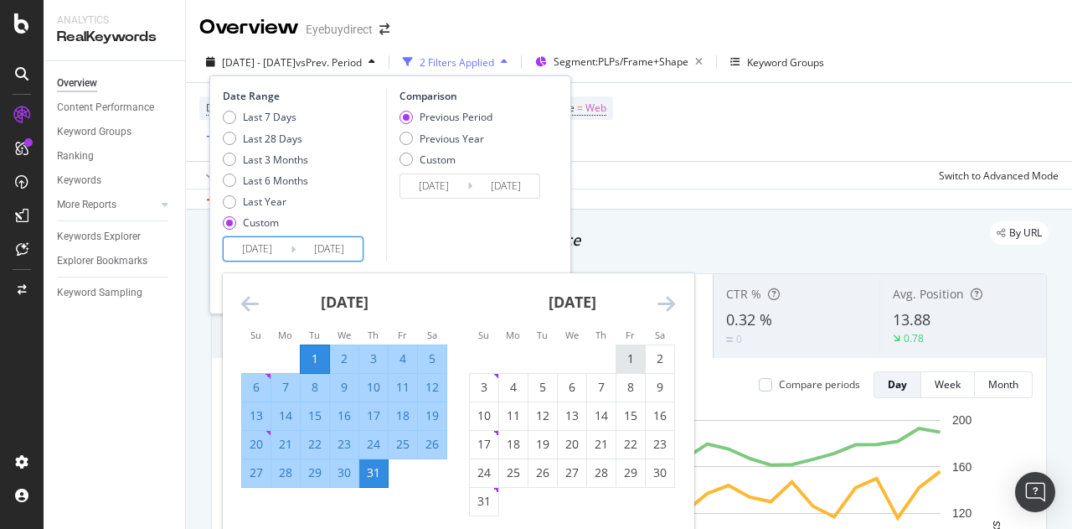
click at [633, 356] on div "1" at bounding box center [631, 358] width 28 height 17
type input "[DATE]"
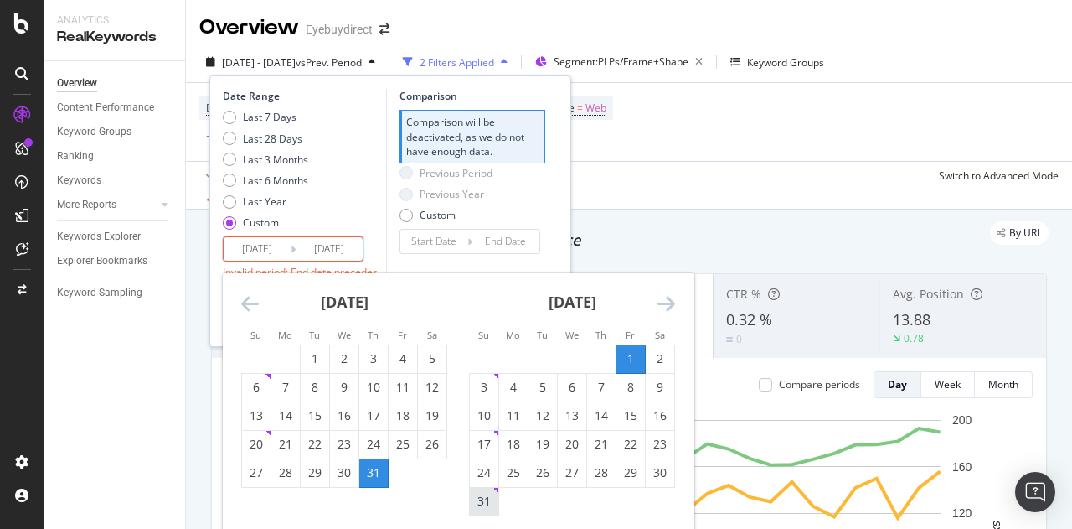
click at [484, 501] on div "31" at bounding box center [484, 501] width 28 height 17
type input "[DATE]"
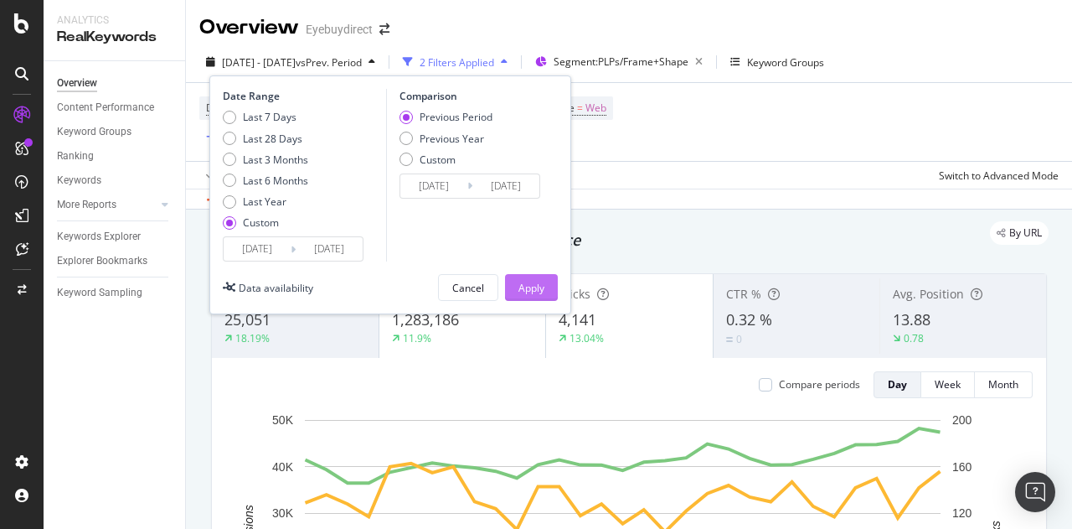
click at [541, 281] on div "Apply" at bounding box center [532, 288] width 26 height 14
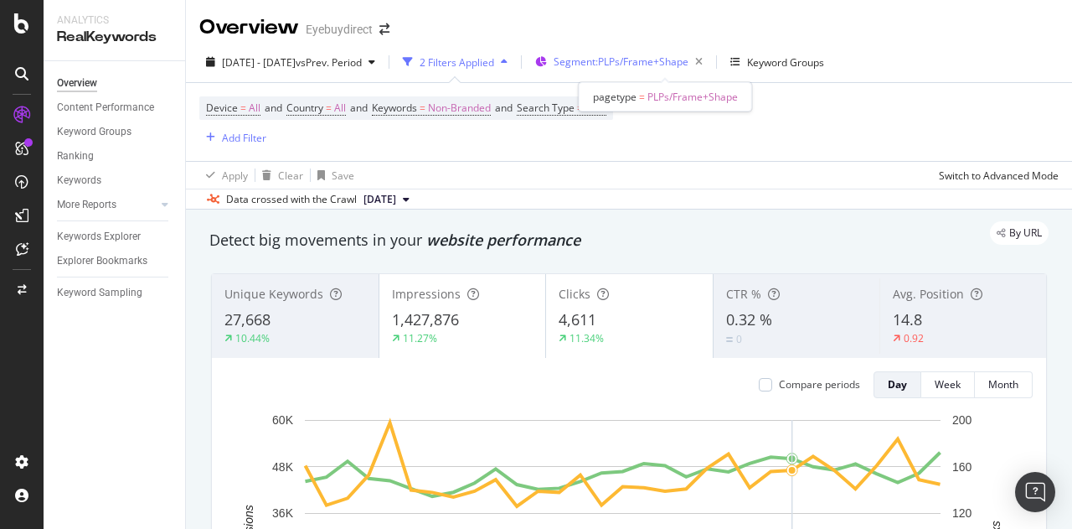
click at [627, 58] on span "Segment: PLPs/Frame+Shape" at bounding box center [621, 61] width 135 height 14
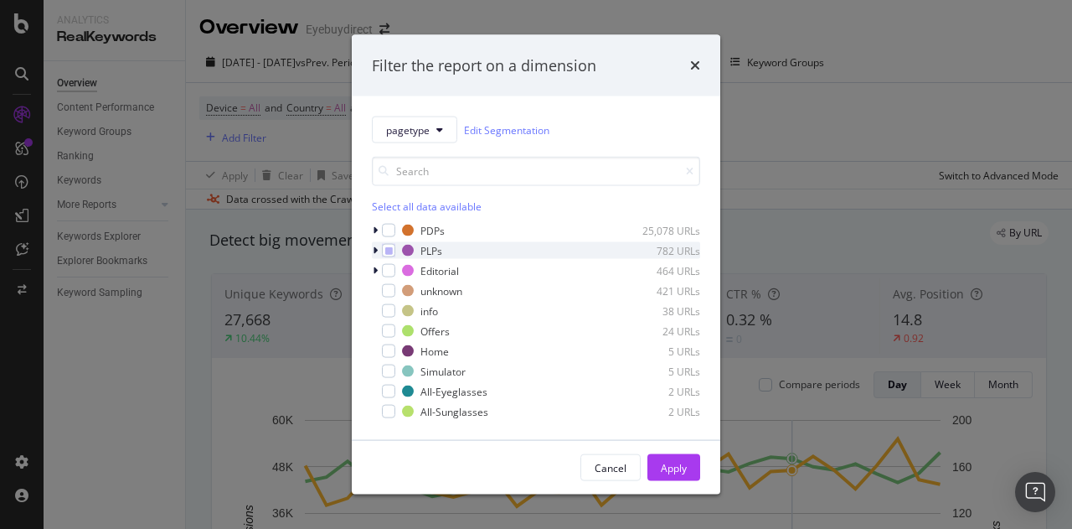
click at [377, 246] on icon "modal" at bounding box center [375, 250] width 5 height 10
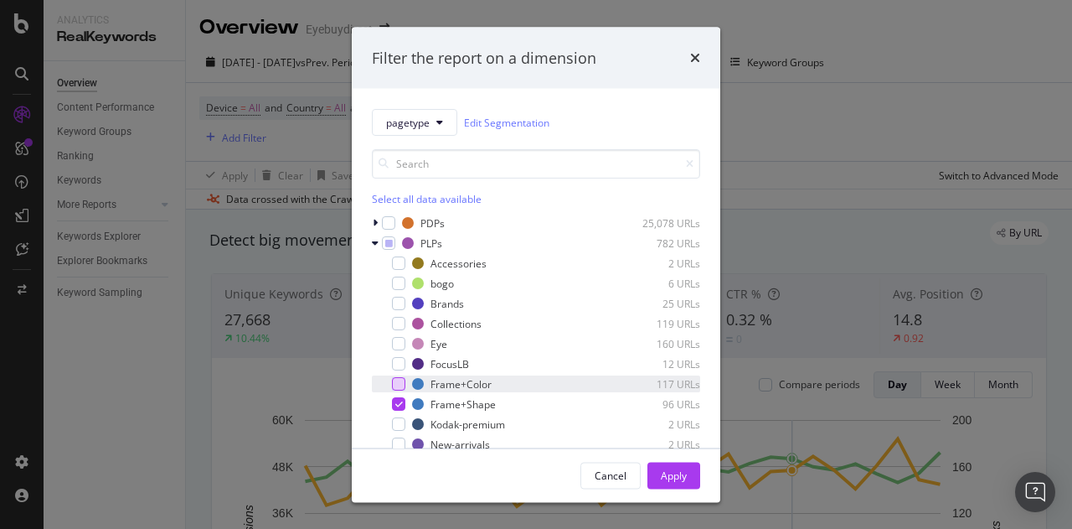
click at [399, 383] on div "modal" at bounding box center [398, 383] width 13 height 13
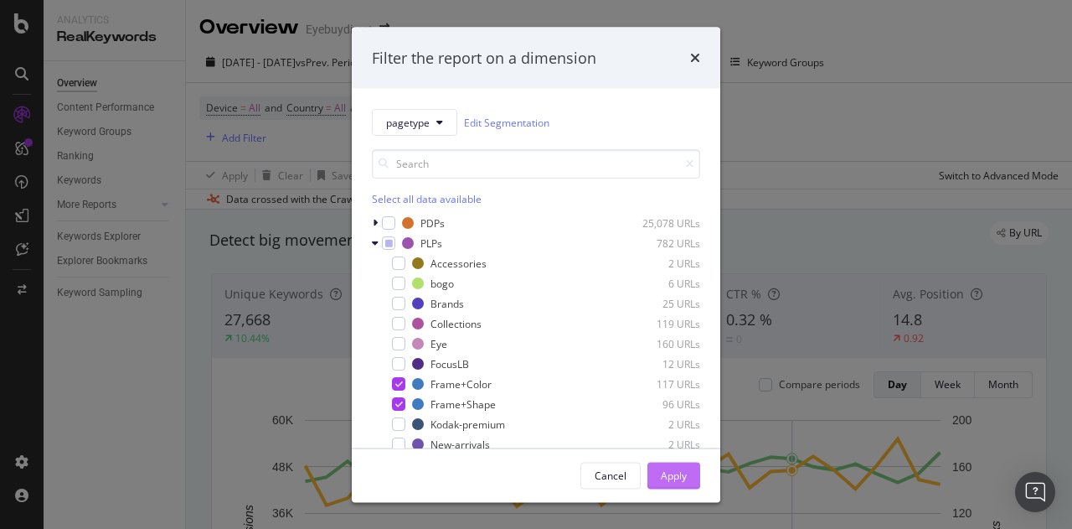
click at [684, 475] on div "Apply" at bounding box center [674, 474] width 26 height 14
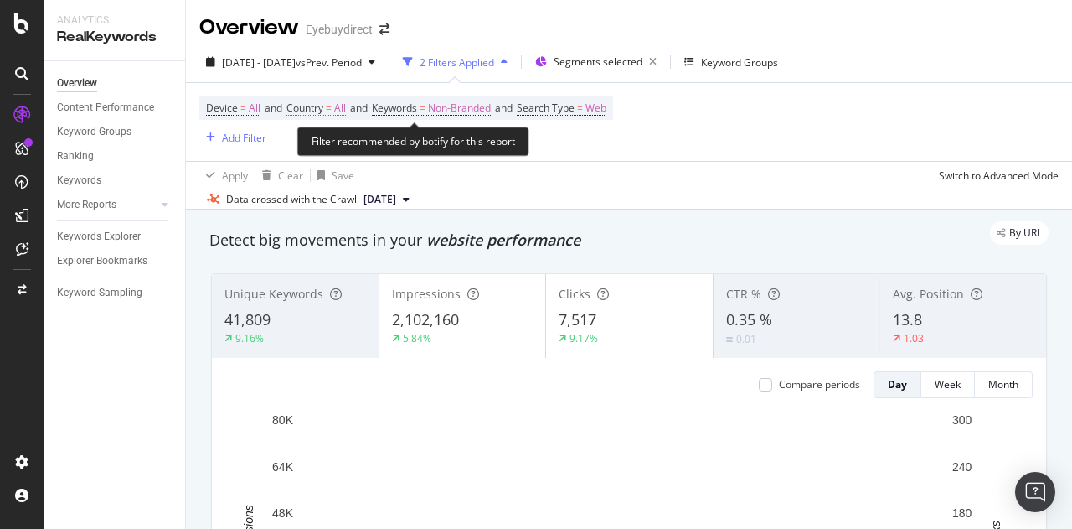
click at [320, 108] on span "Country" at bounding box center [305, 108] width 37 height 14
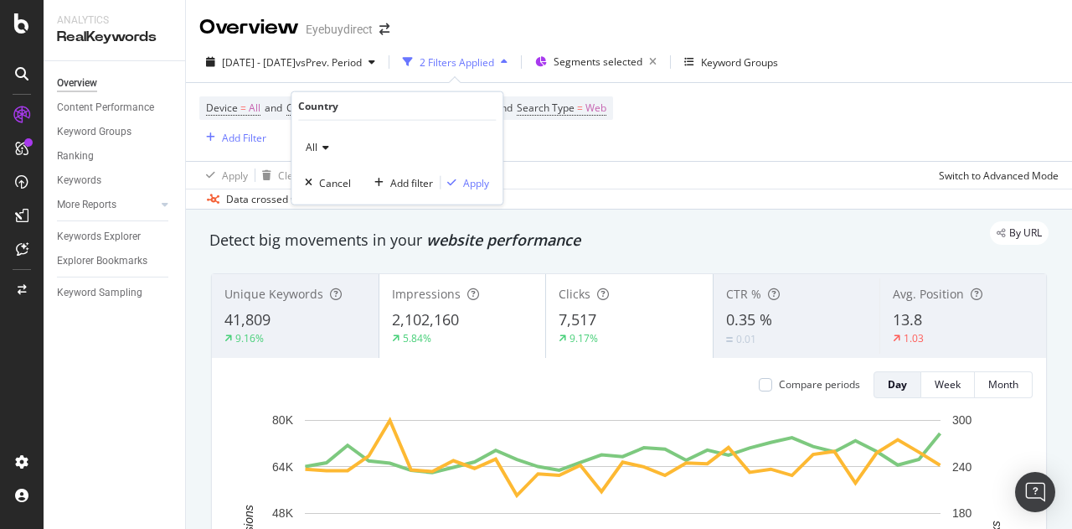
click at [322, 145] on icon at bounding box center [324, 147] width 12 height 10
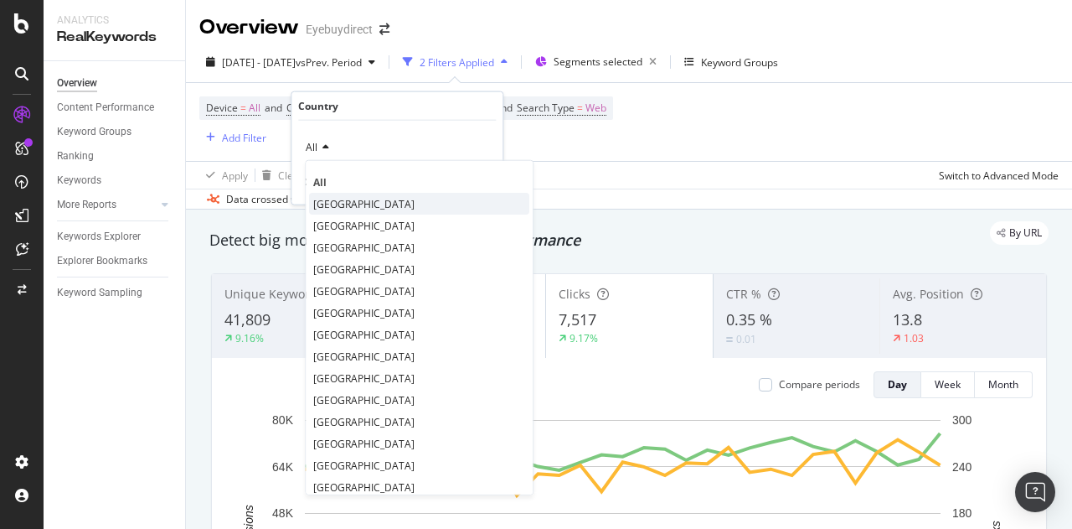
click at [343, 203] on span "[GEOGRAPHIC_DATA]" at bounding box center [363, 203] width 101 height 14
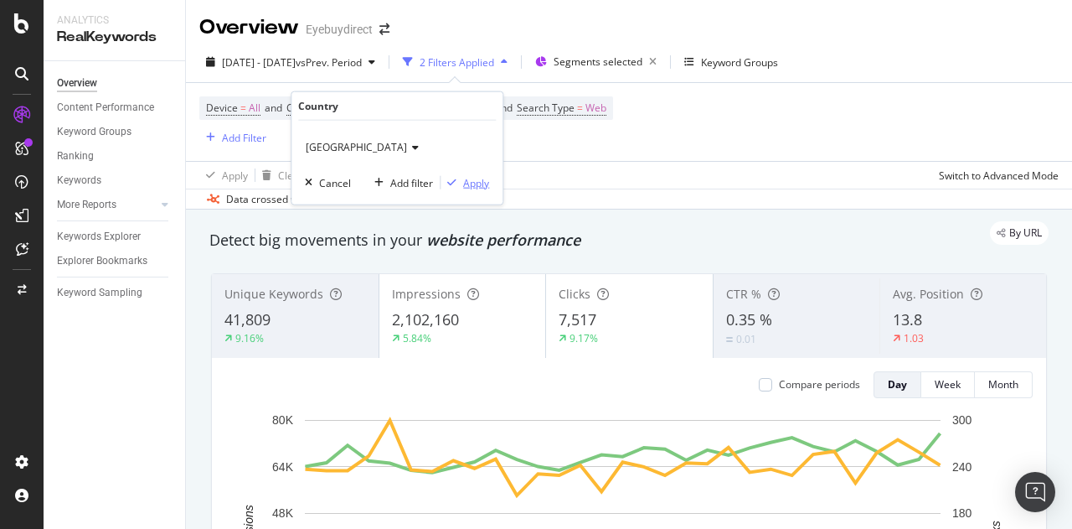
click at [481, 187] on div "Apply" at bounding box center [476, 182] width 26 height 14
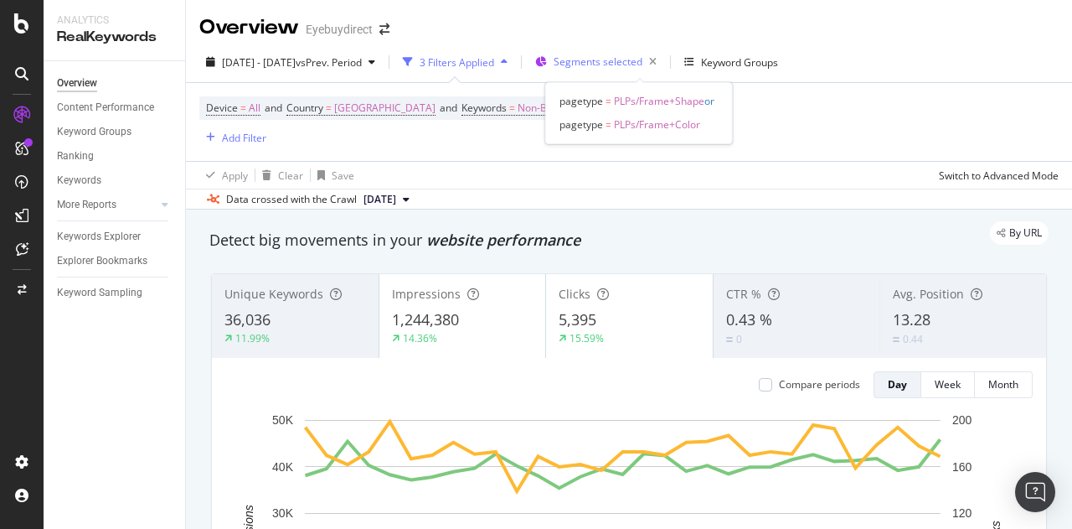
click at [623, 64] on span "Segments selected" at bounding box center [598, 61] width 89 height 14
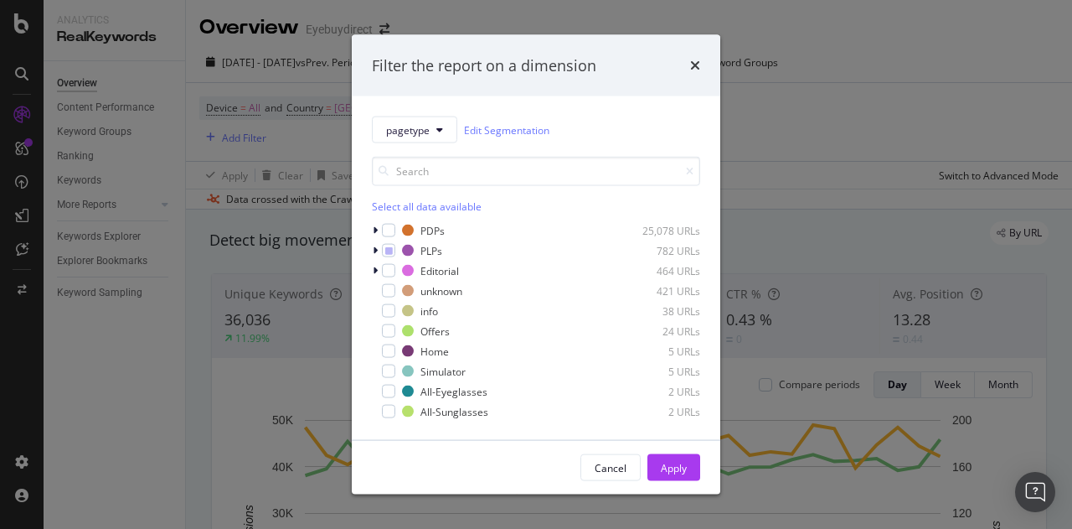
click at [782, 143] on div "Filter the report on a dimension pagetype Edit Segmentation Select all data ava…" at bounding box center [536, 264] width 1072 height 529
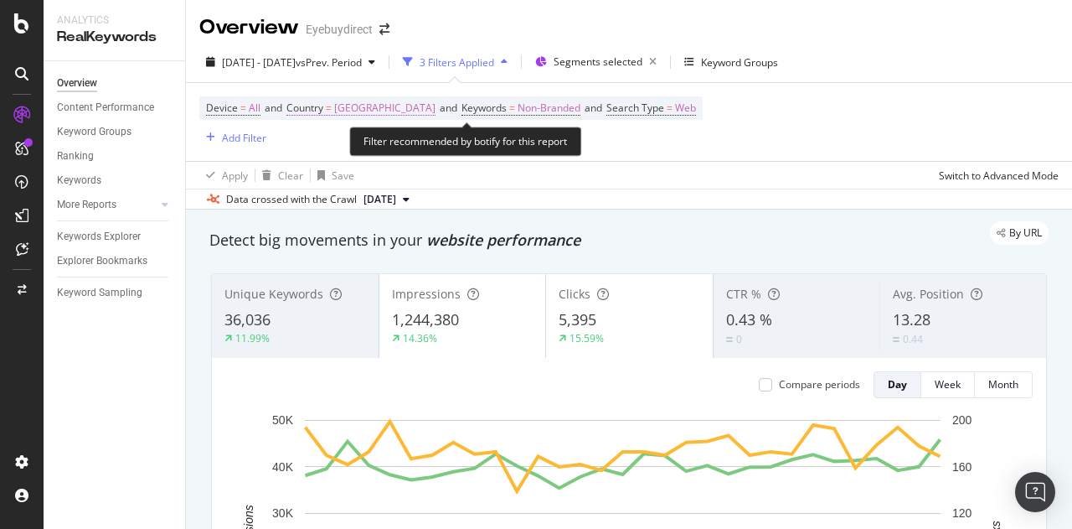
click at [374, 109] on span "[GEOGRAPHIC_DATA]" at bounding box center [384, 107] width 101 height 23
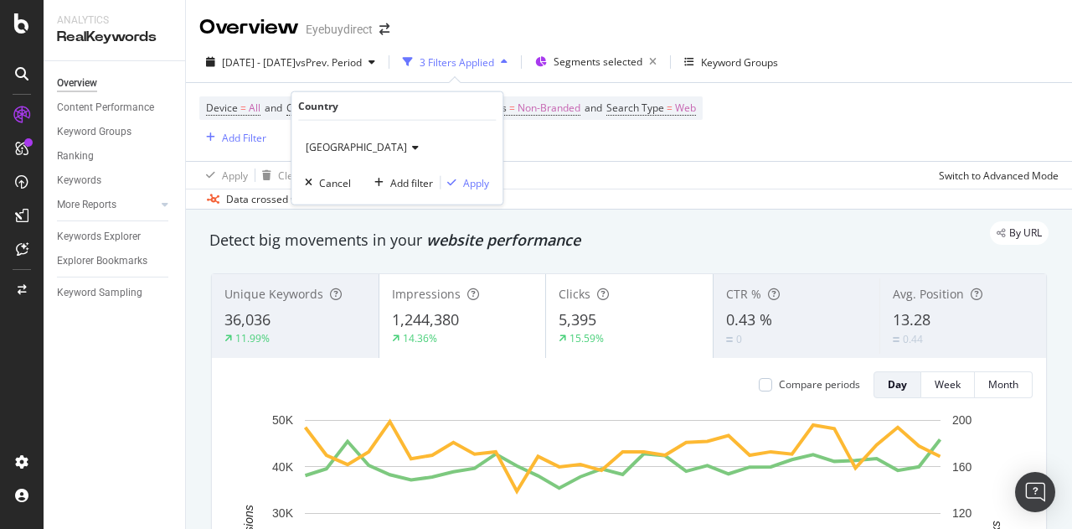
click at [530, 159] on div "Device = All and Country = [GEOGRAPHIC_DATA] and Keywords = Non-Branded and Sea…" at bounding box center [629, 122] width 860 height 78
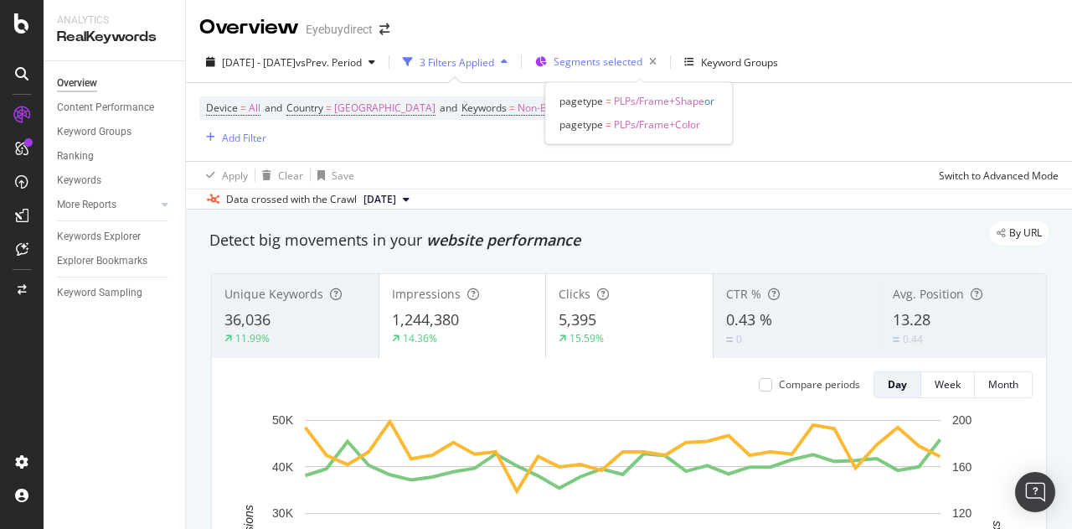
click at [603, 54] on span "Segments selected" at bounding box center [598, 61] width 89 height 14
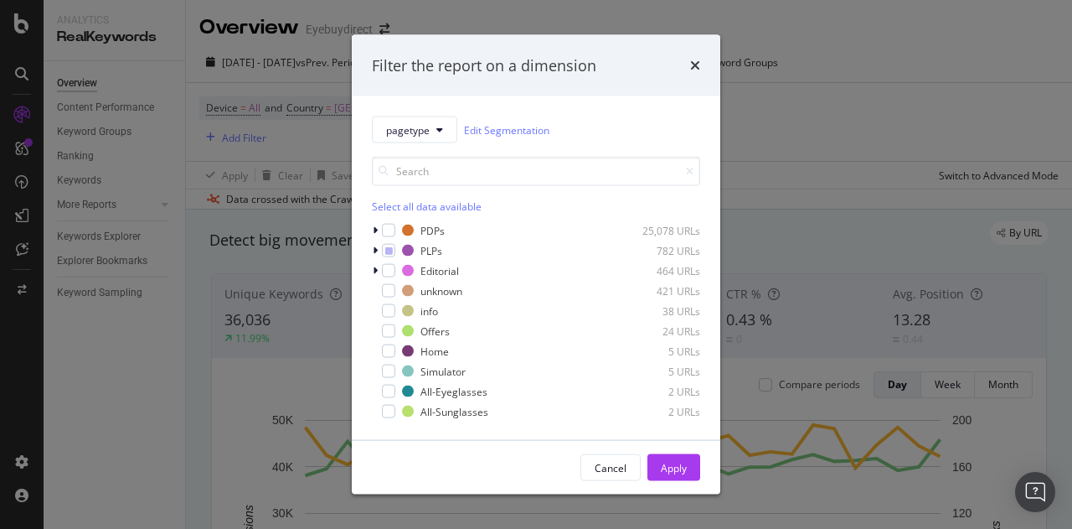
click at [371, 245] on div "pagetype Edit Segmentation Select all data available PDPs 25,078 URLs PLPs 782 …" at bounding box center [536, 267] width 369 height 343
click at [374, 249] on icon "modal" at bounding box center [375, 250] width 5 height 10
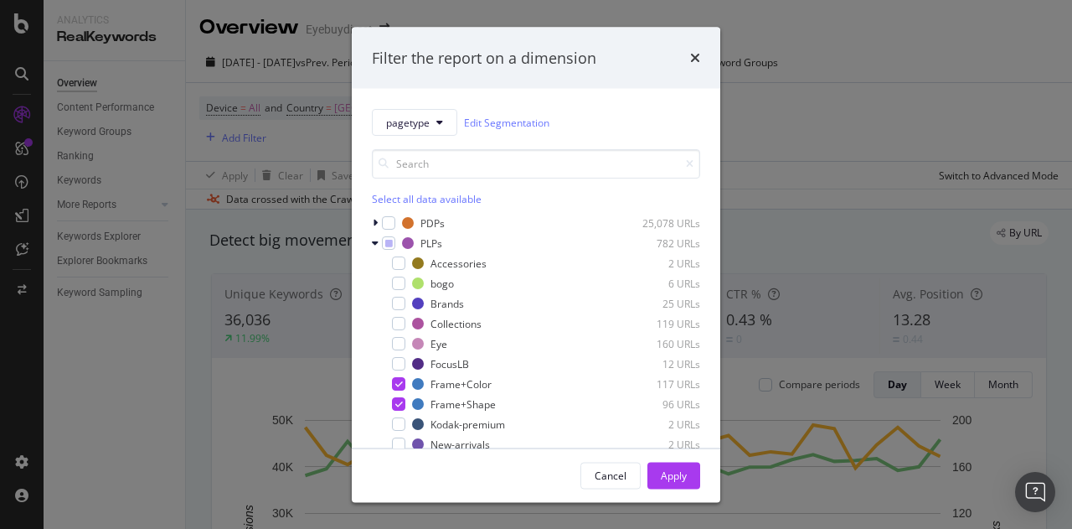
scroll to position [194, 0]
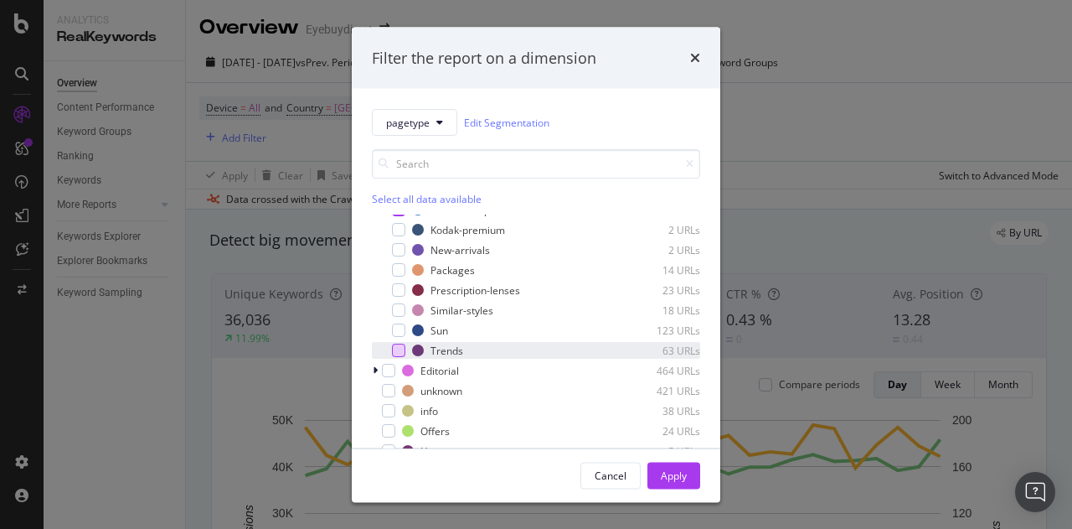
click at [400, 354] on div "modal" at bounding box center [398, 349] width 13 height 13
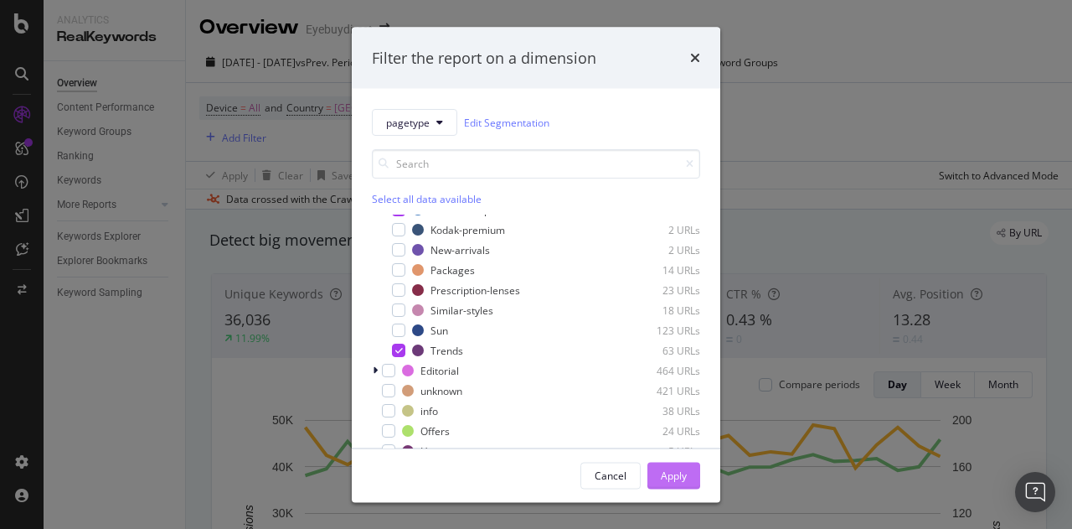
click at [677, 471] on div "Apply" at bounding box center [674, 474] width 26 height 14
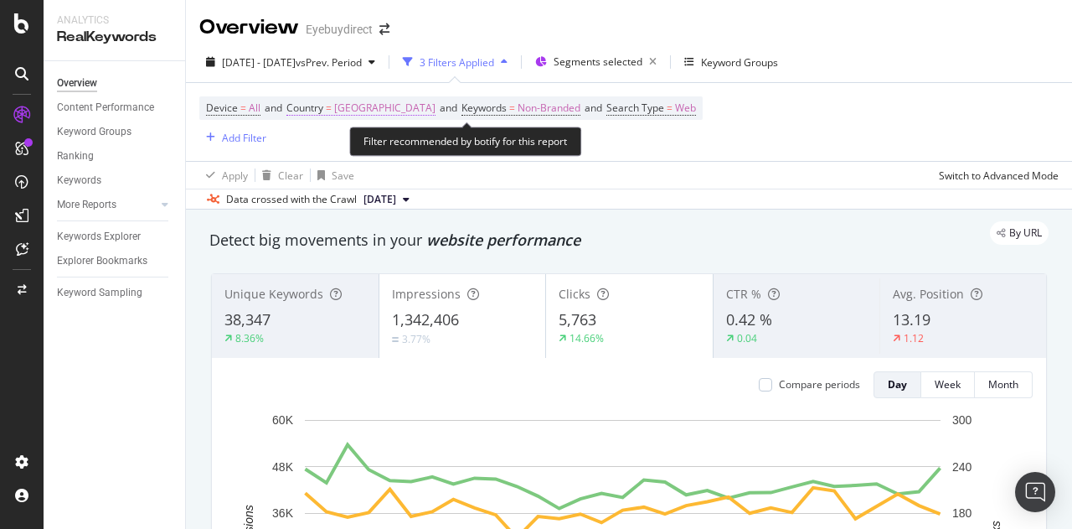
click at [382, 106] on span "[GEOGRAPHIC_DATA]" at bounding box center [384, 107] width 101 height 23
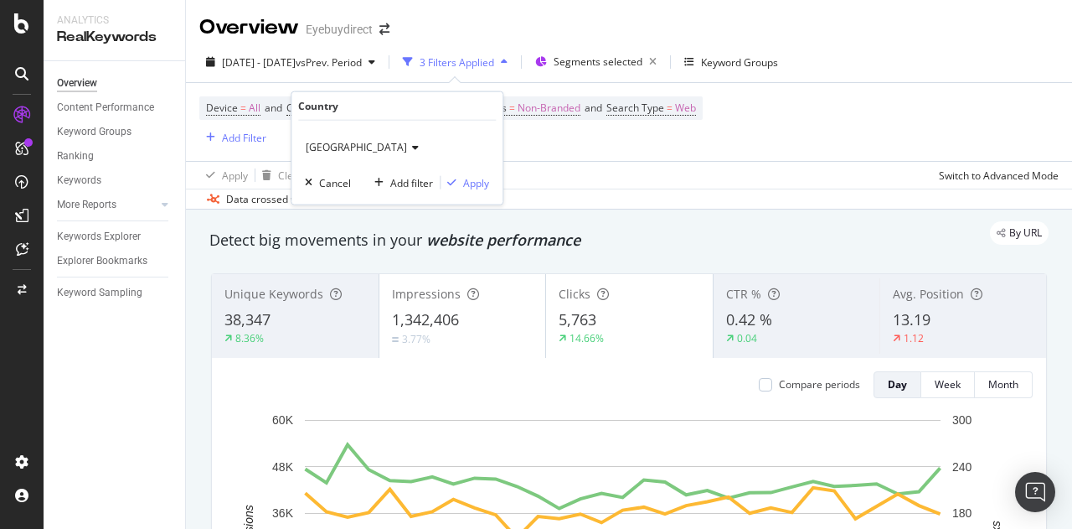
click at [347, 150] on span "[GEOGRAPHIC_DATA]" at bounding box center [356, 147] width 101 height 14
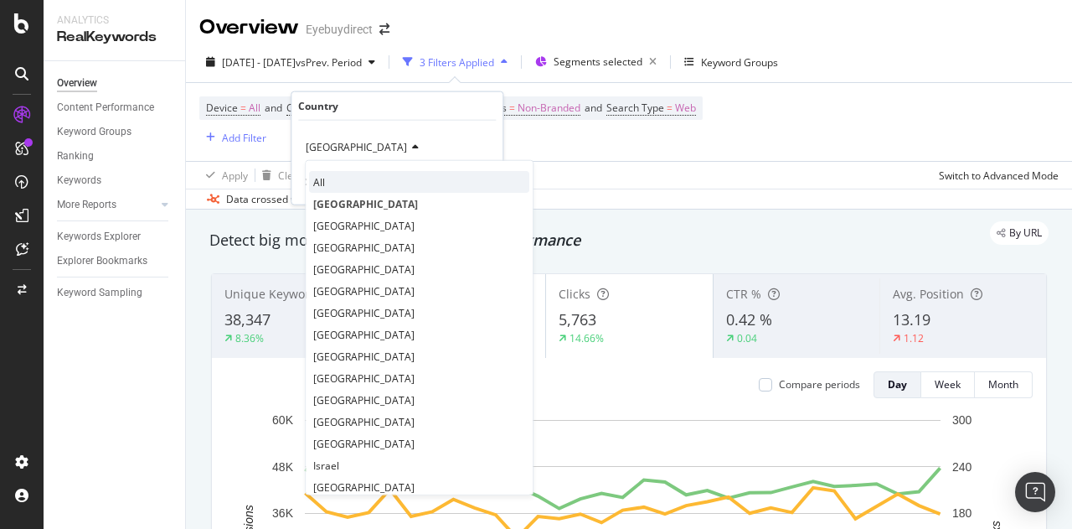
click at [325, 180] on div "All" at bounding box center [419, 182] width 220 height 22
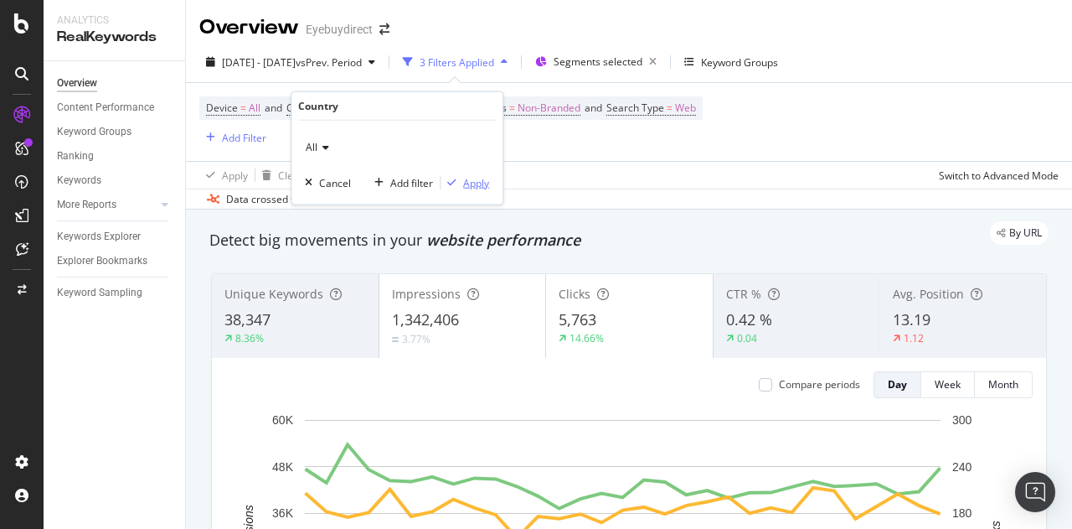
click at [485, 177] on div "Apply" at bounding box center [476, 182] width 26 height 14
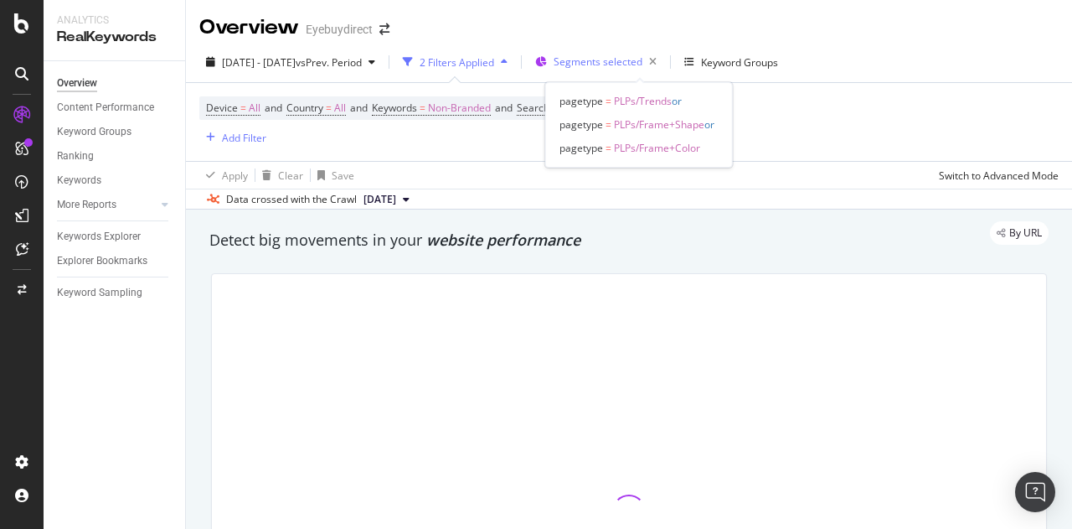
click at [643, 66] on span "Segments selected" at bounding box center [598, 61] width 89 height 14
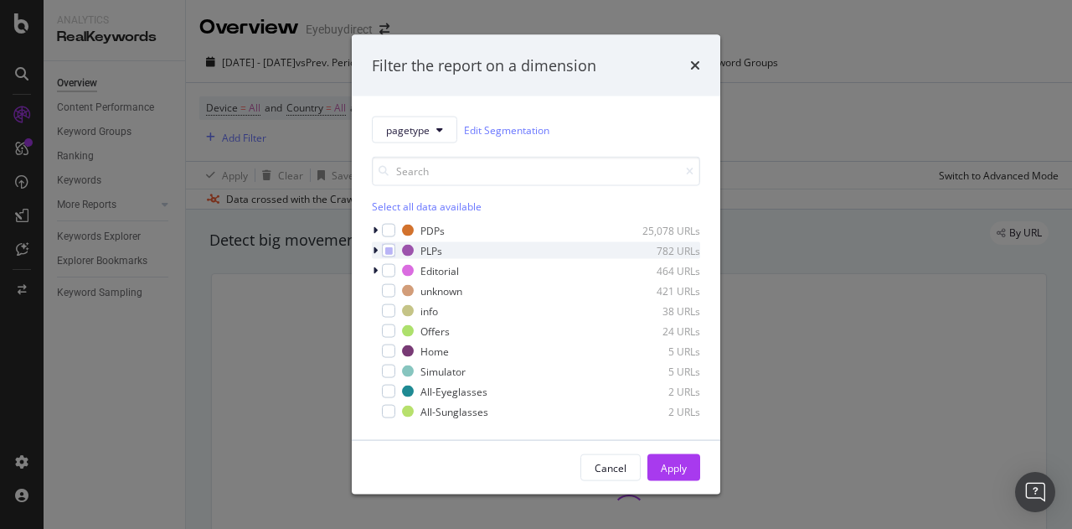
click at [377, 249] on icon "modal" at bounding box center [375, 250] width 5 height 10
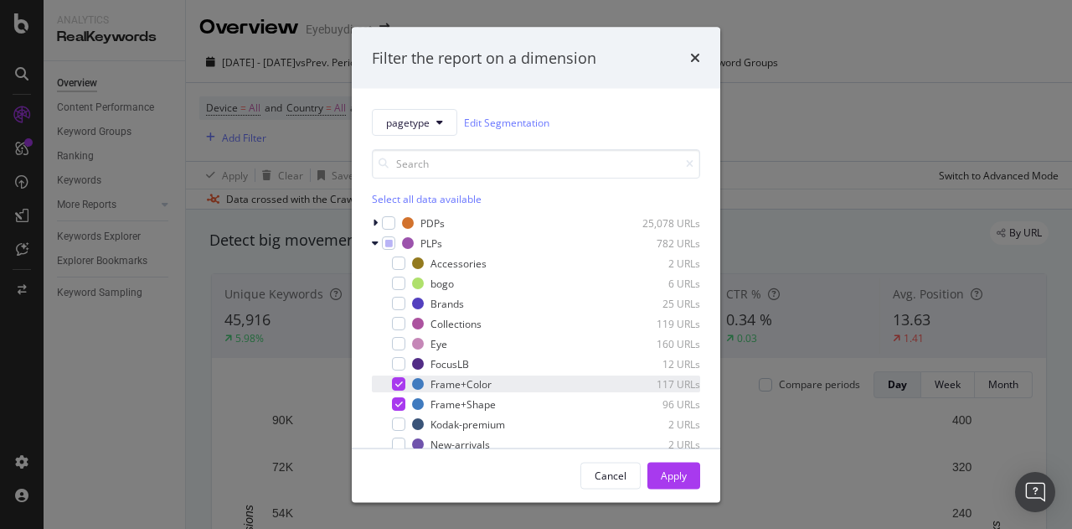
click at [394, 385] on div "modal" at bounding box center [398, 383] width 13 height 13
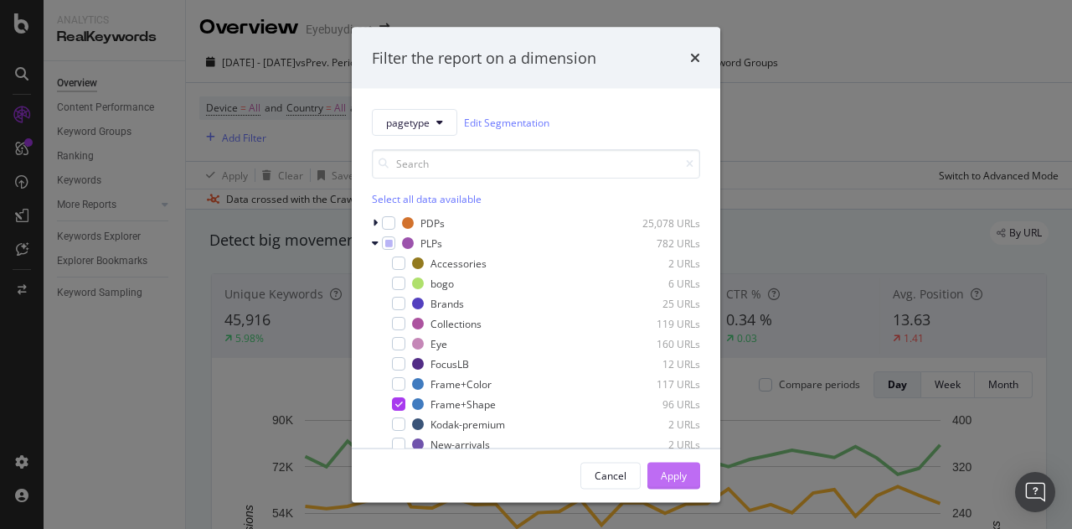
click at [669, 468] on div "Apply" at bounding box center [674, 474] width 26 height 14
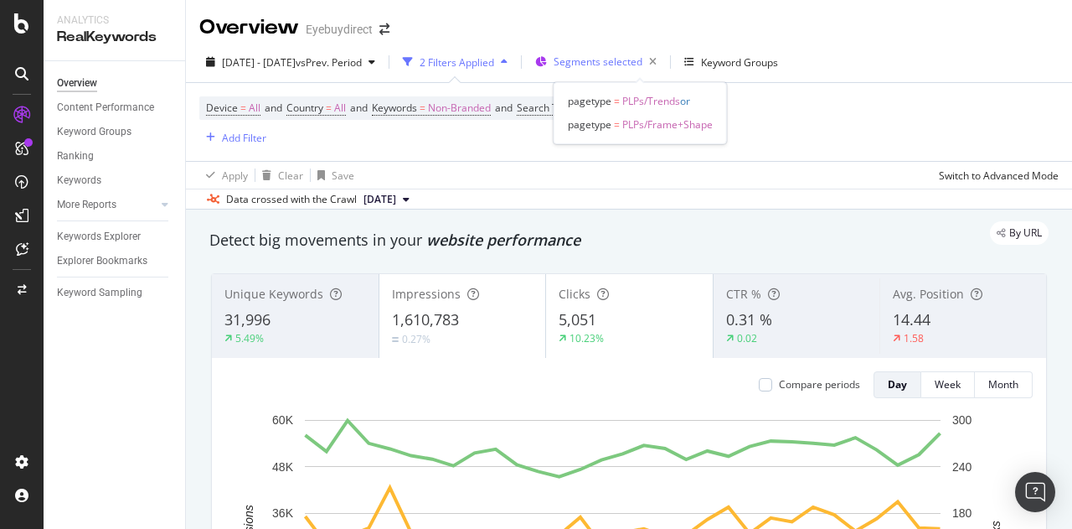
click at [633, 65] on span "Segments selected" at bounding box center [598, 61] width 89 height 14
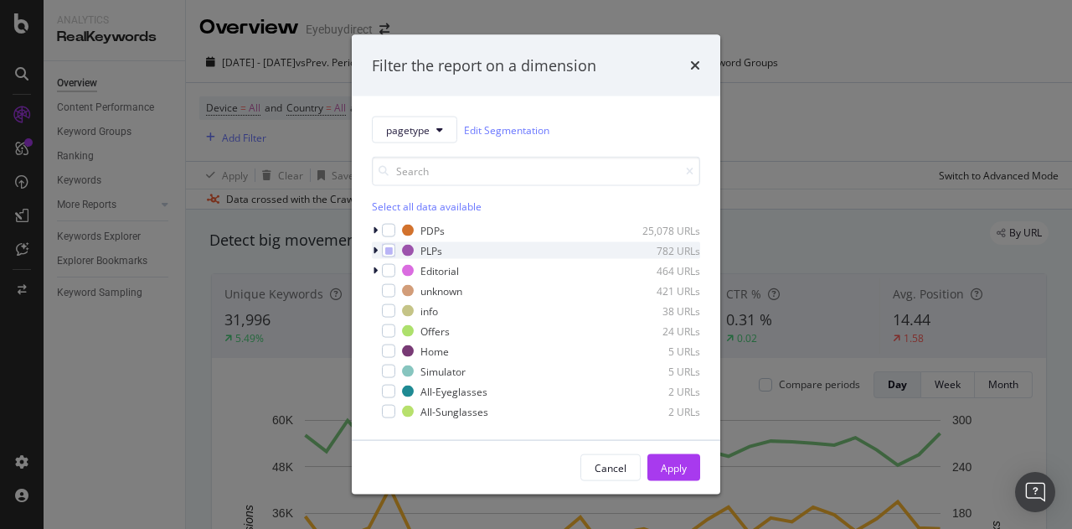
click at [377, 247] on icon "modal" at bounding box center [375, 250] width 5 height 10
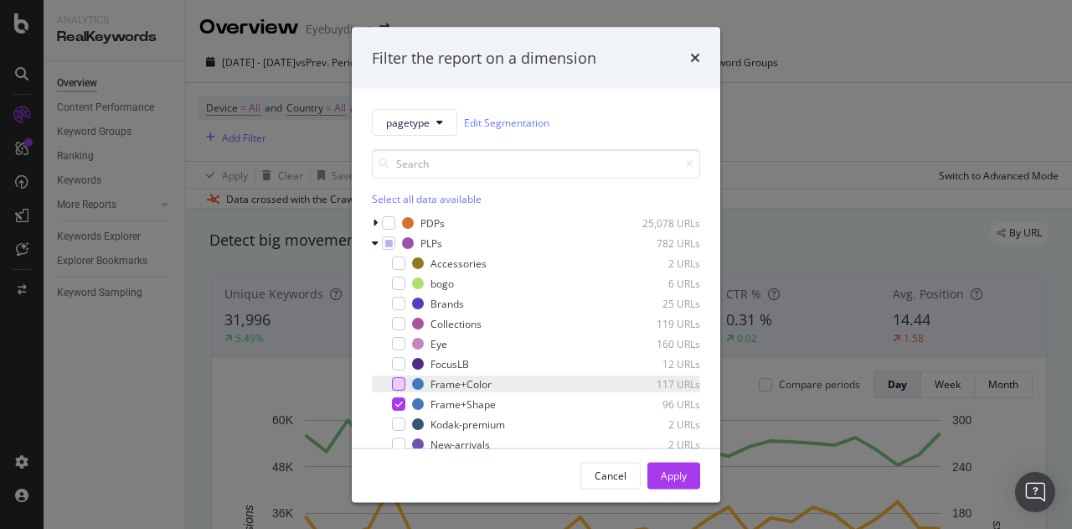
click at [403, 383] on div "modal" at bounding box center [398, 383] width 13 height 13
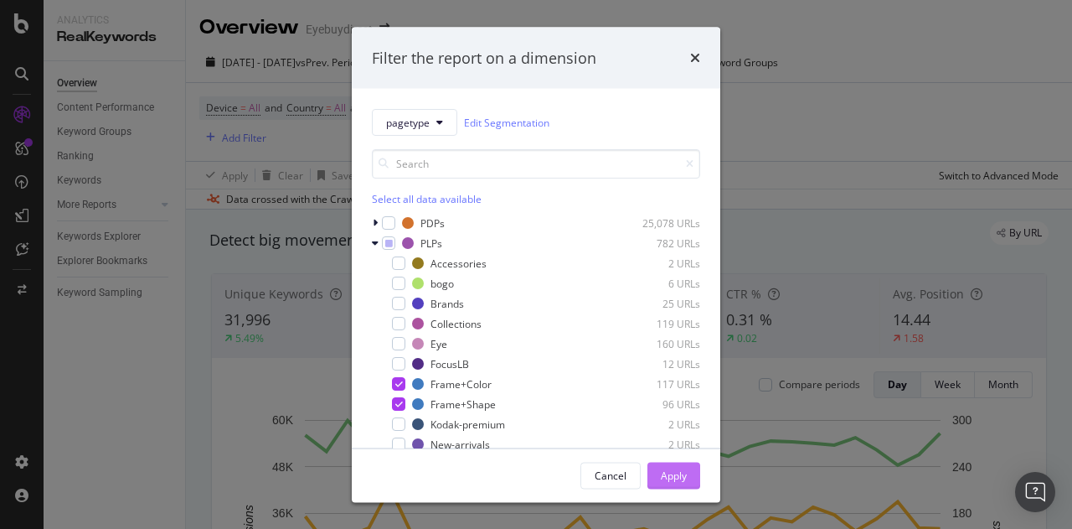
click at [689, 472] on button "Apply" at bounding box center [674, 475] width 53 height 27
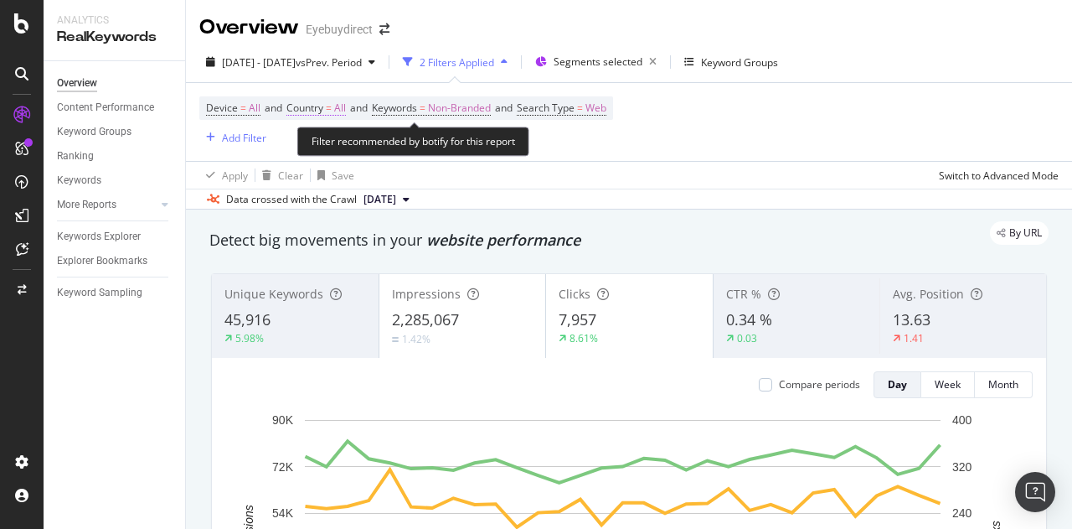
click at [308, 110] on span "Country" at bounding box center [305, 108] width 37 height 14
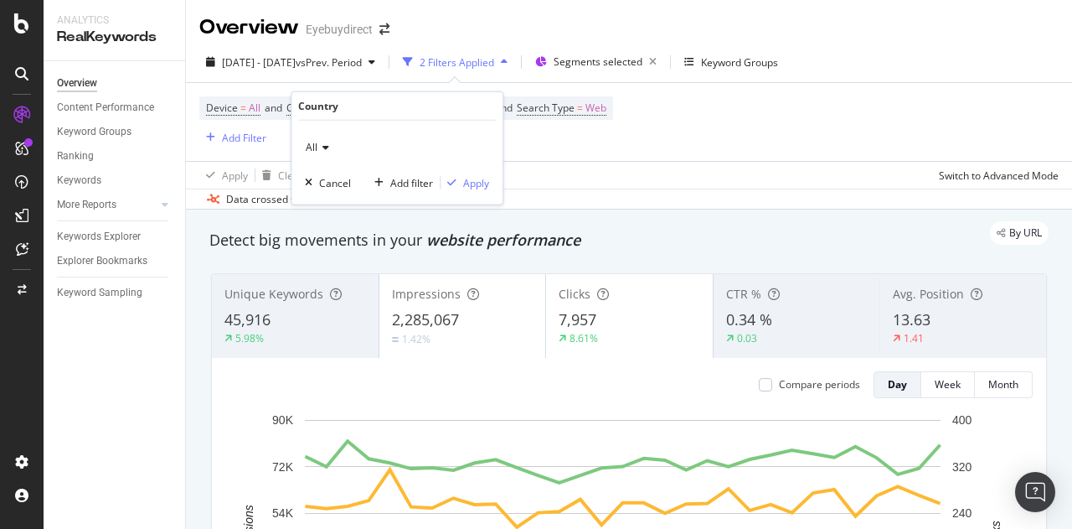
click at [326, 145] on icon at bounding box center [324, 147] width 12 height 10
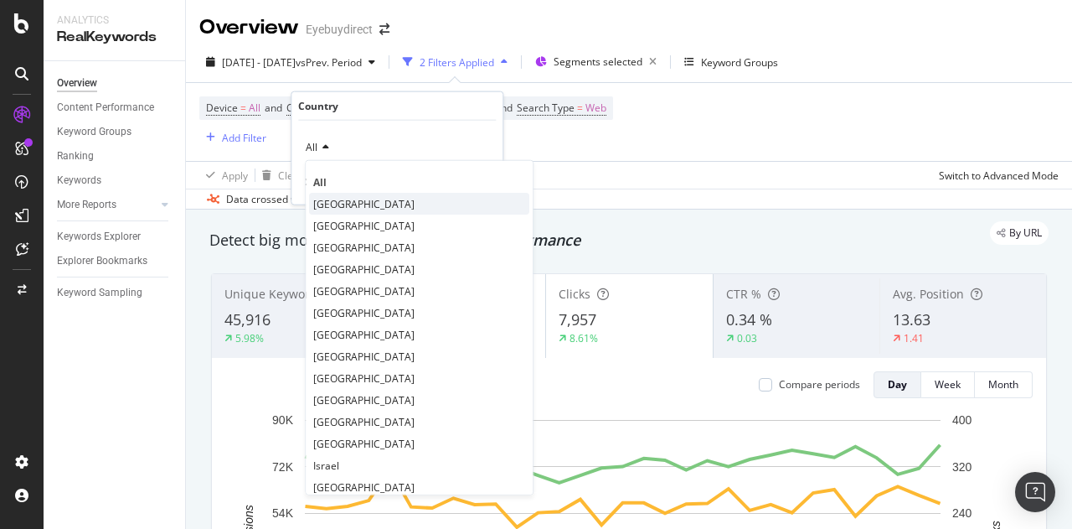
click at [363, 200] on span "[GEOGRAPHIC_DATA]" at bounding box center [363, 203] width 101 height 14
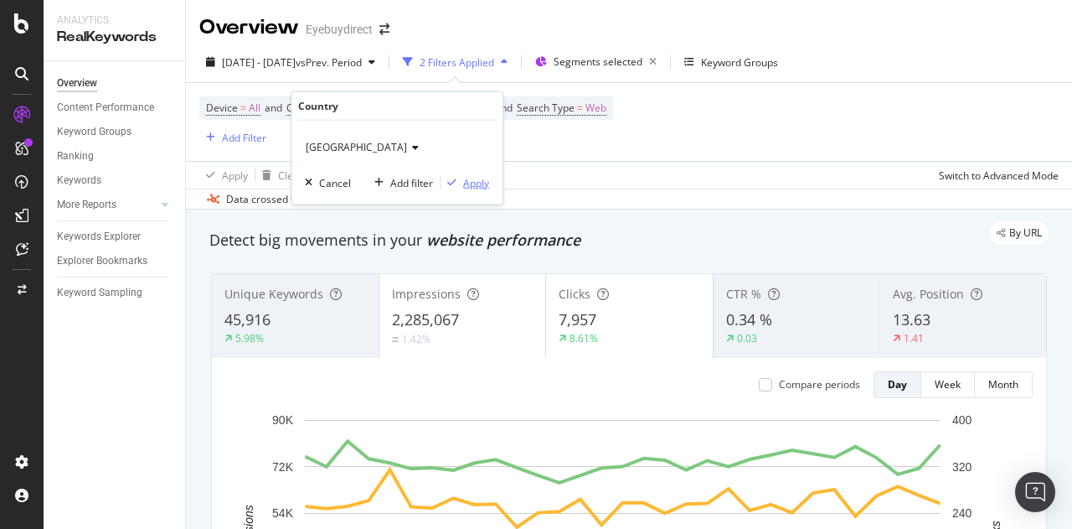
click at [478, 175] on div "Apply" at bounding box center [476, 182] width 26 height 14
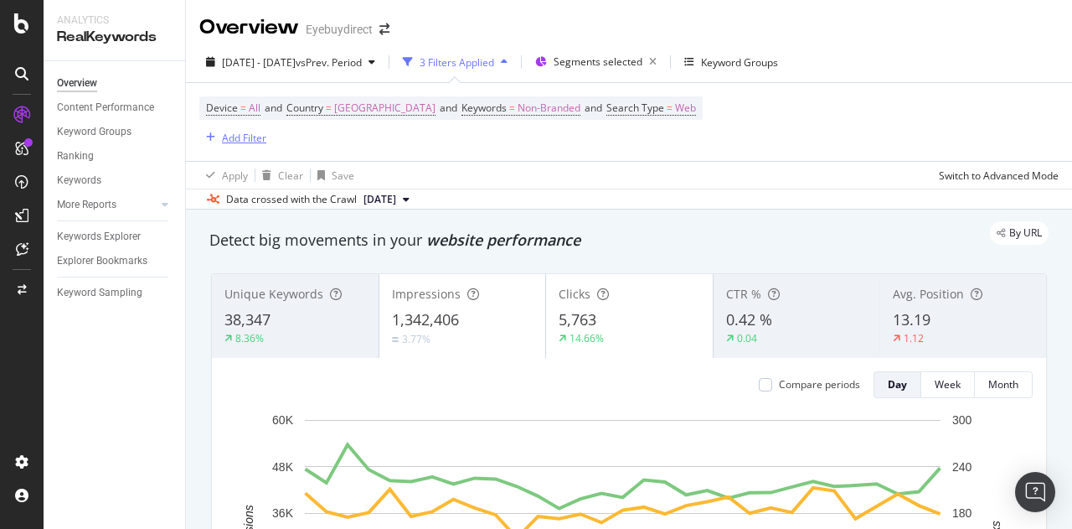
click at [246, 140] on div "Add Filter" at bounding box center [244, 138] width 44 height 14
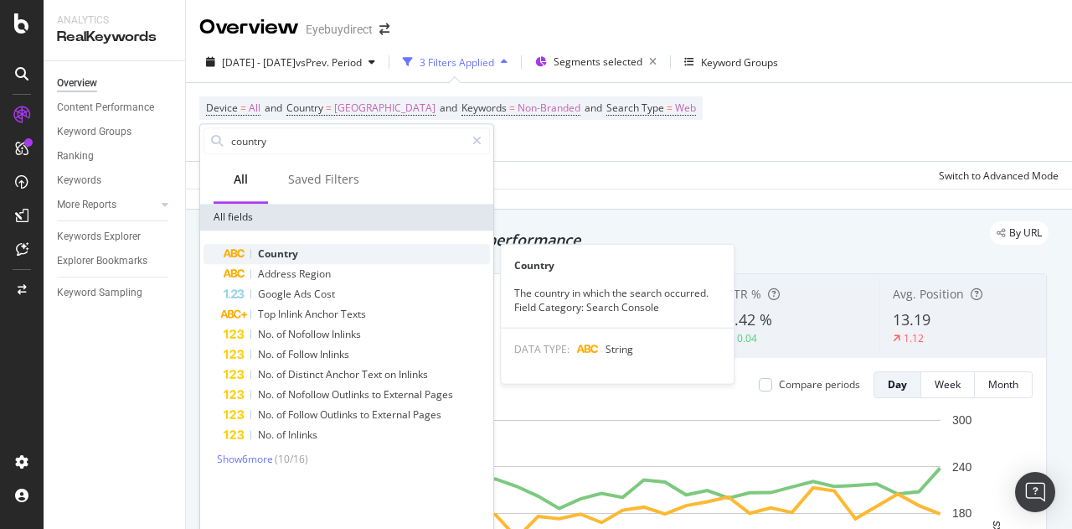
type input "country"
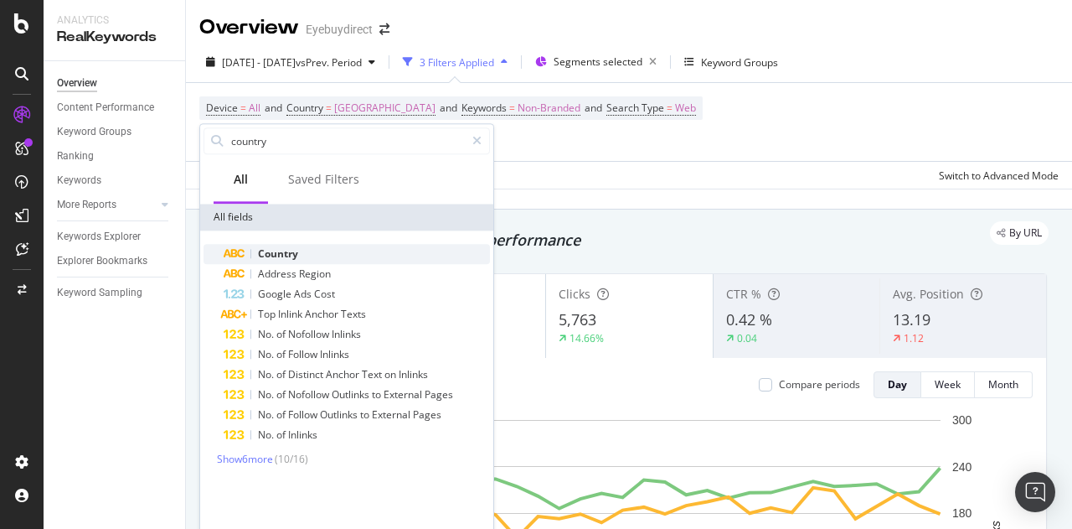
click at [313, 254] on div "Country" at bounding box center [357, 254] width 266 height 20
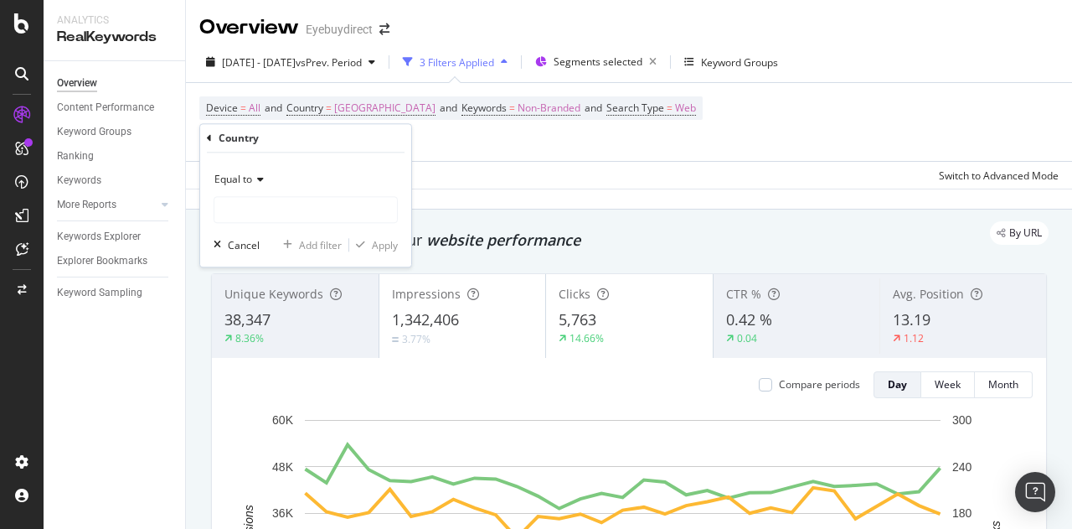
click at [257, 176] on icon at bounding box center [258, 179] width 12 height 10
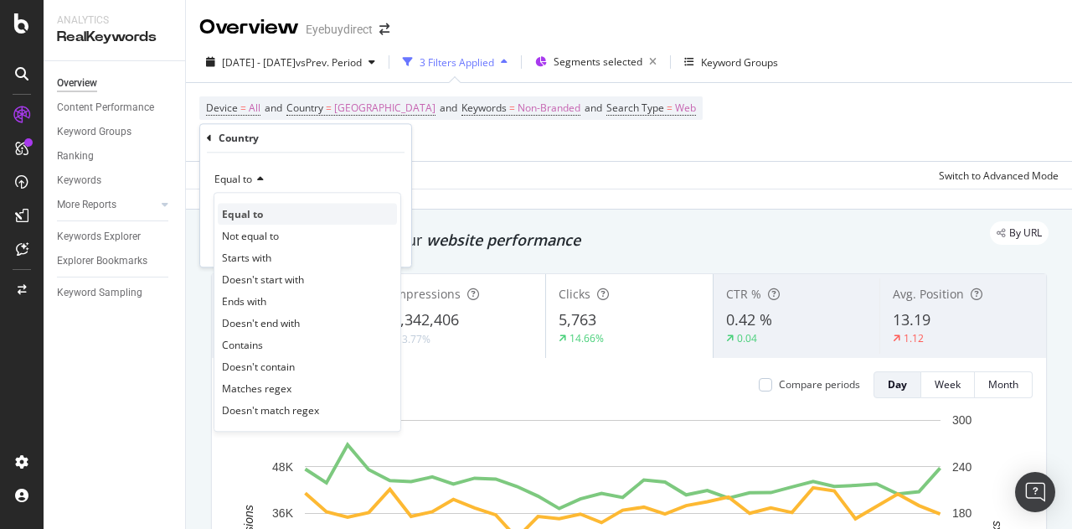
click at [268, 210] on div "Equal to" at bounding box center [307, 214] width 179 height 22
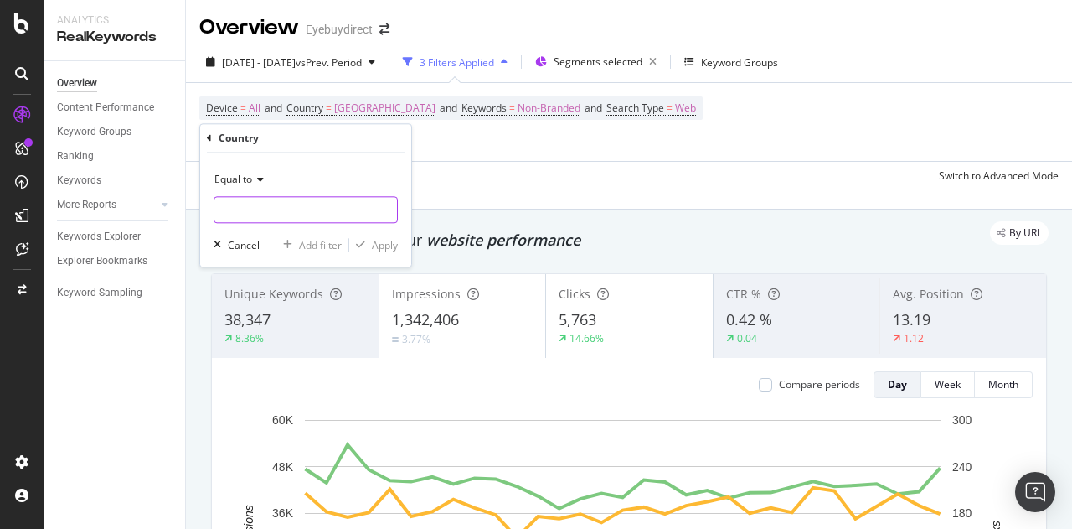
click at [268, 210] on input "Full Page" at bounding box center [305, 209] width 183 height 27
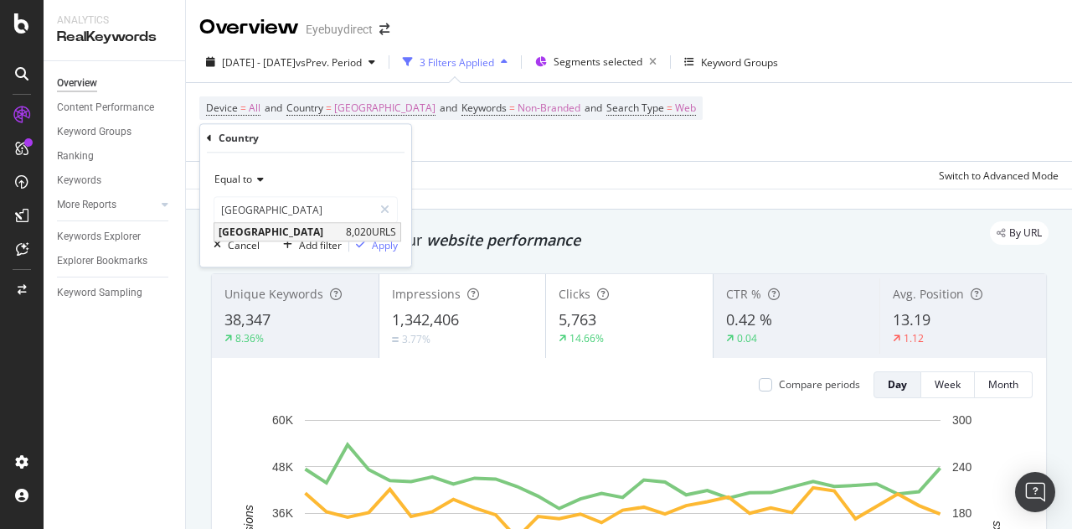
click at [246, 234] on span "[GEOGRAPHIC_DATA]" at bounding box center [280, 232] width 123 height 14
type input "[GEOGRAPHIC_DATA]"
click at [394, 242] on div "Apply" at bounding box center [385, 245] width 26 height 14
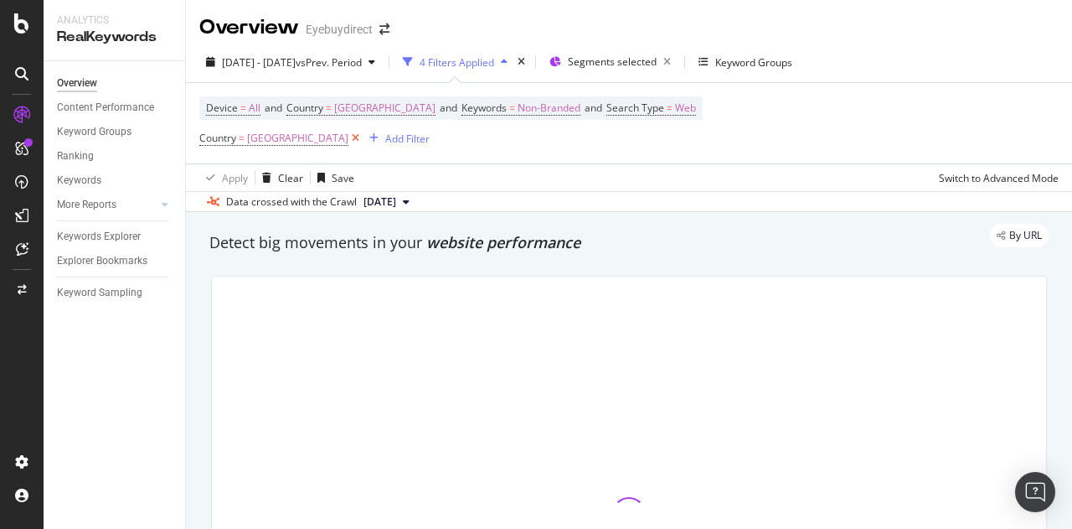
click at [349, 139] on icon at bounding box center [356, 138] width 14 height 17
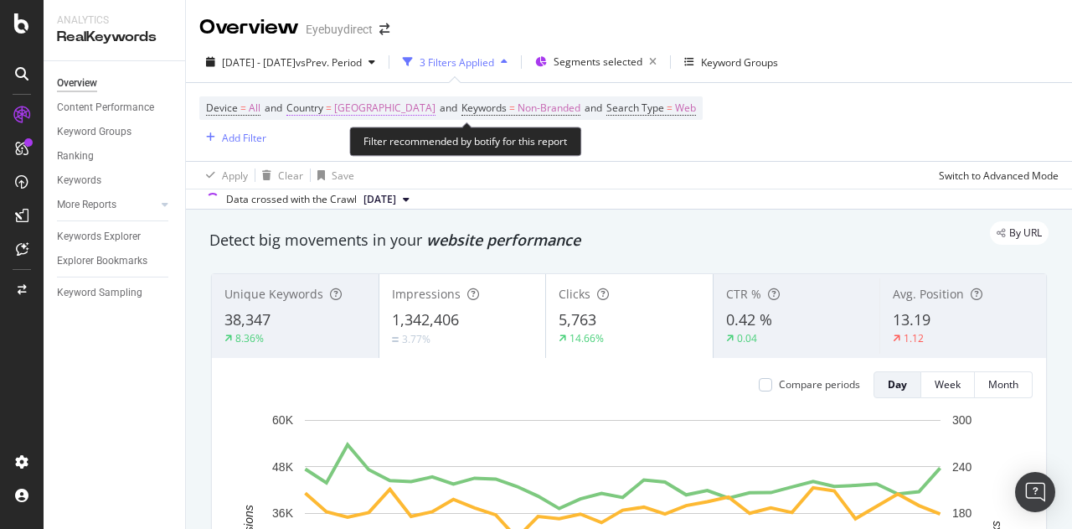
click at [332, 106] on span "=" at bounding box center [329, 108] width 6 height 14
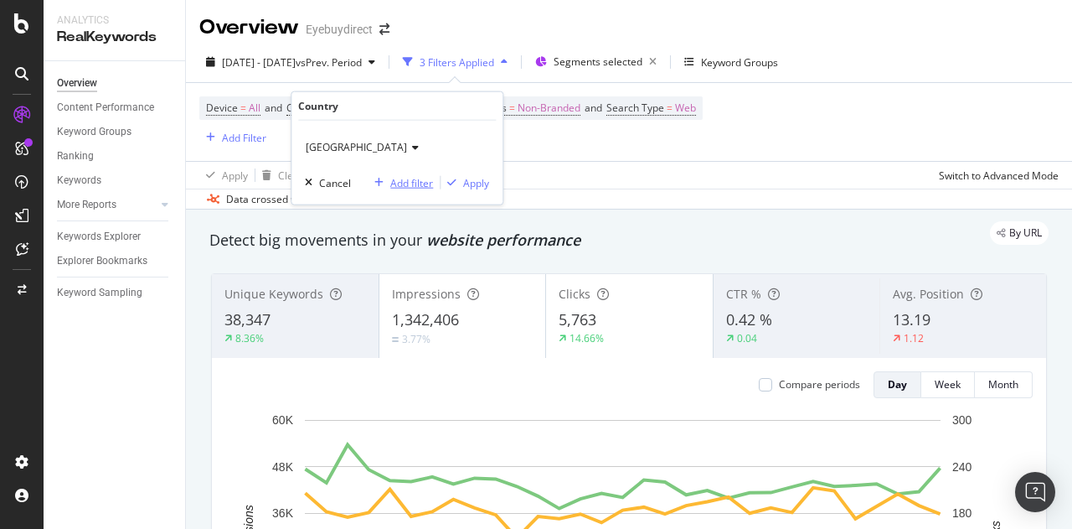
click at [387, 185] on div "button" at bounding box center [379, 183] width 23 height 10
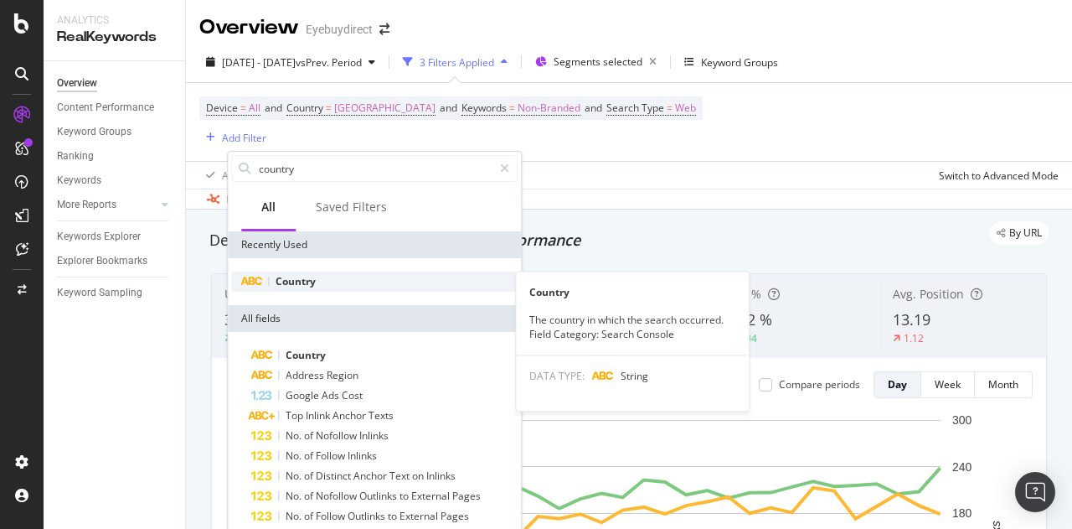
click at [324, 282] on div "Country" at bounding box center [374, 281] width 287 height 20
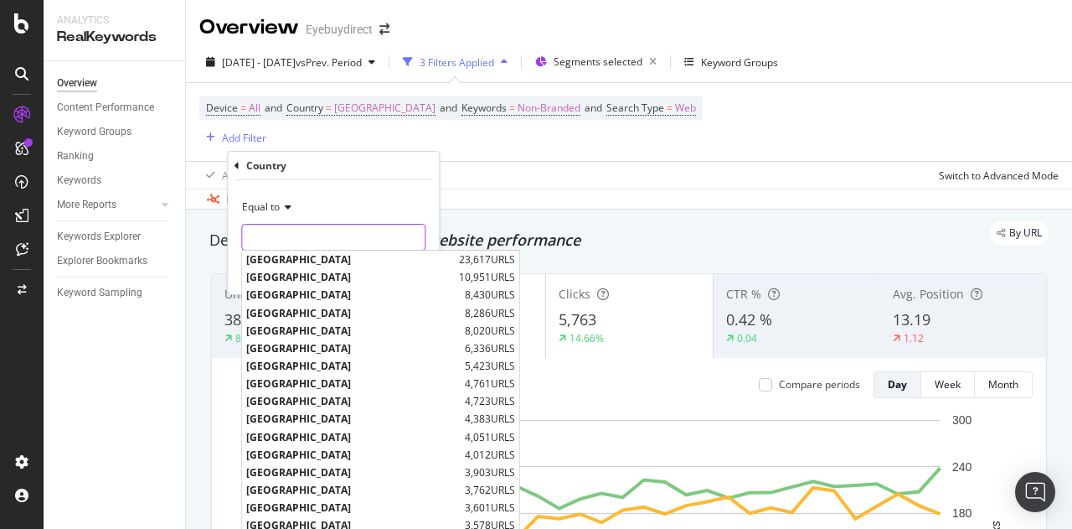
click at [286, 233] on input "Full Page" at bounding box center [333, 237] width 183 height 27
click at [291, 277] on span "[GEOGRAPHIC_DATA]" at bounding box center [353, 277] width 214 height 14
type input "[GEOGRAPHIC_DATA]"
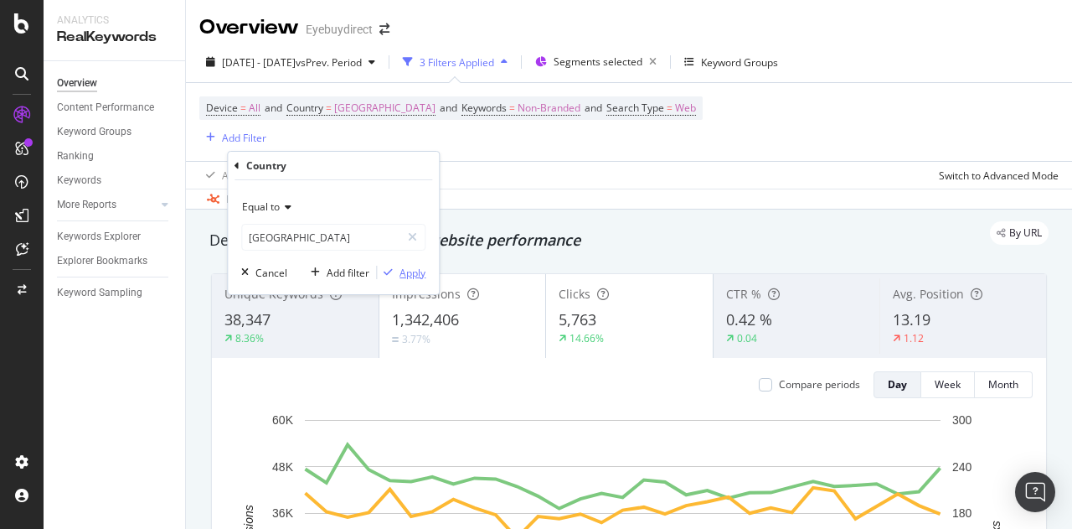
click at [422, 266] on div "Apply" at bounding box center [413, 273] width 26 height 14
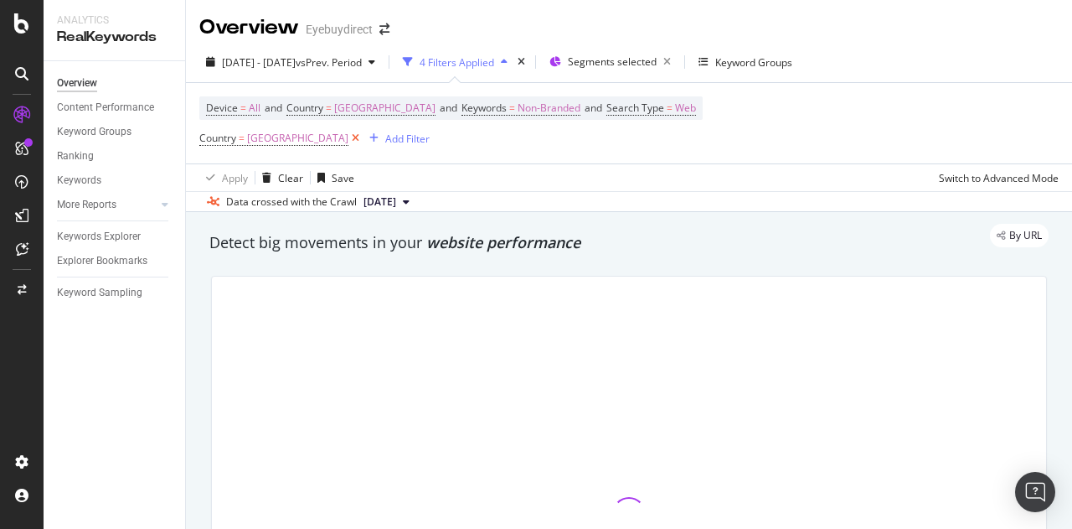
click at [349, 137] on icon at bounding box center [356, 138] width 14 height 17
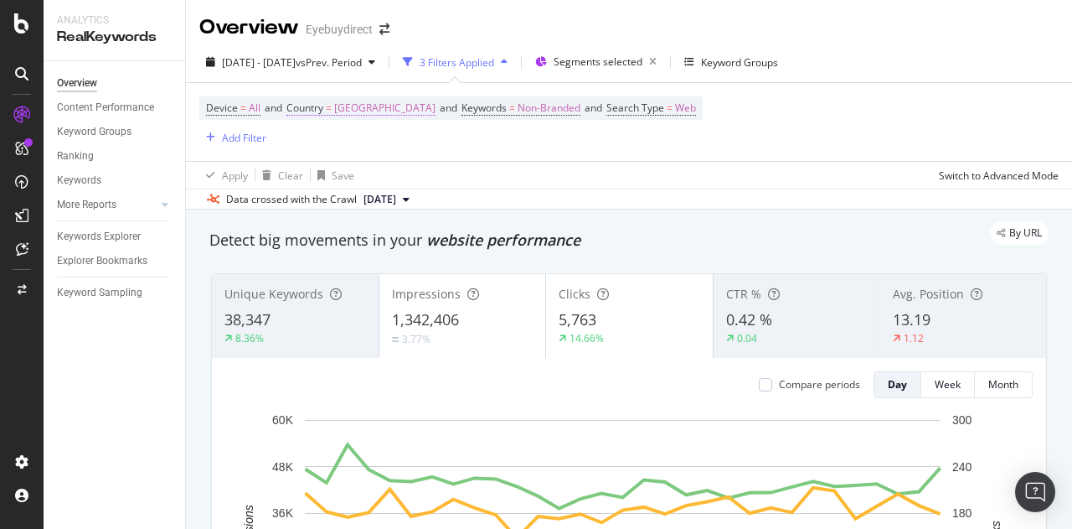
click at [338, 106] on span "Country = United States of America" at bounding box center [361, 108] width 149 height 15
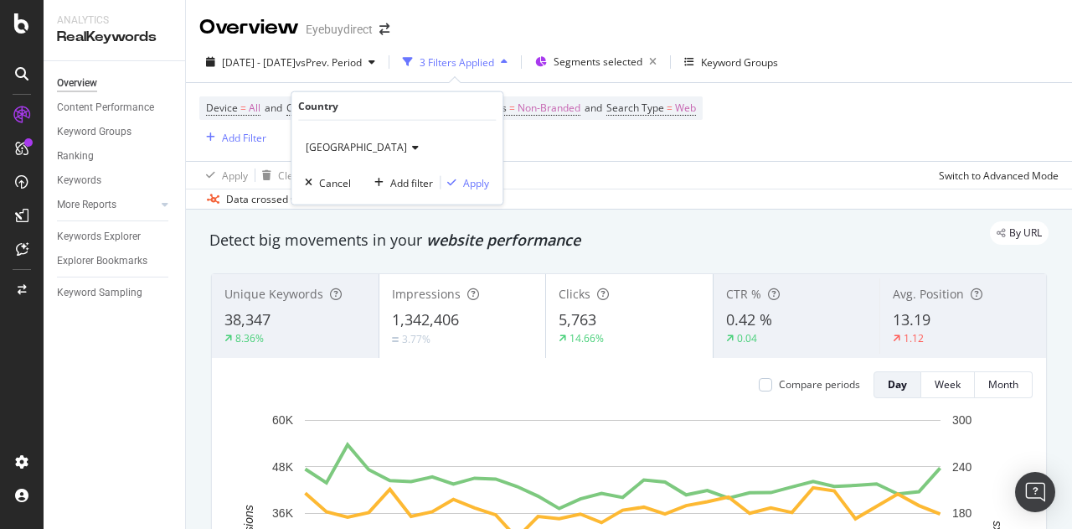
click at [419, 144] on icon at bounding box center [413, 147] width 12 height 10
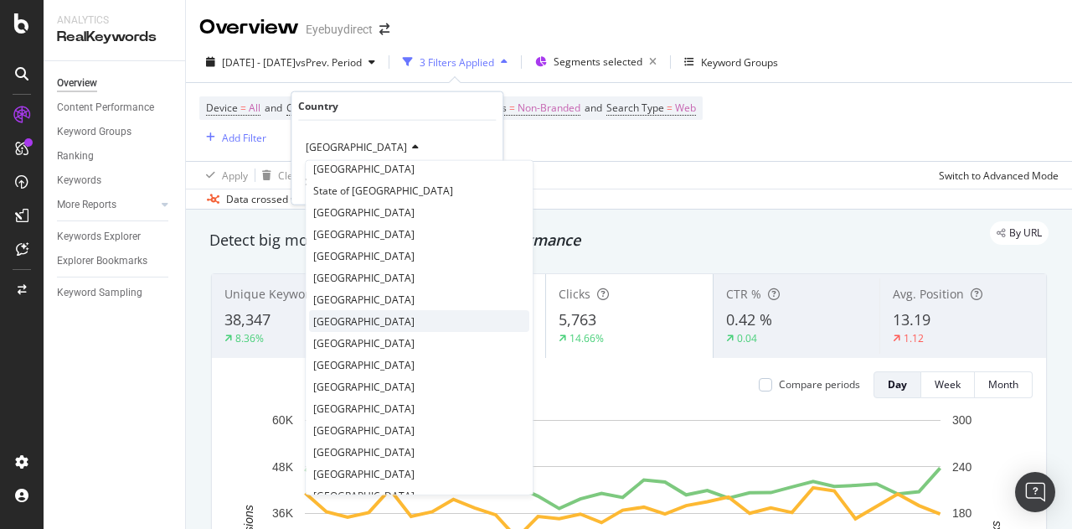
scroll to position [2201, 0]
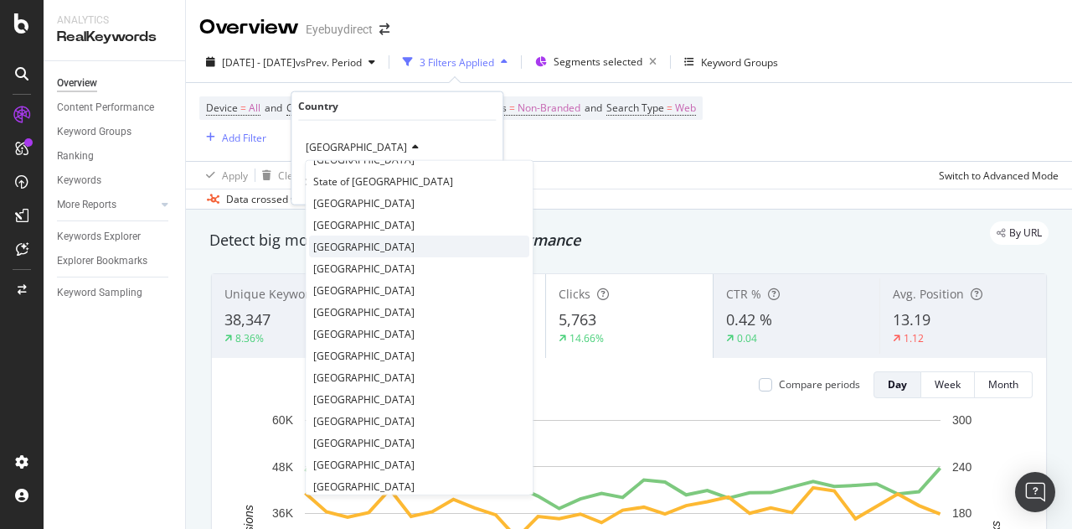
click at [360, 240] on div "[GEOGRAPHIC_DATA]" at bounding box center [419, 246] width 220 height 22
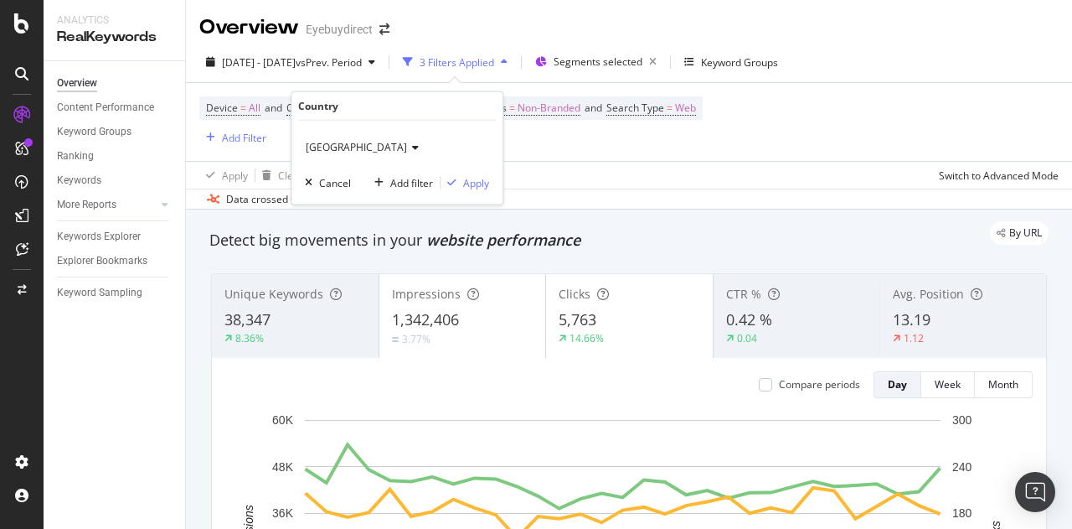
click at [324, 142] on span "[GEOGRAPHIC_DATA]" at bounding box center [356, 147] width 101 height 14
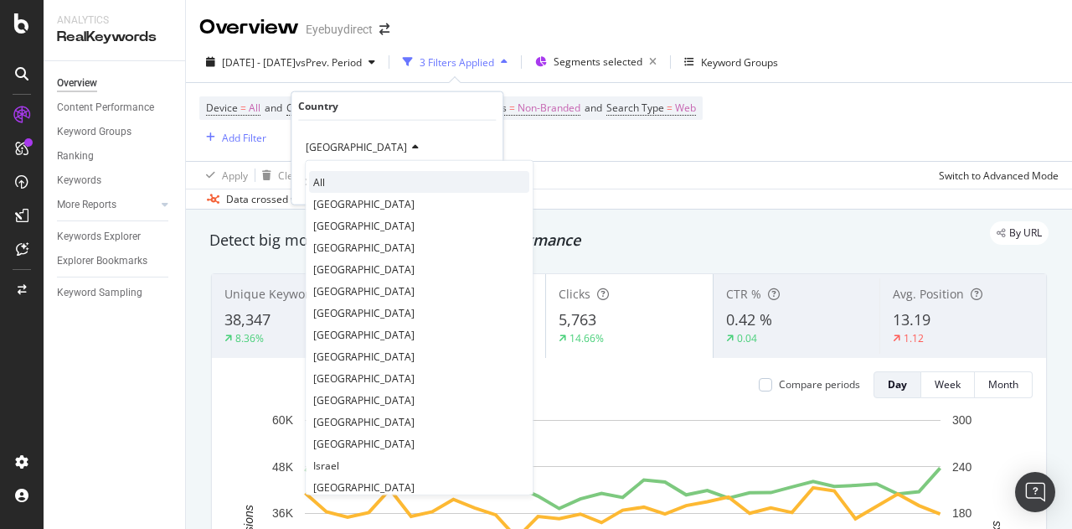
click at [355, 173] on div "All" at bounding box center [419, 182] width 220 height 22
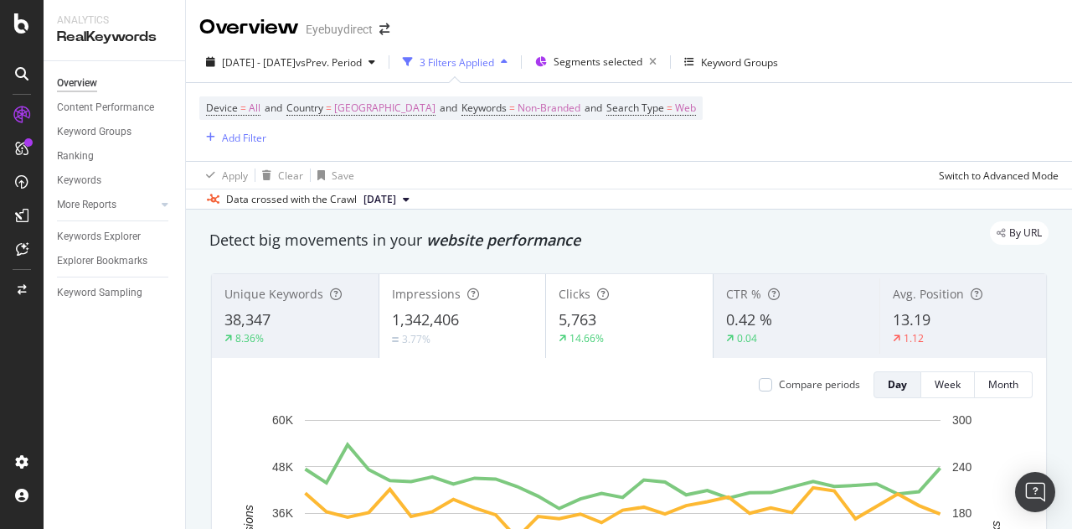
click at [565, 152] on div "Device = All and Country = [GEOGRAPHIC_DATA] and Keywords = Non-Branded and Sea…" at bounding box center [629, 122] width 860 height 78
click at [683, 153] on div "Device = All and Country = [GEOGRAPHIC_DATA] and Keywords = Non-Branded and Sea…" at bounding box center [629, 122] width 860 height 78
click at [643, 59] on span "Segments selected" at bounding box center [598, 61] width 89 height 14
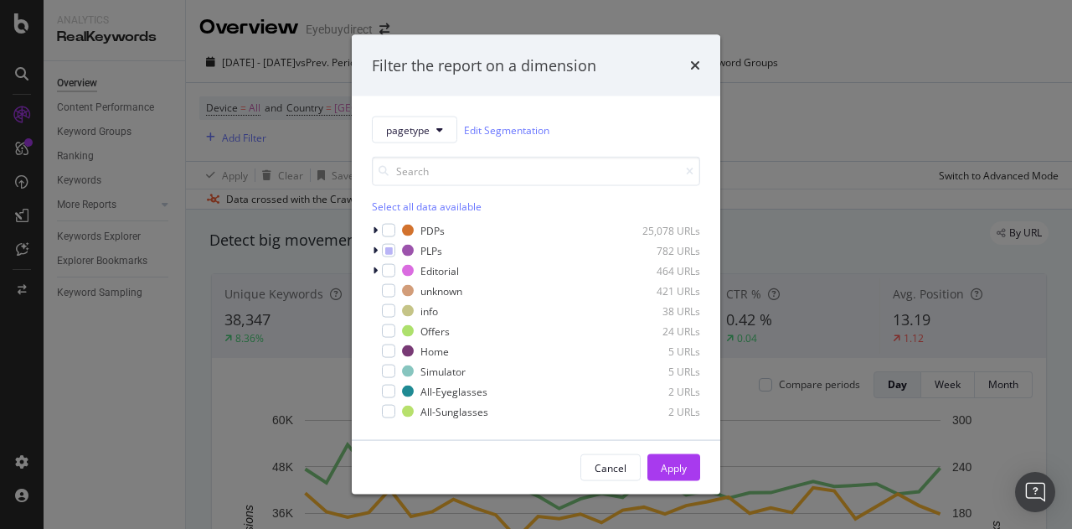
click at [653, 59] on div "Filter the report on a dimension" at bounding box center [536, 65] width 328 height 22
click at [379, 246] on div "modal" at bounding box center [377, 250] width 10 height 17
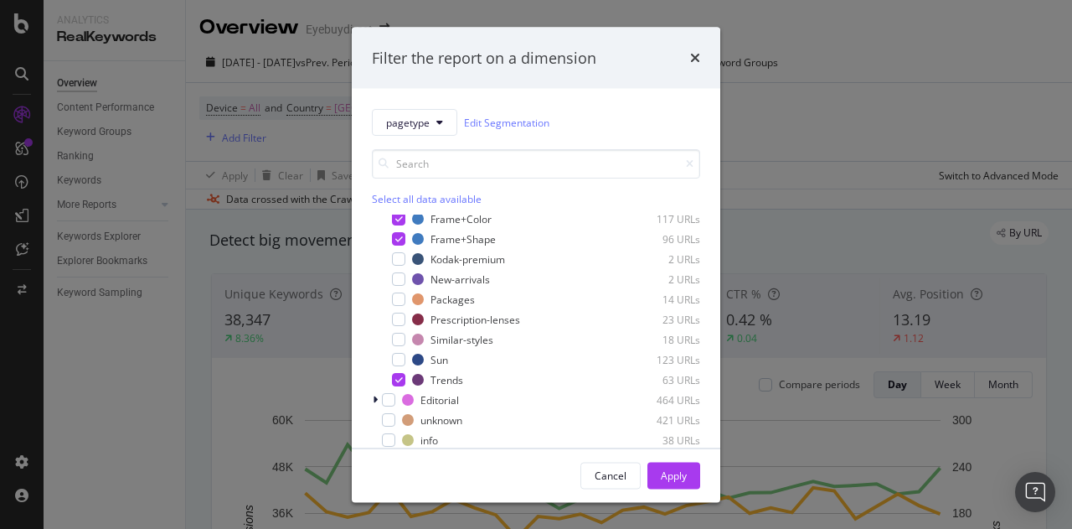
scroll to position [194, 0]
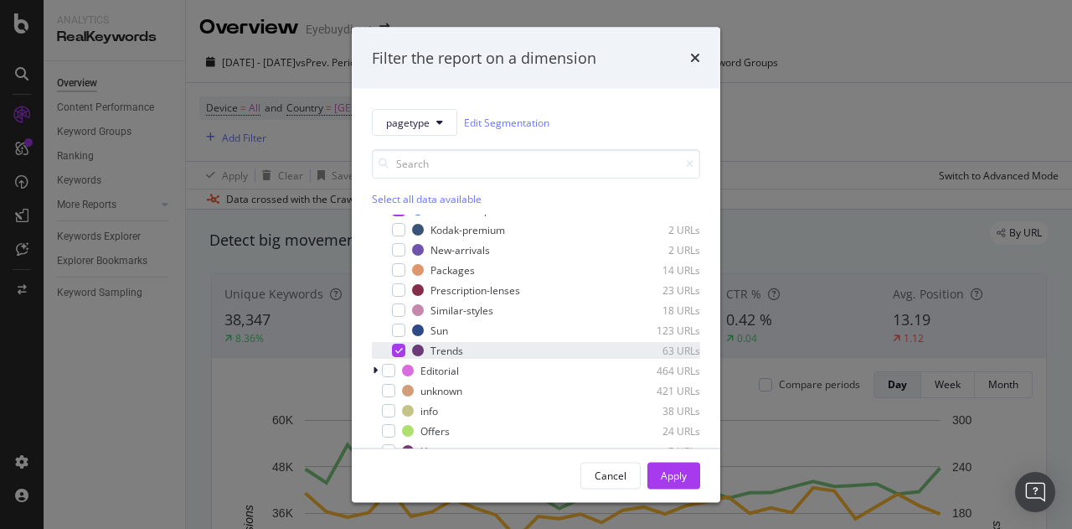
click at [401, 354] on div "modal" at bounding box center [398, 349] width 13 height 13
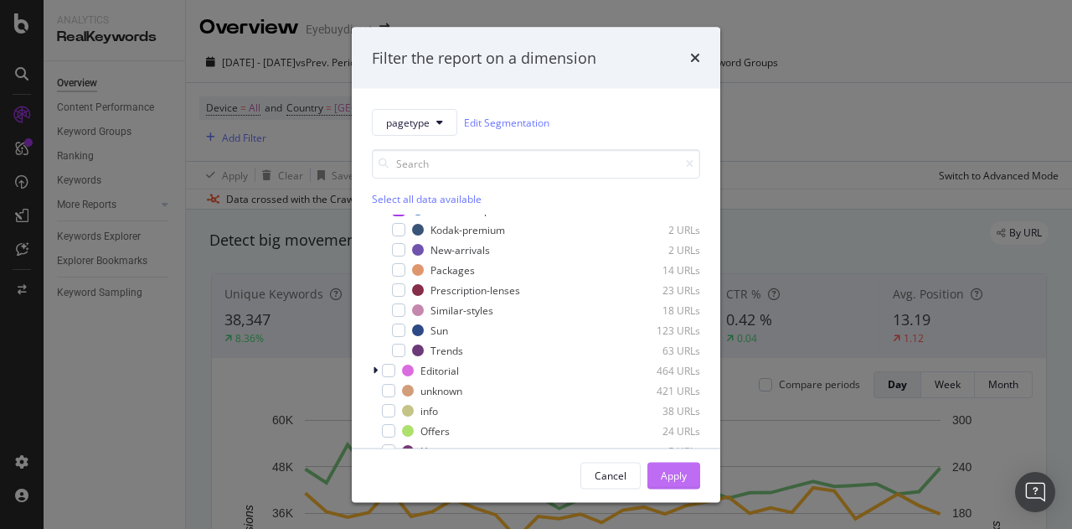
click at [692, 473] on button "Apply" at bounding box center [674, 475] width 53 height 27
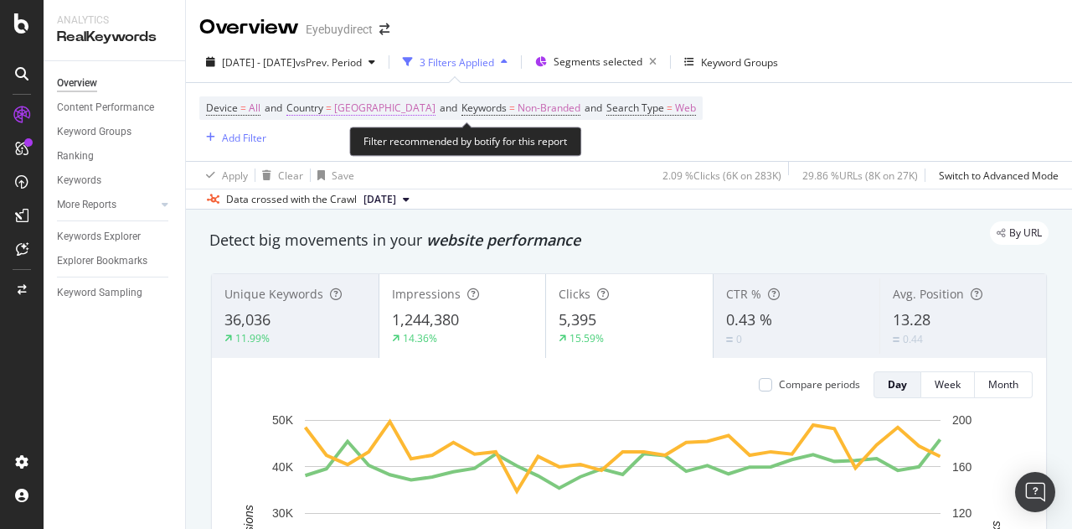
click at [433, 106] on span "[GEOGRAPHIC_DATA]" at bounding box center [384, 107] width 101 height 23
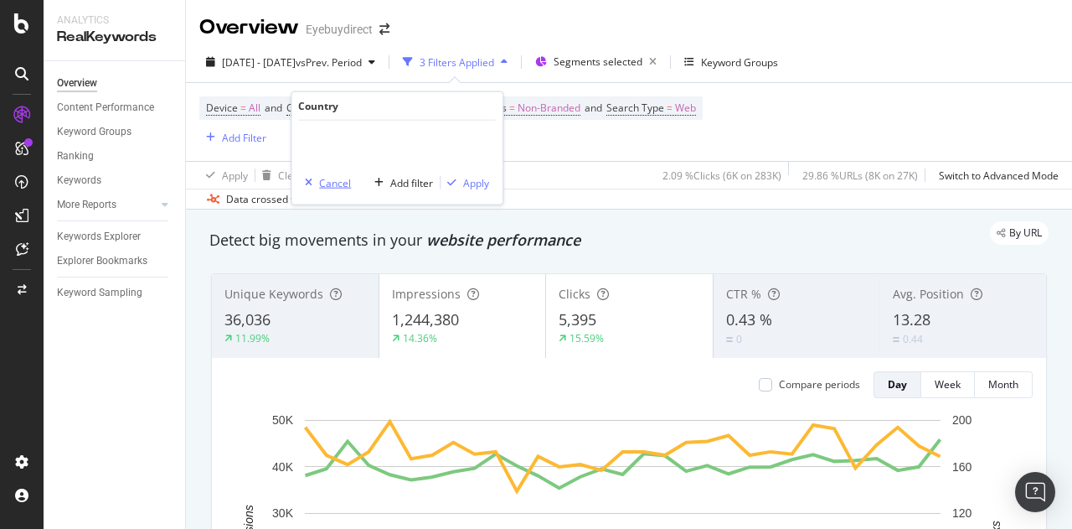
click at [323, 183] on div "Cancel" at bounding box center [335, 182] width 32 height 14
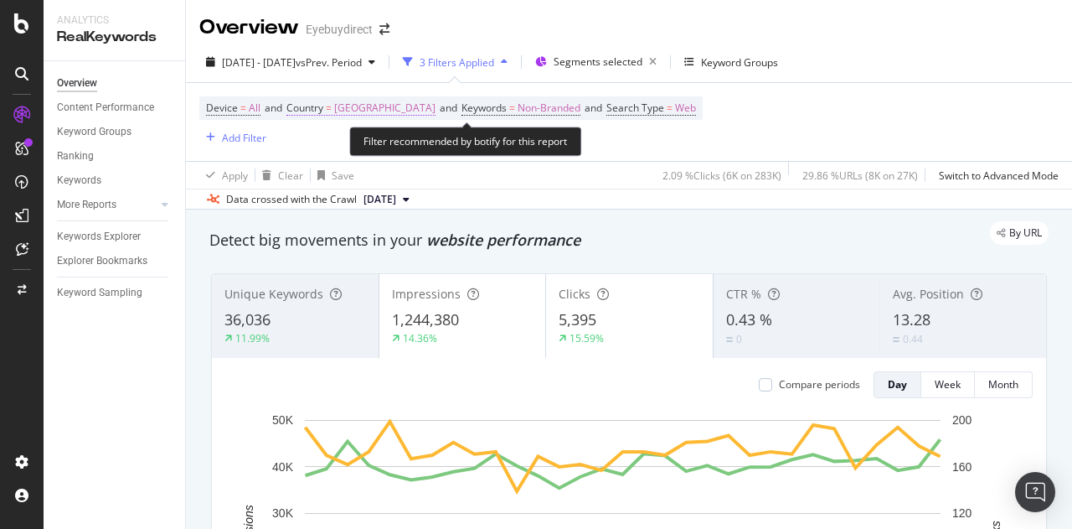
click at [332, 101] on span "=" at bounding box center [329, 108] width 6 height 14
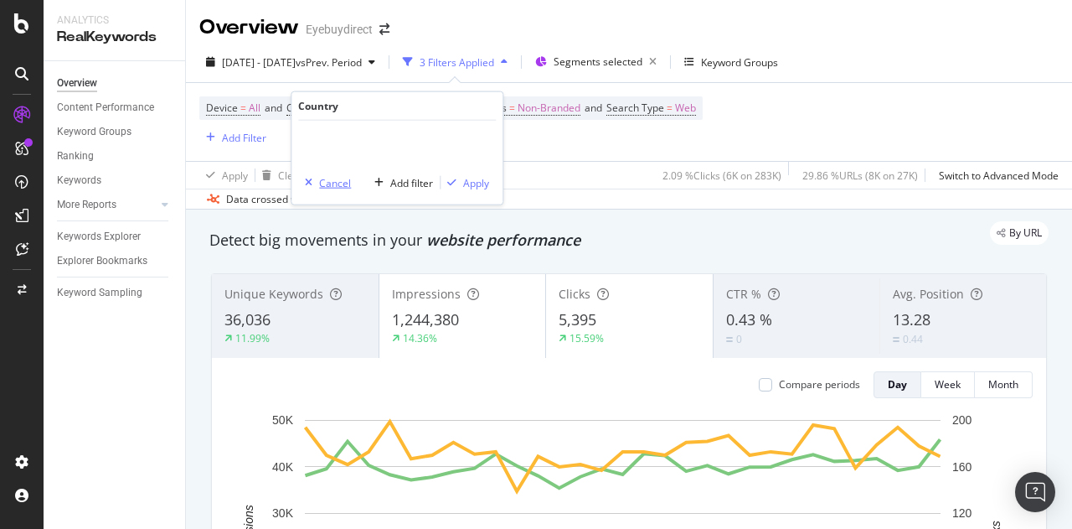
click at [330, 182] on div "Cancel" at bounding box center [335, 182] width 32 height 14
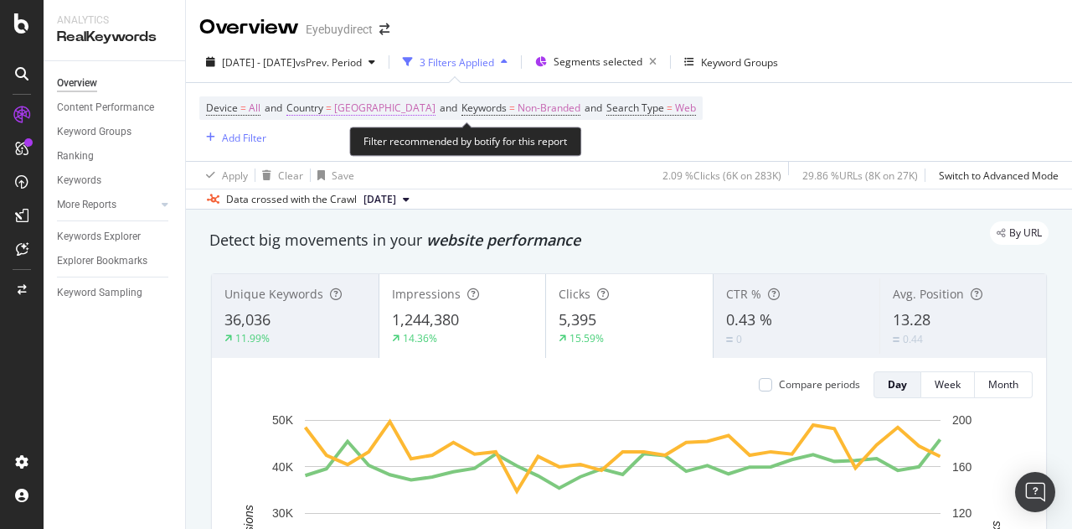
click at [339, 106] on span "[GEOGRAPHIC_DATA]" at bounding box center [384, 107] width 101 height 23
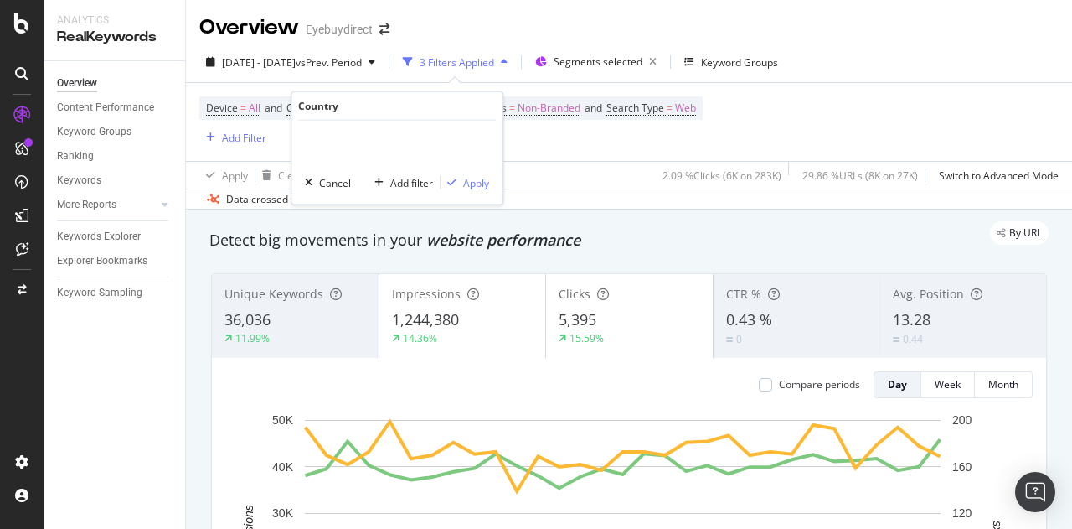
click at [394, 112] on div "Country" at bounding box center [397, 106] width 198 height 28
click at [471, 185] on div "Apply" at bounding box center [476, 182] width 26 height 14
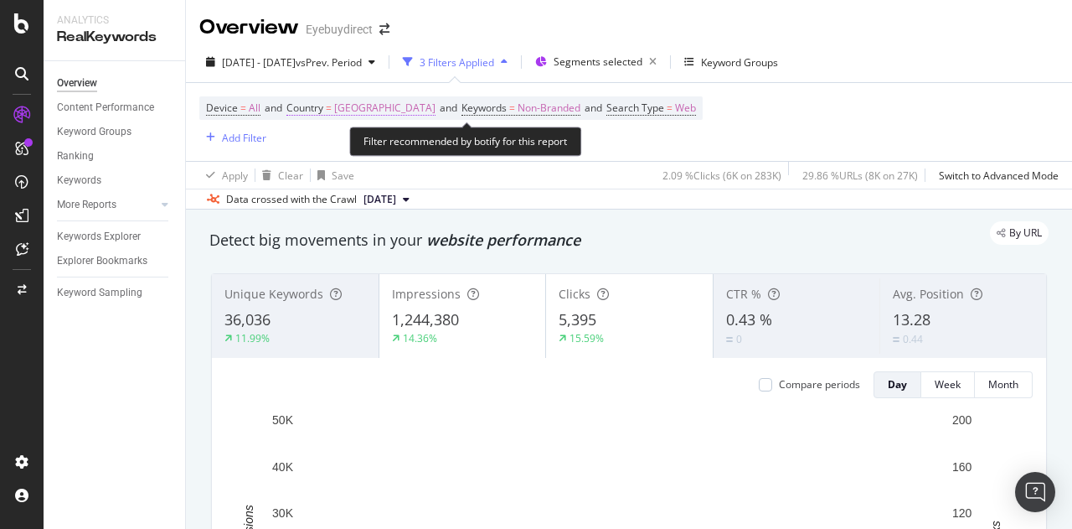
click at [452, 112] on span "Country = United States of America and" at bounding box center [374, 108] width 175 height 14
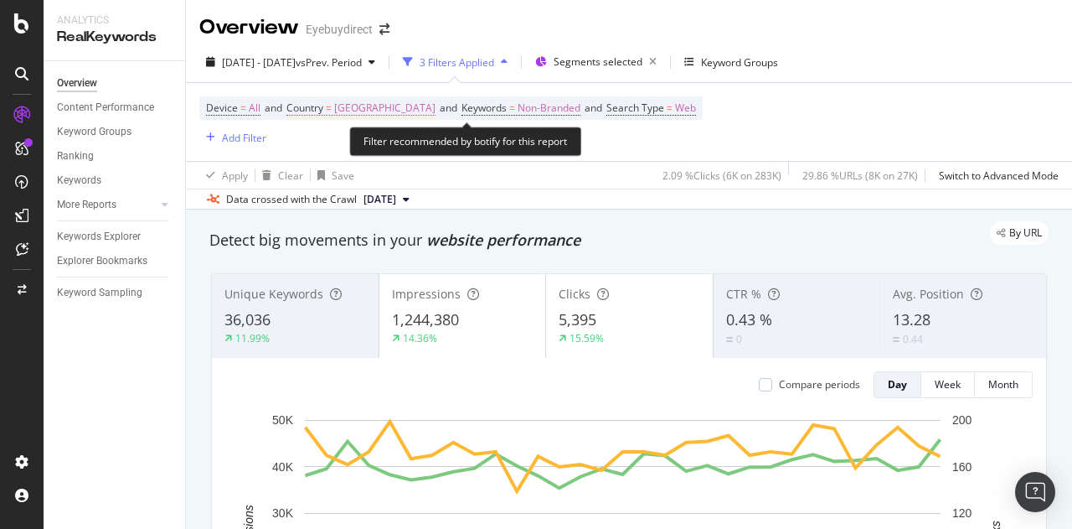
click at [400, 106] on span "[GEOGRAPHIC_DATA]" at bounding box center [384, 107] width 101 height 23
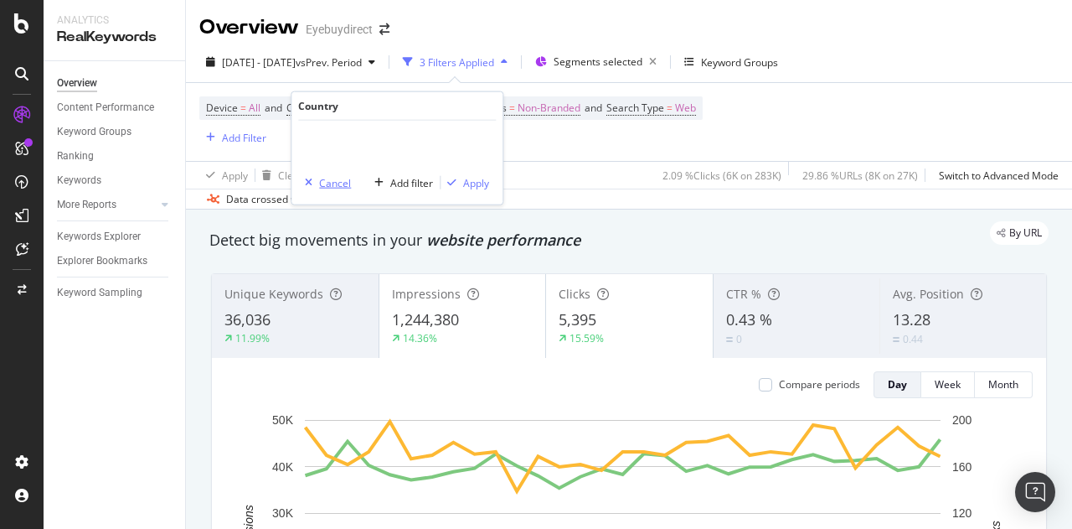
click at [329, 179] on div "Cancel" at bounding box center [335, 182] width 32 height 14
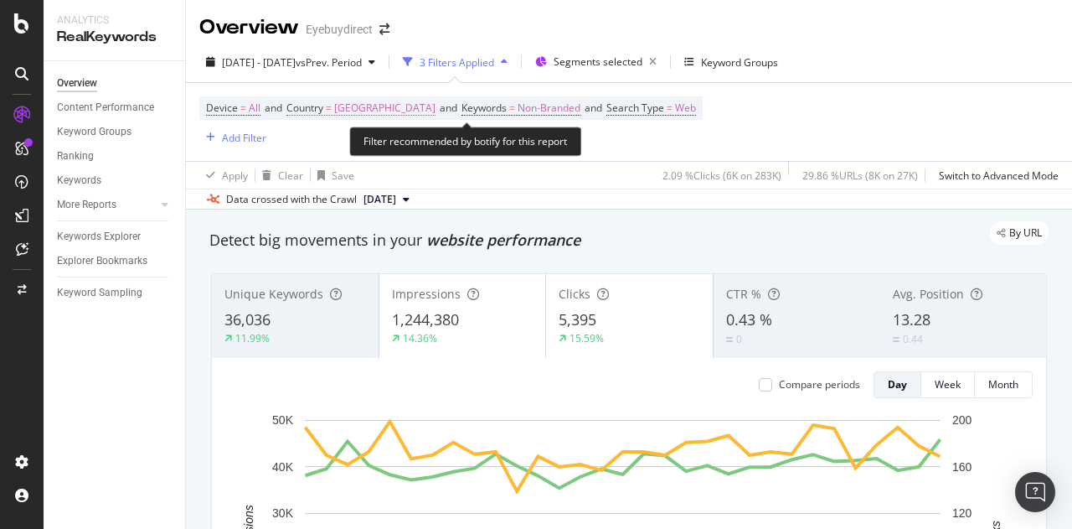
click at [304, 111] on span "Country" at bounding box center [305, 108] width 37 height 14
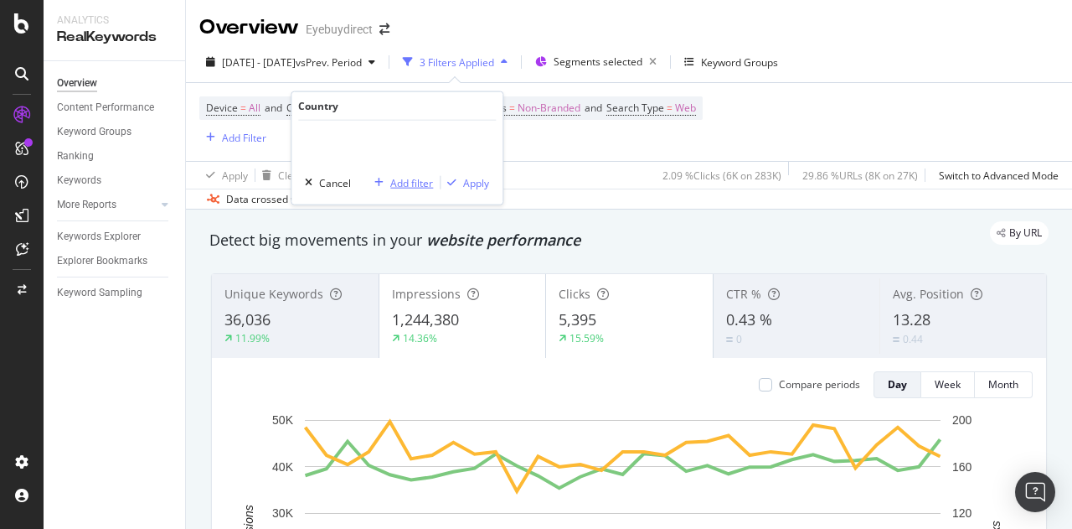
click at [395, 189] on div "Add filter" at bounding box center [411, 182] width 43 height 14
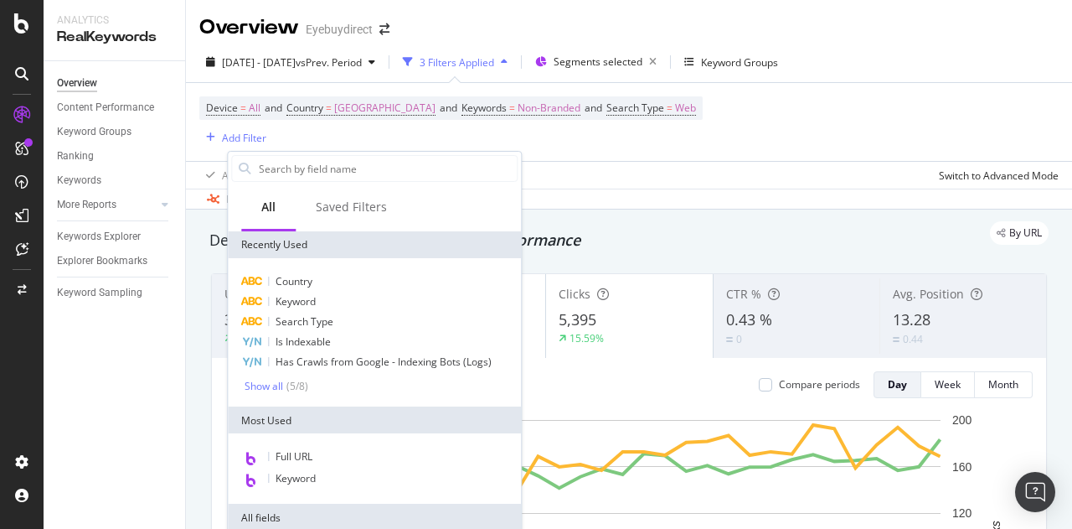
click at [490, 121] on div "Device = All and Country = [GEOGRAPHIC_DATA] and Keywords = Non-Branded and Sea…" at bounding box center [451, 121] width 504 height 51
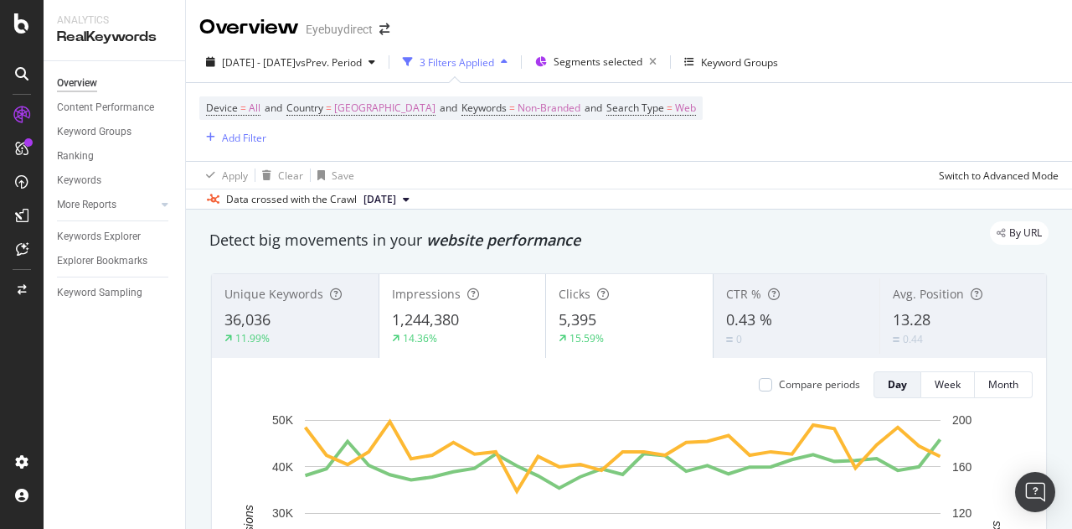
click at [494, 62] on div "3 Filters Applied" at bounding box center [457, 62] width 75 height 14
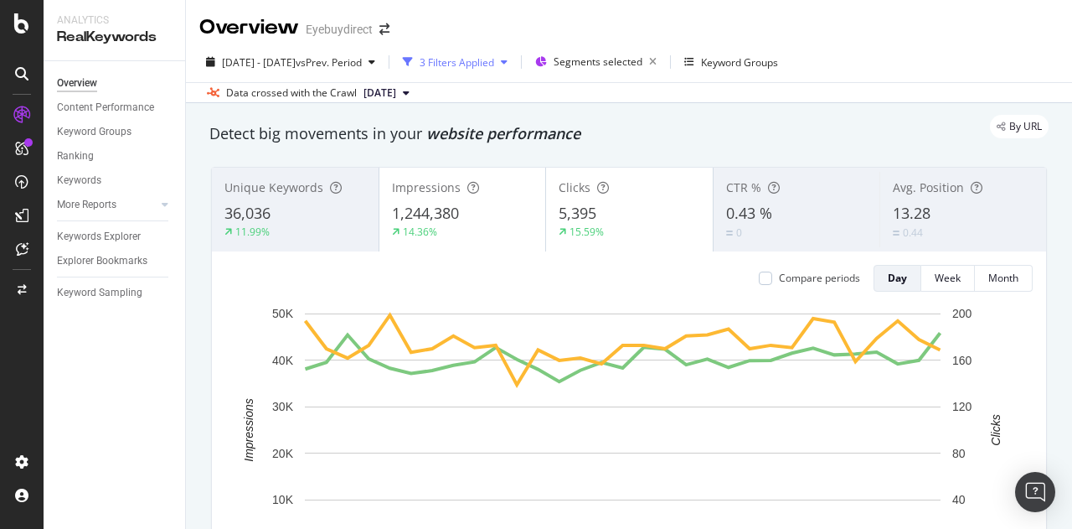
click at [494, 62] on div "3 Filters Applied" at bounding box center [457, 62] width 75 height 14
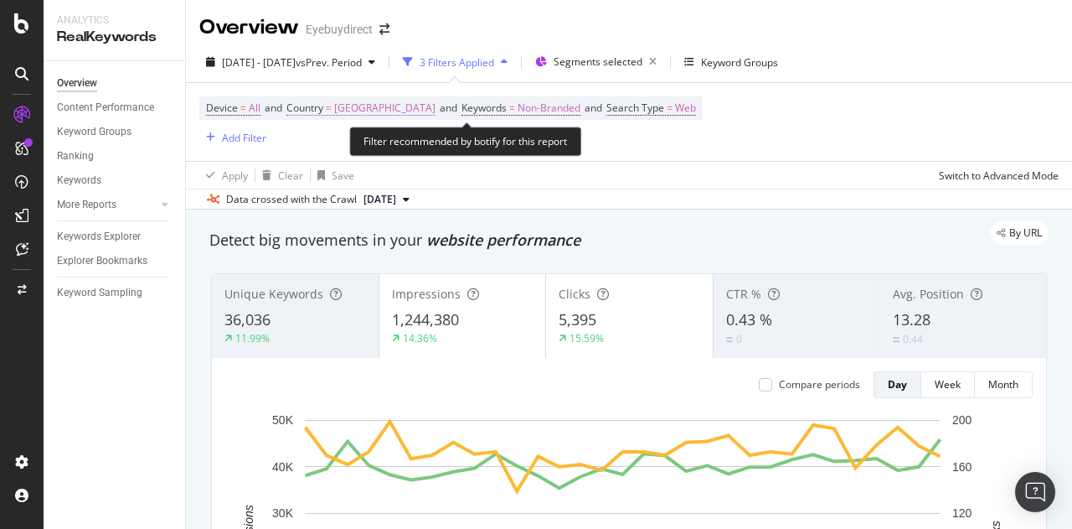
click at [436, 105] on span "[GEOGRAPHIC_DATA]" at bounding box center [384, 107] width 101 height 23
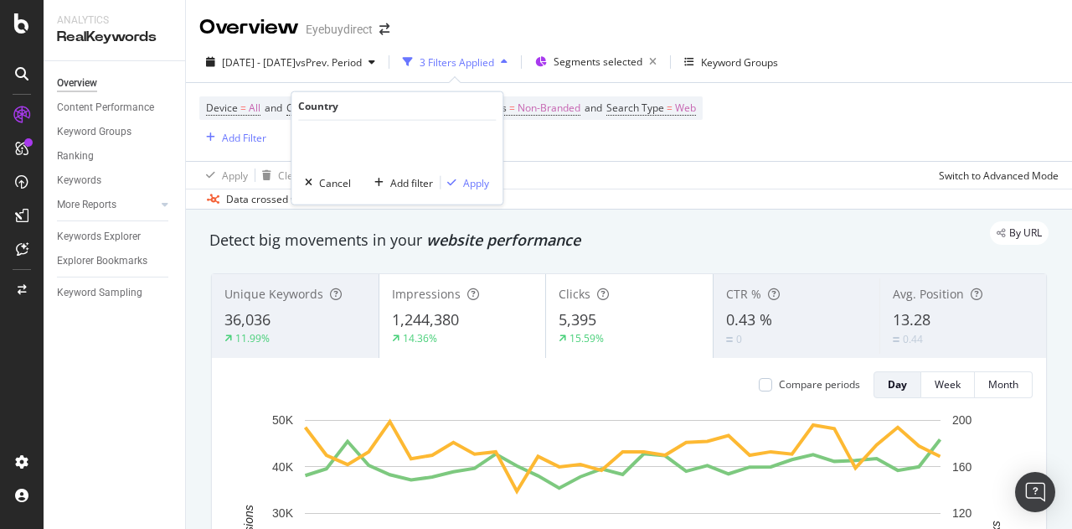
click at [332, 107] on div "Country" at bounding box center [318, 106] width 40 height 14
click at [421, 181] on div "Add filter" at bounding box center [411, 182] width 43 height 14
click at [647, 155] on div "Device = All and Country = [GEOGRAPHIC_DATA] and Keywords = Non-Branded and Sea…" at bounding box center [629, 122] width 860 height 78
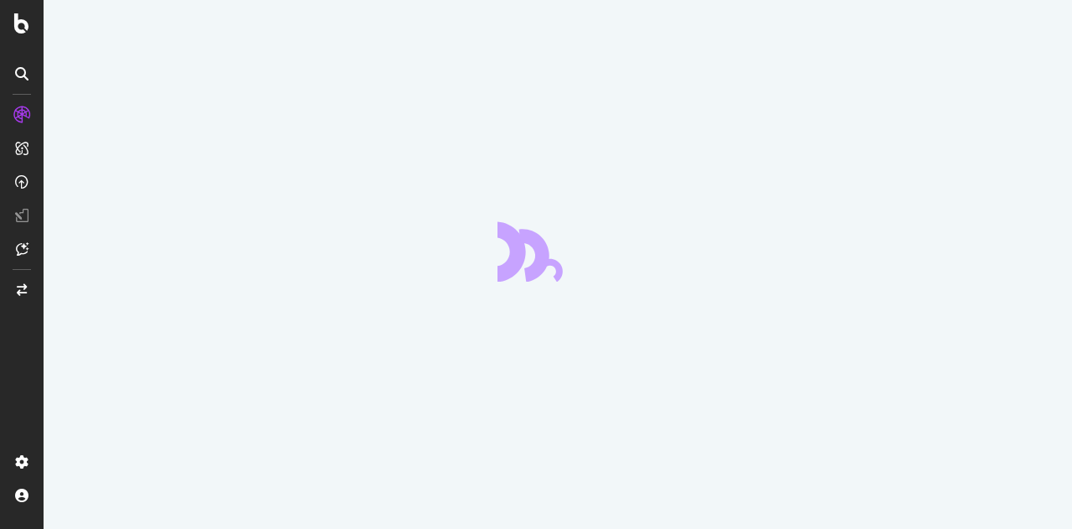
scroll to position [37, 0]
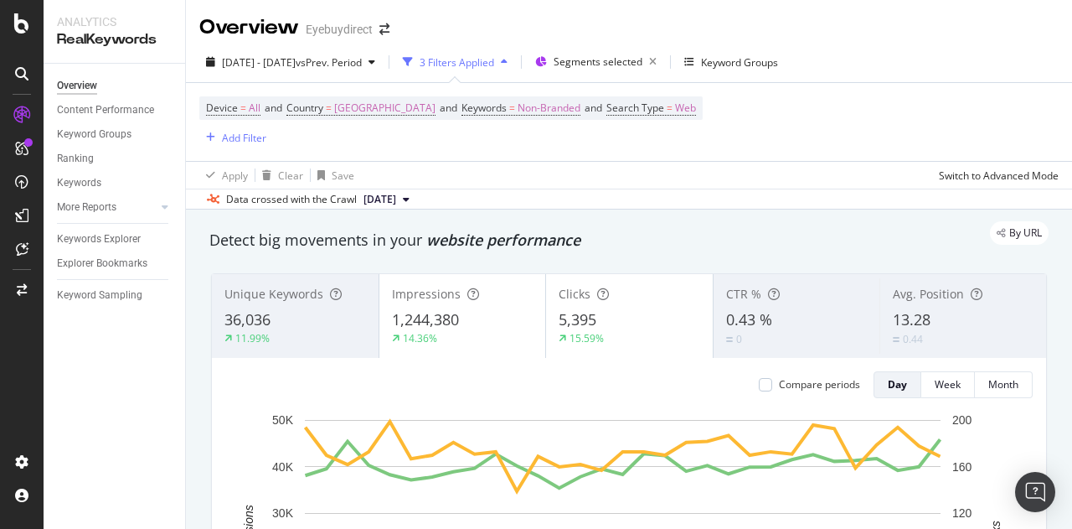
click at [494, 55] on div "3 Filters Applied" at bounding box center [457, 62] width 75 height 14
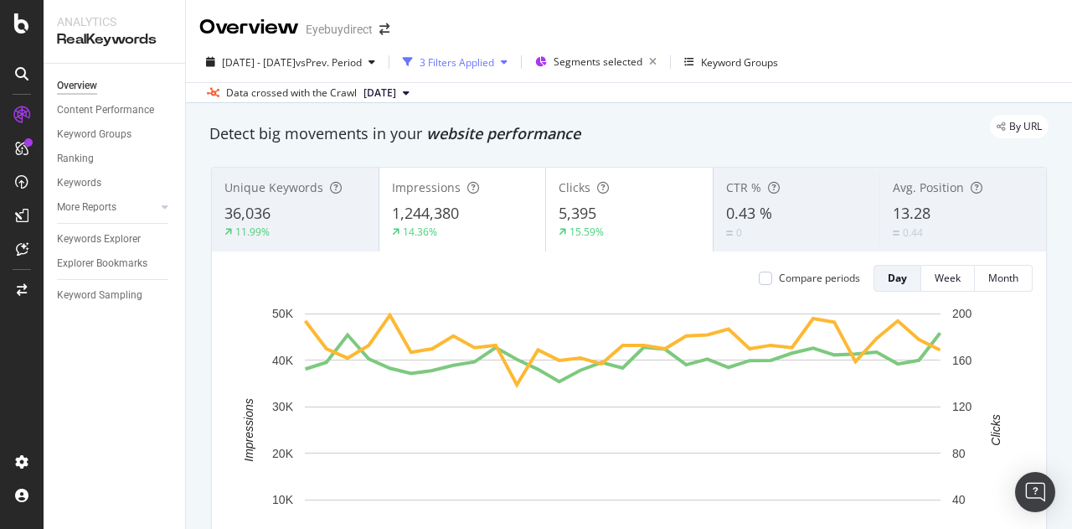
click at [494, 60] on div "3 Filters Applied" at bounding box center [457, 62] width 75 height 14
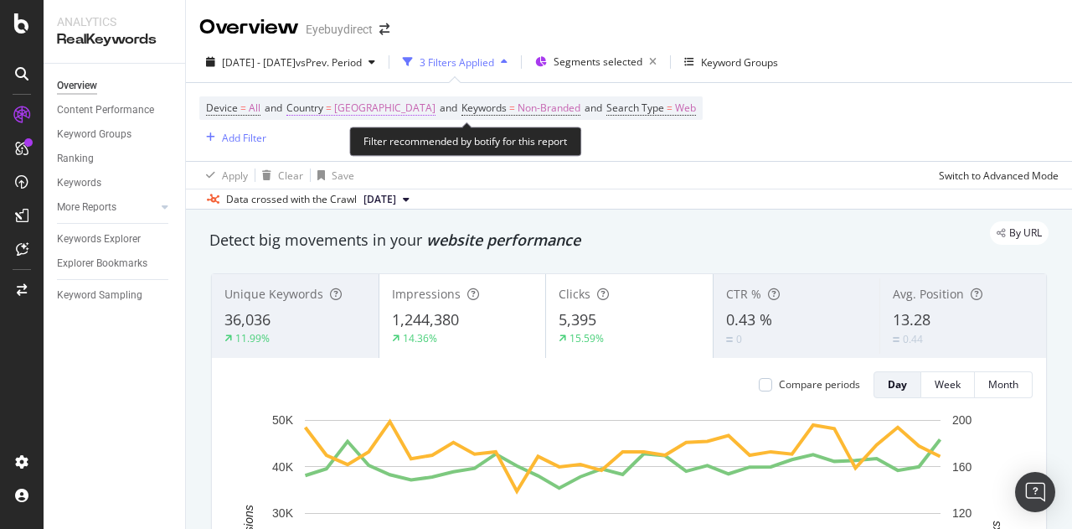
click at [375, 115] on span "[GEOGRAPHIC_DATA]" at bounding box center [384, 107] width 101 height 23
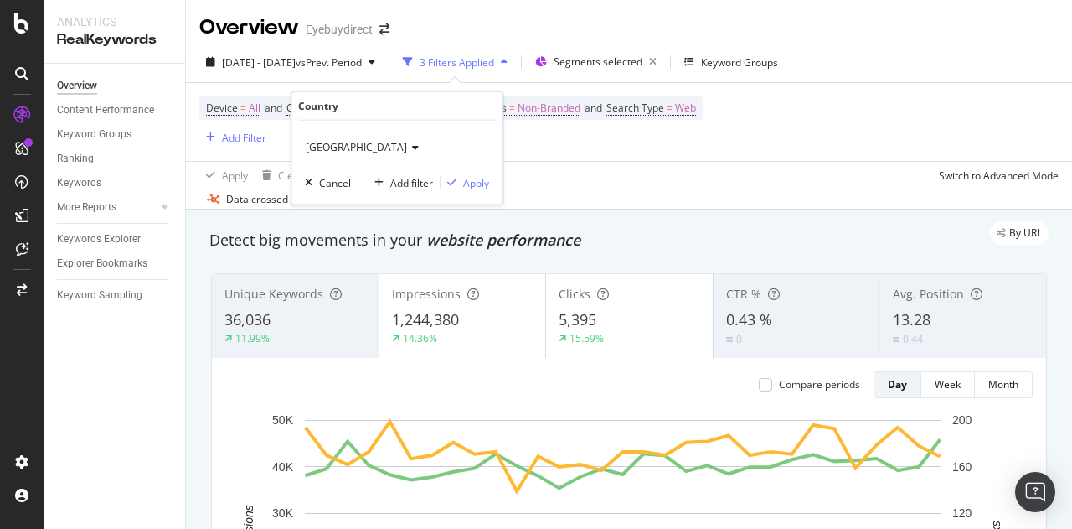
click at [407, 146] on span "[GEOGRAPHIC_DATA]" at bounding box center [356, 147] width 101 height 14
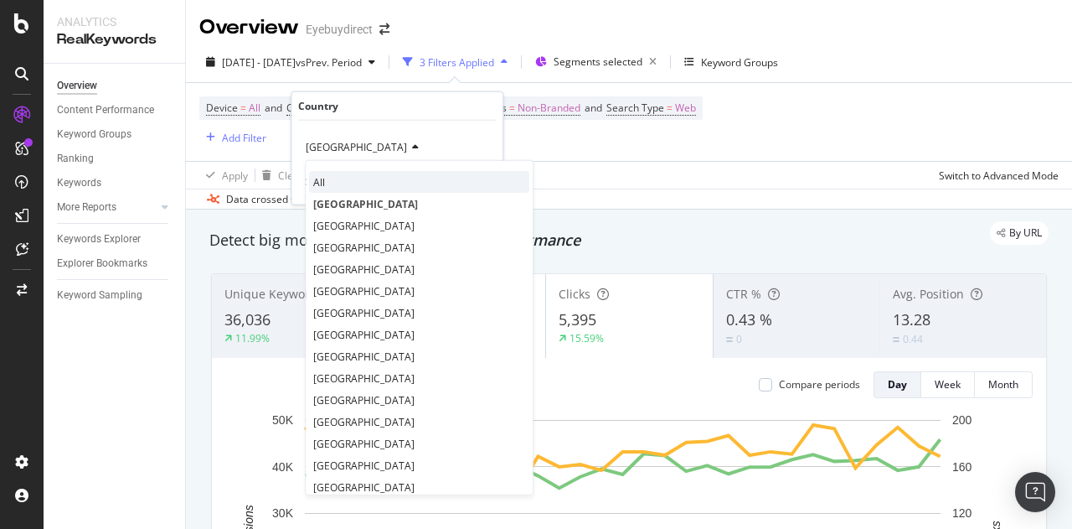
click at [359, 185] on div "All" at bounding box center [419, 182] width 220 height 22
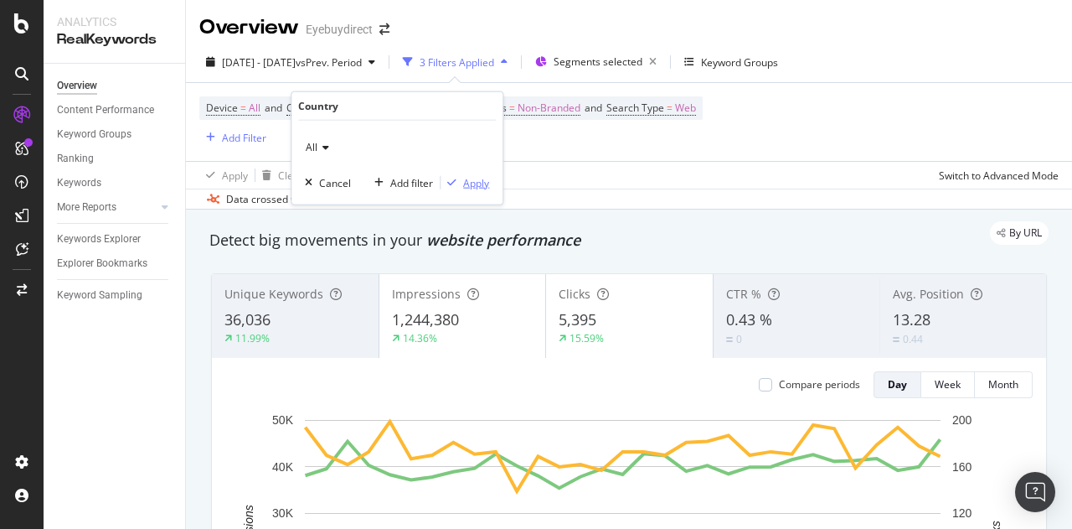
click at [466, 182] on div "Apply" at bounding box center [476, 182] width 26 height 14
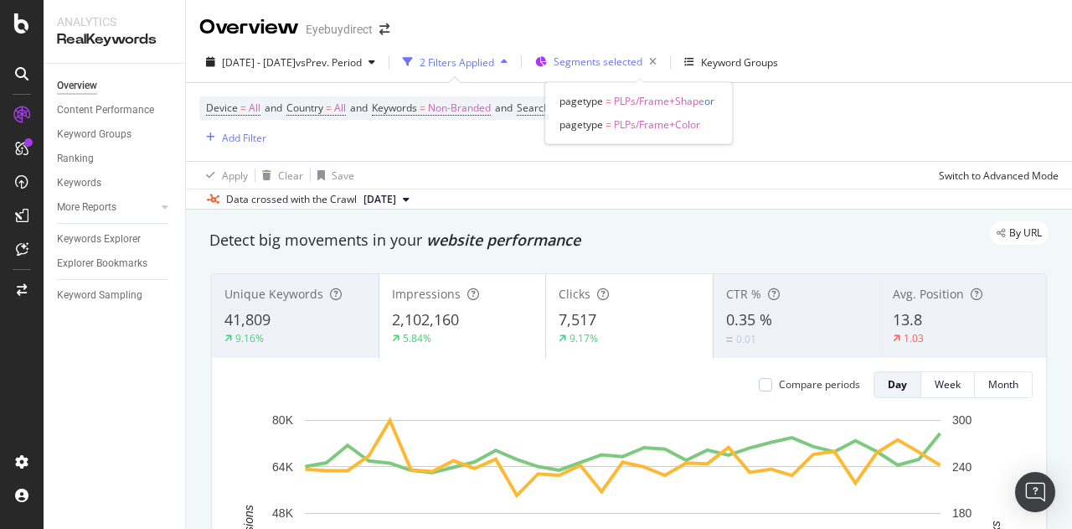
click at [636, 66] on span "Segments selected" at bounding box center [598, 61] width 89 height 14
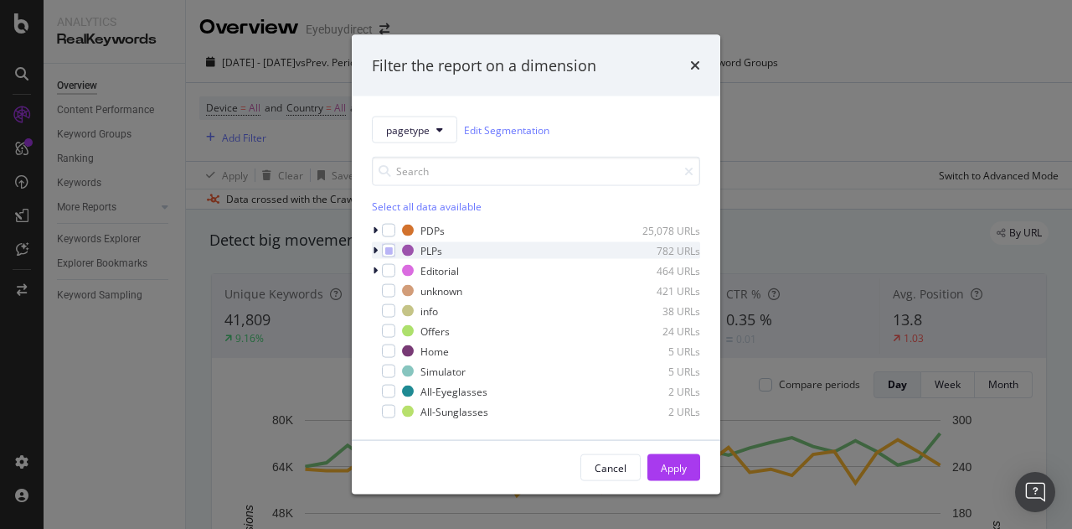
click at [380, 245] on div "modal" at bounding box center [377, 250] width 10 height 17
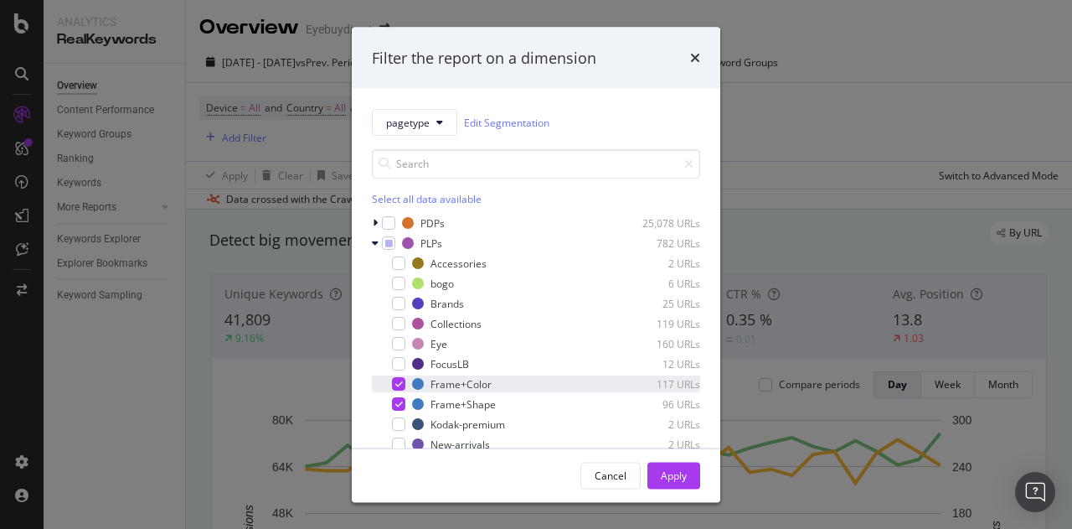
click at [400, 386] on icon "modal" at bounding box center [399, 384] width 8 height 8
click at [664, 478] on div "Apply" at bounding box center [674, 474] width 26 height 14
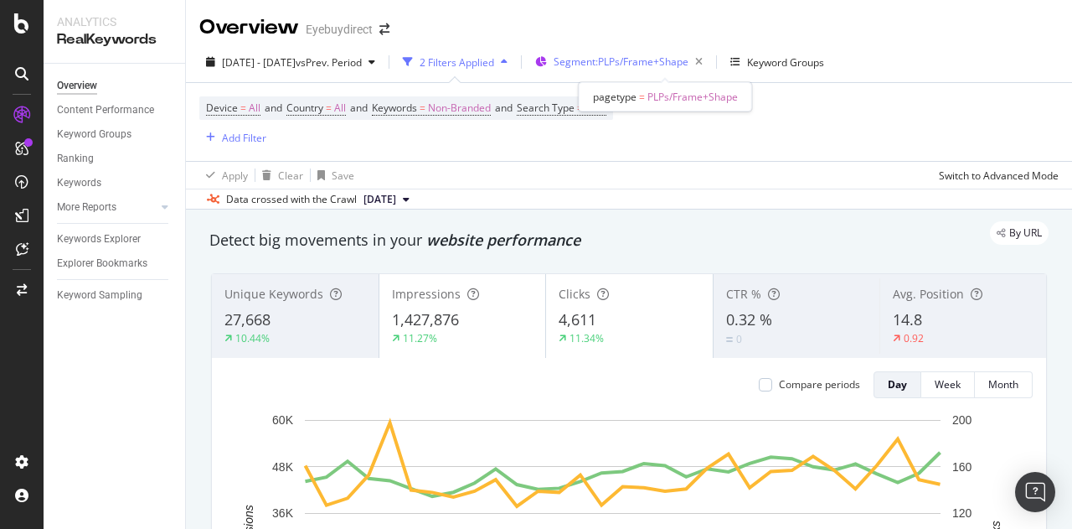
click at [640, 63] on span "Segment: PLPs/Frame+Shape" at bounding box center [621, 61] width 135 height 14
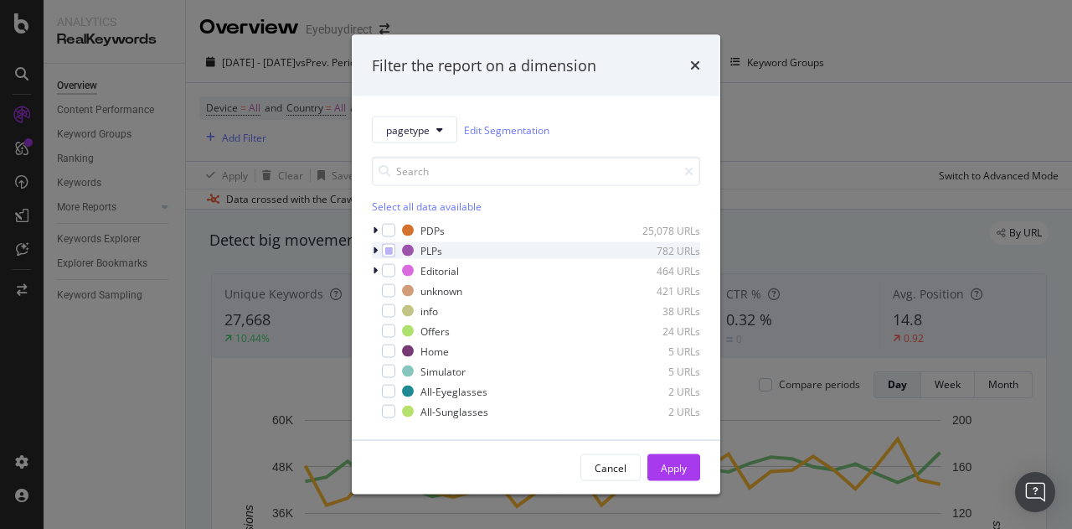
click at [376, 245] on icon "modal" at bounding box center [375, 250] width 5 height 10
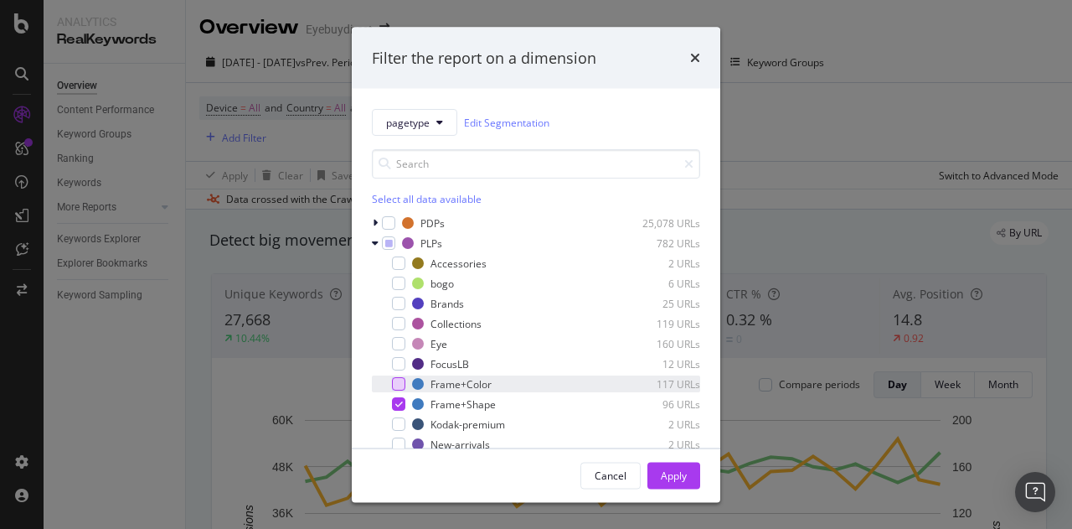
click at [400, 383] on div "modal" at bounding box center [398, 383] width 13 height 13
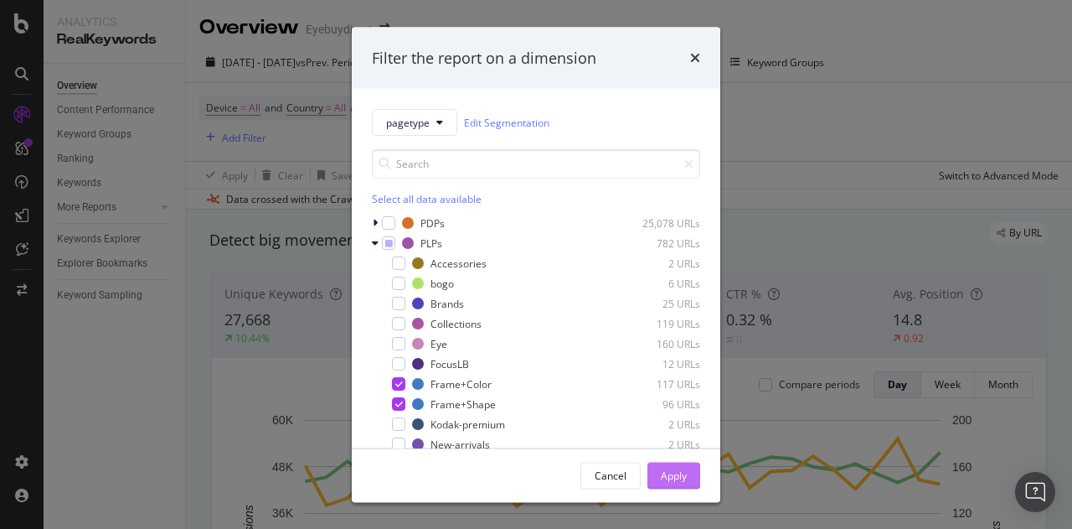
click at [666, 470] on div "Apply" at bounding box center [674, 474] width 26 height 14
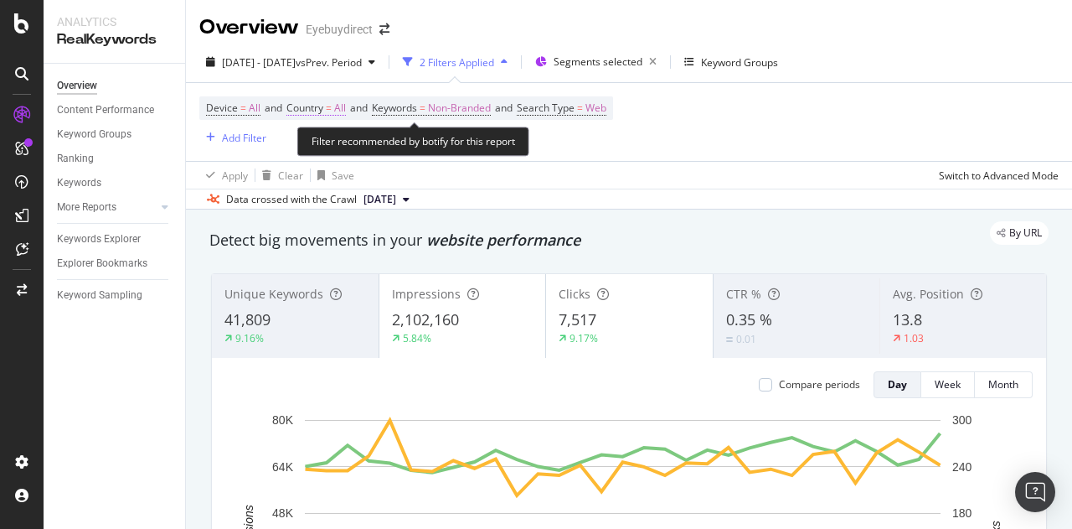
click at [345, 119] on span "All" at bounding box center [340, 107] width 12 height 23
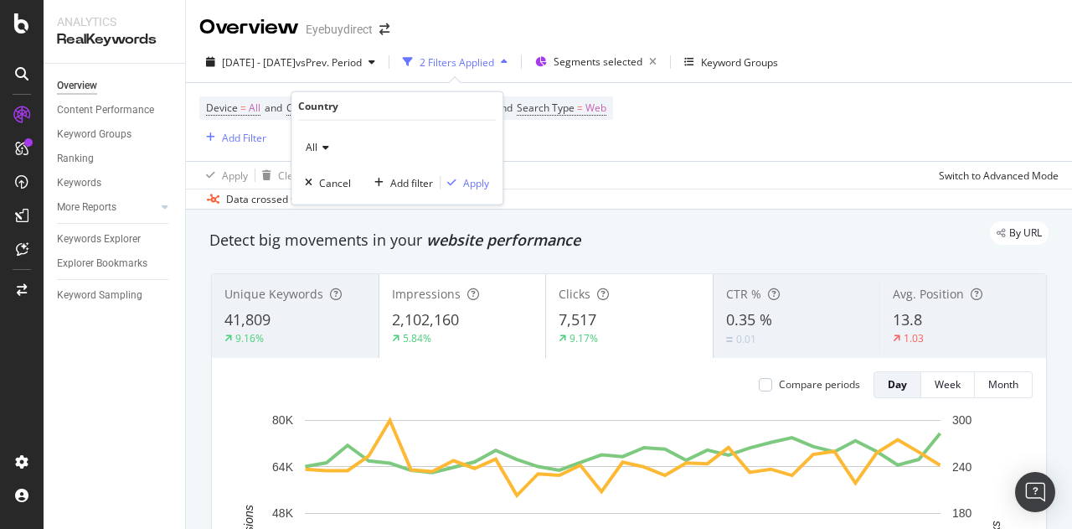
click at [319, 152] on icon at bounding box center [324, 147] width 12 height 10
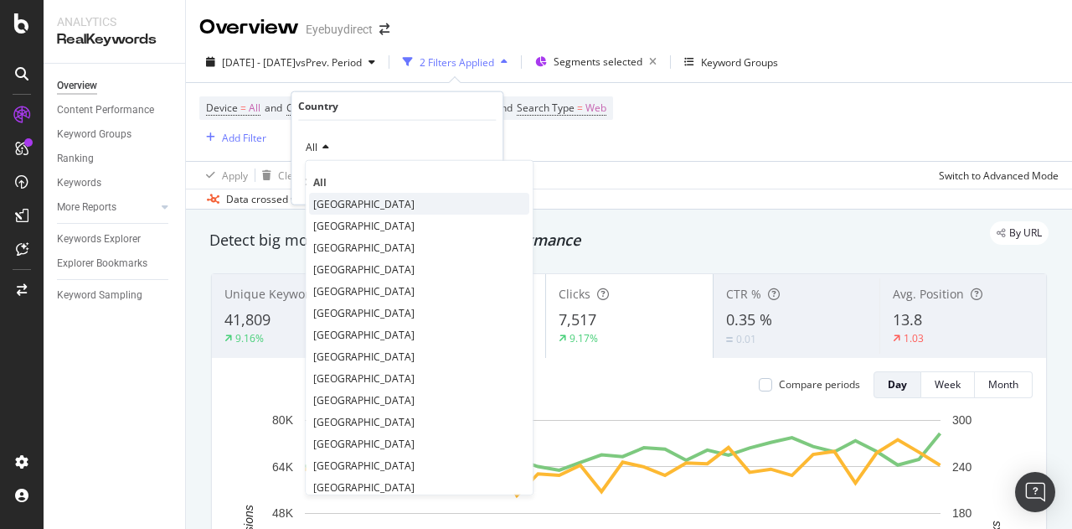
click at [350, 202] on span "[GEOGRAPHIC_DATA]" at bounding box center [363, 203] width 101 height 14
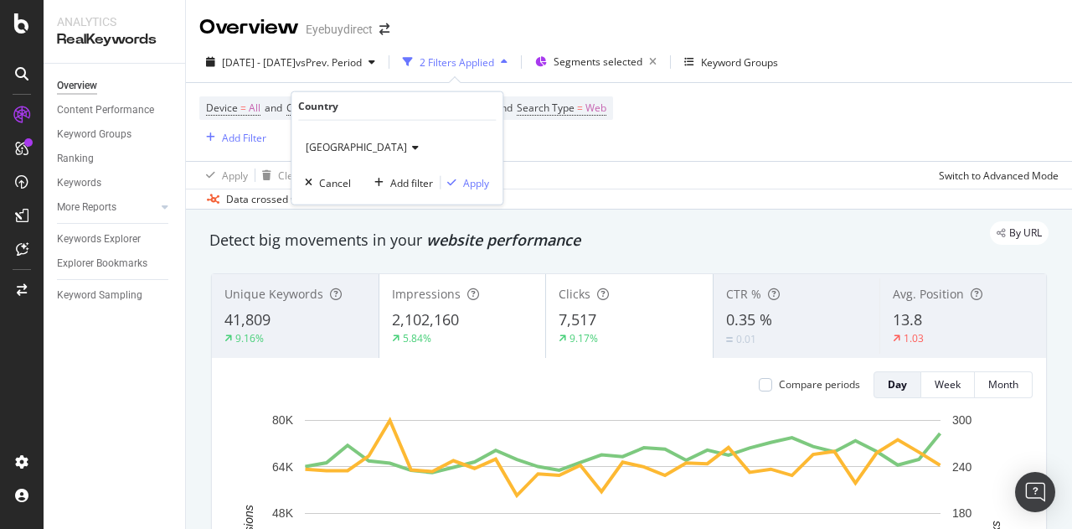
click at [493, 178] on div "United States of America Cancel Add filter Apply" at bounding box center [397, 163] width 211 height 84
click at [473, 181] on div "Apply" at bounding box center [476, 182] width 26 height 14
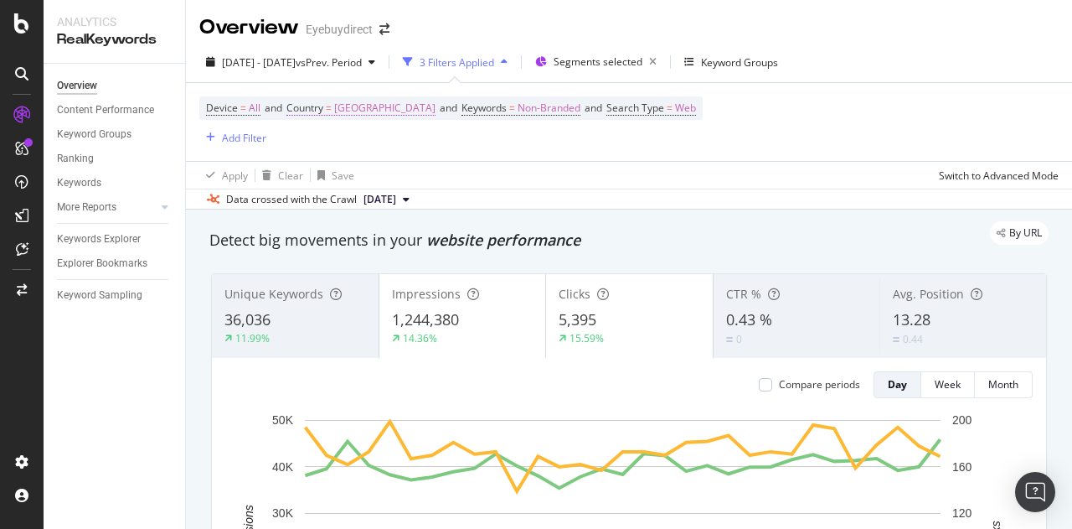
click at [416, 104] on span "[GEOGRAPHIC_DATA]" at bounding box center [384, 107] width 101 height 23
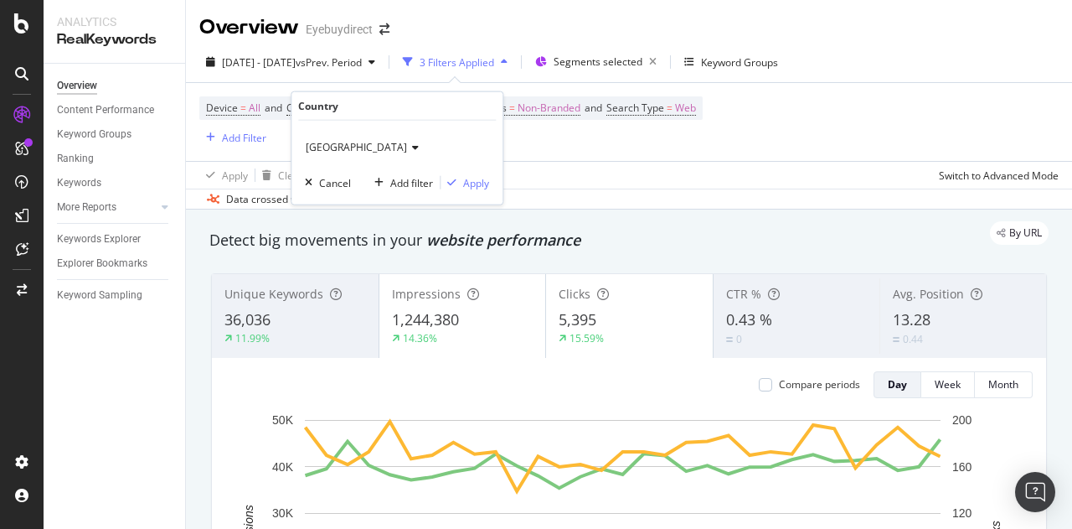
click at [402, 141] on span "[GEOGRAPHIC_DATA]" at bounding box center [356, 147] width 101 height 14
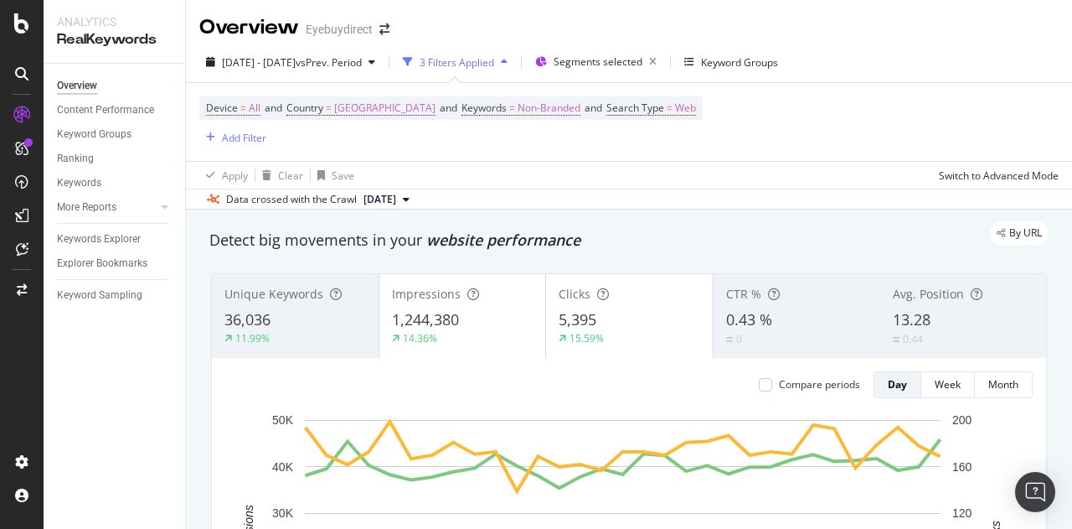
click at [602, 150] on div "Device = All and Country = [GEOGRAPHIC_DATA] and Keywords = Non-Branded and Sea…" at bounding box center [629, 122] width 860 height 78
click at [643, 59] on span "Segments selected" at bounding box center [598, 61] width 89 height 14
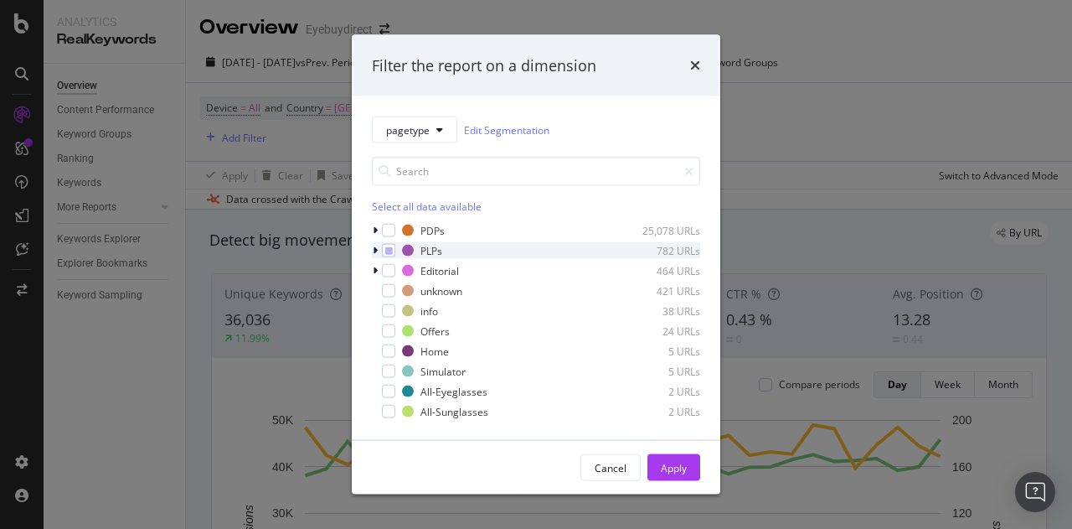
click at [375, 243] on div "modal" at bounding box center [377, 250] width 10 height 17
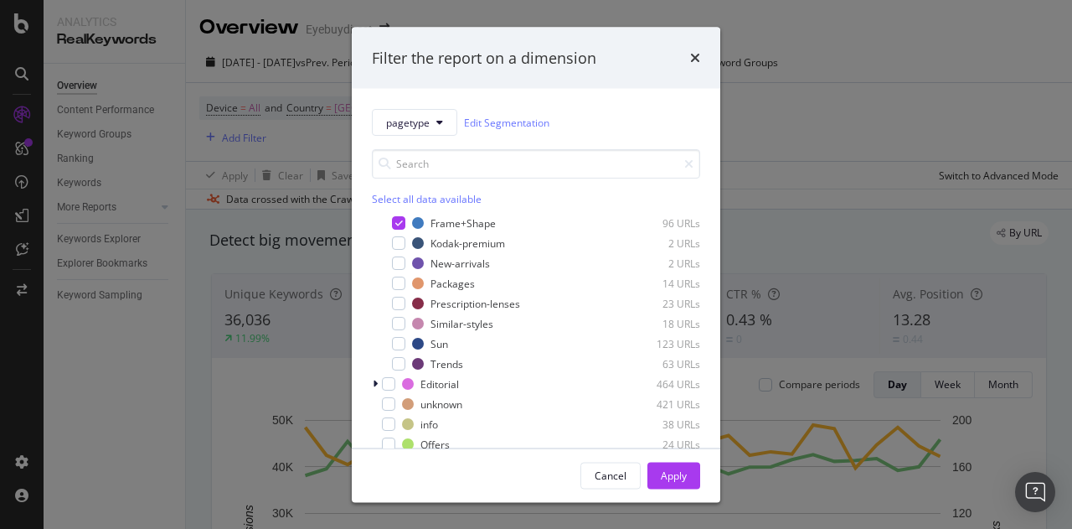
scroll to position [189, 0]
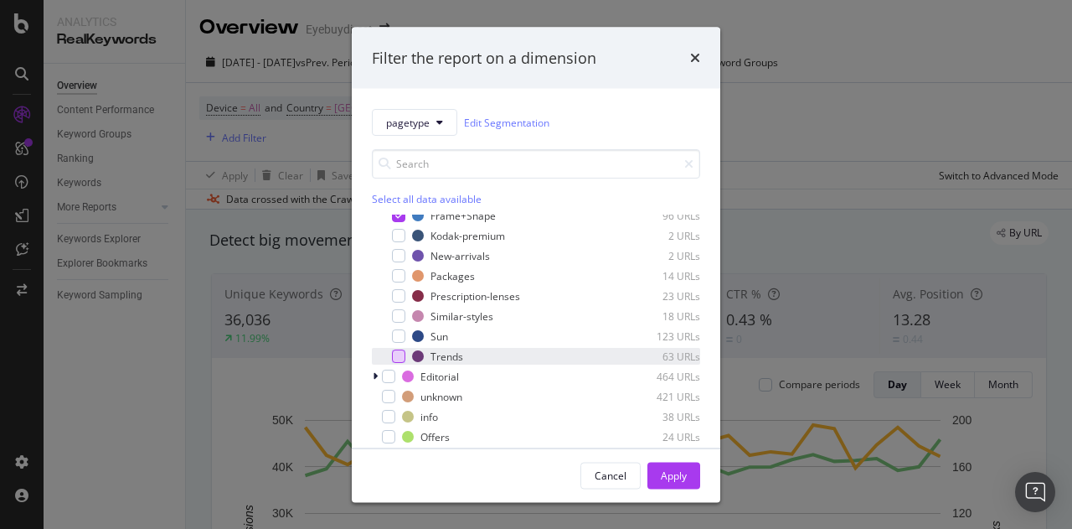
click at [397, 350] on div "modal" at bounding box center [398, 355] width 13 height 13
click at [670, 465] on div "Apply" at bounding box center [674, 474] width 26 height 25
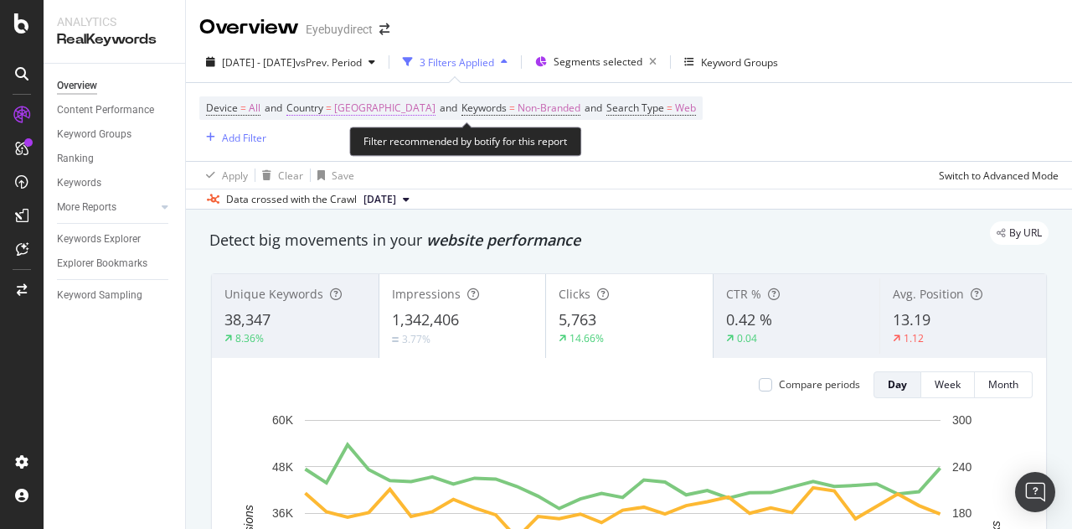
click at [435, 111] on span "[GEOGRAPHIC_DATA]" at bounding box center [384, 107] width 101 height 23
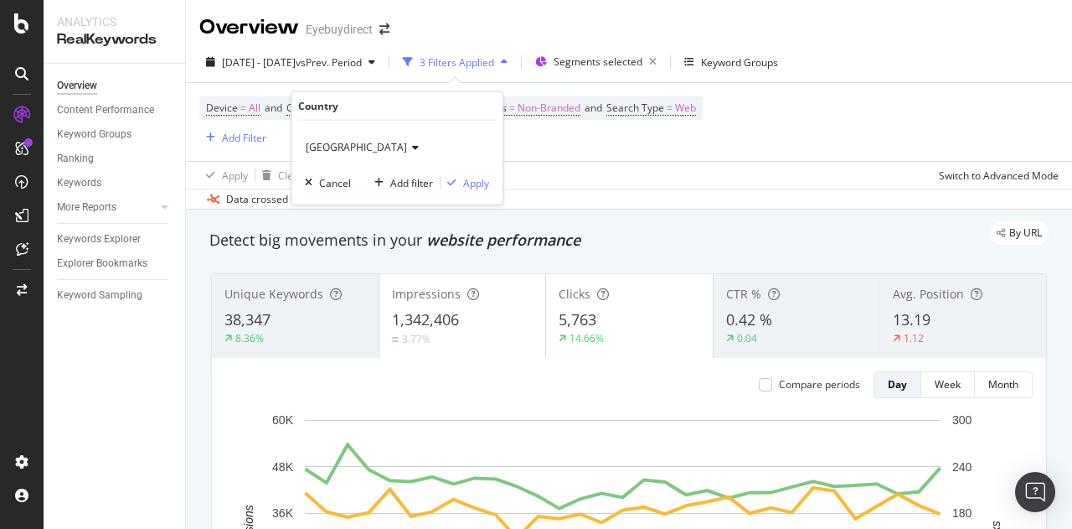
click at [359, 143] on span "[GEOGRAPHIC_DATA]" at bounding box center [356, 147] width 101 height 14
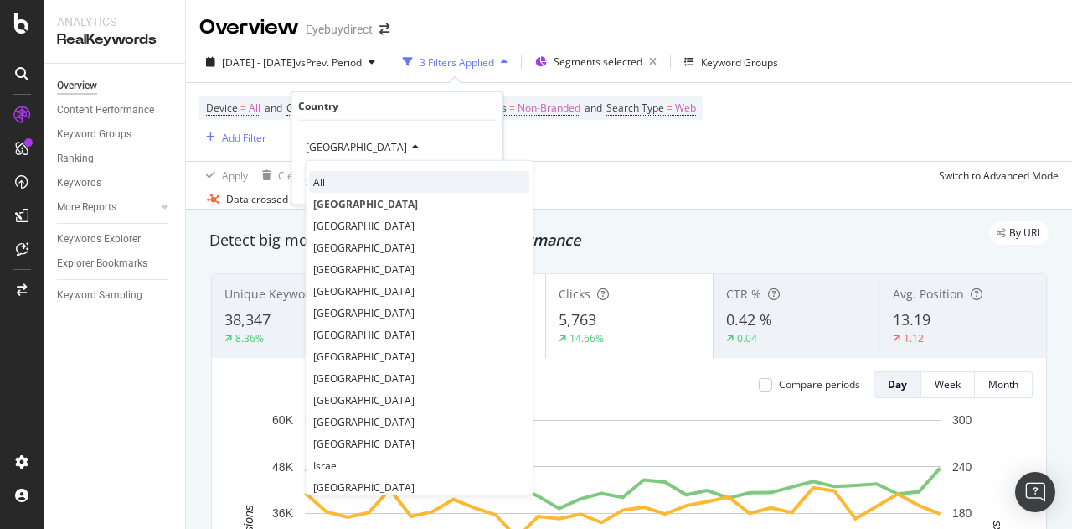
click at [318, 174] on span "All" at bounding box center [319, 181] width 12 height 14
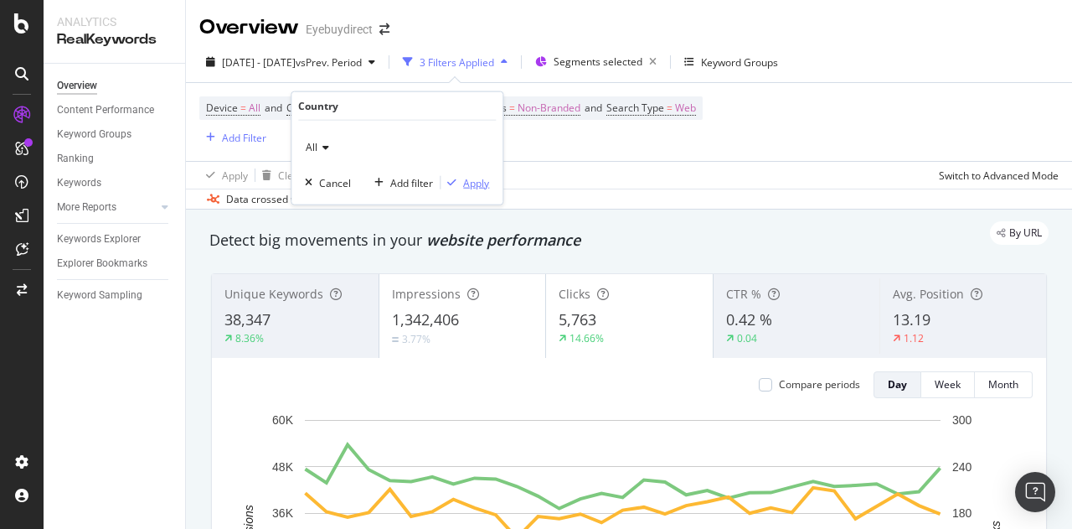
click at [479, 182] on div "Apply" at bounding box center [476, 182] width 26 height 14
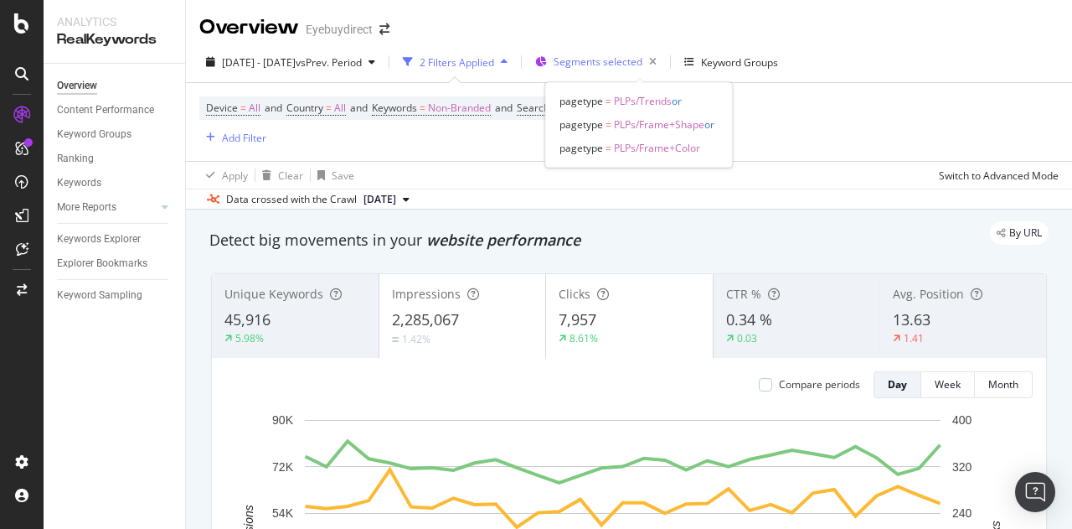
click at [613, 56] on span "Segments selected" at bounding box center [598, 61] width 89 height 14
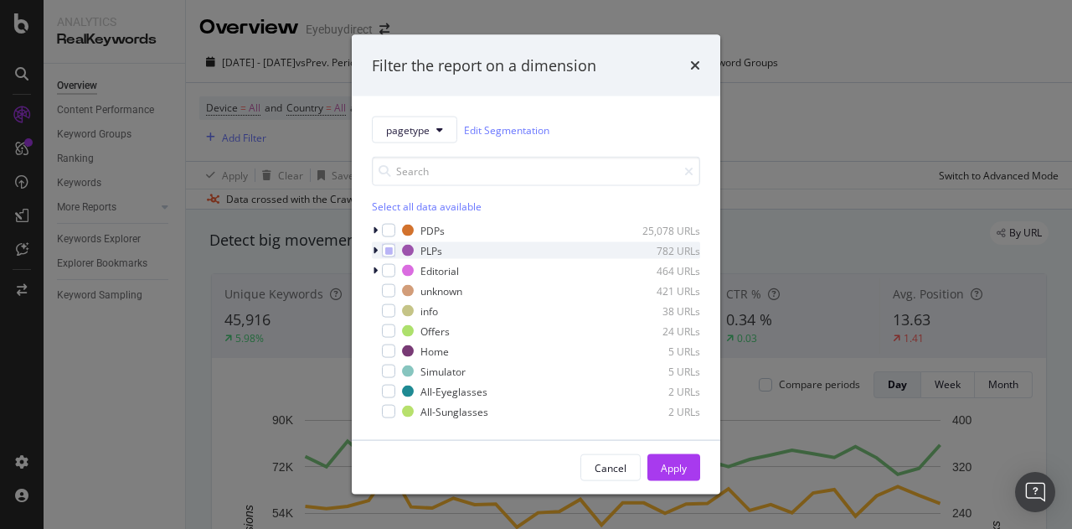
click at [374, 245] on icon "modal" at bounding box center [375, 250] width 5 height 10
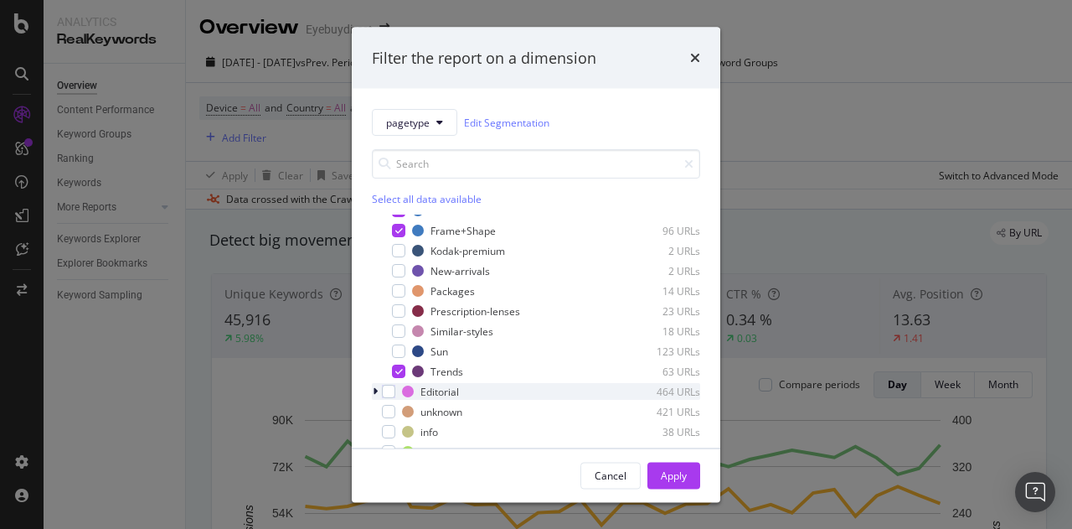
scroll to position [186, 0]
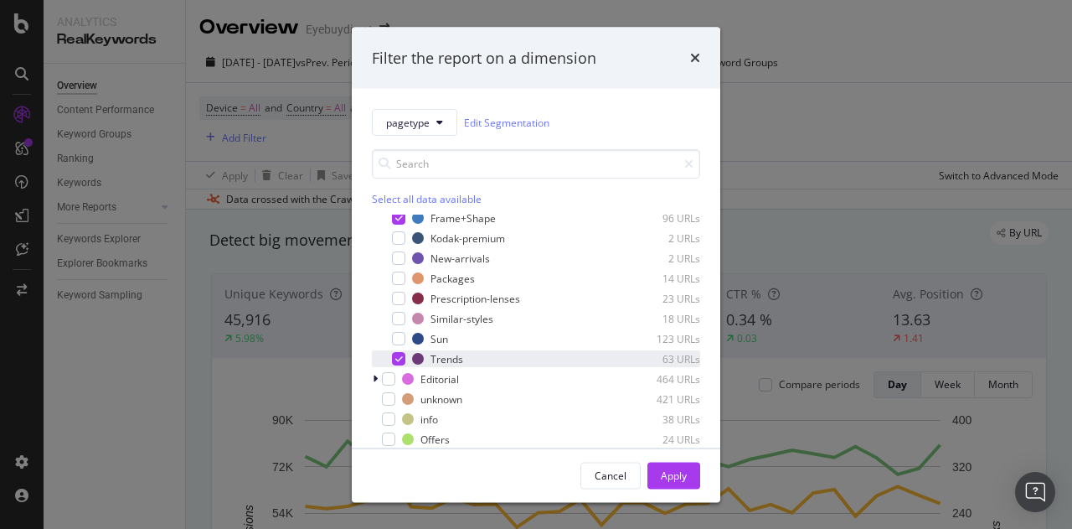
click at [397, 359] on icon "modal" at bounding box center [399, 358] width 8 height 8
click at [690, 477] on button "Apply" at bounding box center [674, 475] width 53 height 27
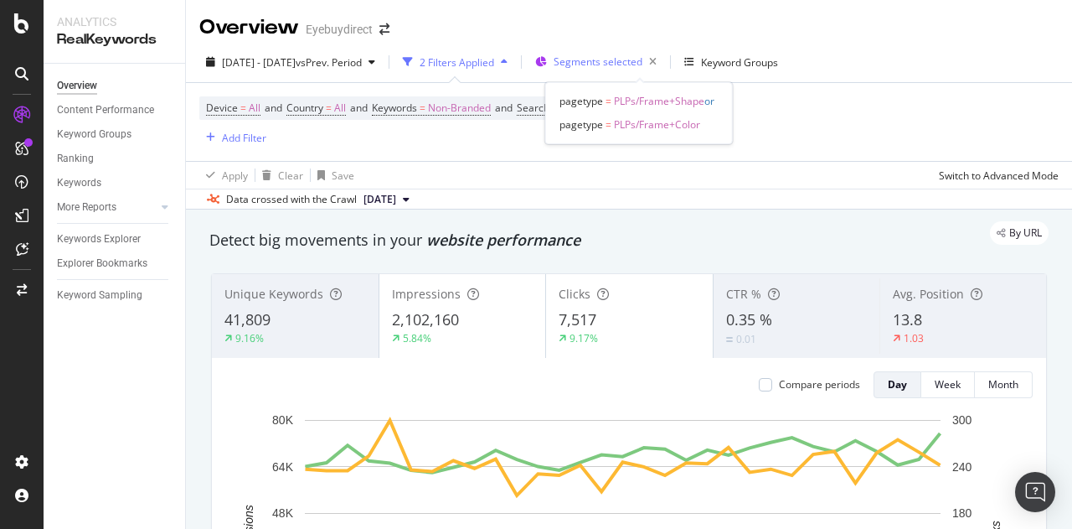
click at [643, 54] on span "Segments selected" at bounding box center [598, 61] width 89 height 14
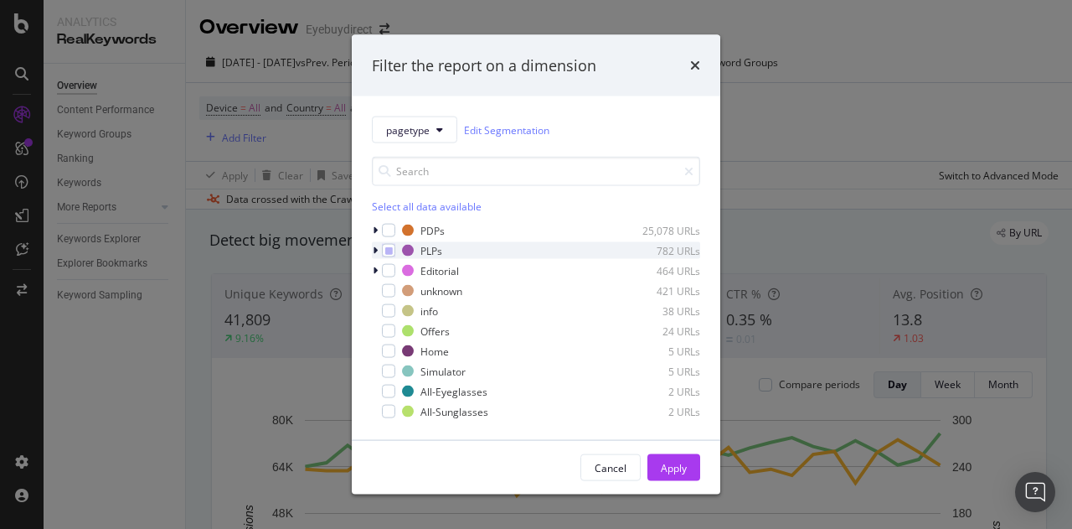
click at [377, 254] on icon "modal" at bounding box center [375, 250] width 5 height 10
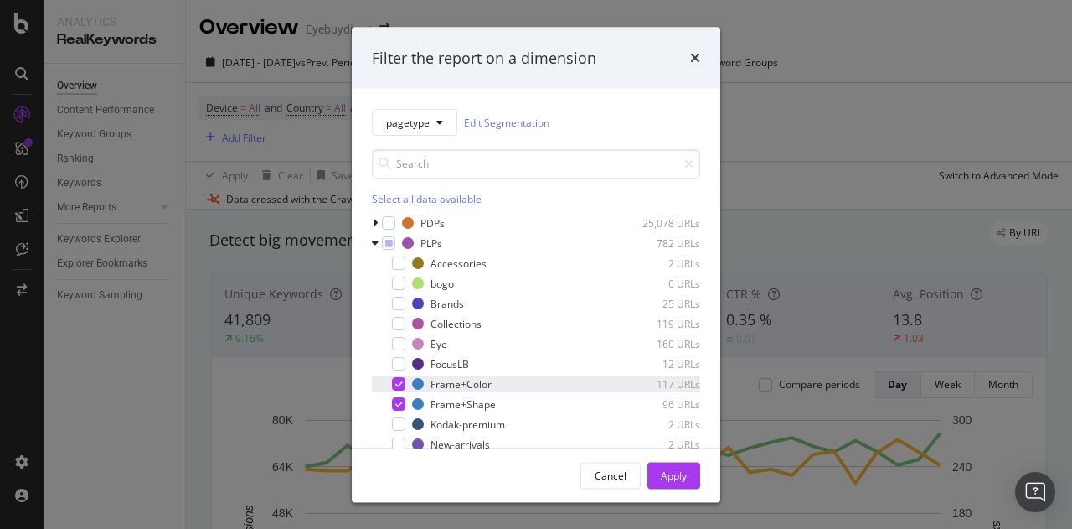
click at [395, 383] on icon "modal" at bounding box center [399, 384] width 8 height 8
click at [675, 478] on div "Apply" at bounding box center [674, 474] width 26 height 14
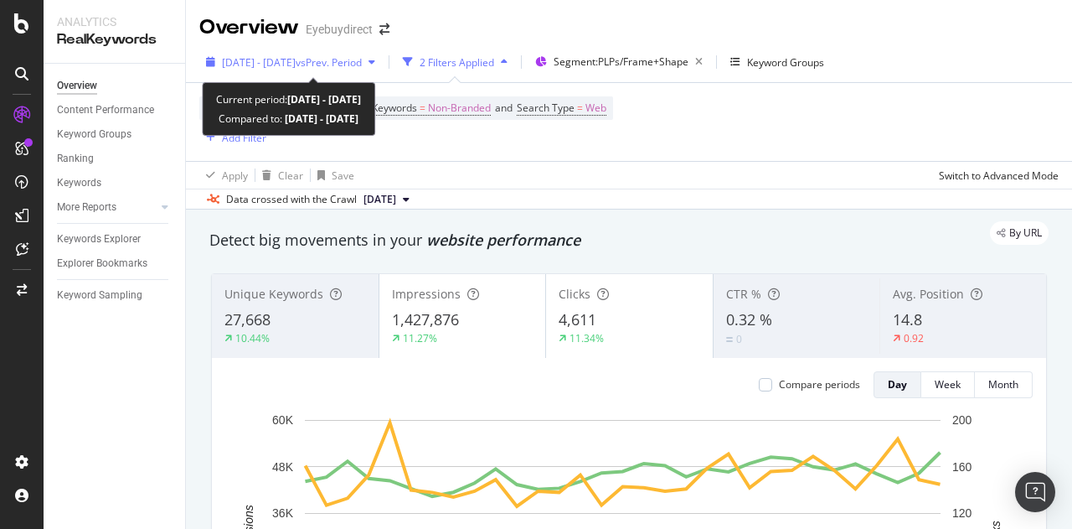
click at [362, 56] on span "vs Prev. Period" at bounding box center [329, 62] width 66 height 14
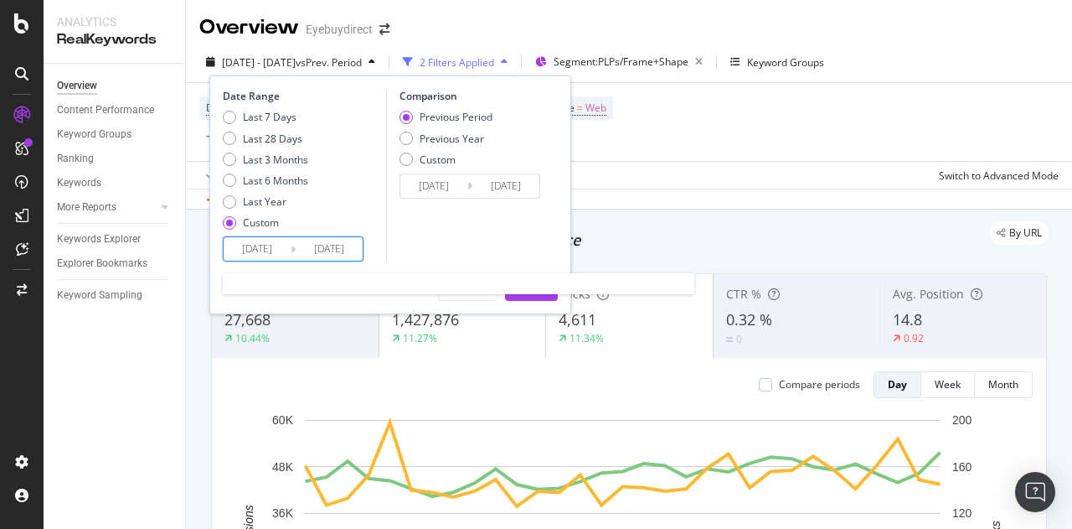
click at [289, 248] on input "[DATE]" at bounding box center [257, 248] width 67 height 23
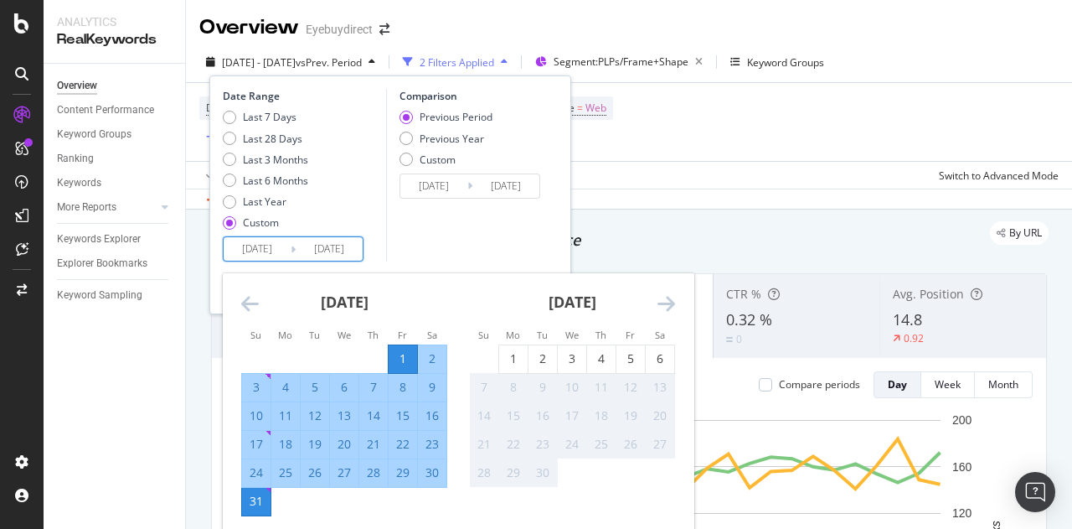
click at [400, 352] on div "1" at bounding box center [403, 358] width 28 height 17
click at [516, 369] on div "1" at bounding box center [513, 359] width 28 height 28
type input "[DATE]"
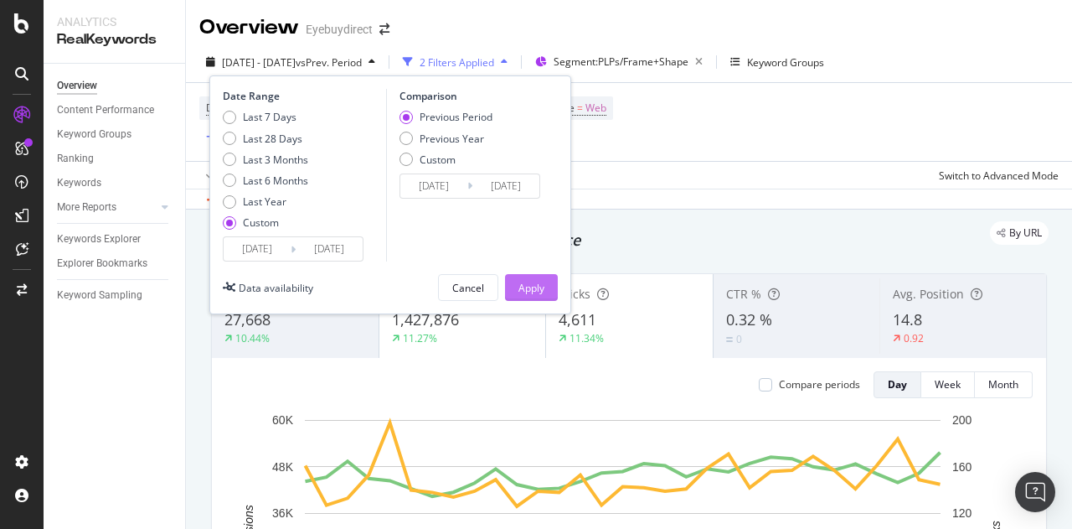
click at [530, 286] on div "Apply" at bounding box center [532, 288] width 26 height 14
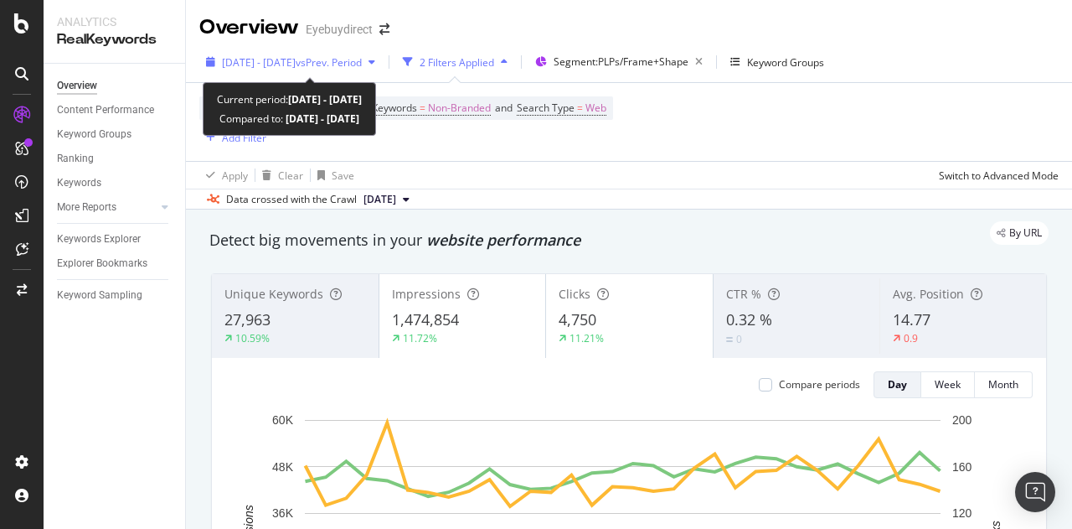
click at [362, 59] on span "vs Prev. Period" at bounding box center [329, 62] width 66 height 14
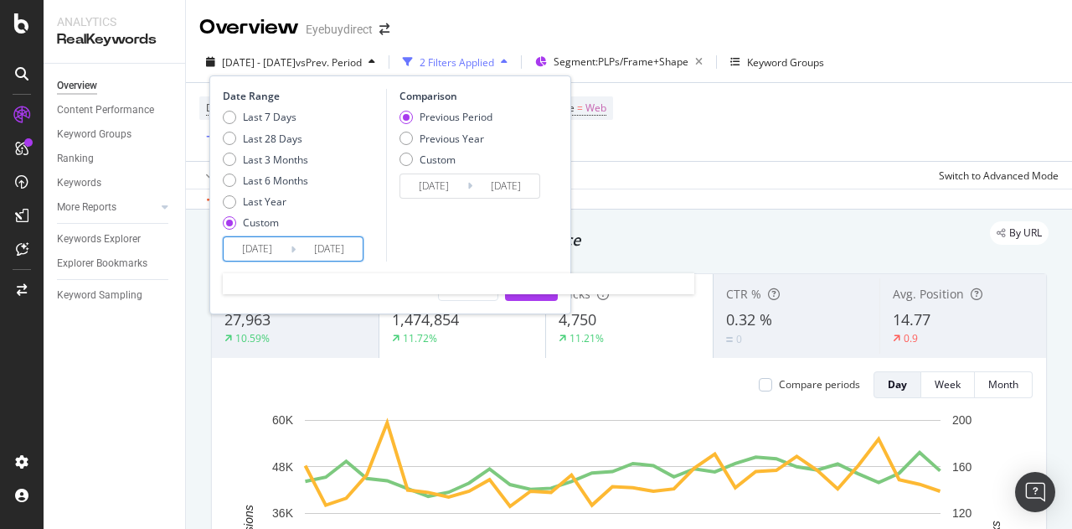
click at [273, 247] on input "[DATE]" at bounding box center [257, 248] width 67 height 23
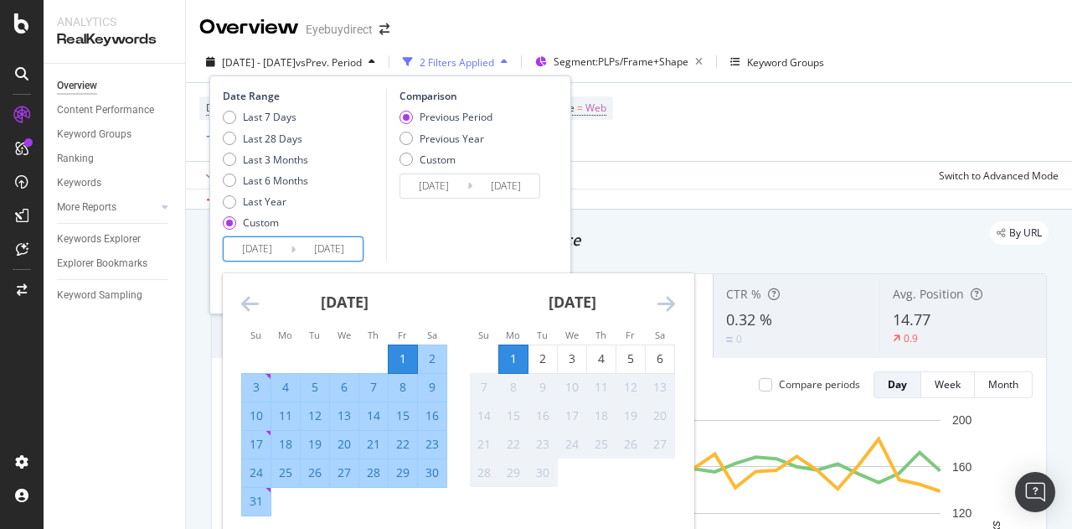
click at [402, 354] on div "1" at bounding box center [403, 358] width 28 height 17
click at [664, 361] on div "6" at bounding box center [660, 358] width 28 height 17
type input "[DATE]"
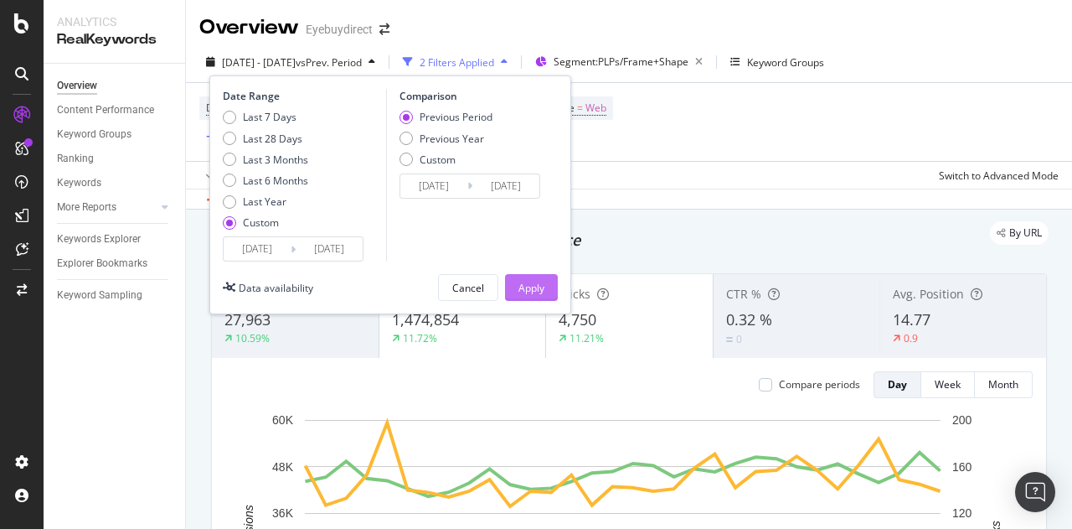
click at [529, 278] on div "Apply" at bounding box center [532, 287] width 26 height 25
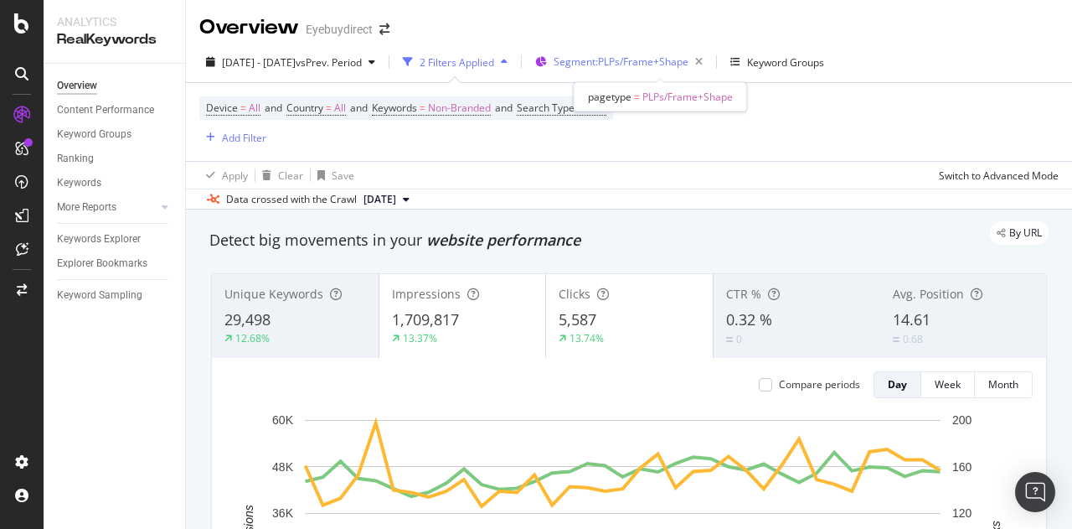
click at [653, 63] on span "Segment: PLPs/Frame+Shape" at bounding box center [621, 61] width 135 height 14
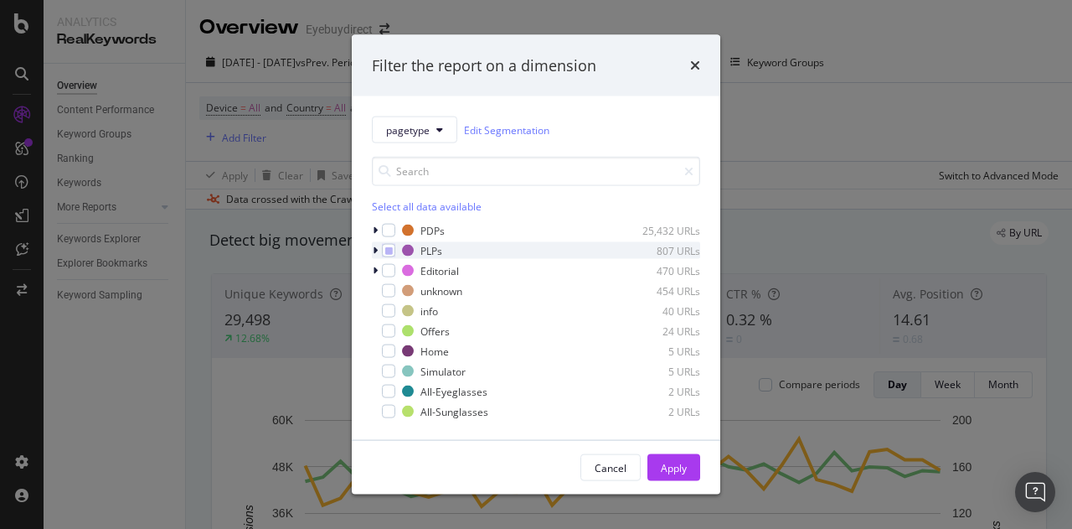
click at [377, 251] on icon "modal" at bounding box center [375, 250] width 5 height 10
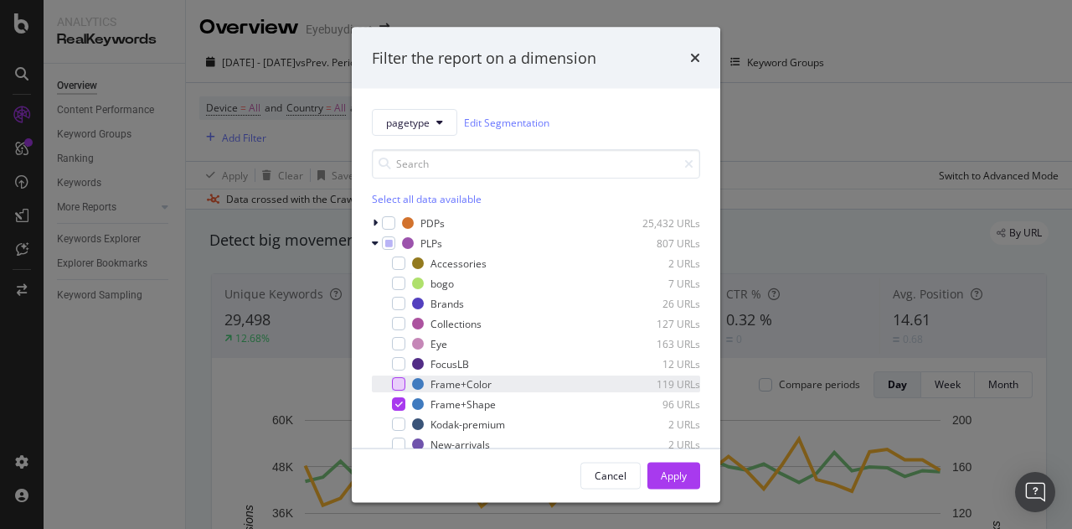
click at [405, 380] on div "modal" at bounding box center [398, 383] width 13 height 13
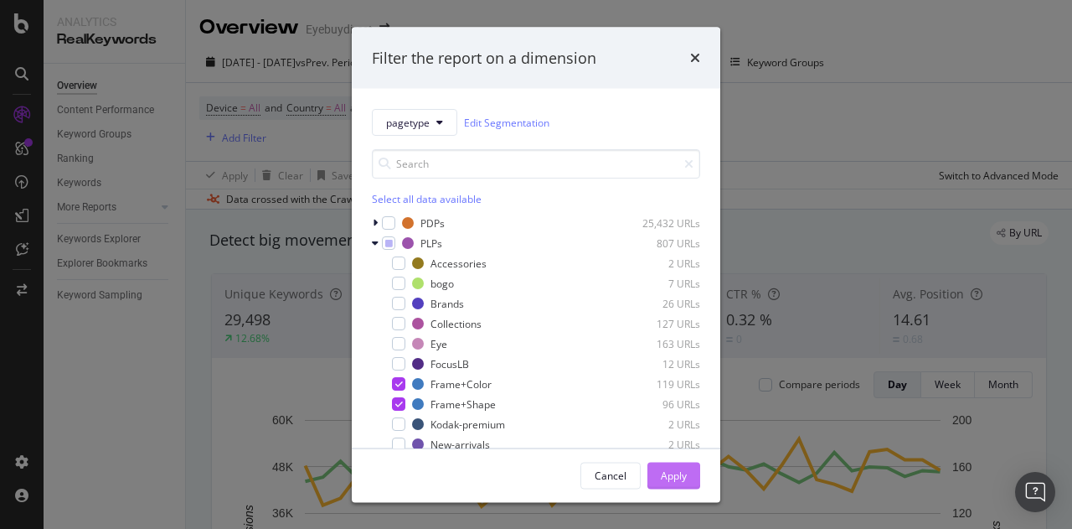
click at [676, 476] on div "Apply" at bounding box center [674, 474] width 26 height 14
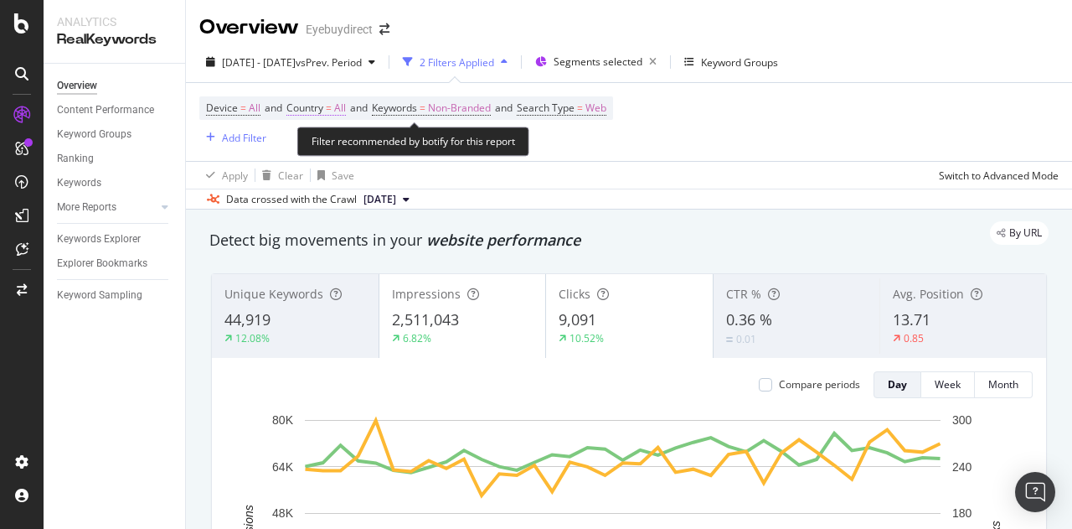
click at [328, 103] on span "Country = All" at bounding box center [316, 108] width 59 height 15
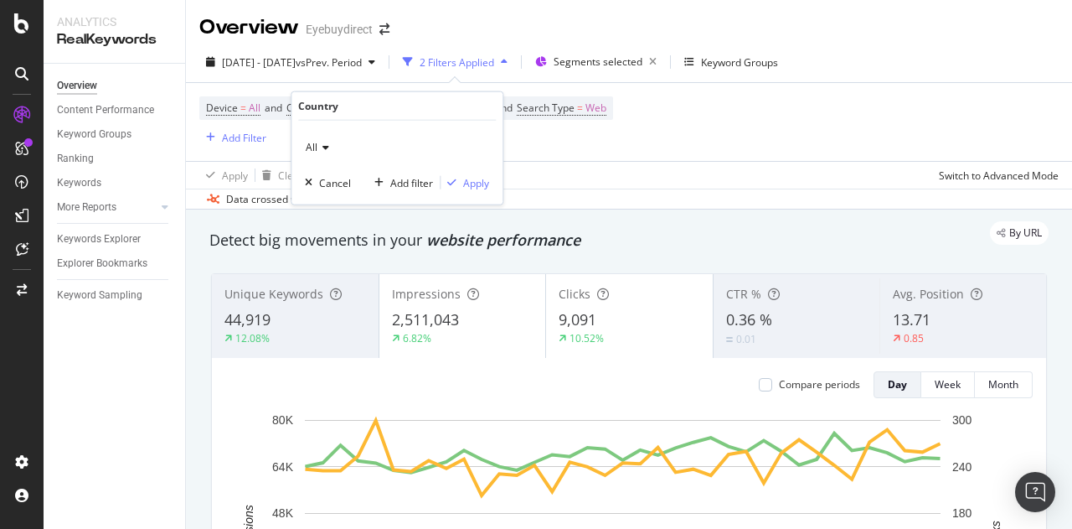
click at [321, 146] on icon at bounding box center [324, 147] width 12 height 10
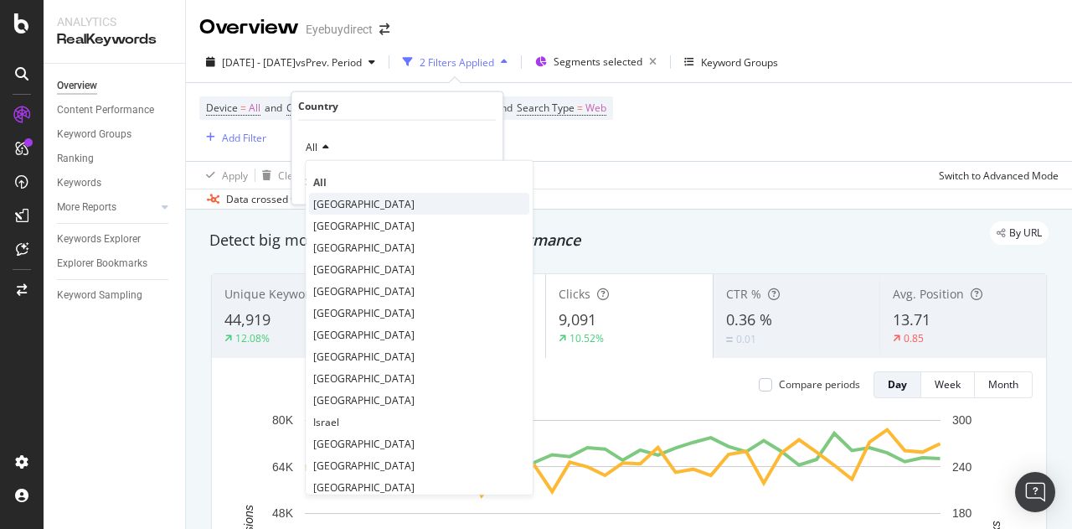
click at [332, 199] on span "[GEOGRAPHIC_DATA]" at bounding box center [363, 203] width 101 height 14
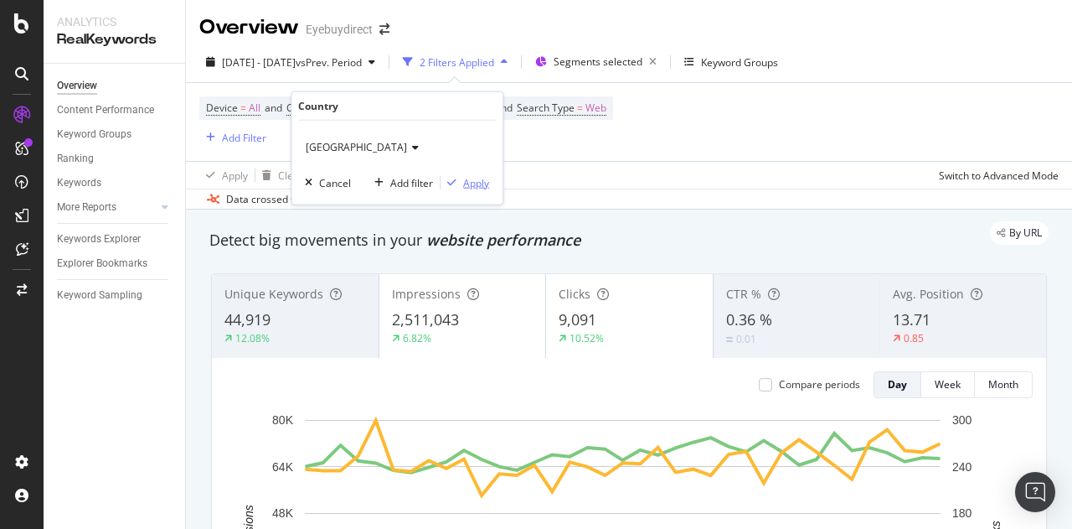
click at [475, 180] on div "Apply" at bounding box center [476, 182] width 26 height 14
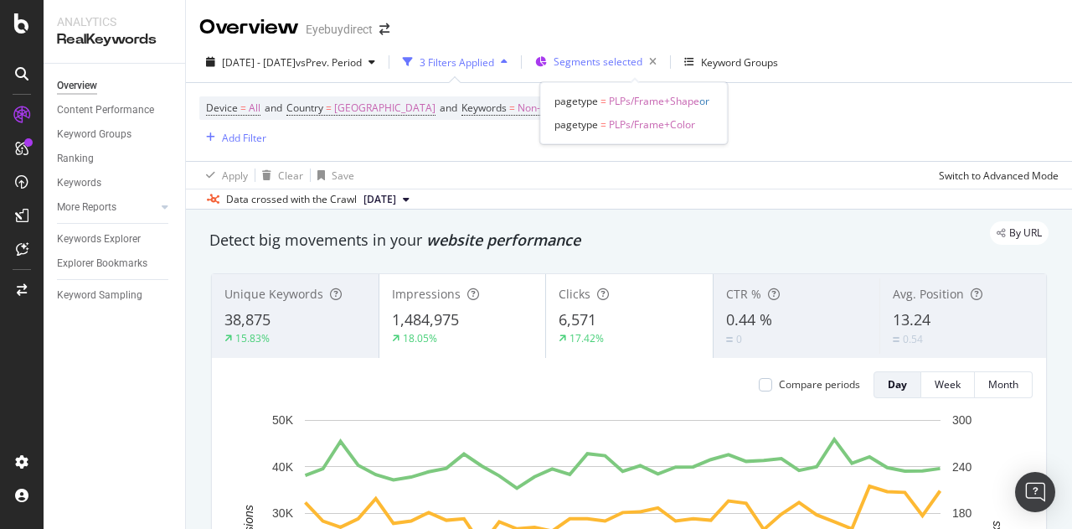
click at [633, 62] on span "Segments selected" at bounding box center [598, 61] width 89 height 14
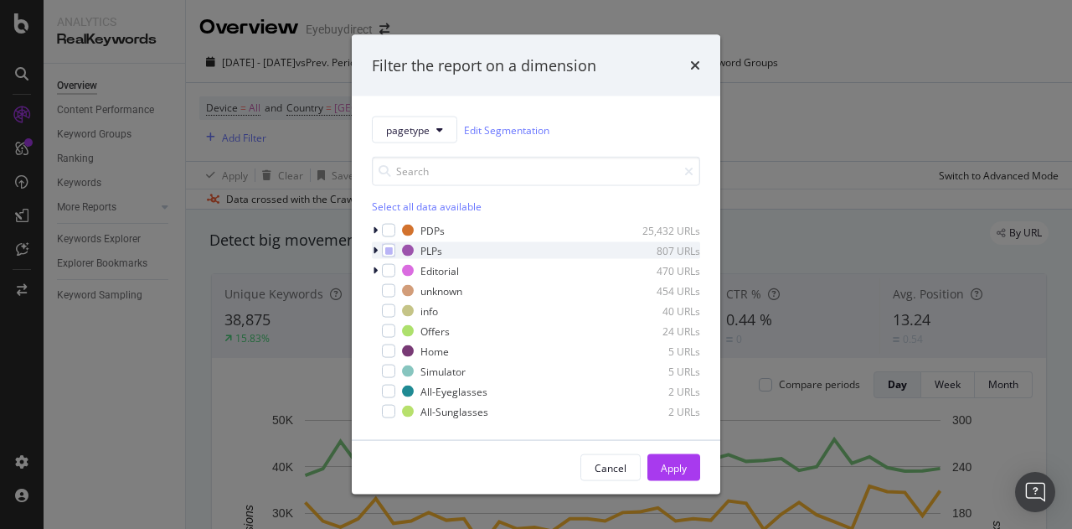
click at [374, 252] on icon "modal" at bounding box center [375, 250] width 5 height 10
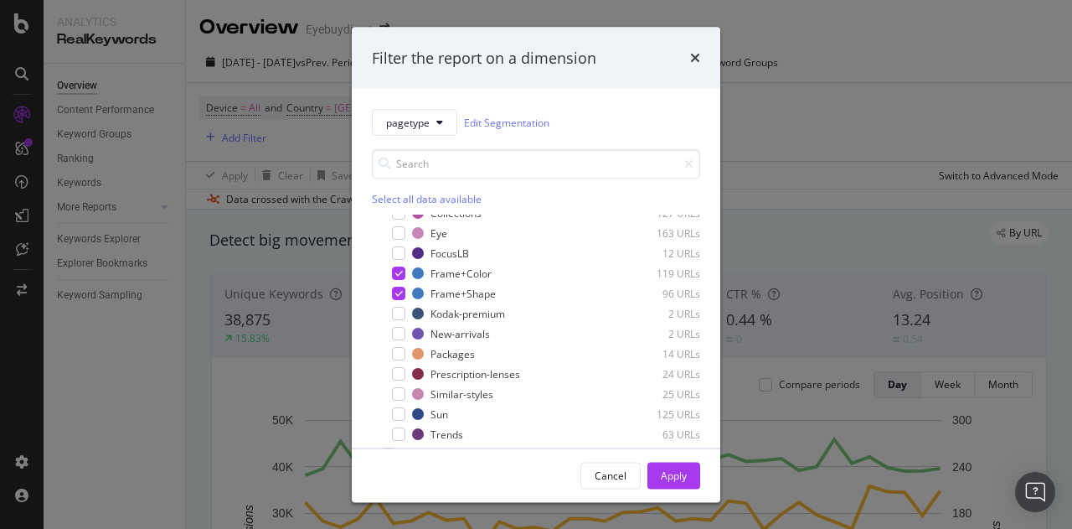
scroll to position [110, 0]
click at [405, 273] on div "Frame+Color 119 URLs" at bounding box center [536, 274] width 328 height 17
click at [680, 479] on div "Apply" at bounding box center [674, 474] width 26 height 14
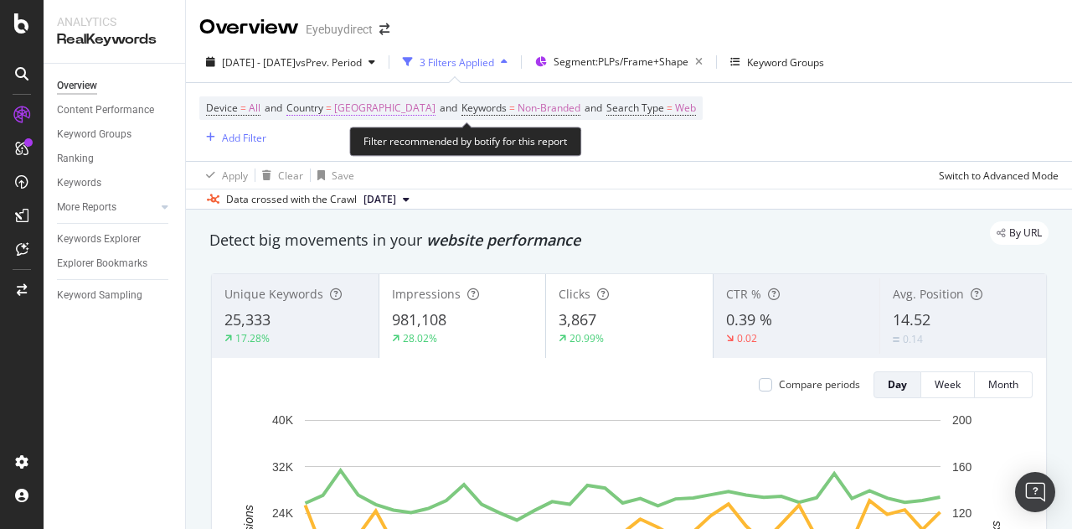
click at [371, 97] on span "[GEOGRAPHIC_DATA]" at bounding box center [384, 107] width 101 height 23
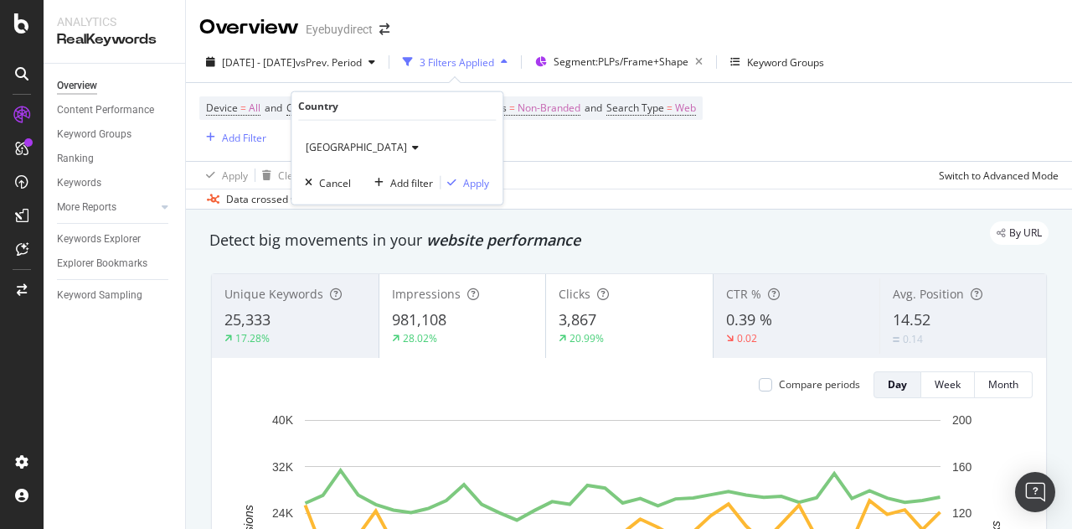
click at [376, 150] on span "[GEOGRAPHIC_DATA]" at bounding box center [356, 147] width 101 height 14
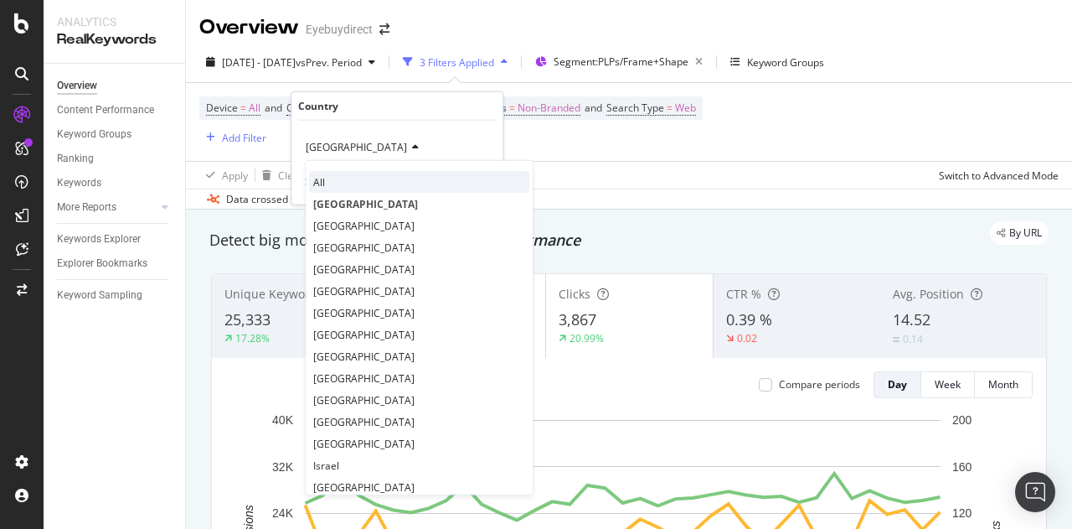
click at [330, 182] on div "All" at bounding box center [419, 182] width 220 height 22
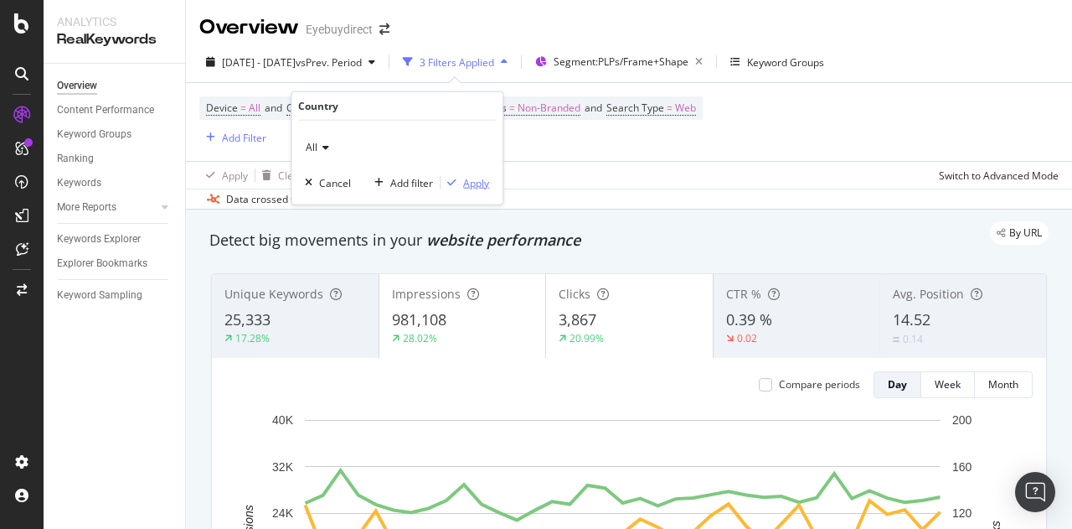
click at [473, 183] on div "Apply" at bounding box center [476, 182] width 26 height 14
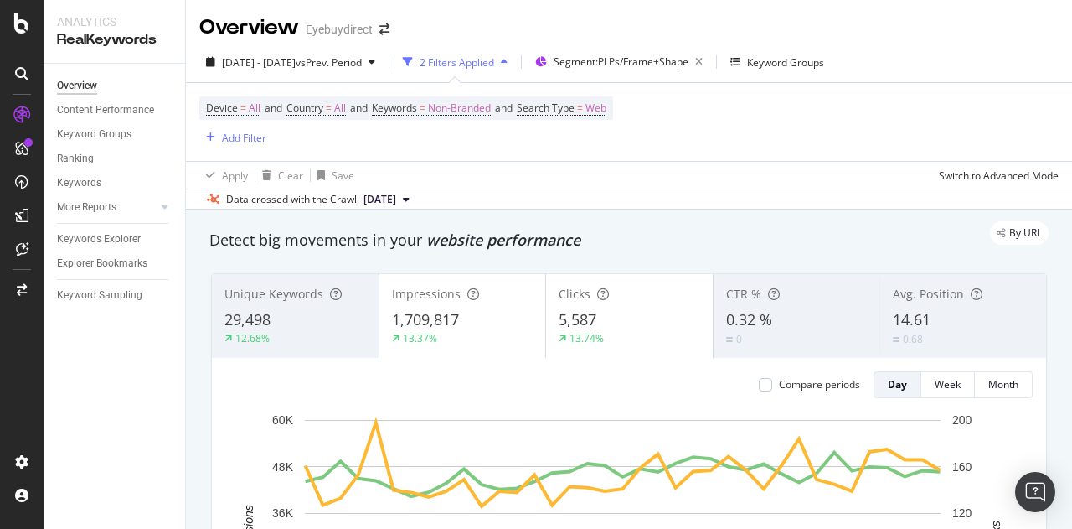
click at [494, 65] on div "2 Filters Applied" at bounding box center [457, 62] width 75 height 14
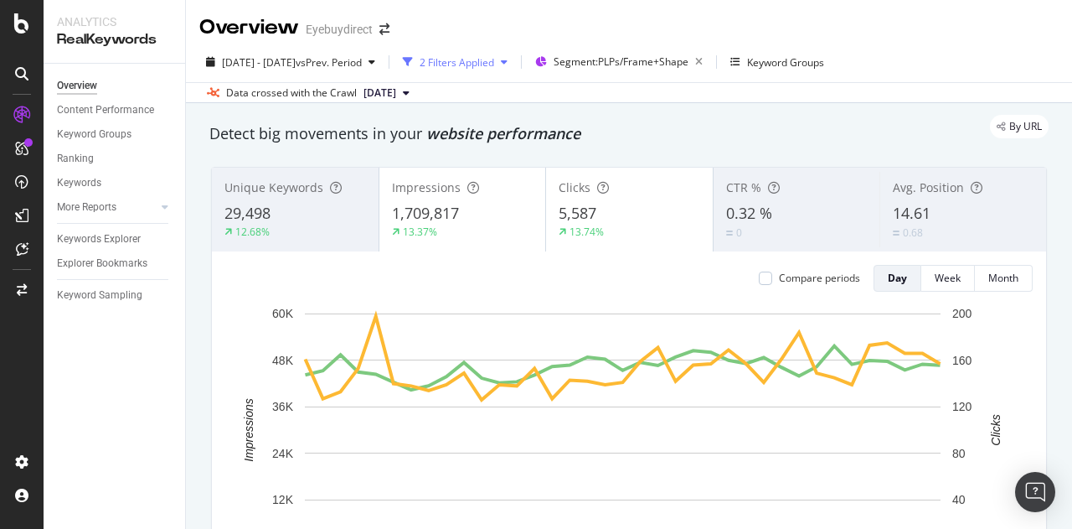
click at [494, 65] on div "2 Filters Applied" at bounding box center [457, 62] width 75 height 14
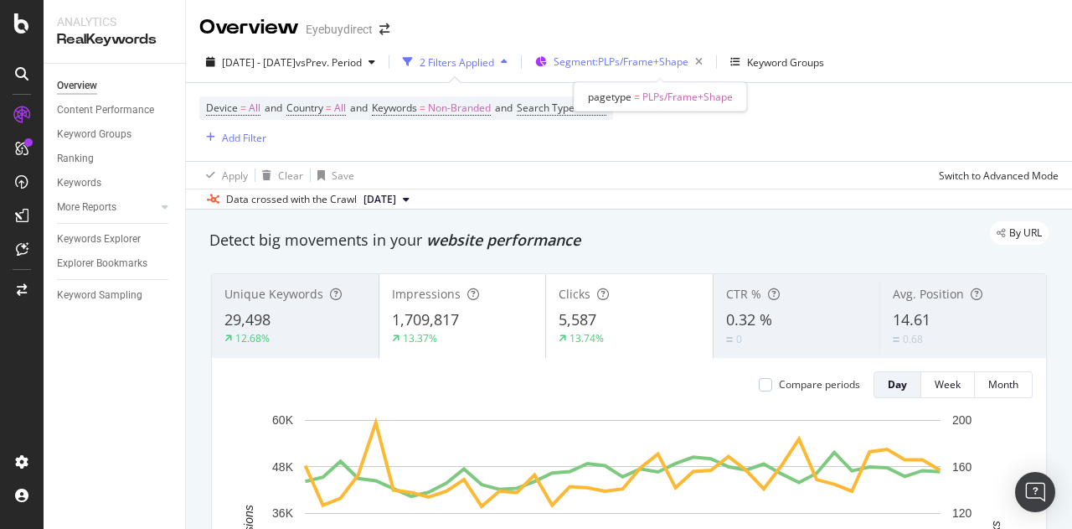
click at [613, 73] on div "Segment: PLPs/Frame+Shape" at bounding box center [632, 61] width 156 height 23
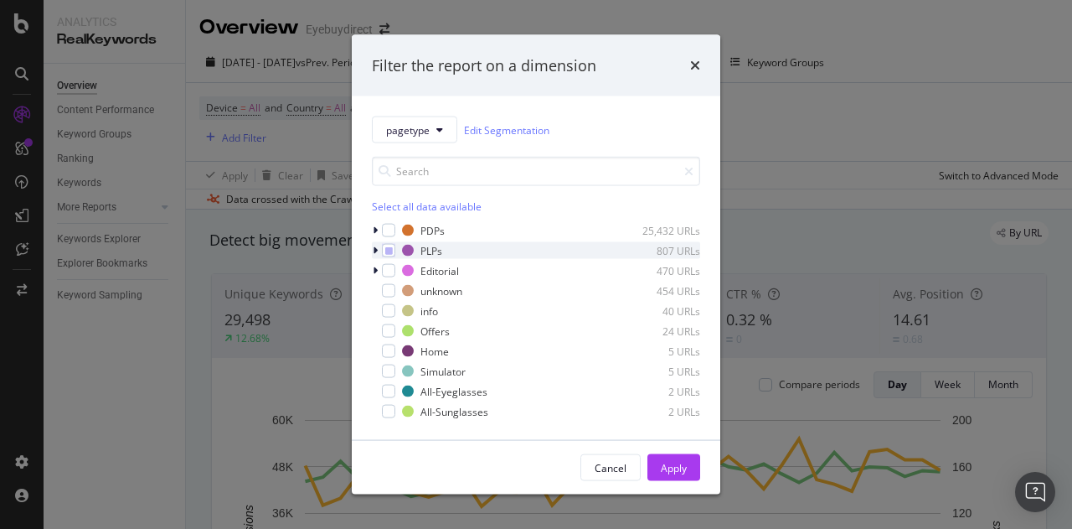
click at [380, 251] on div "modal" at bounding box center [377, 250] width 10 height 17
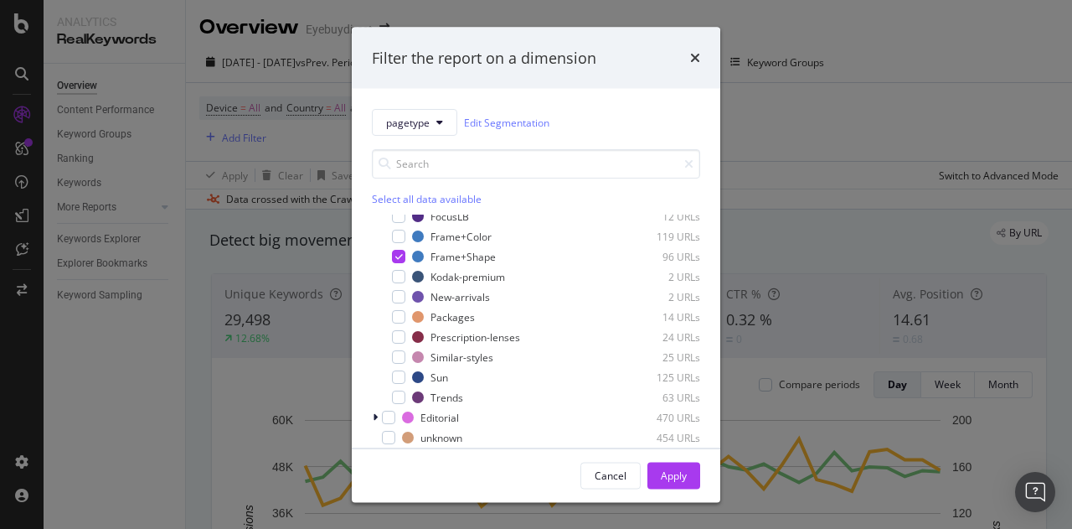
scroll to position [186, 0]
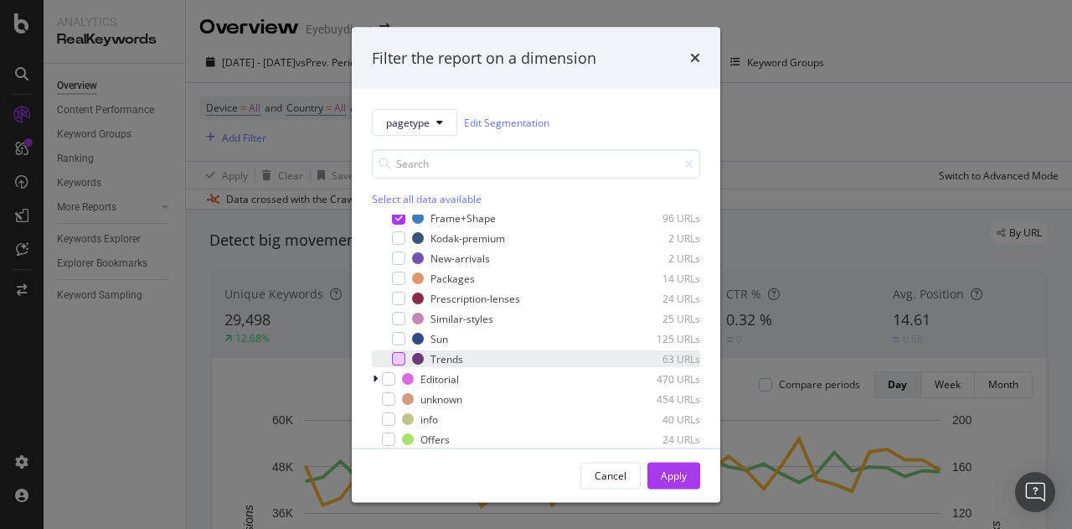
click at [395, 355] on div "modal" at bounding box center [398, 358] width 13 height 13
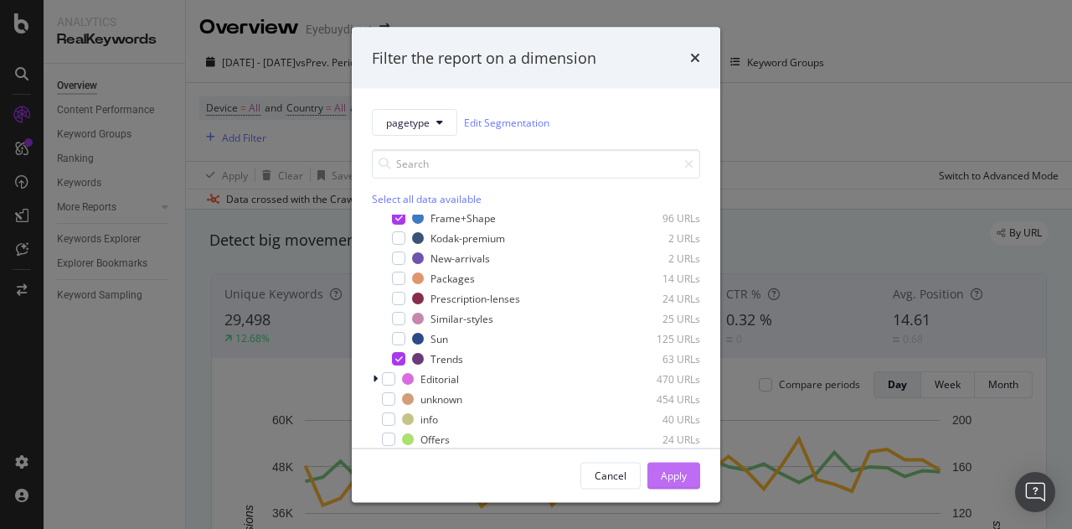
click at [667, 473] on div "Apply" at bounding box center [674, 474] width 26 height 14
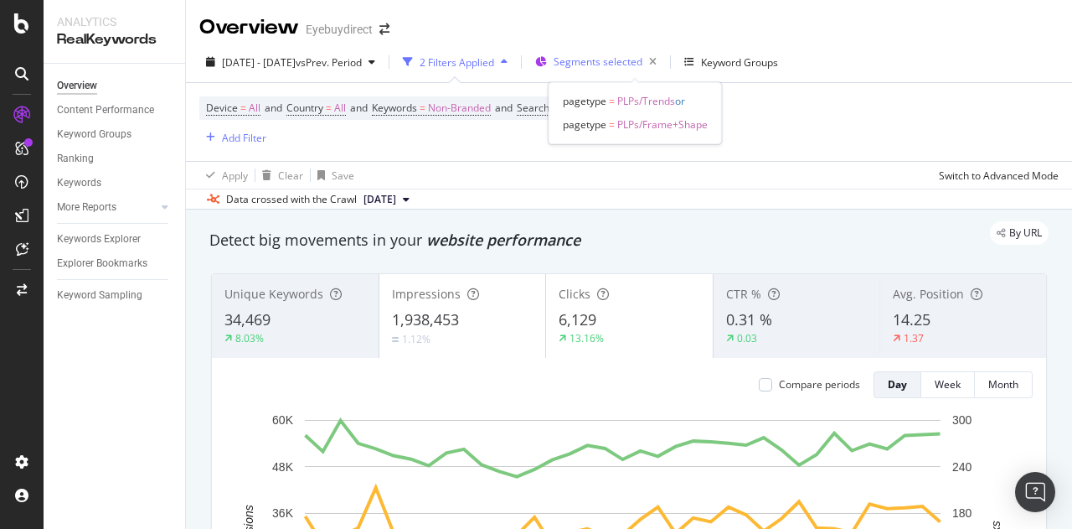
click at [615, 61] on span "Segments selected" at bounding box center [598, 61] width 89 height 14
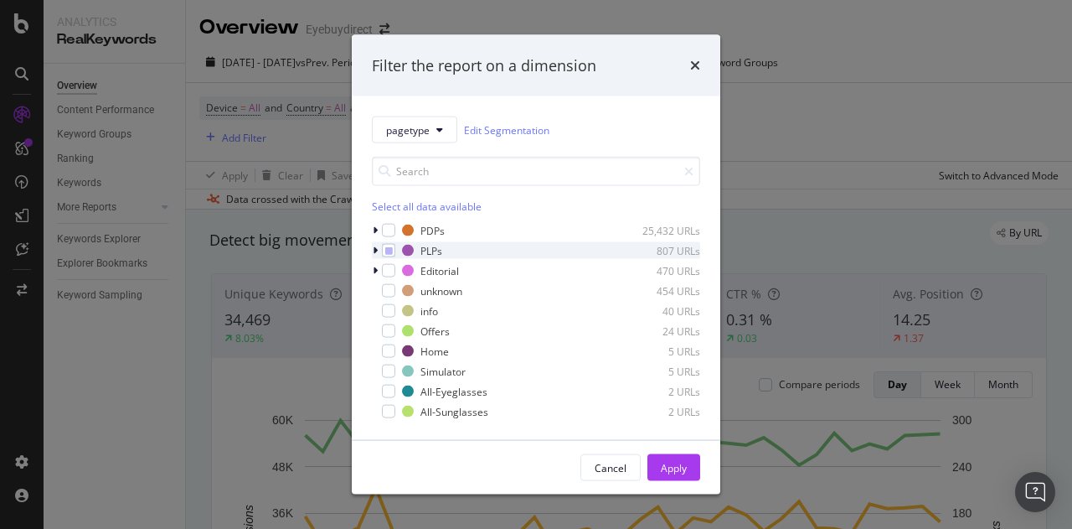
click at [375, 245] on icon "modal" at bounding box center [375, 250] width 5 height 10
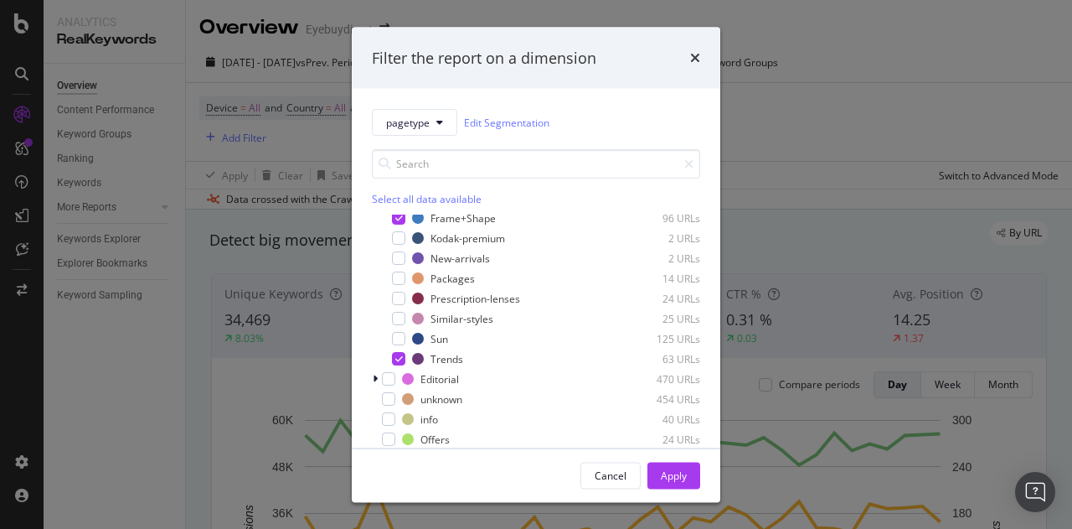
scroll to position [191, 0]
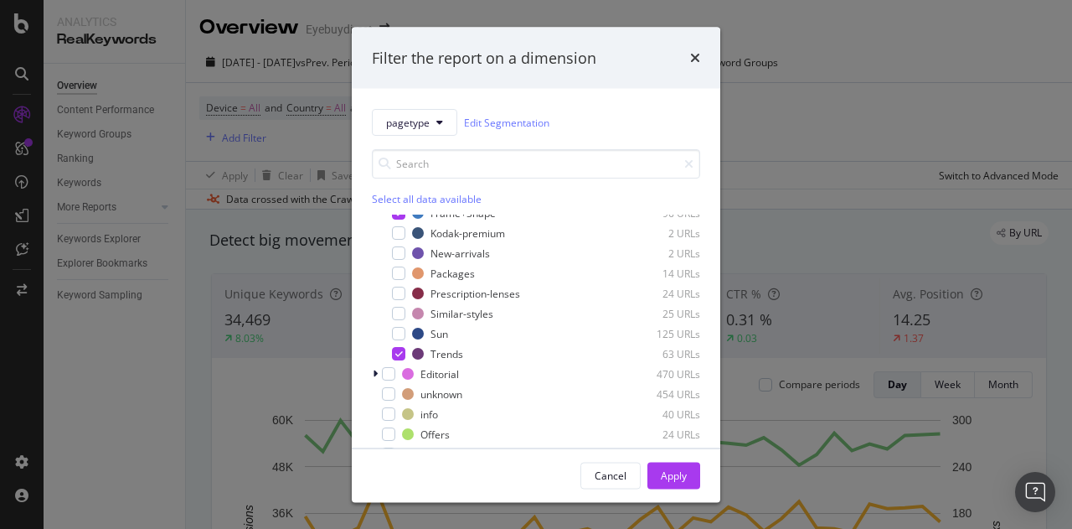
click at [784, 130] on div "Filter the report on a dimension pagetype Edit Segmentation Select all data ava…" at bounding box center [536, 264] width 1072 height 529
